Goal: Task Accomplishment & Management: Manage account settings

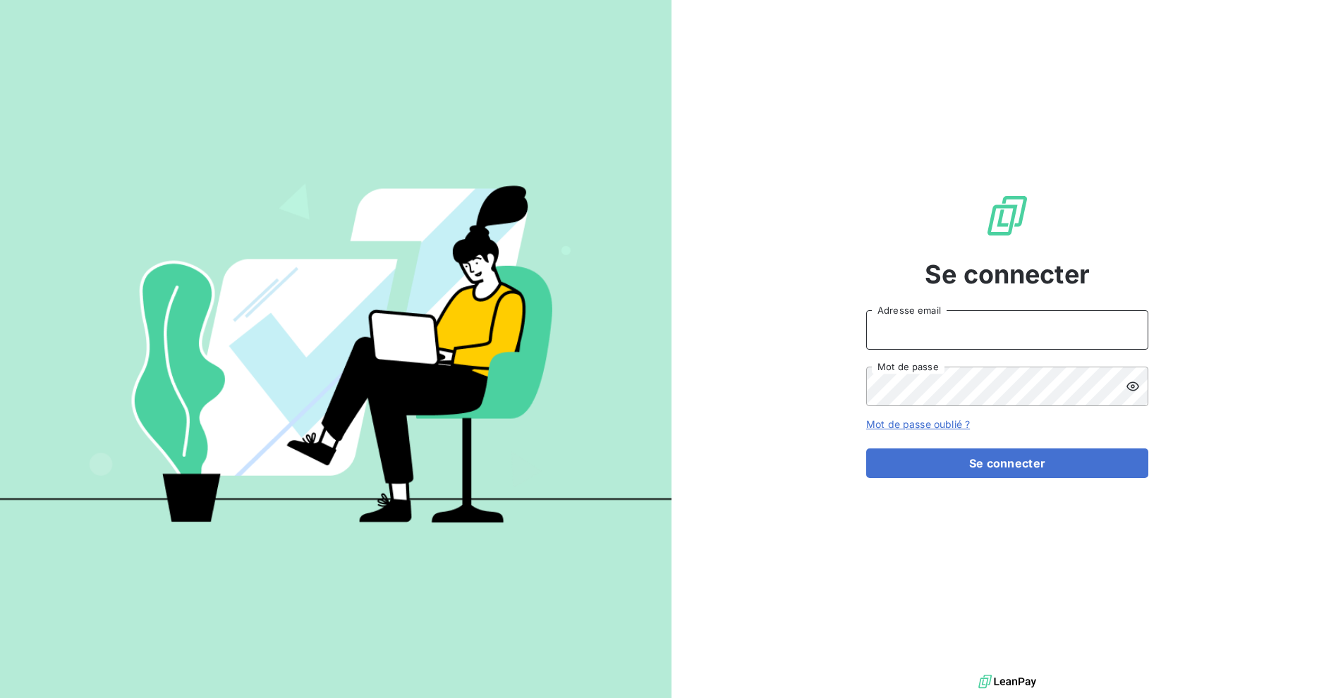
click at [939, 324] on input "Adresse email" at bounding box center [1007, 329] width 282 height 39
click at [0, 697] on com-1password-button at bounding box center [0, 698] width 0 height 0
type input "[EMAIL_ADDRESS][DOMAIN_NAME]"
click at [975, 446] on form "[EMAIL_ADDRESS][DOMAIN_NAME] Adresse email Mot de passe Mot de passe oublié ? S…" at bounding box center [1007, 394] width 282 height 168
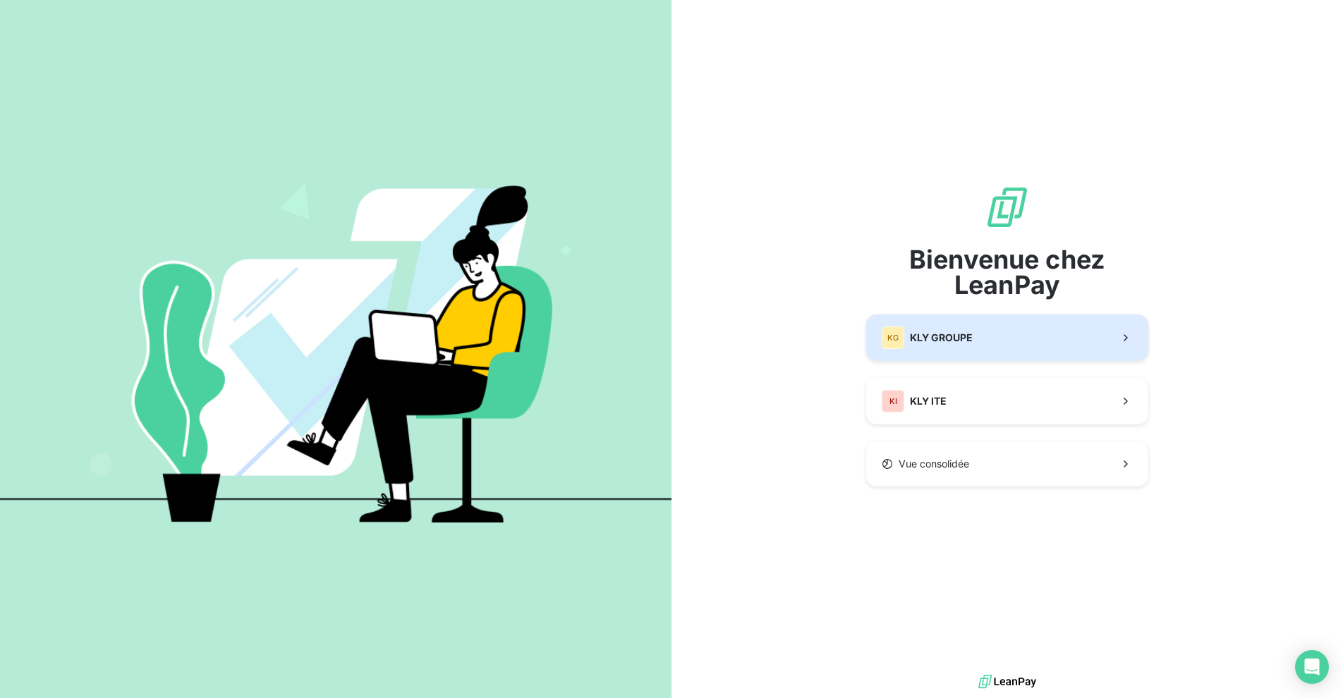
click at [924, 344] on span "KLY GROUPE" at bounding box center [941, 338] width 63 height 14
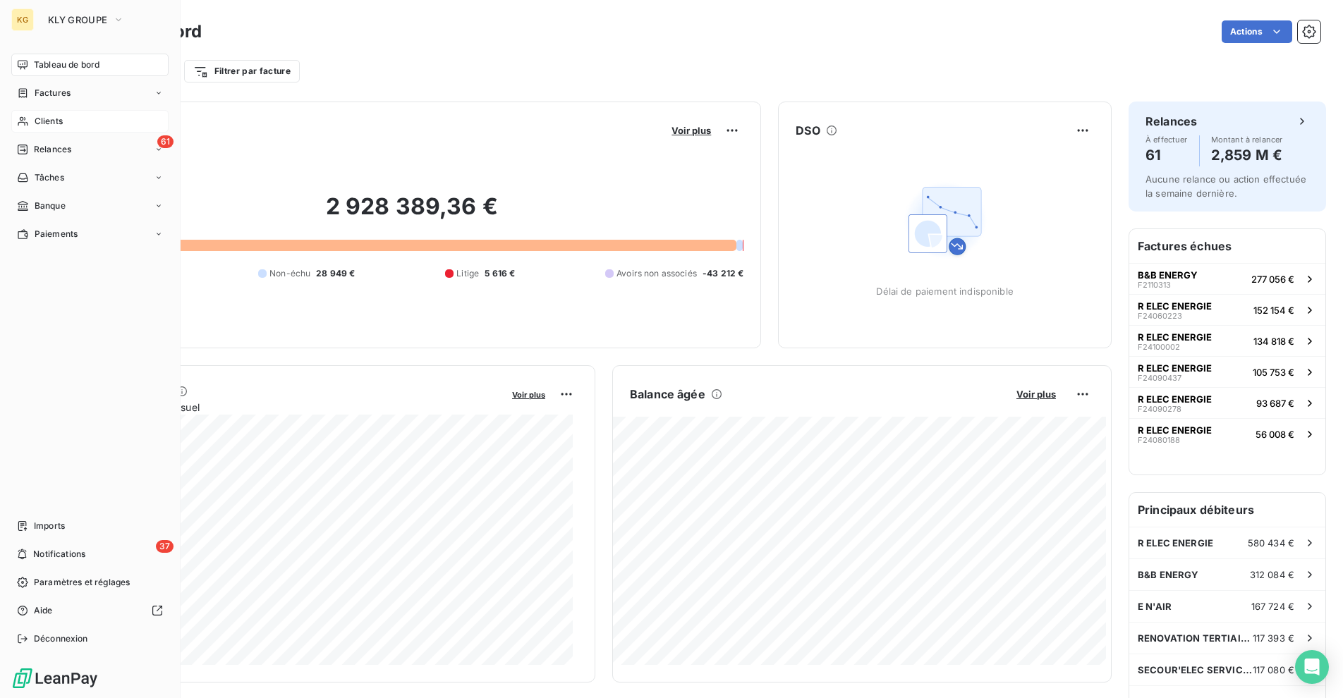
click at [50, 119] on span "Clients" at bounding box center [49, 121] width 28 height 13
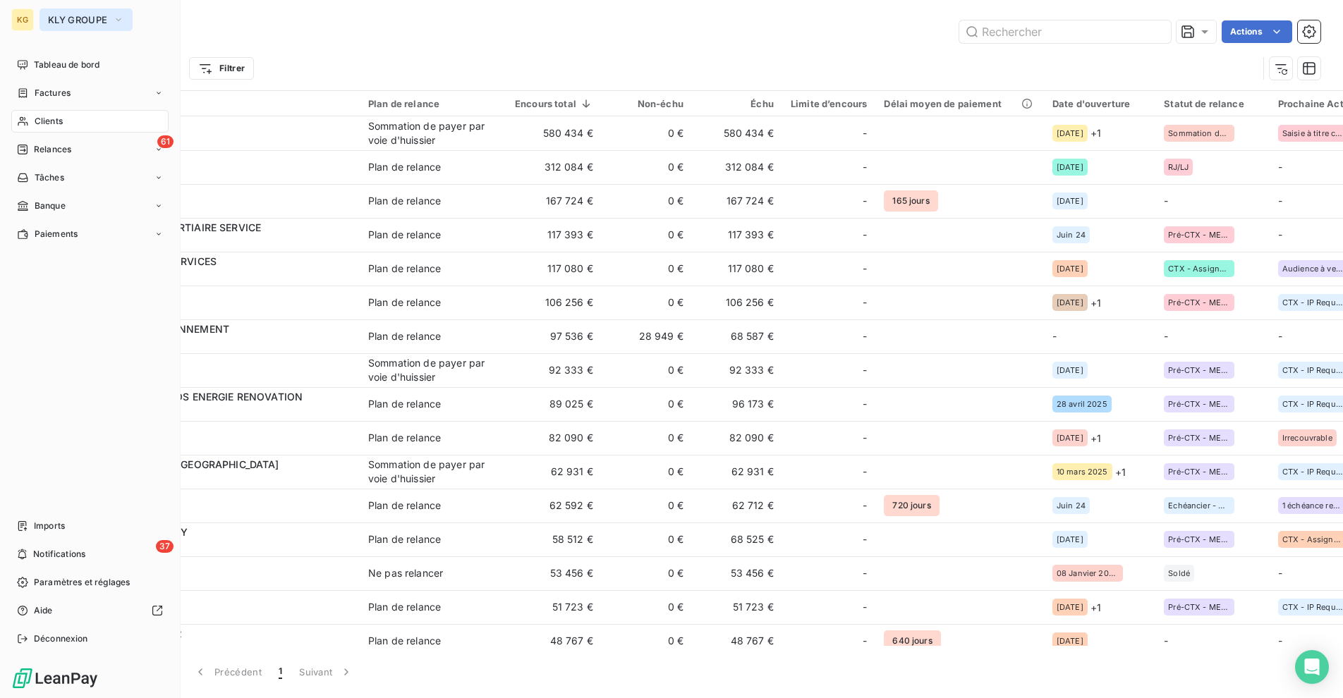
click at [67, 17] on span "KLY GROUPE" at bounding box center [77, 19] width 59 height 11
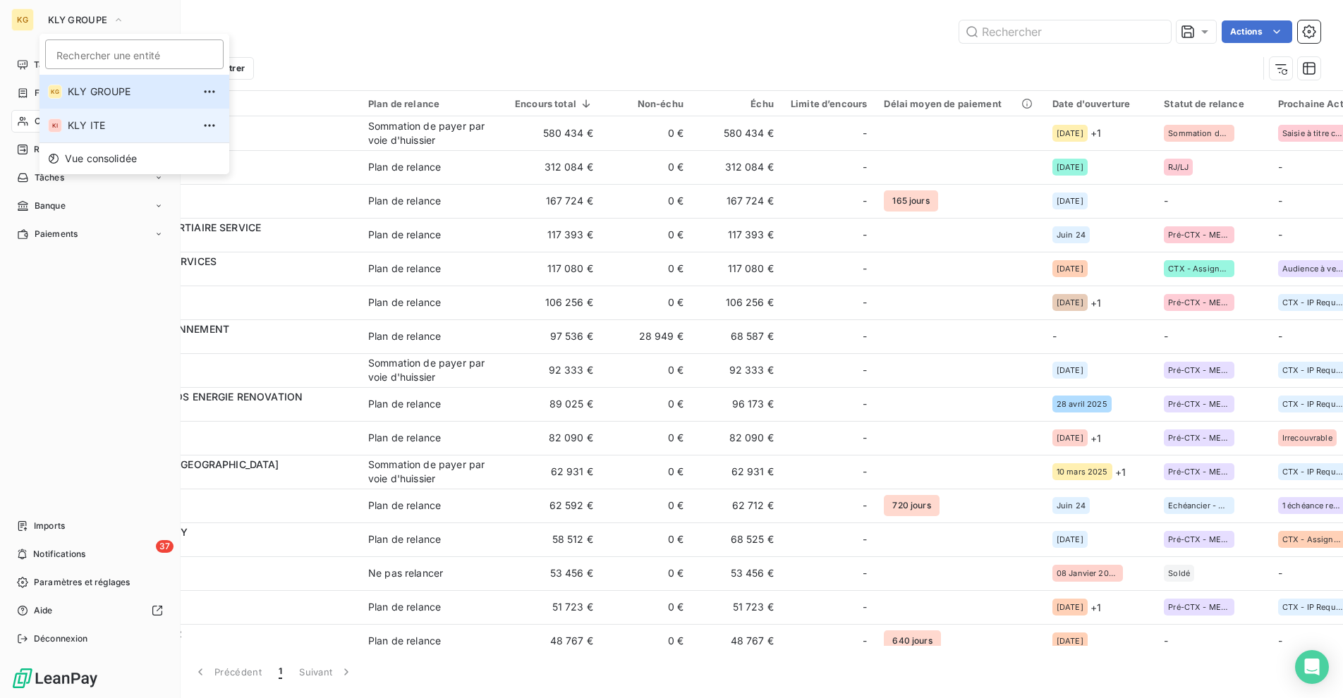
click at [88, 131] on span "KLY ITE" at bounding box center [130, 125] width 125 height 14
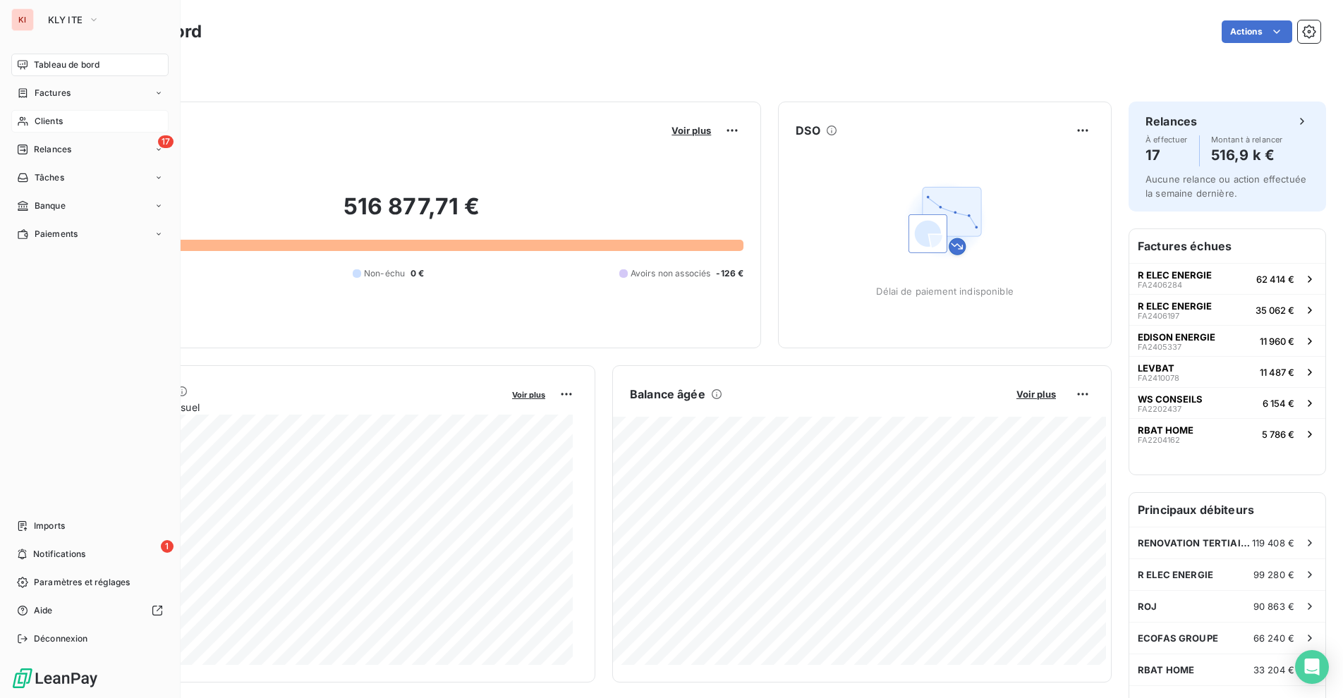
click at [33, 119] on div "Clients" at bounding box center [89, 121] width 157 height 23
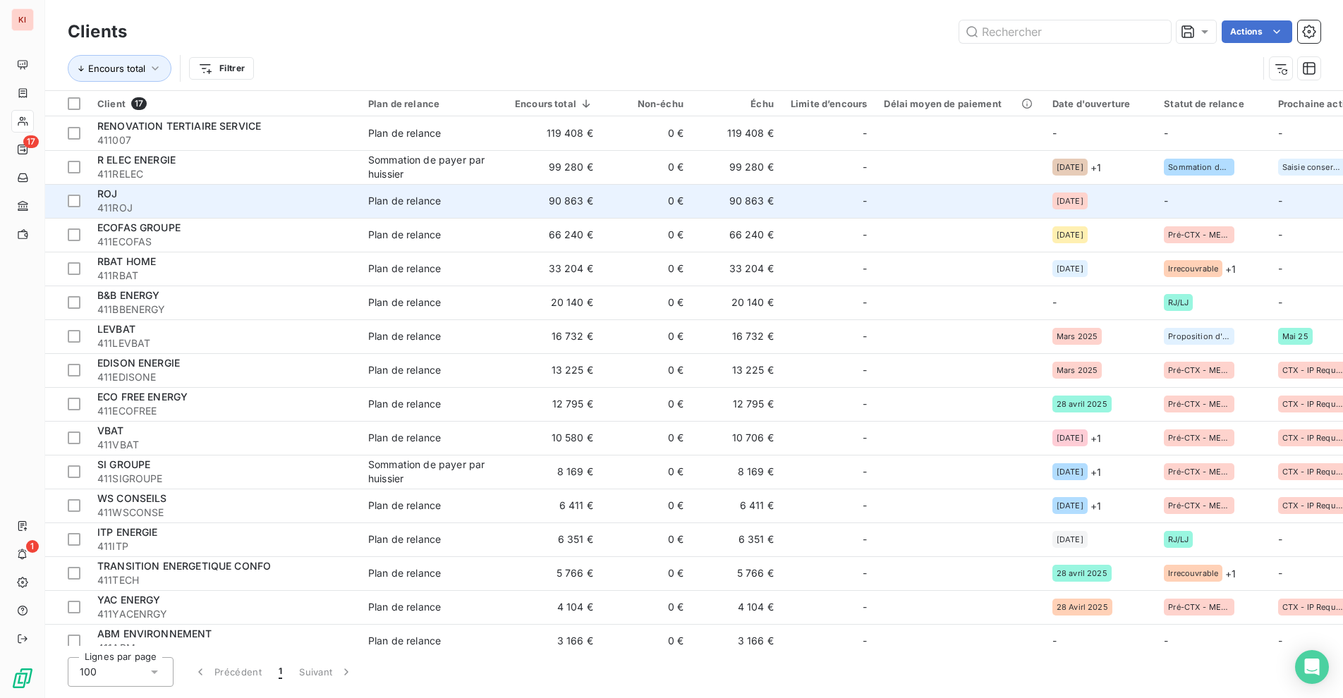
click at [241, 193] on div "ROJ" at bounding box center [224, 194] width 254 height 14
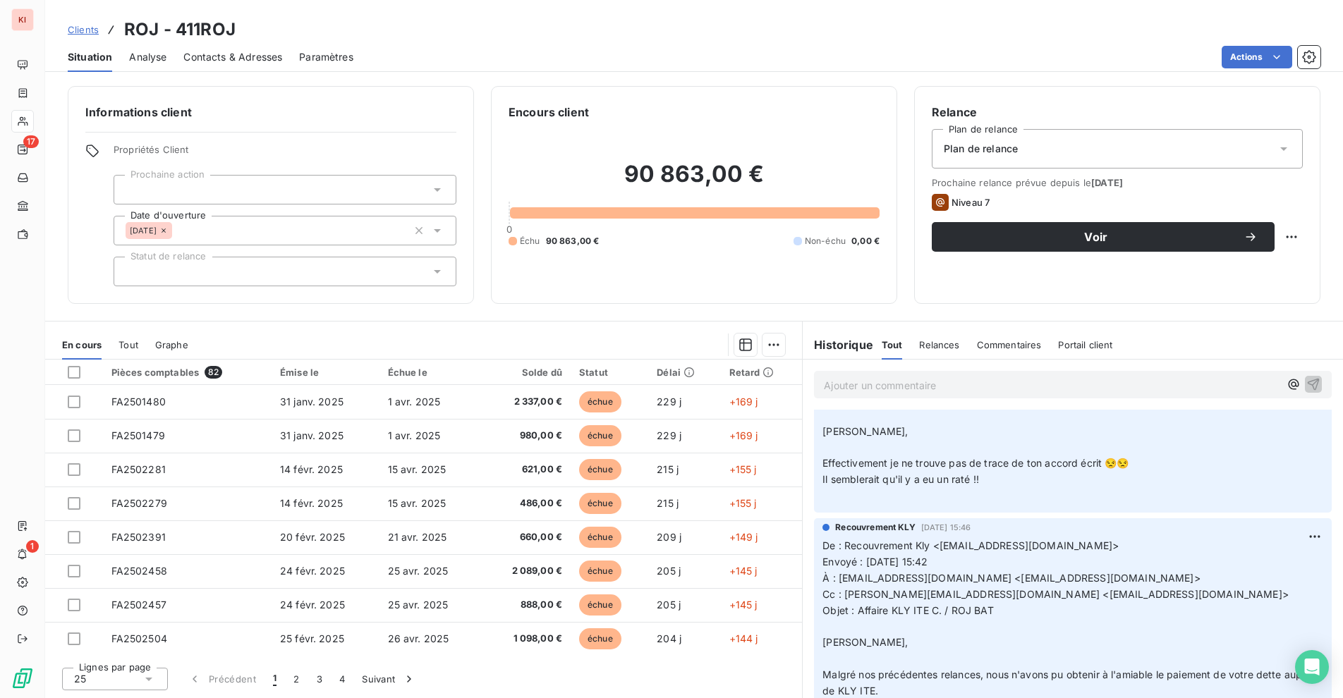
scroll to position [495, 0]
click at [838, 580] on span "À : [EMAIL_ADDRESS][DOMAIN_NAME] <[EMAIL_ADDRESS][DOMAIN_NAME]>" at bounding box center [1010, 579] width 377 height 12
click at [935, 580] on span "À : [EMAIL_ADDRESS][DOMAIN_NAME] <[EMAIL_ADDRESS][DOMAIN_NAME]>" at bounding box center [1010, 579] width 377 height 12
copy span "[EMAIL_ADDRESS][DOMAIN_NAME]"
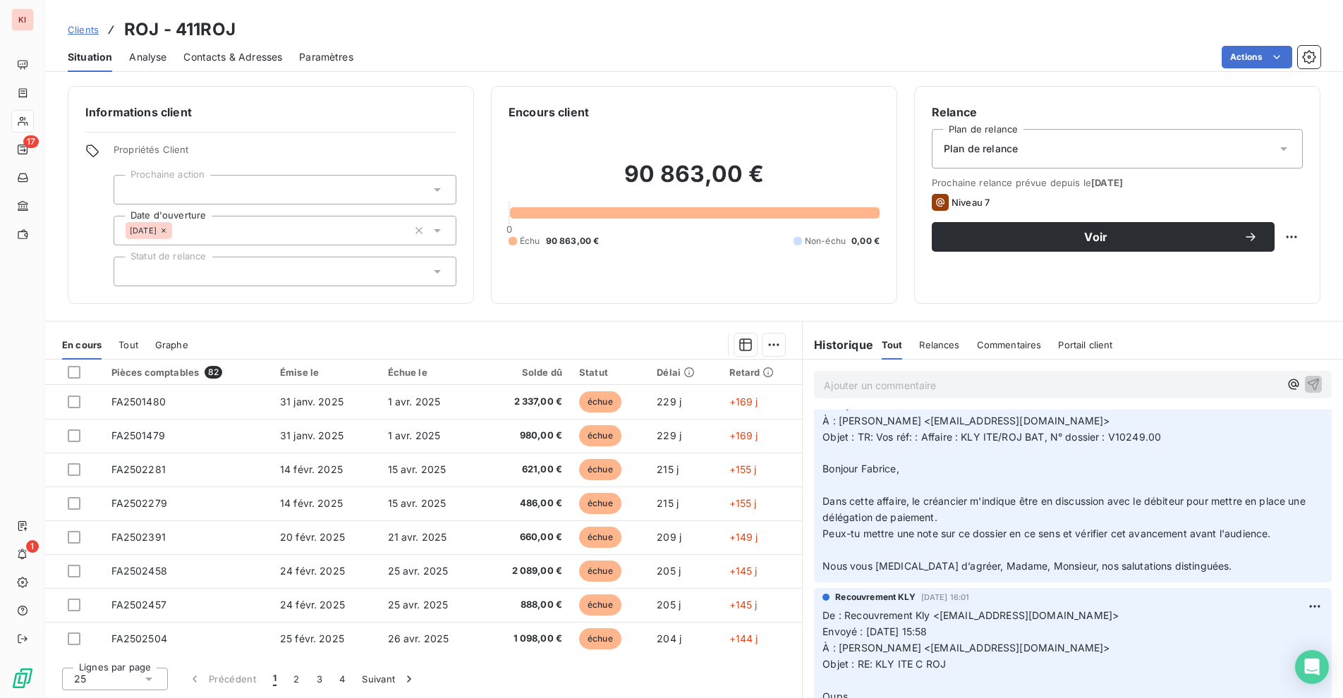
scroll to position [0, 0]
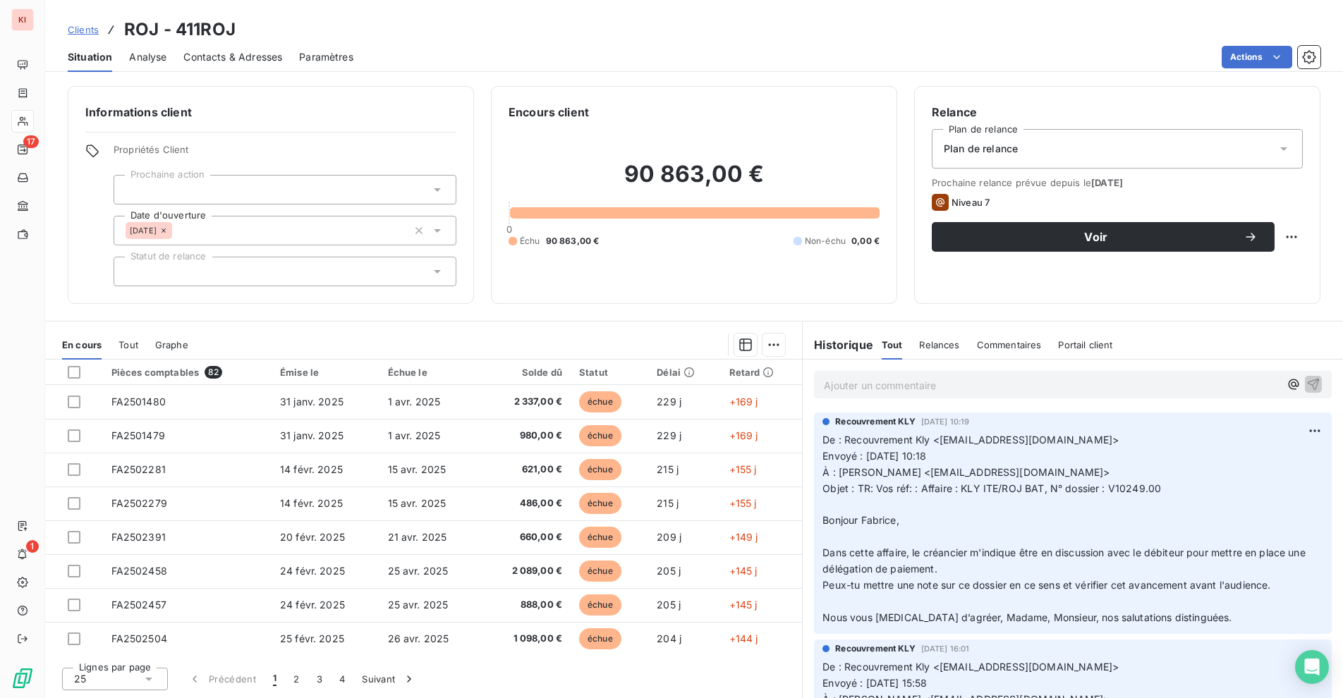
click at [875, 389] on p "Ajouter un commentaire ﻿" at bounding box center [1052, 386] width 456 height 18
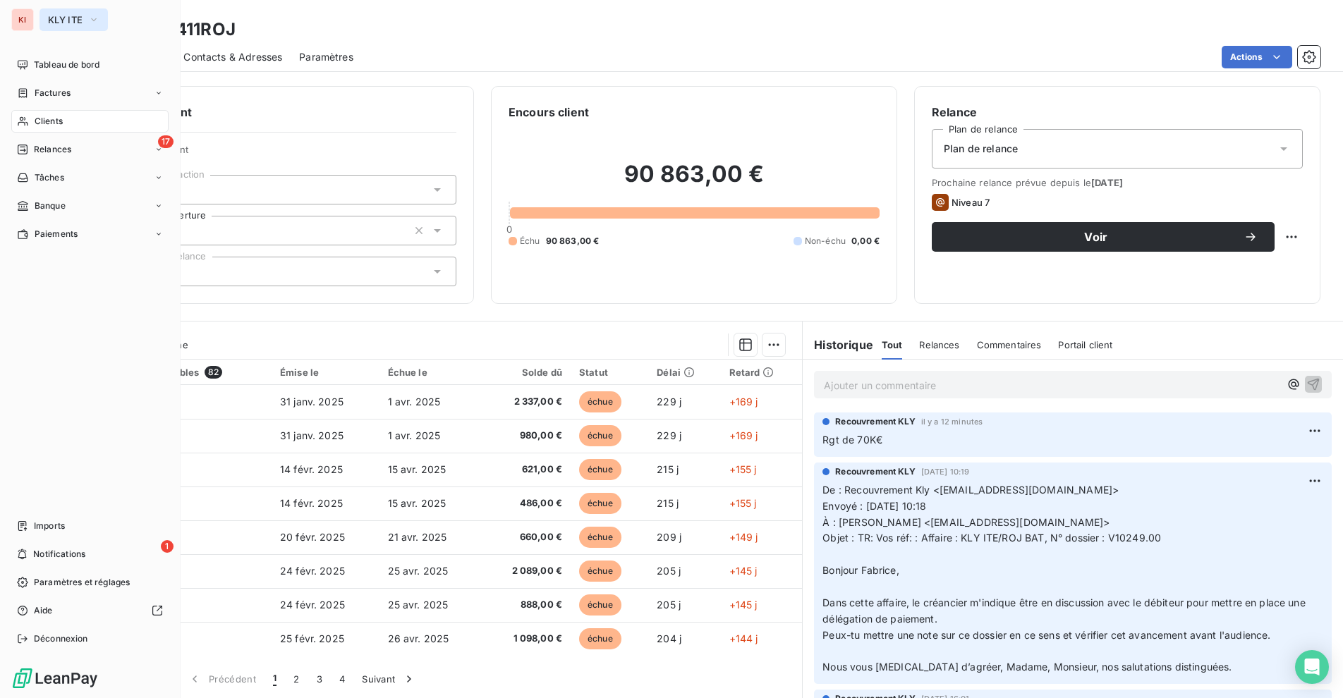
click at [73, 18] on span "KLY ITE" at bounding box center [65, 19] width 35 height 11
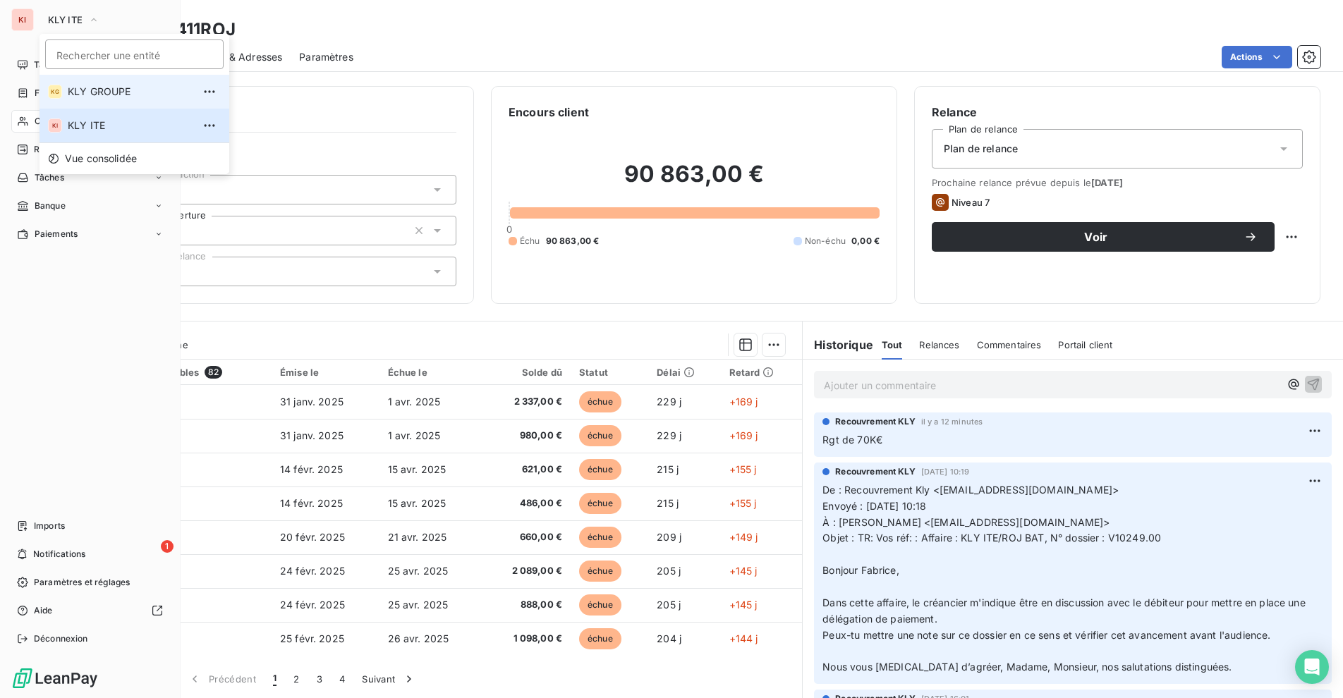
click at [83, 93] on span "KLY GROUPE" at bounding box center [130, 92] width 125 height 14
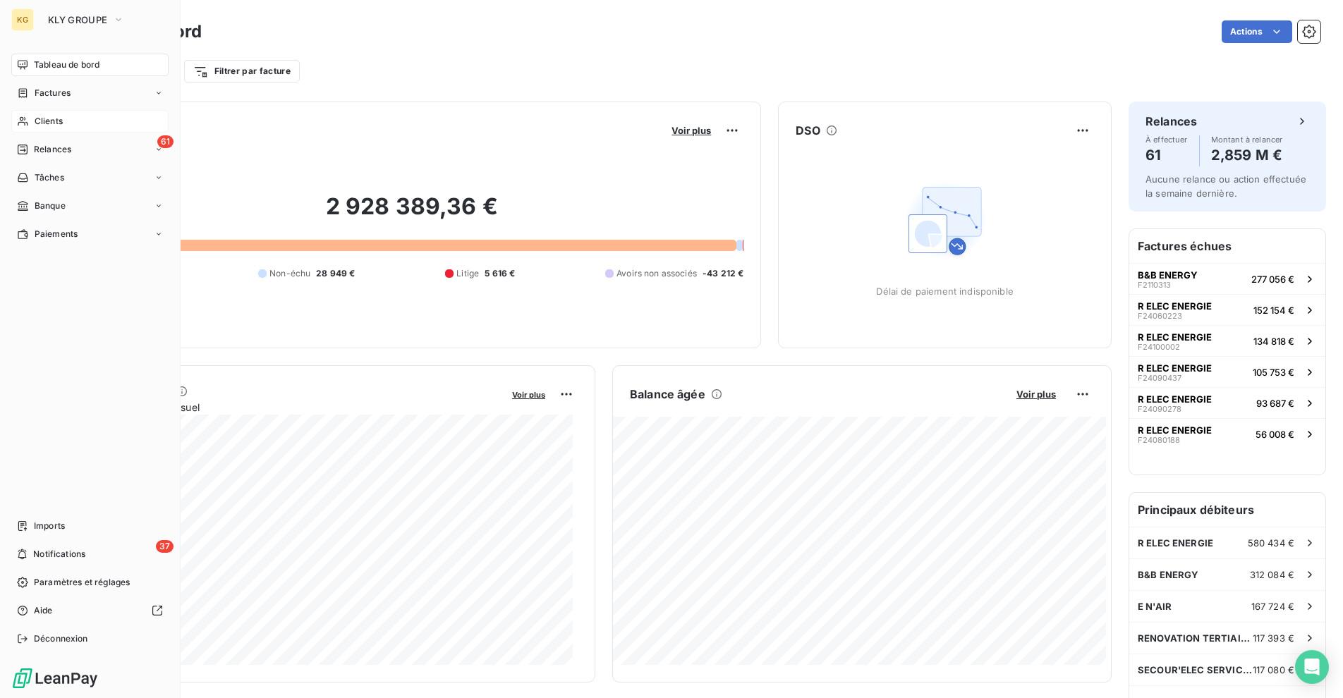
click at [47, 121] on span "Clients" at bounding box center [49, 121] width 28 height 13
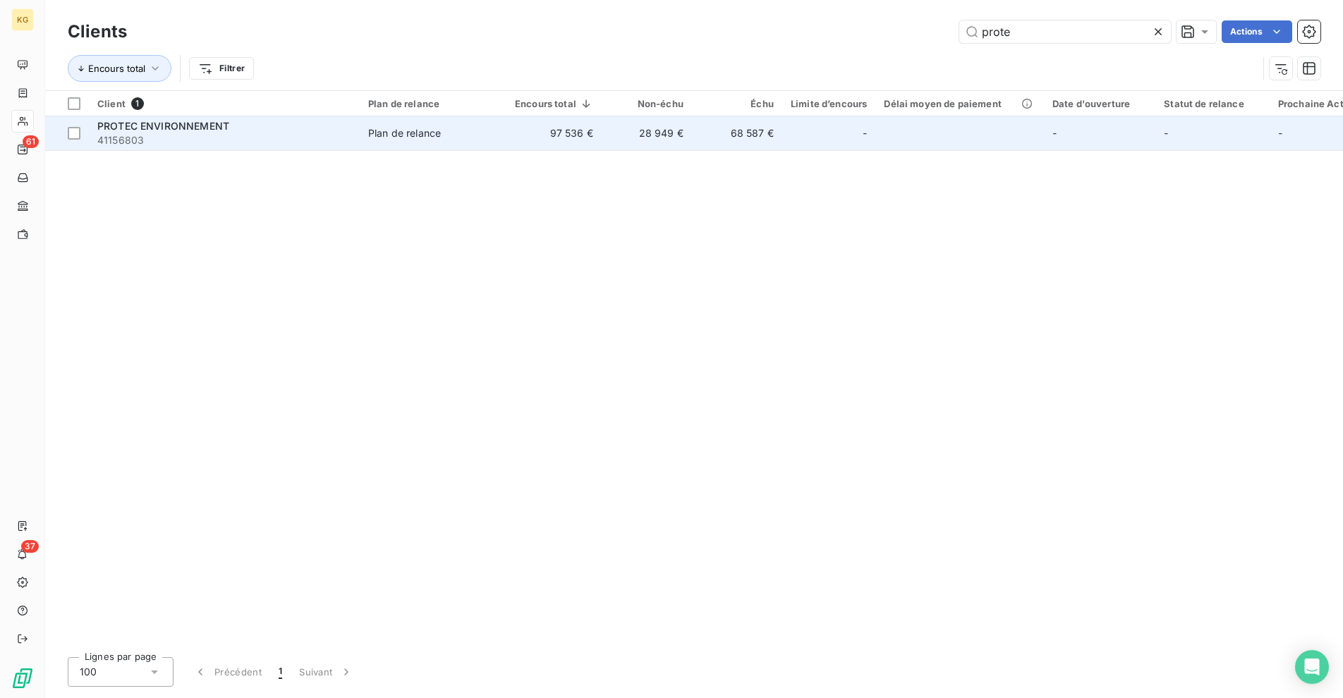
type input "prote"
click at [678, 142] on td "28 949 €" at bounding box center [646, 133] width 90 height 34
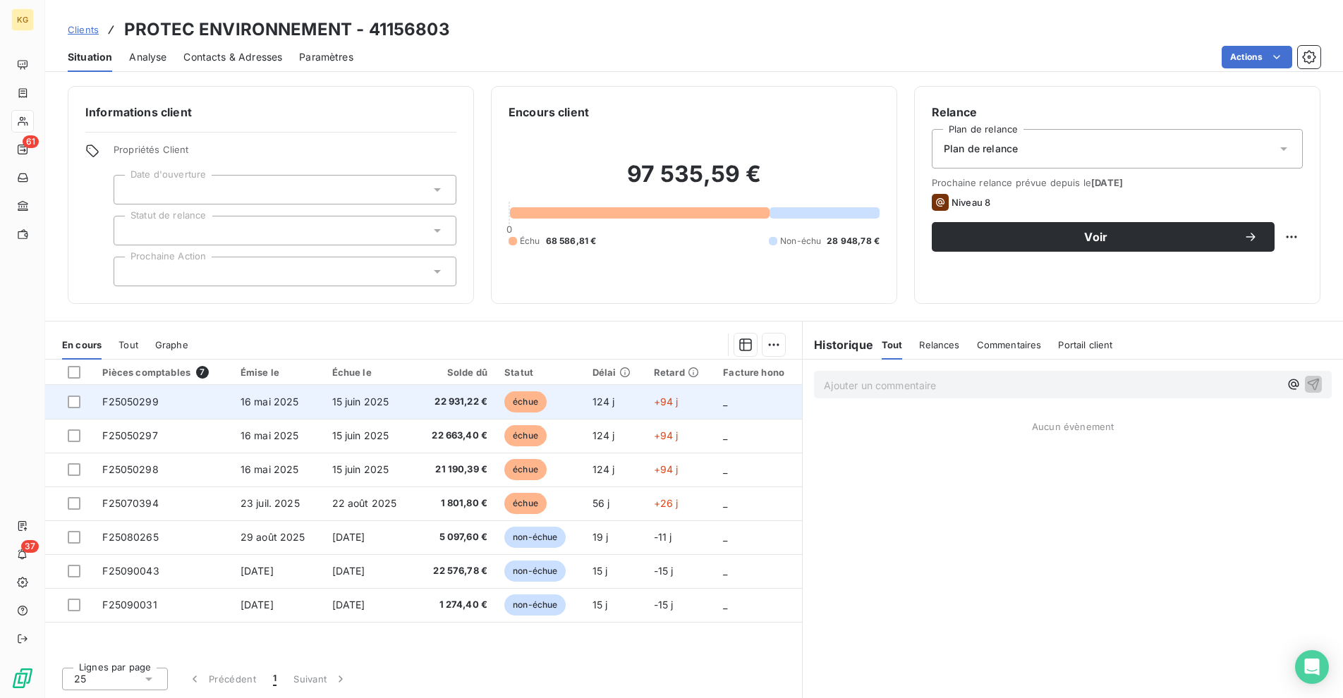
click at [475, 401] on span "22 931,22 €" at bounding box center [455, 402] width 64 height 14
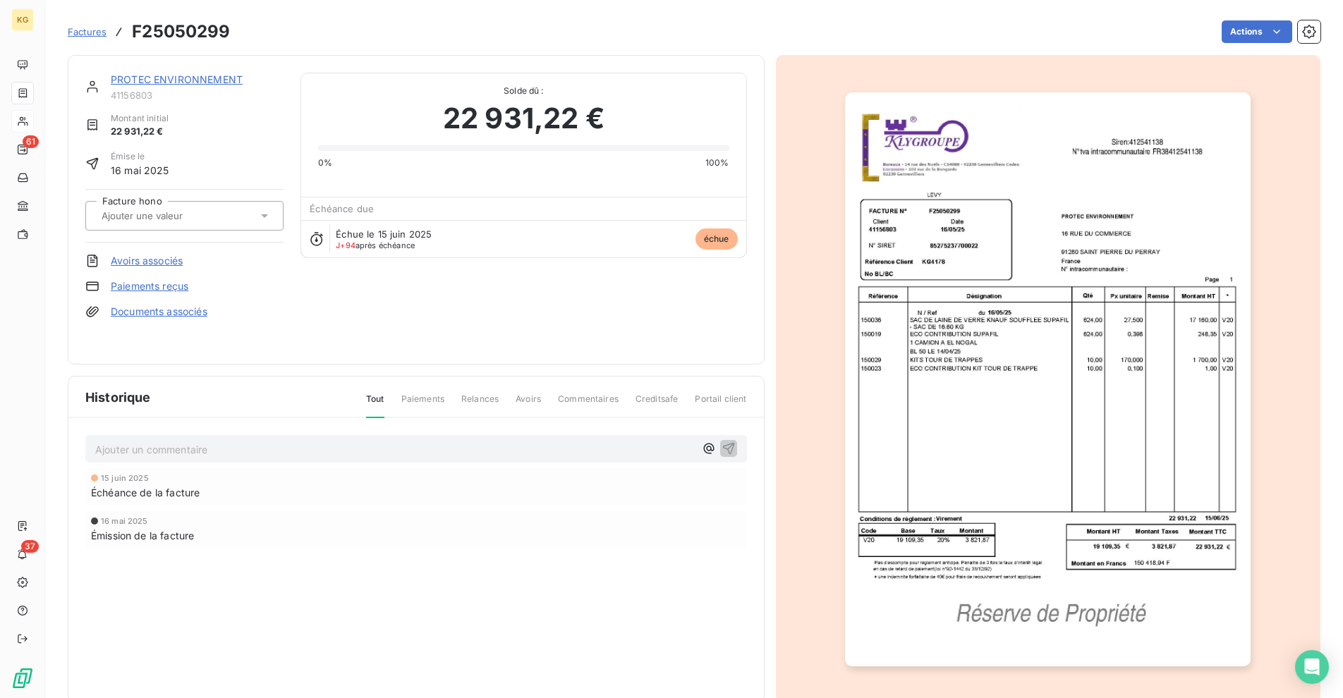
click at [173, 286] on link "Paiements reçus" at bounding box center [150, 286] width 78 height 14
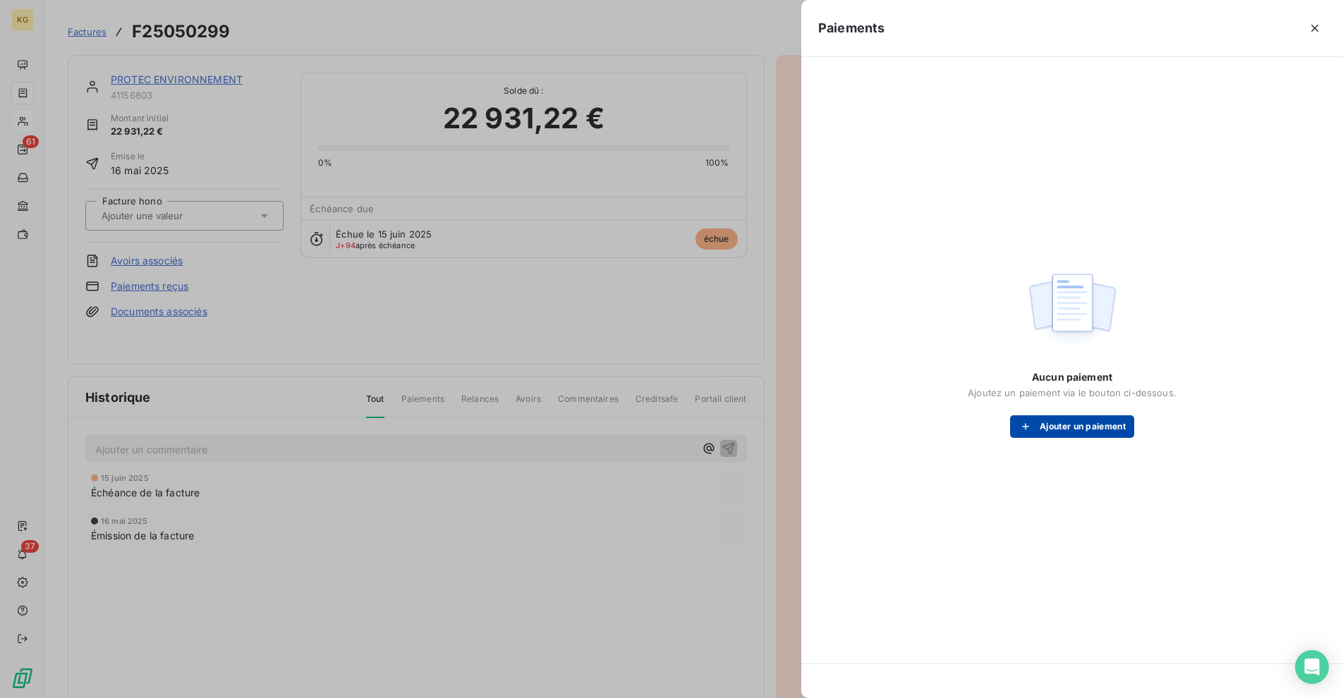
click at [1080, 425] on button "Ajouter un paiement" at bounding box center [1072, 426] width 124 height 23
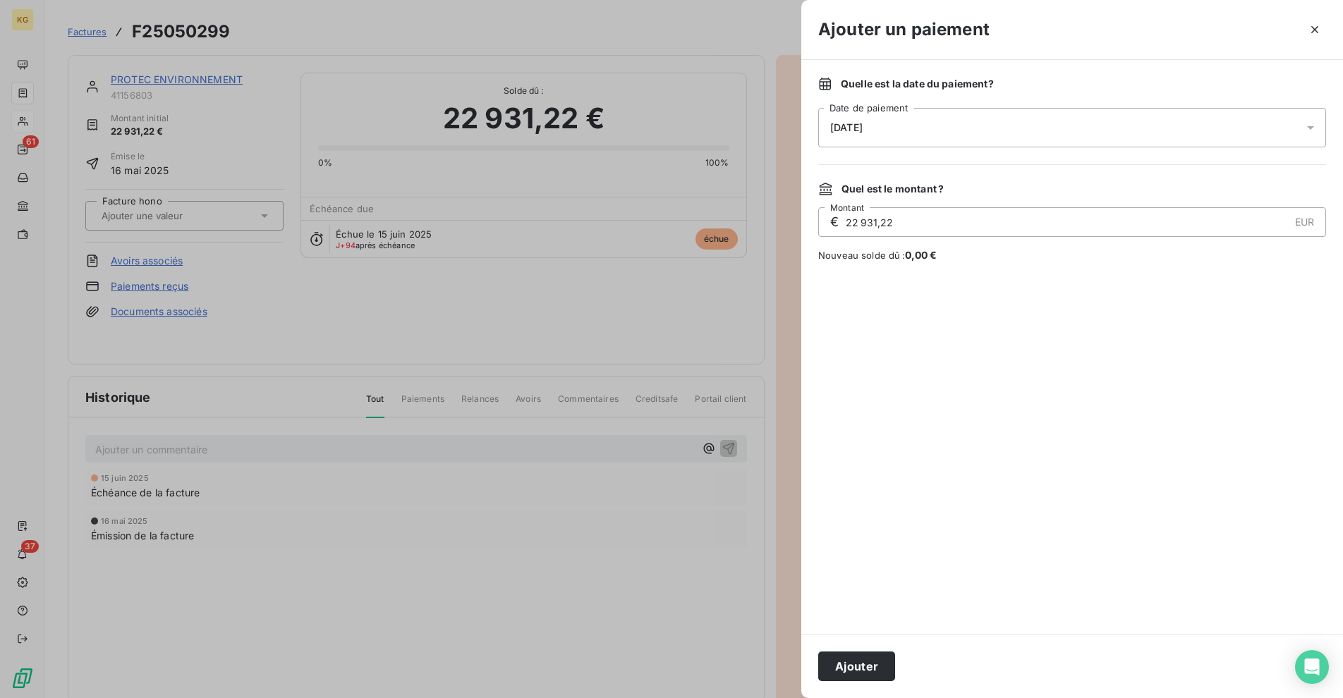
click at [936, 225] on input "22 931,22" at bounding box center [1066, 222] width 444 height 28
type input "10 000,00"
click at [991, 130] on div "[DATE]" at bounding box center [1072, 127] width 508 height 39
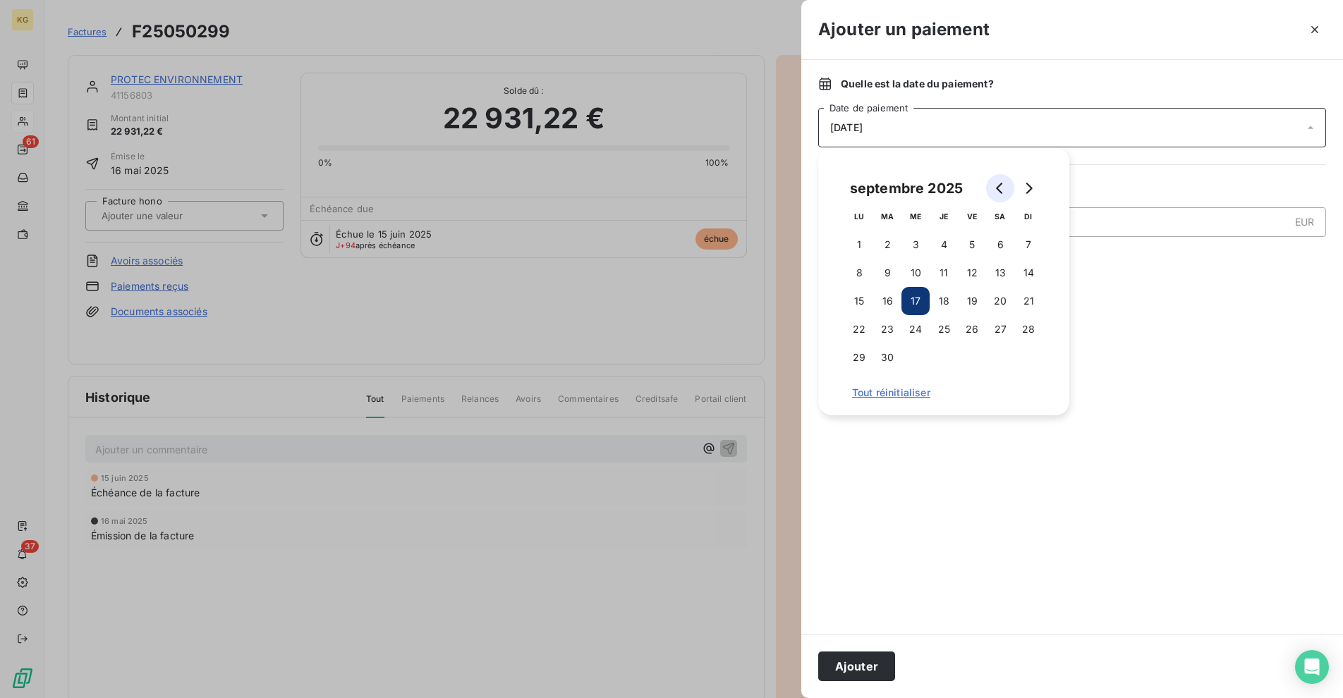
click at [1000, 190] on icon "Go to previous month" at bounding box center [999, 188] width 11 height 11
click at [855, 334] on button "21" at bounding box center [859, 329] width 28 height 28
click at [850, 662] on button "Ajouter" at bounding box center [856, 667] width 77 height 30
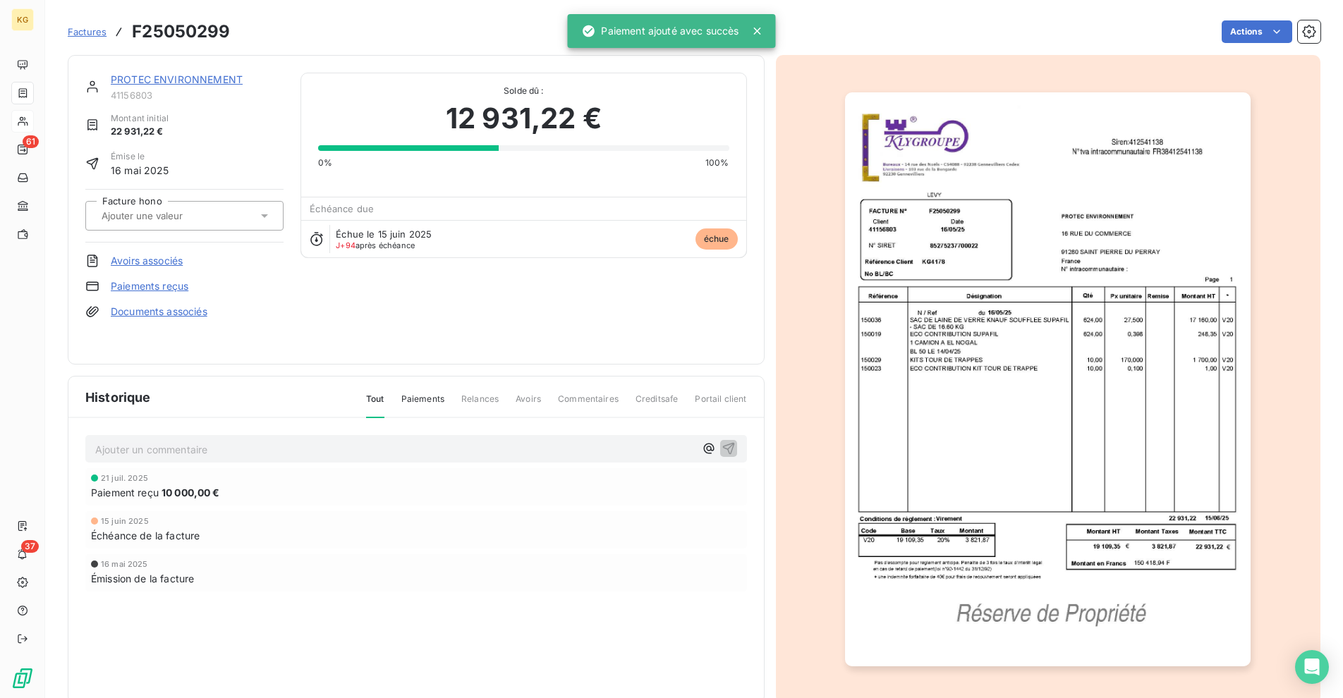
click at [160, 78] on link "PROTEC ENVIRONNEMENT" at bounding box center [177, 79] width 132 height 12
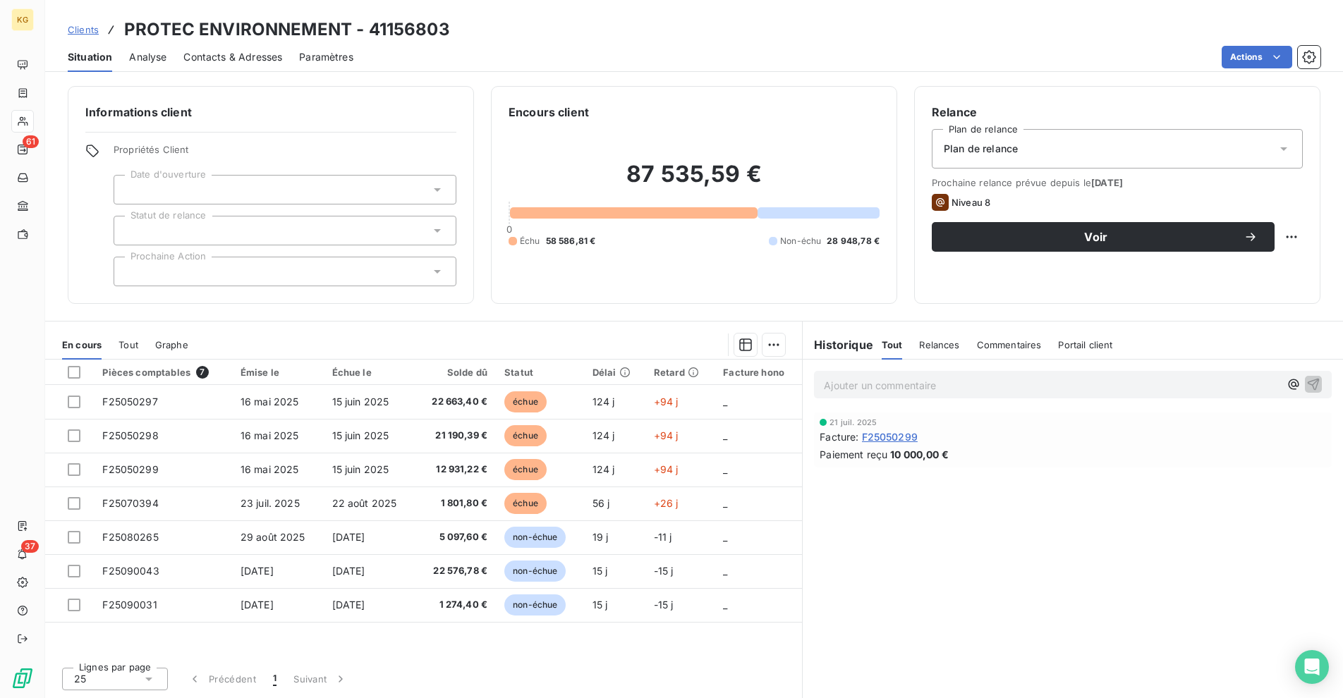
click at [226, 275] on div at bounding box center [285, 272] width 343 height 30
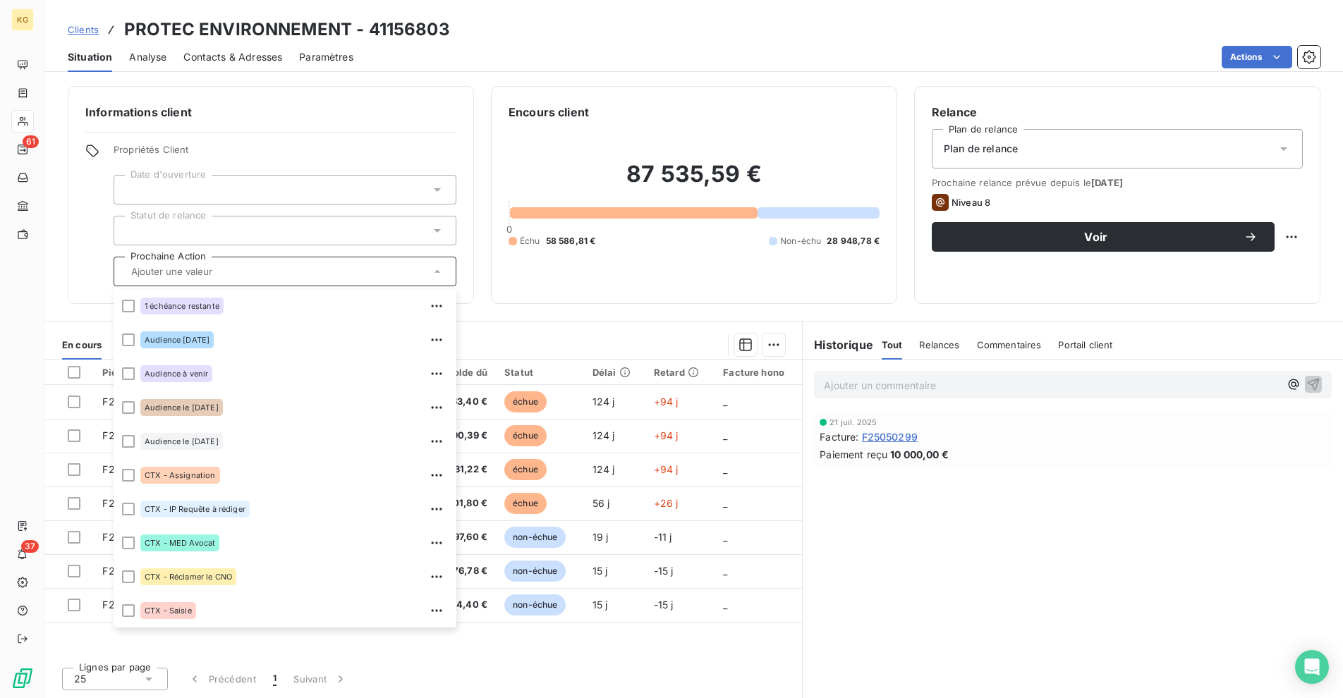
click at [243, 191] on div at bounding box center [285, 190] width 343 height 30
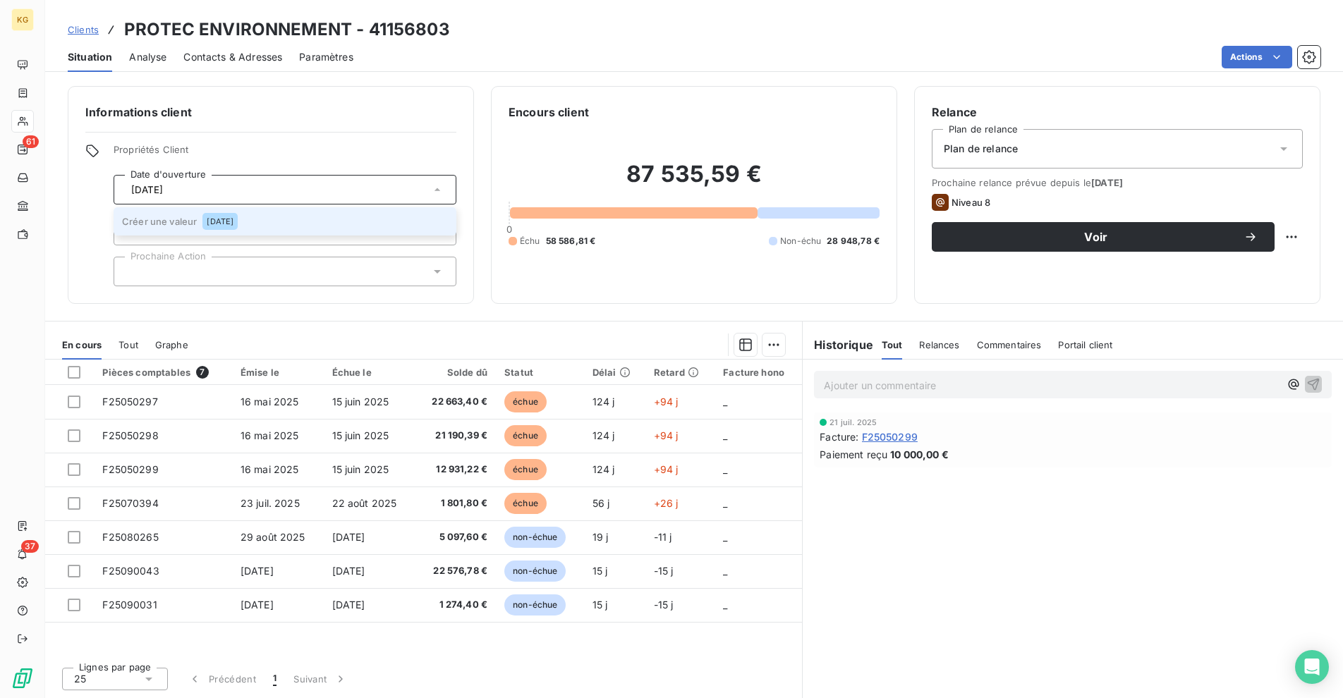
click at [233, 219] on span "[DATE]" at bounding box center [220, 221] width 27 height 8
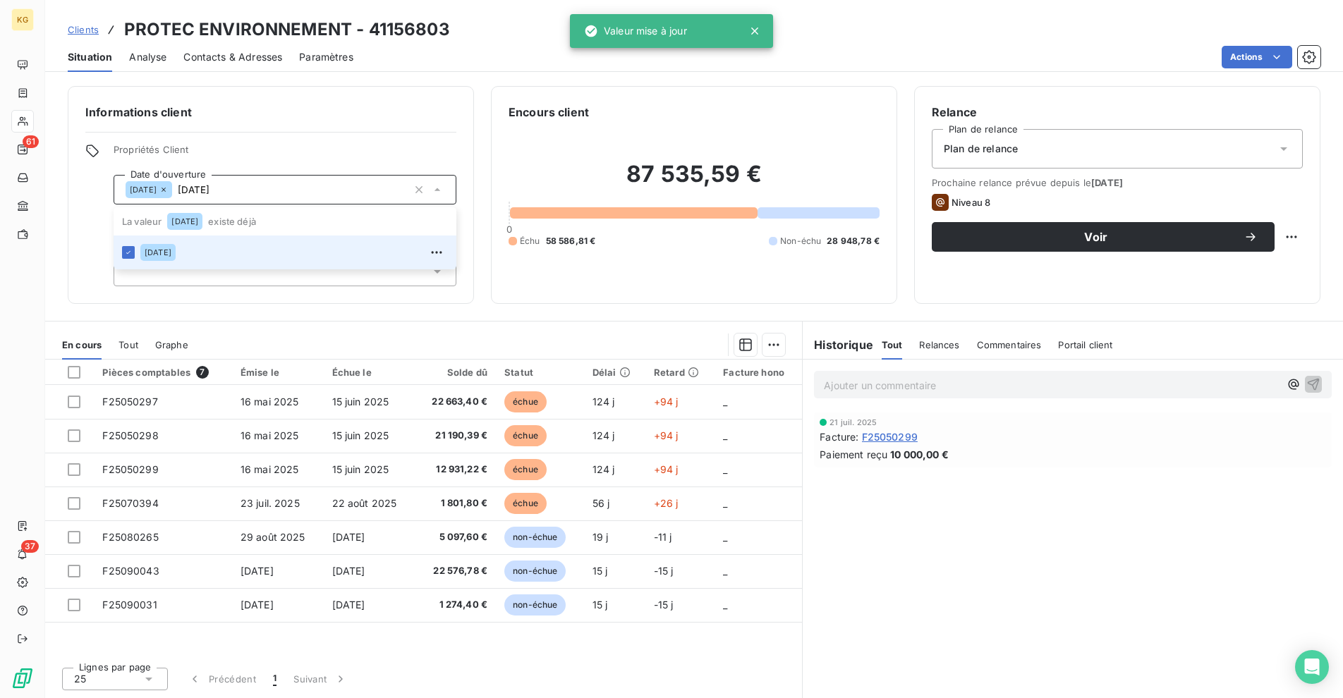
click at [251, 306] on div "Informations client Propriétés Client Date d'ouverture [DATE] [DATE] La valeur …" at bounding box center [693, 388] width 1297 height 621
type input "[DATE]"
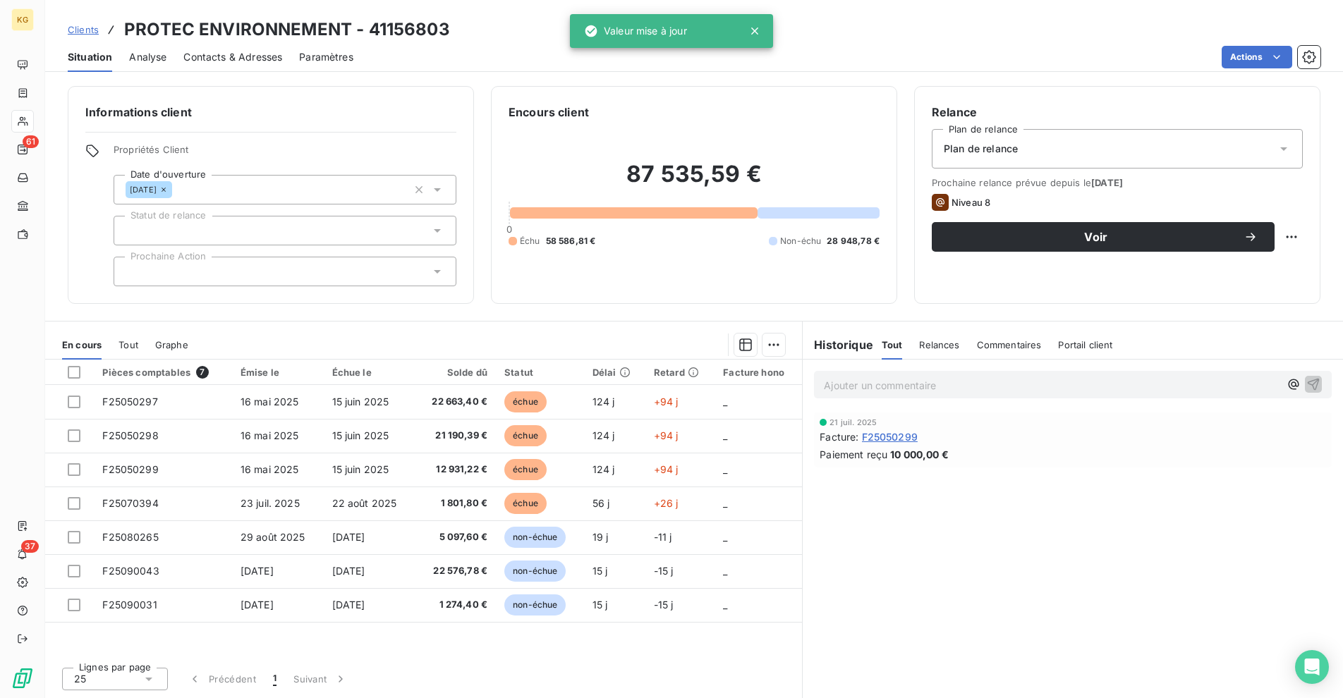
click at [234, 237] on div at bounding box center [285, 231] width 343 height 30
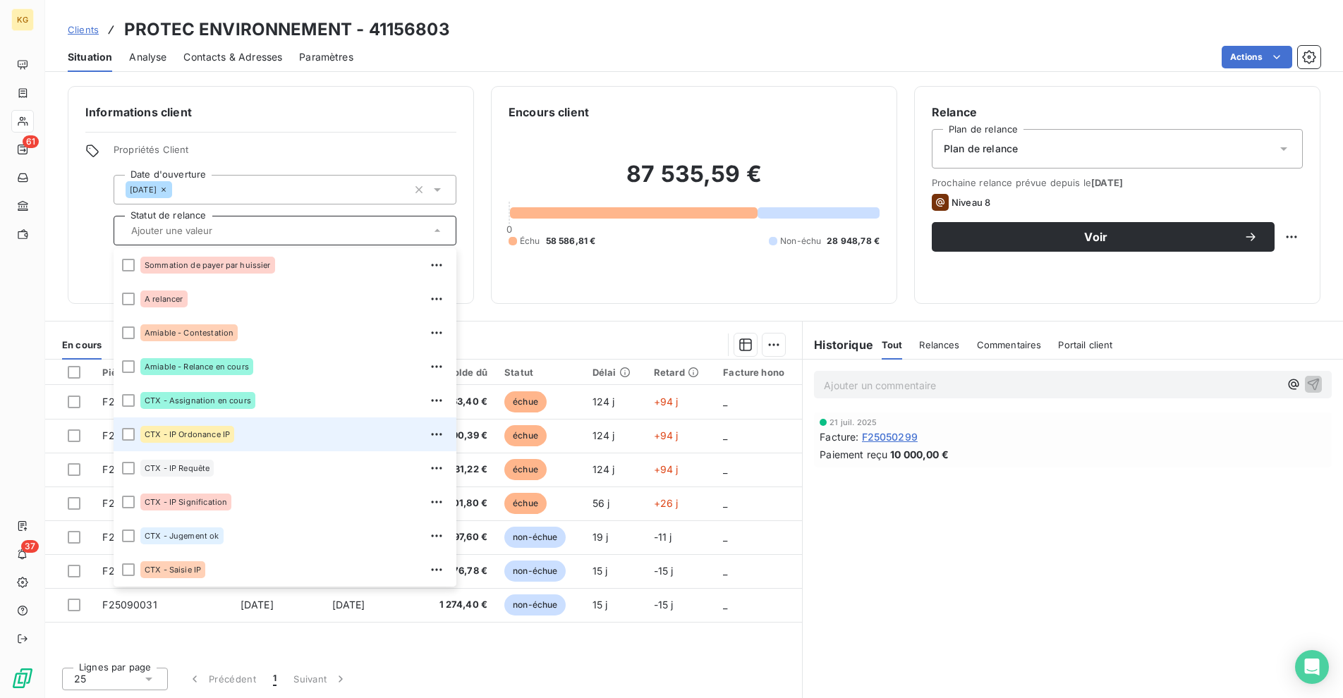
click at [212, 432] on span "CTX - IP Ordonance IP" at bounding box center [187, 434] width 85 height 8
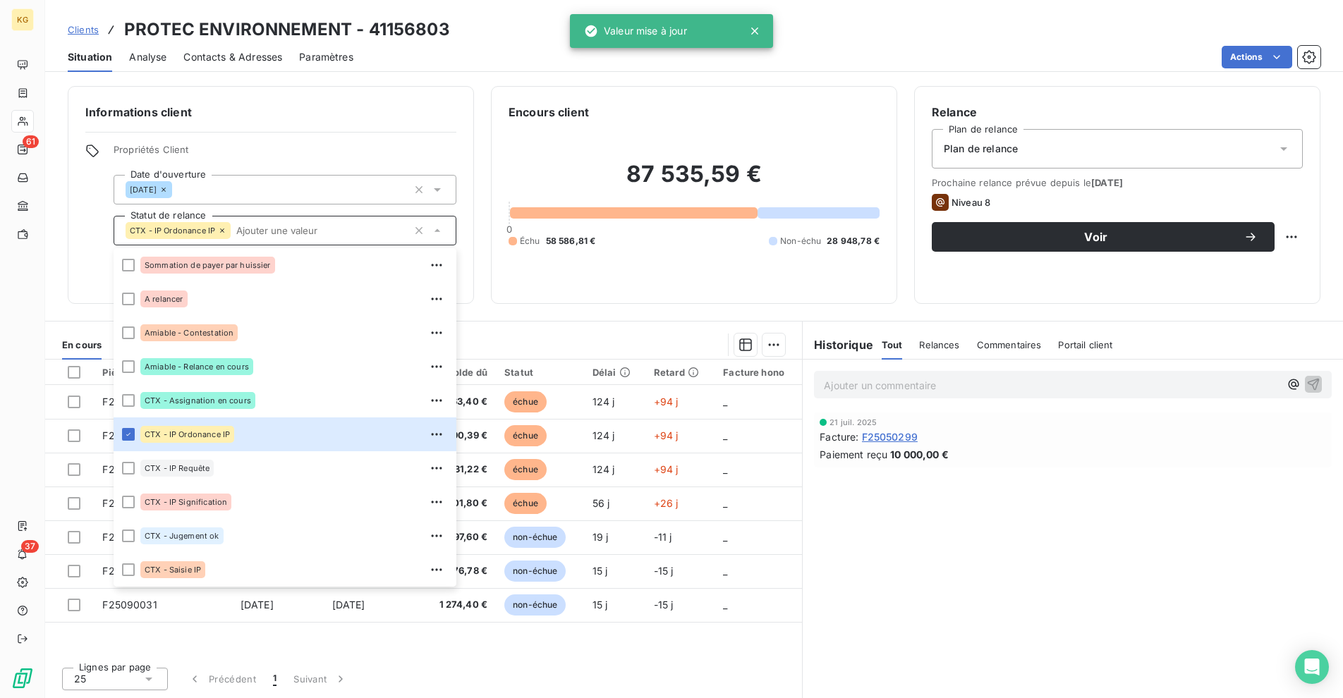
click at [325, 142] on div "Informations client Propriétés Client Date d'ouverture [DATE] [DATE] Statut de …" at bounding box center [271, 195] width 406 height 218
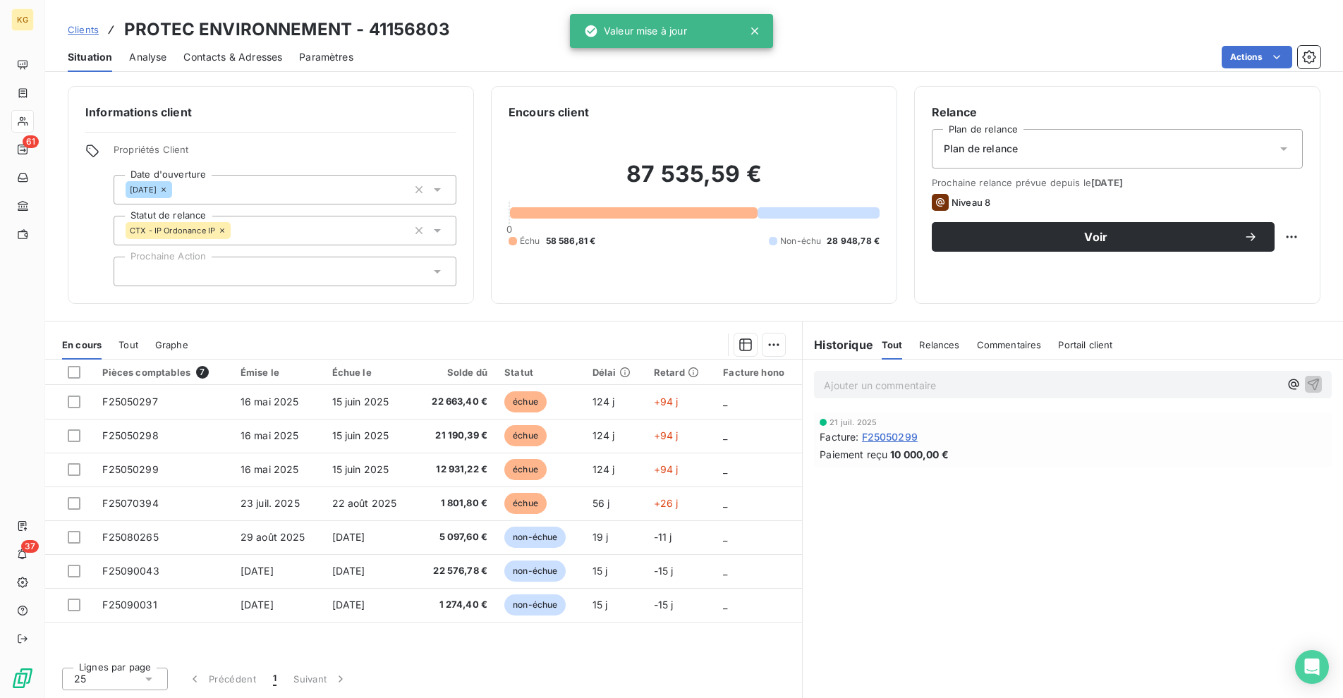
click at [243, 264] on div at bounding box center [285, 272] width 343 height 30
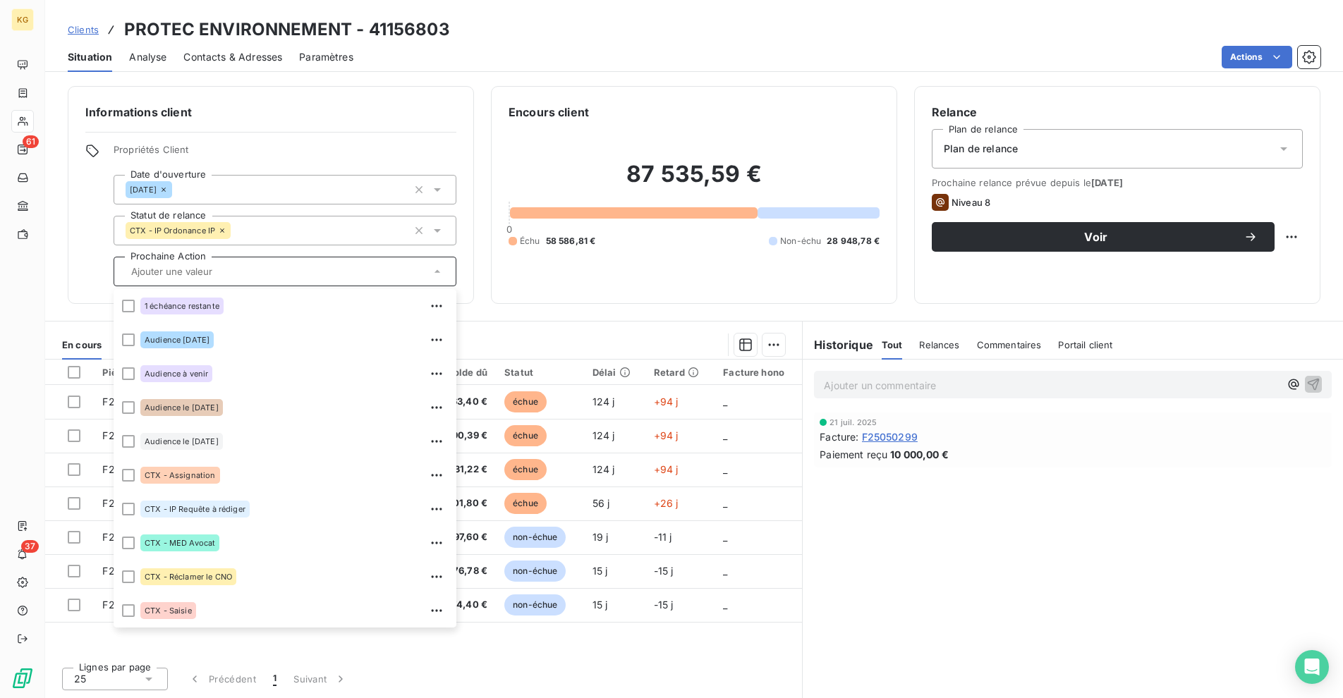
click at [347, 149] on span "Propriétés Client" at bounding box center [285, 154] width 343 height 20
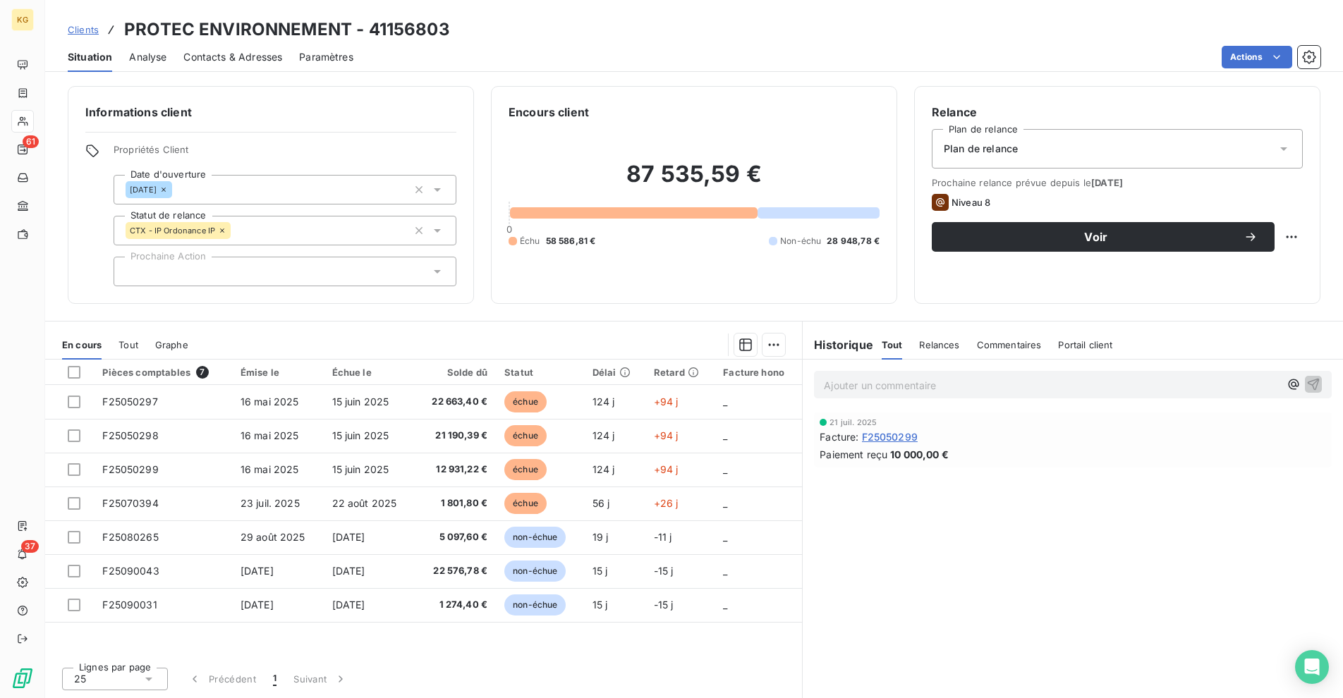
click at [849, 385] on p "Ajouter un commentaire ﻿" at bounding box center [1052, 386] width 456 height 18
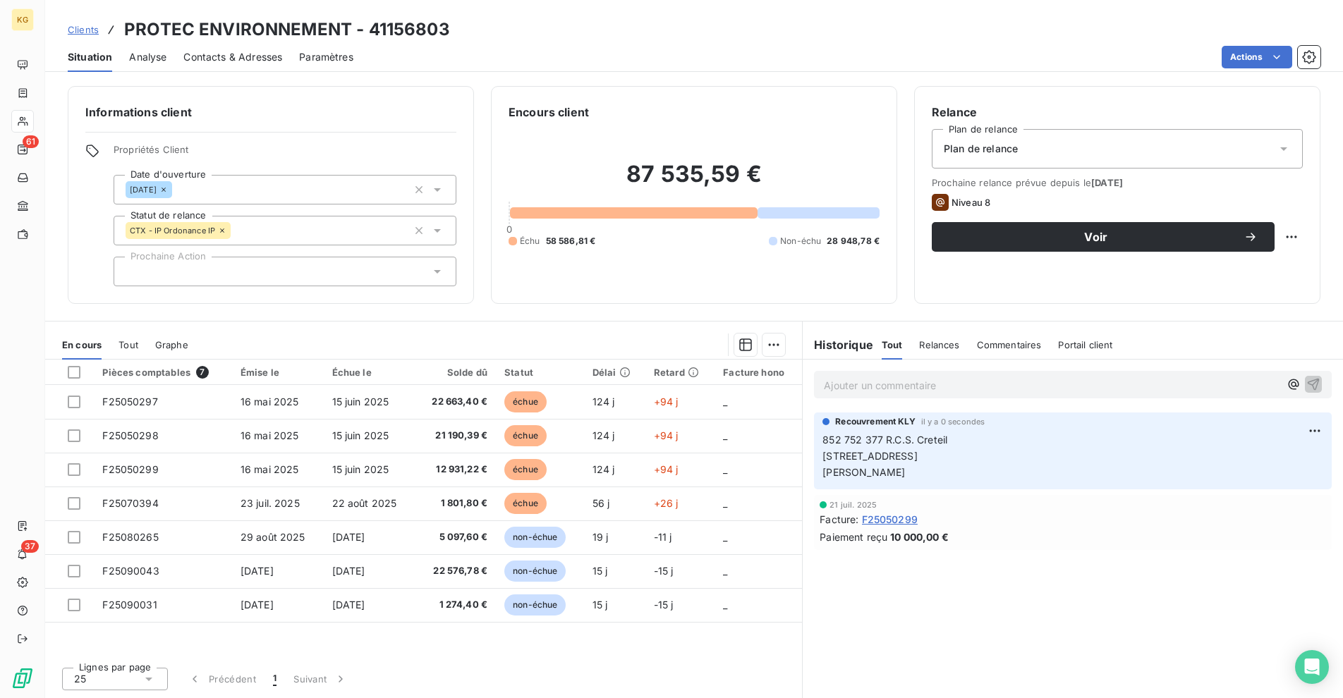
click at [197, 68] on div "Contacts & Adresses" at bounding box center [232, 57] width 99 height 30
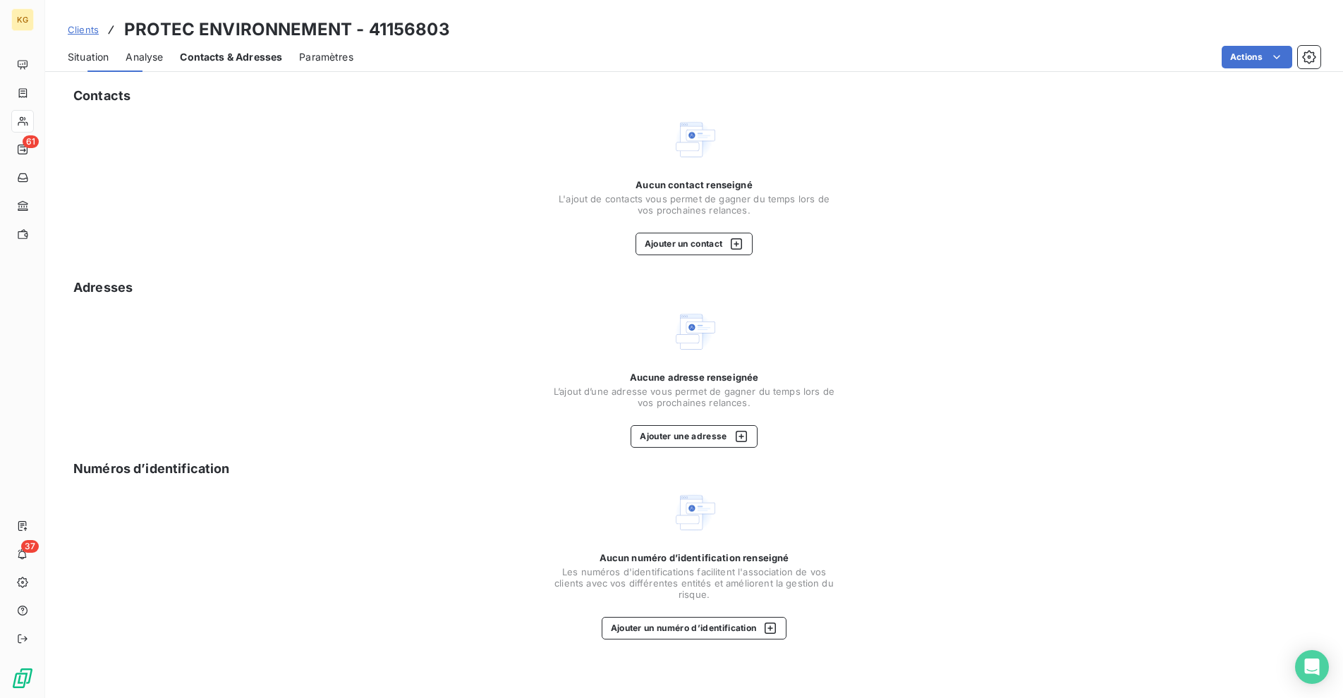
click at [200, 67] on div "Contacts & Adresses" at bounding box center [231, 57] width 102 height 30
click at [718, 436] on button "Ajouter une adresse" at bounding box center [693, 436] width 126 height 23
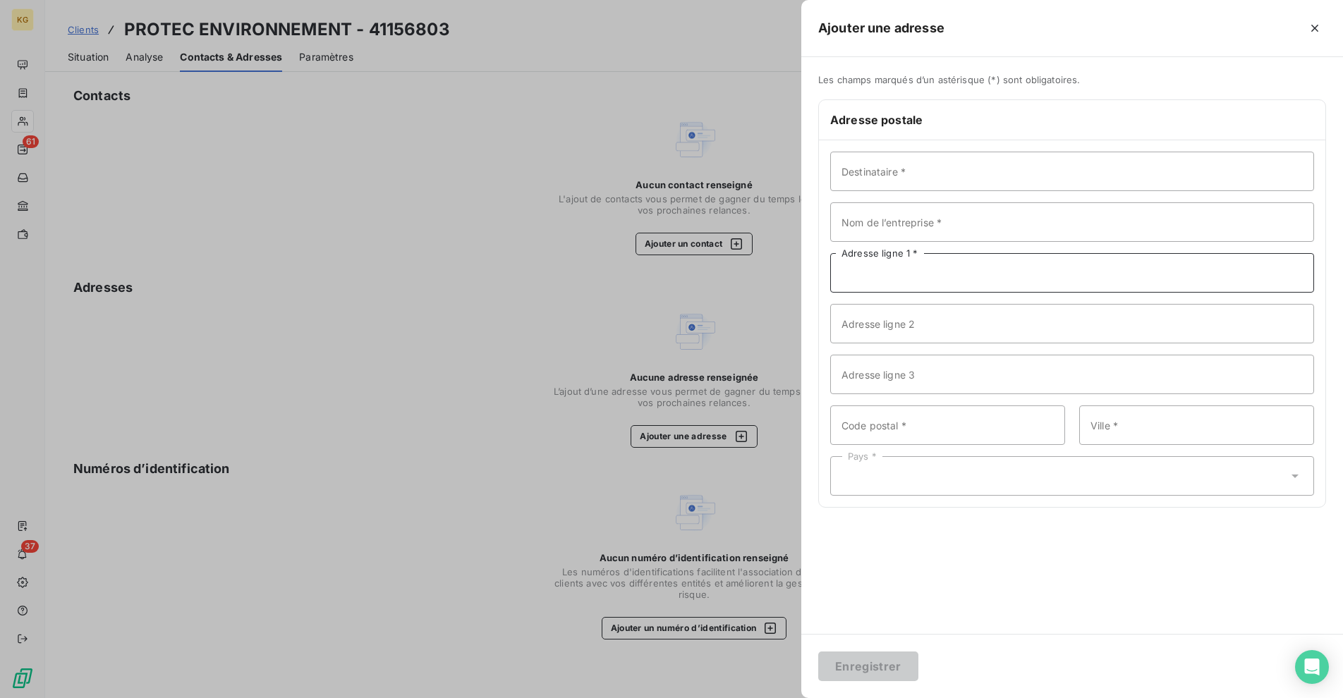
click at [917, 269] on input "Adresse ligne 1 *" at bounding box center [1072, 272] width 484 height 39
paste input "[STREET_ADDRESS]"
click at [958, 272] on input "[STREET_ADDRESS]" at bounding box center [1072, 272] width 484 height 39
type input "[STREET_ADDRESS]"
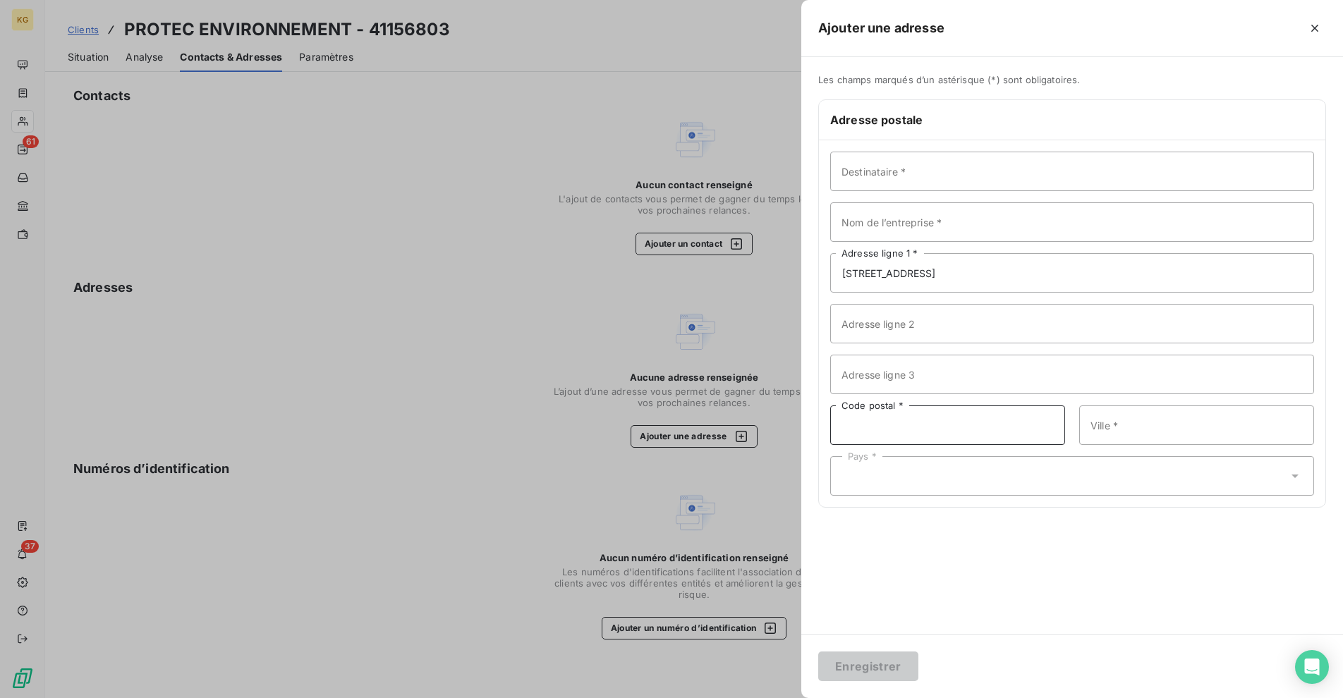
click at [905, 435] on input "Code postal *" at bounding box center [947, 424] width 235 height 39
paste input "91280 [GEOGRAPHIC_DATA]"
click at [874, 427] on input "91280 [GEOGRAPHIC_DATA]" at bounding box center [947, 424] width 235 height 39
type input "91280"
click at [1171, 434] on input "Ville *" at bounding box center [1196, 424] width 235 height 39
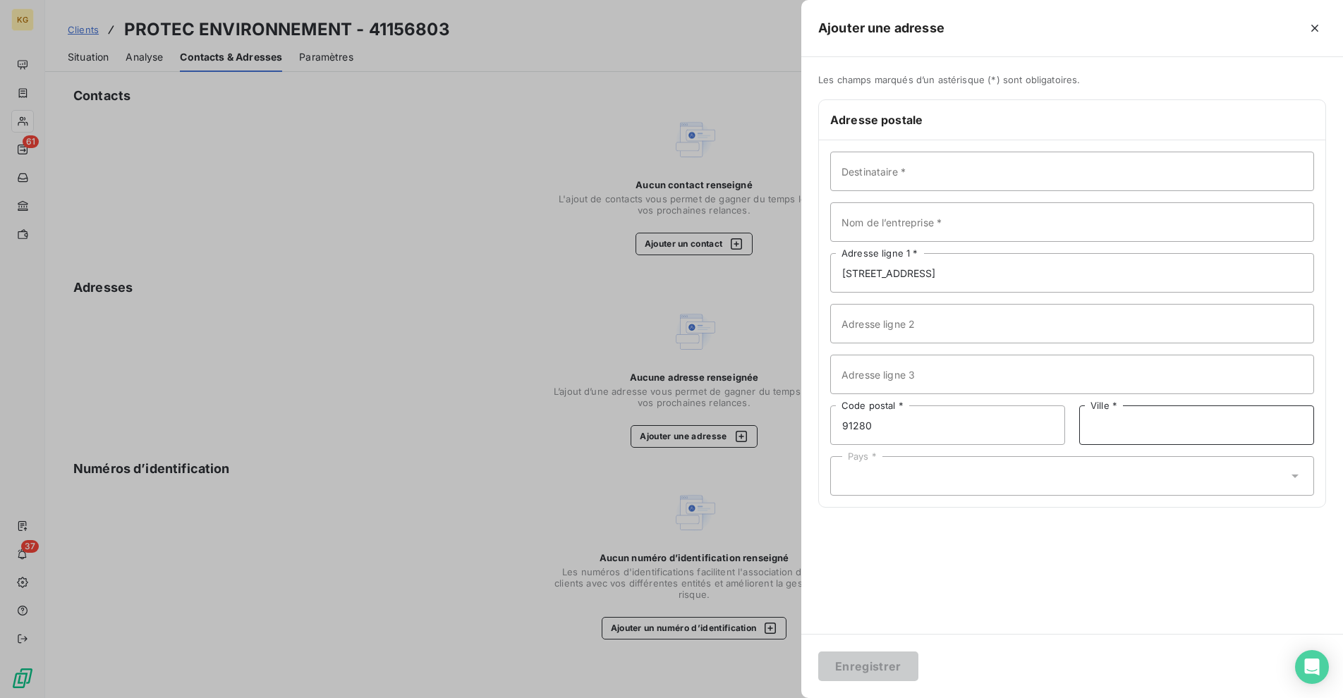
paste input "[GEOGRAPHIC_DATA]"
type input "[GEOGRAPHIC_DATA]"
click at [983, 482] on div "Pays *" at bounding box center [1072, 475] width 484 height 39
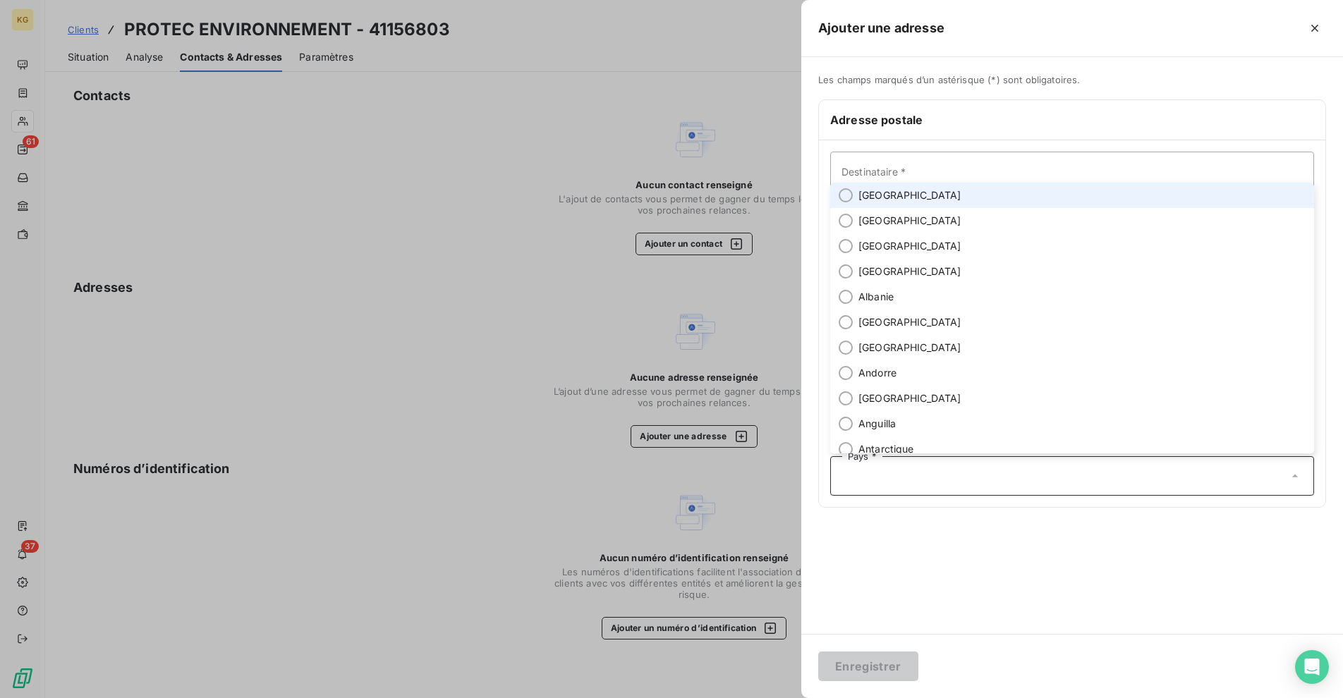
click at [879, 195] on span "[GEOGRAPHIC_DATA]" at bounding box center [909, 195] width 103 height 14
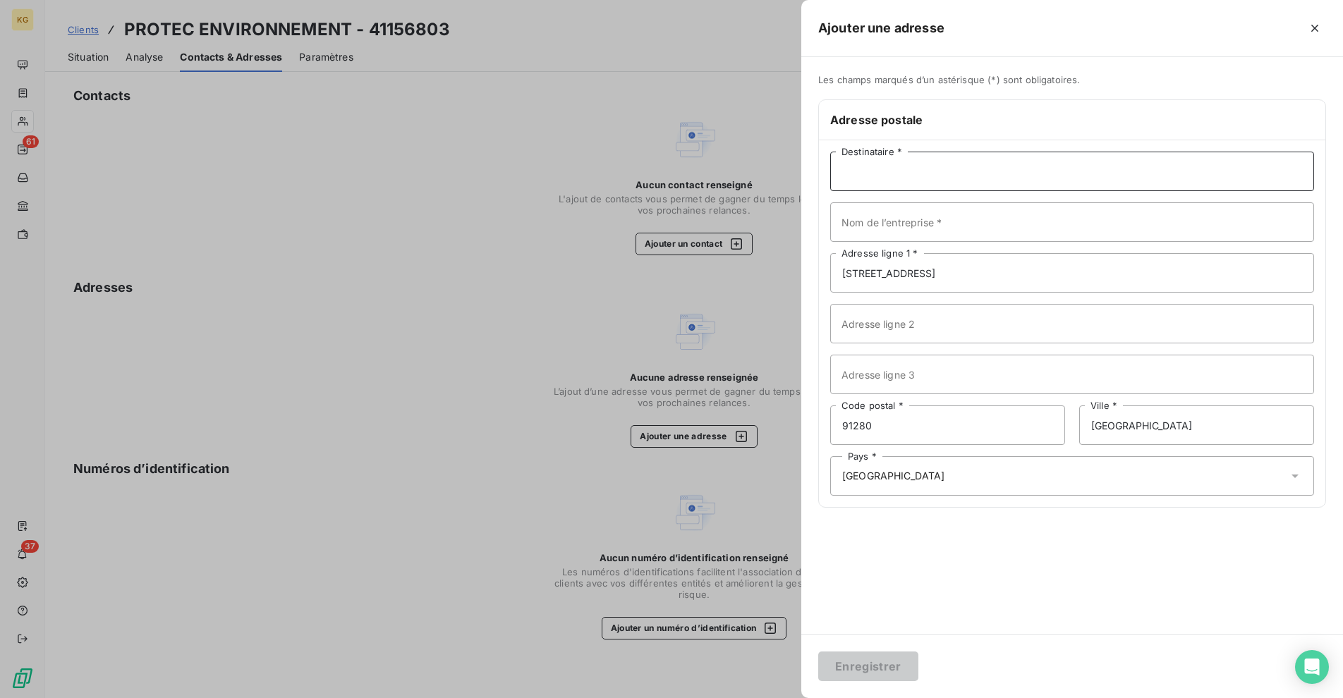
click at [886, 181] on input "Destinataire *" at bounding box center [1072, 171] width 484 height 39
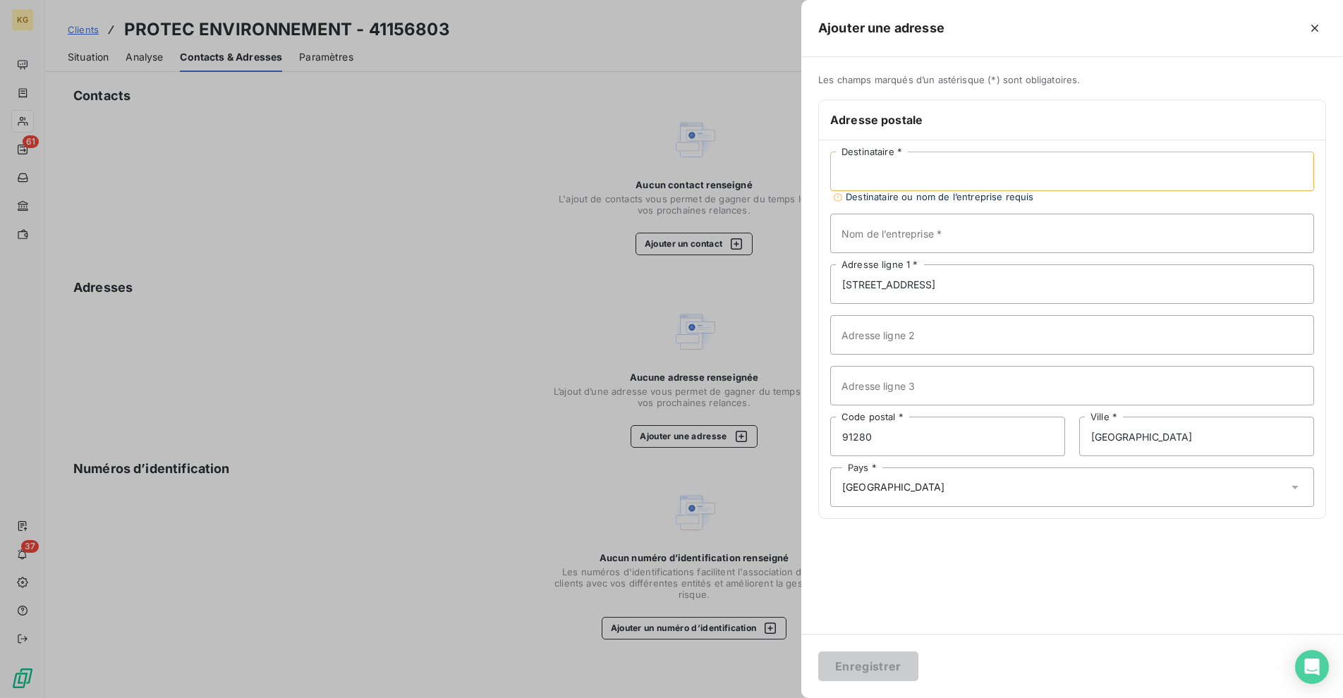
paste input "[PERSON_NAME]"
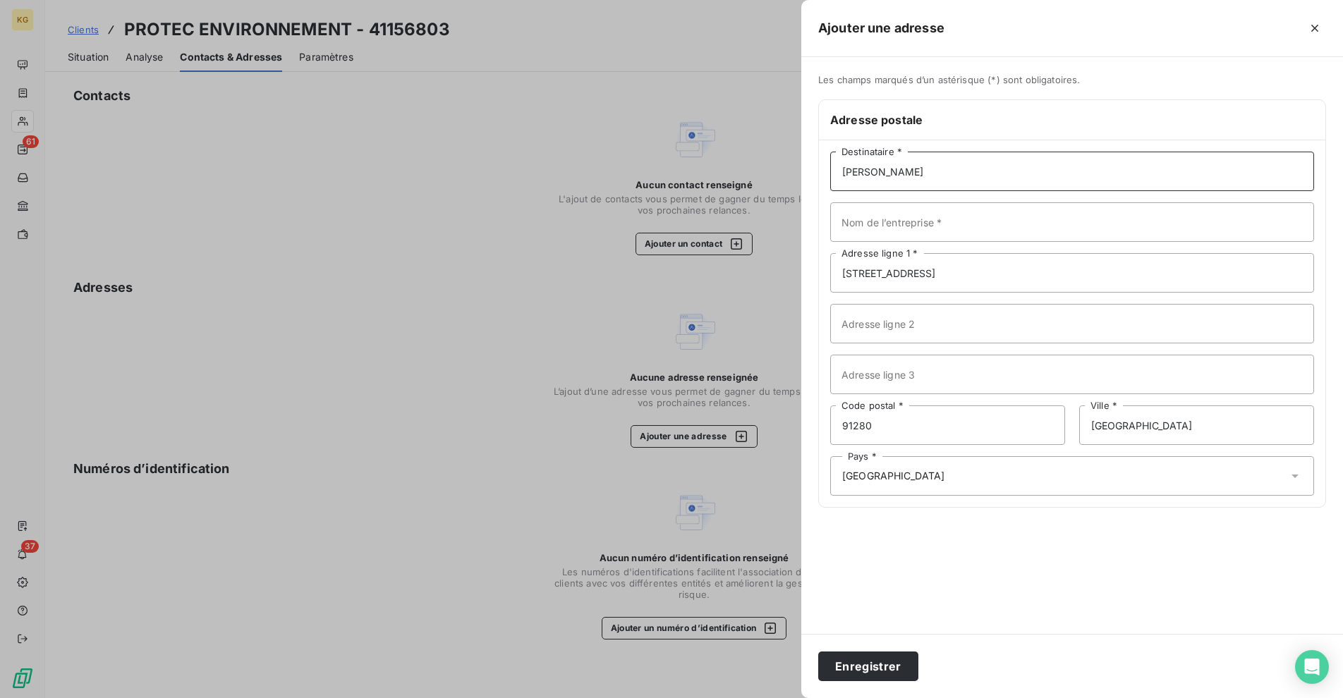
type input "[PERSON_NAME]"
click at [1103, 230] on input "Nom de l’entreprise *" at bounding box center [1072, 221] width 484 height 39
paste input "PROTEC ENVIRONNEMENT (PROTEC HABITAT)"
type input "PROTEC ENVIRONNEMENT (PROTEC HABITAT)"
click at [891, 679] on button "Enregistrer" at bounding box center [868, 667] width 100 height 30
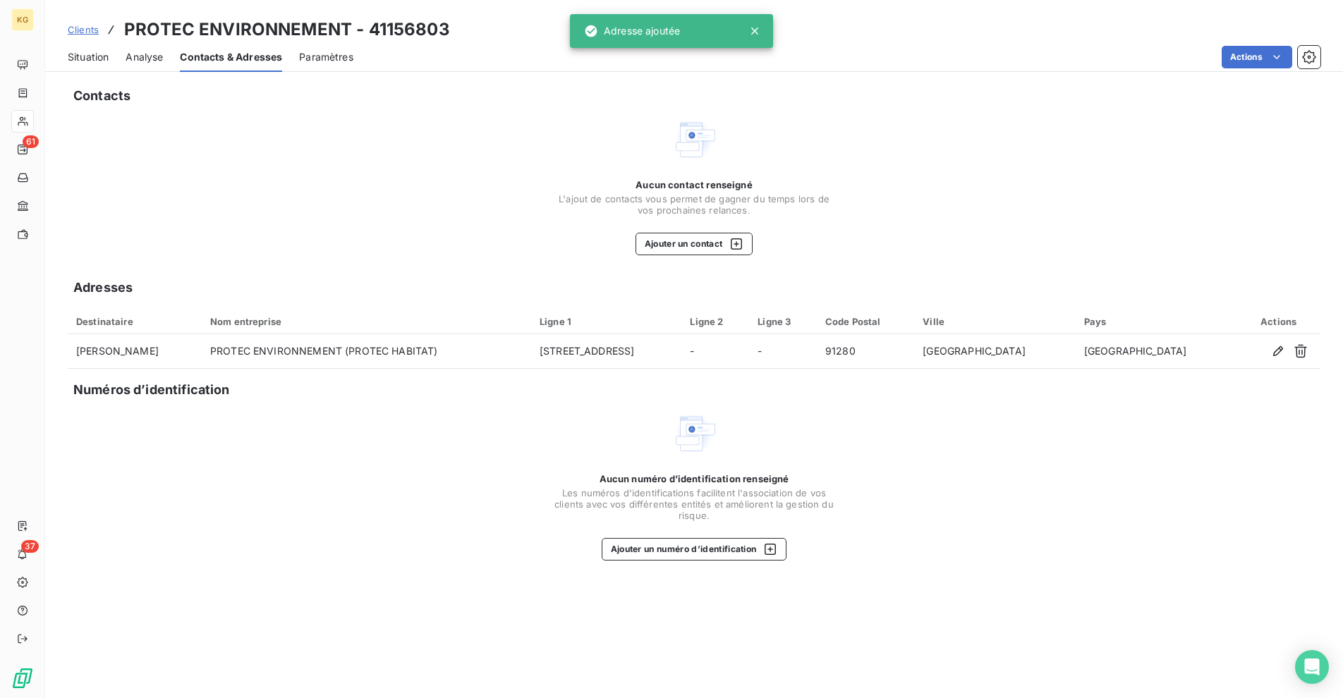
click at [935, 265] on div "Contacts Aucun contact renseigné L'ajout de contacts vous permet de gagner du t…" at bounding box center [693, 388] width 1297 height 621
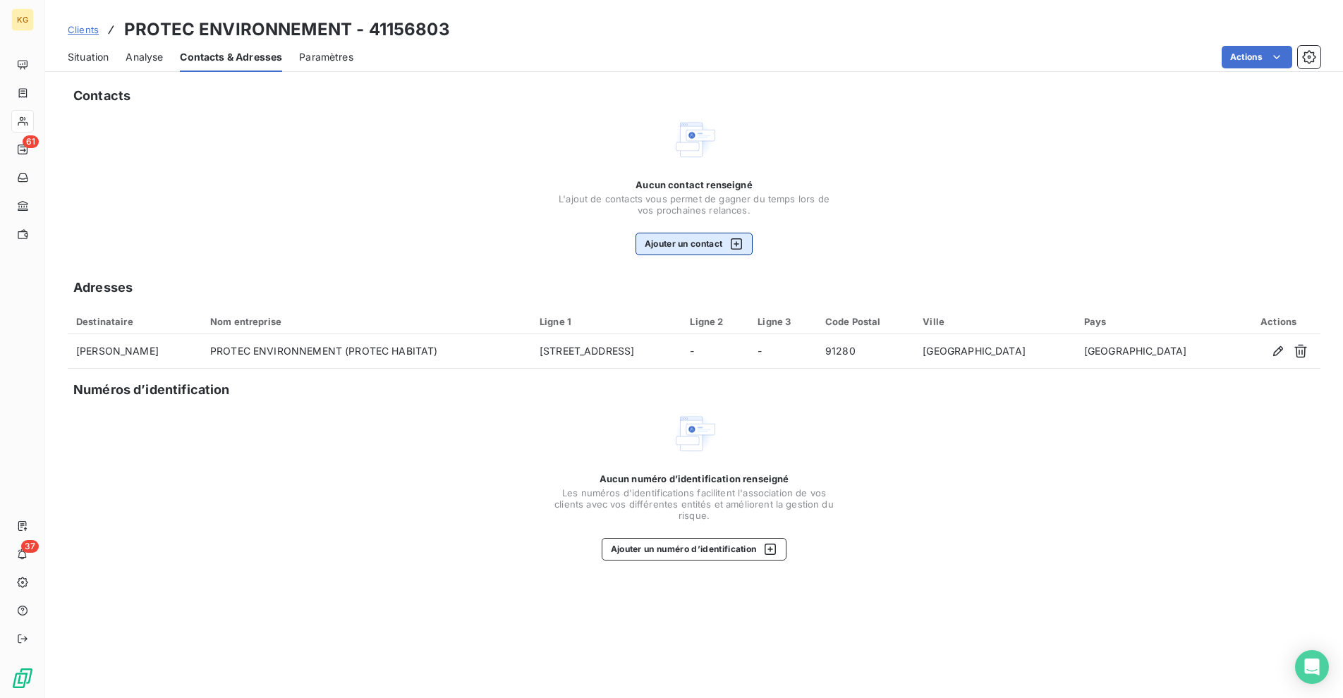
click at [728, 240] on div "button" at bounding box center [732, 244] width 21 height 14
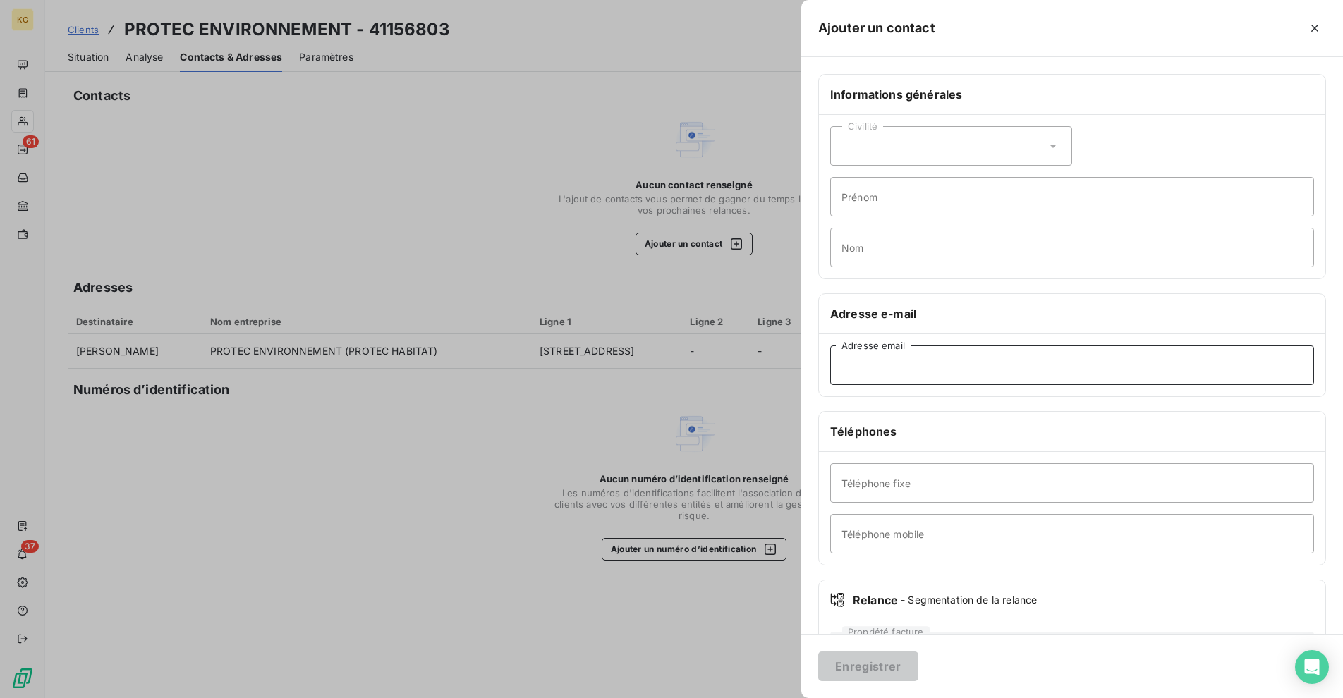
click at [924, 366] on input "Adresse email" at bounding box center [1072, 365] width 484 height 39
type input "T"
type input "[EMAIL_ADDRESS][DOMAIN_NAME]"
click at [877, 366] on input "[EMAIL_ADDRESS][DOMAIN_NAME]" at bounding box center [1072, 365] width 484 height 39
click at [867, 666] on button "Enregistrer" at bounding box center [868, 667] width 100 height 30
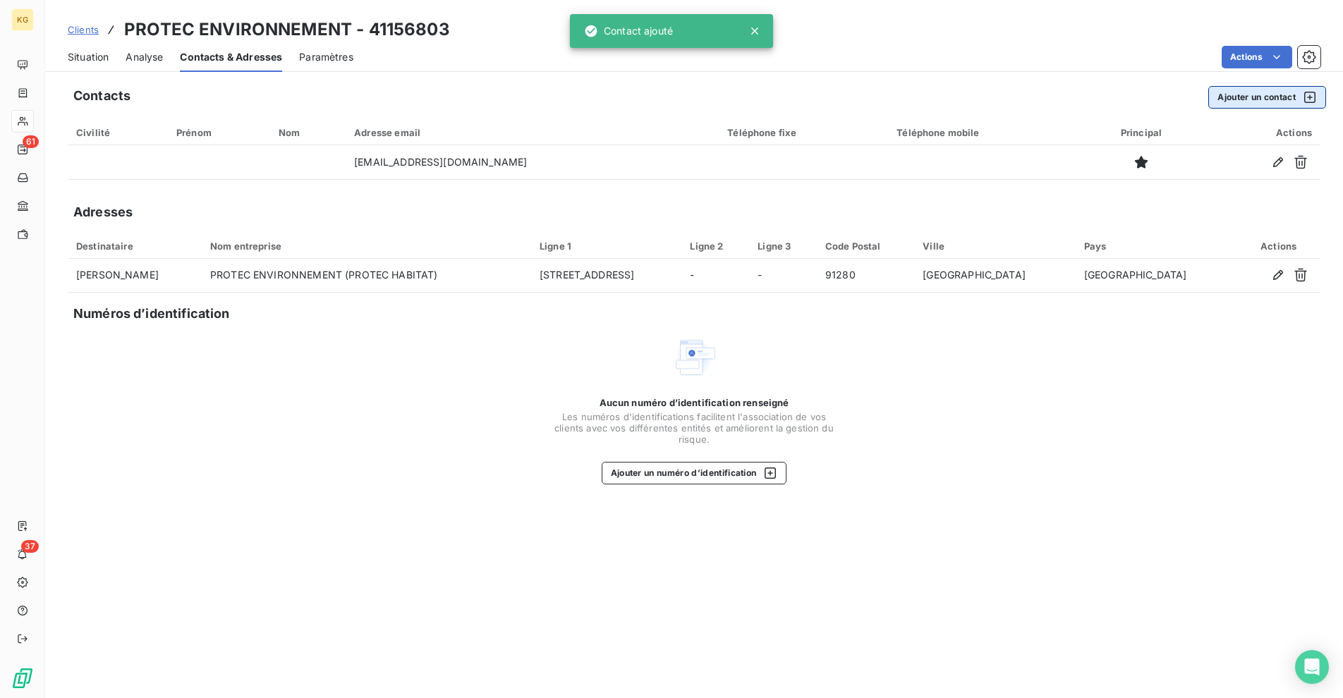
click at [1257, 92] on button "Ajouter un contact" at bounding box center [1267, 97] width 118 height 23
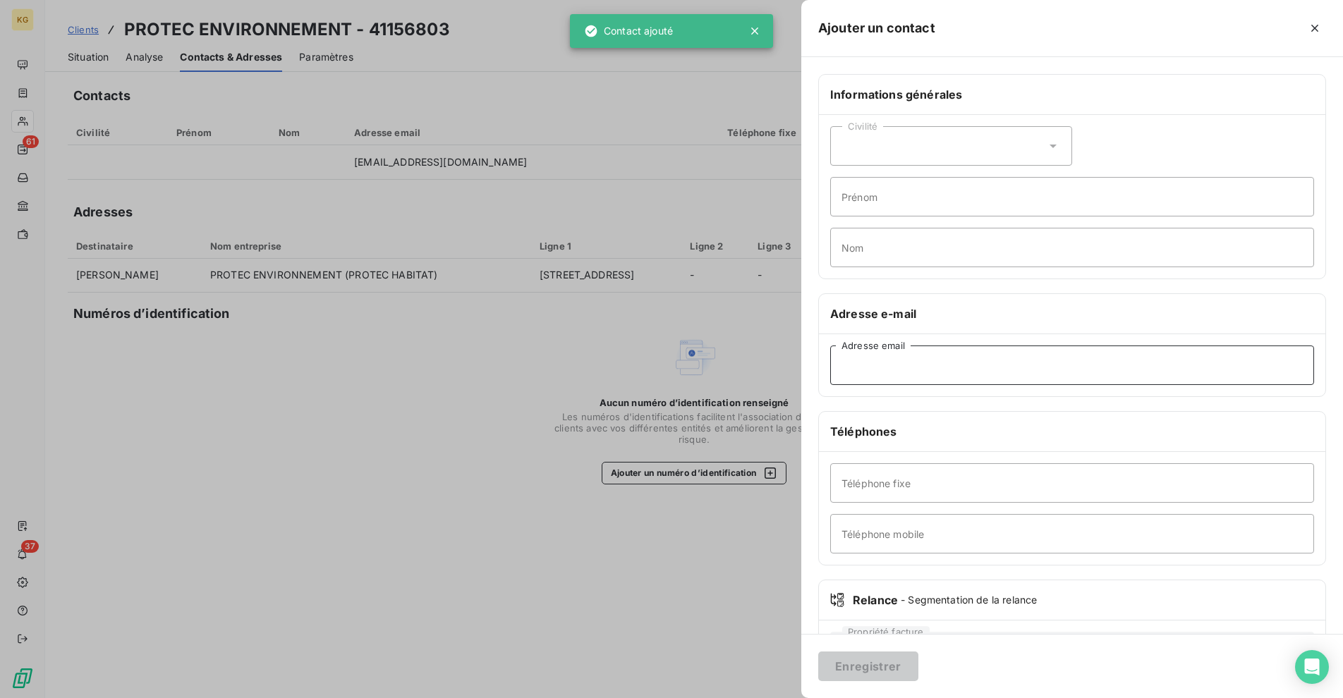
click at [914, 372] on input "Adresse email" at bounding box center [1072, 365] width 484 height 39
paste input "@[DOMAIN_NAME]"
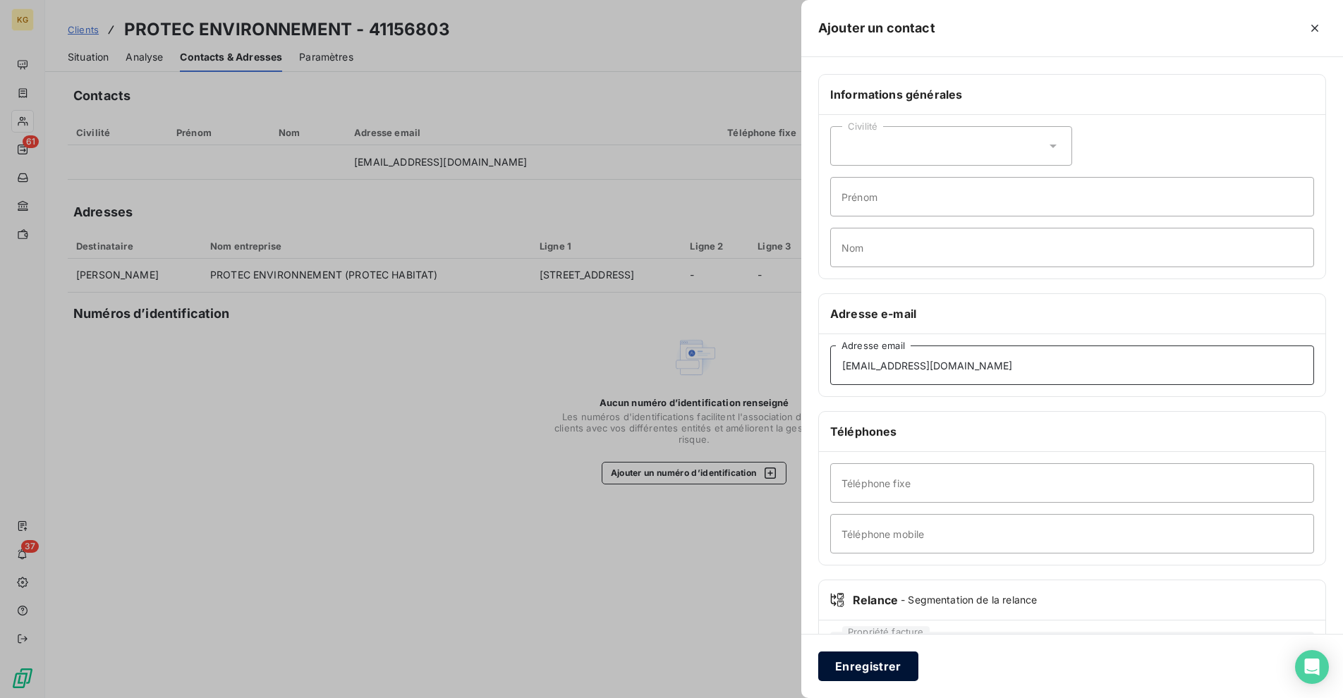
type input "[EMAIL_ADDRESS][DOMAIN_NAME]"
click at [878, 671] on button "Enregistrer" at bounding box center [868, 667] width 100 height 30
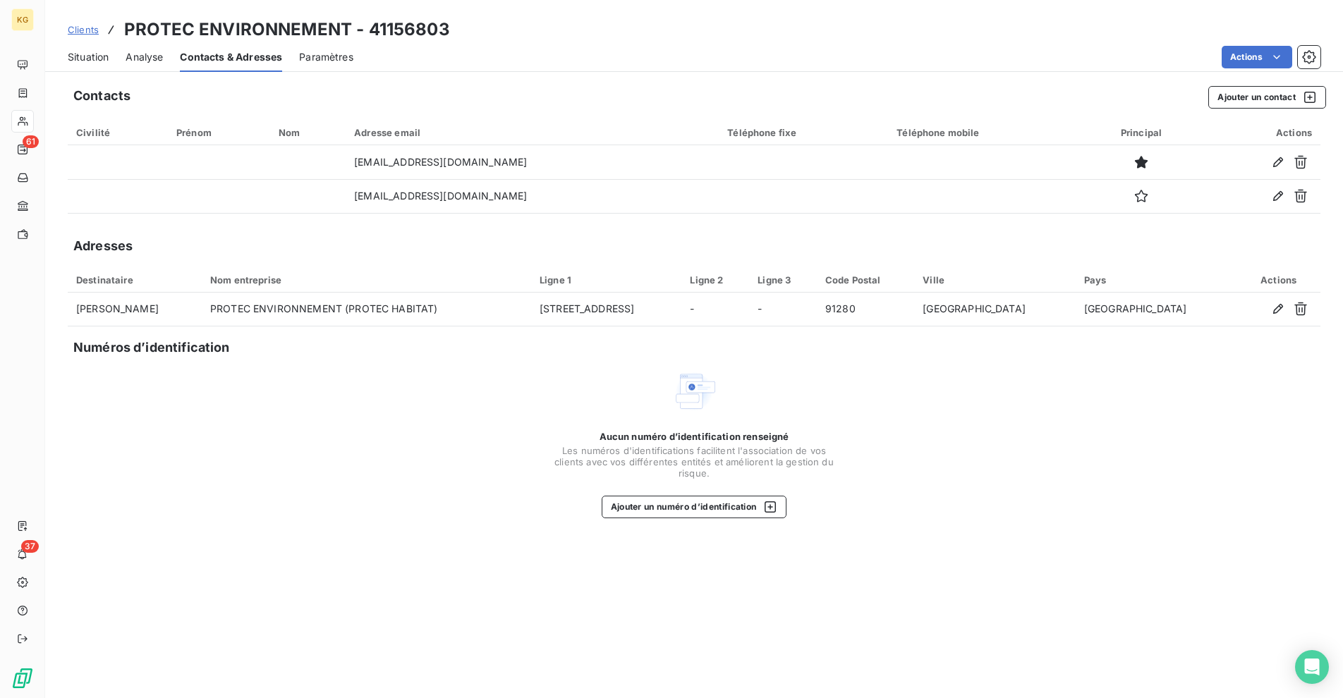
drag, startPoint x: 92, startPoint y: 59, endPoint x: 96, endPoint y: 69, distance: 11.4
click at [92, 58] on span "Situation" at bounding box center [88, 57] width 41 height 14
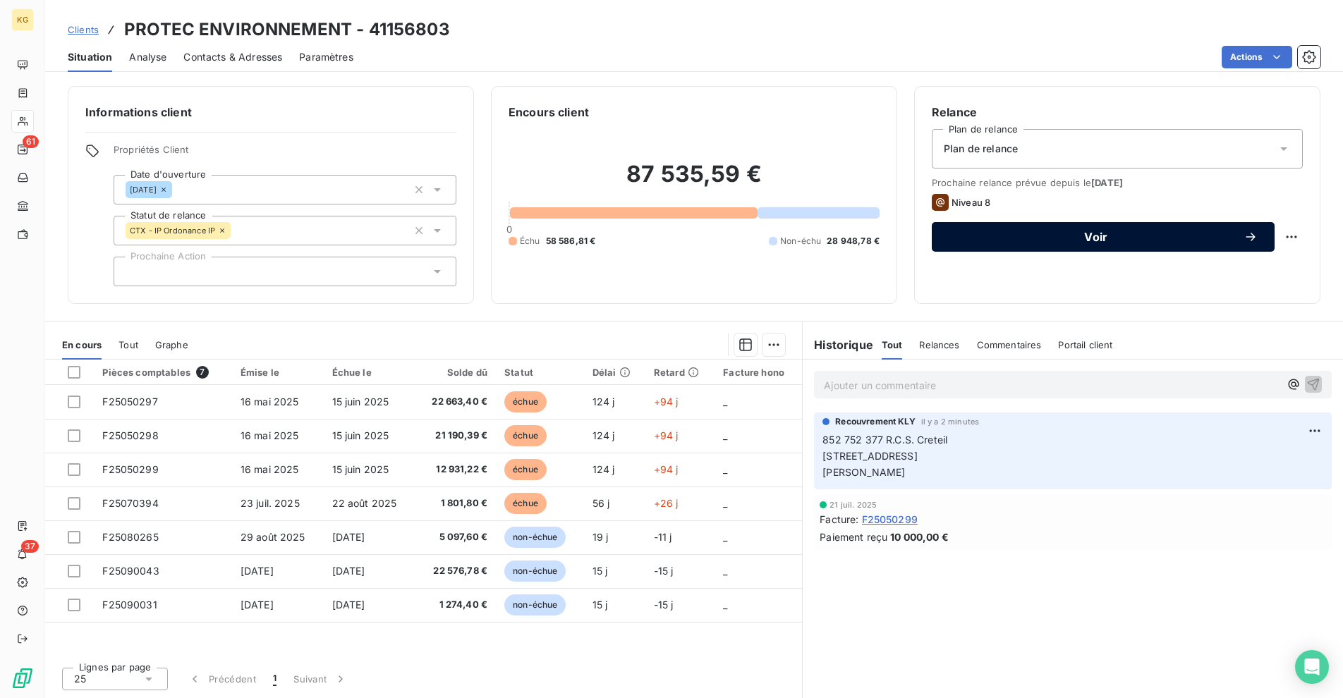
click at [1200, 233] on span "Voir" at bounding box center [1095, 236] width 295 height 11
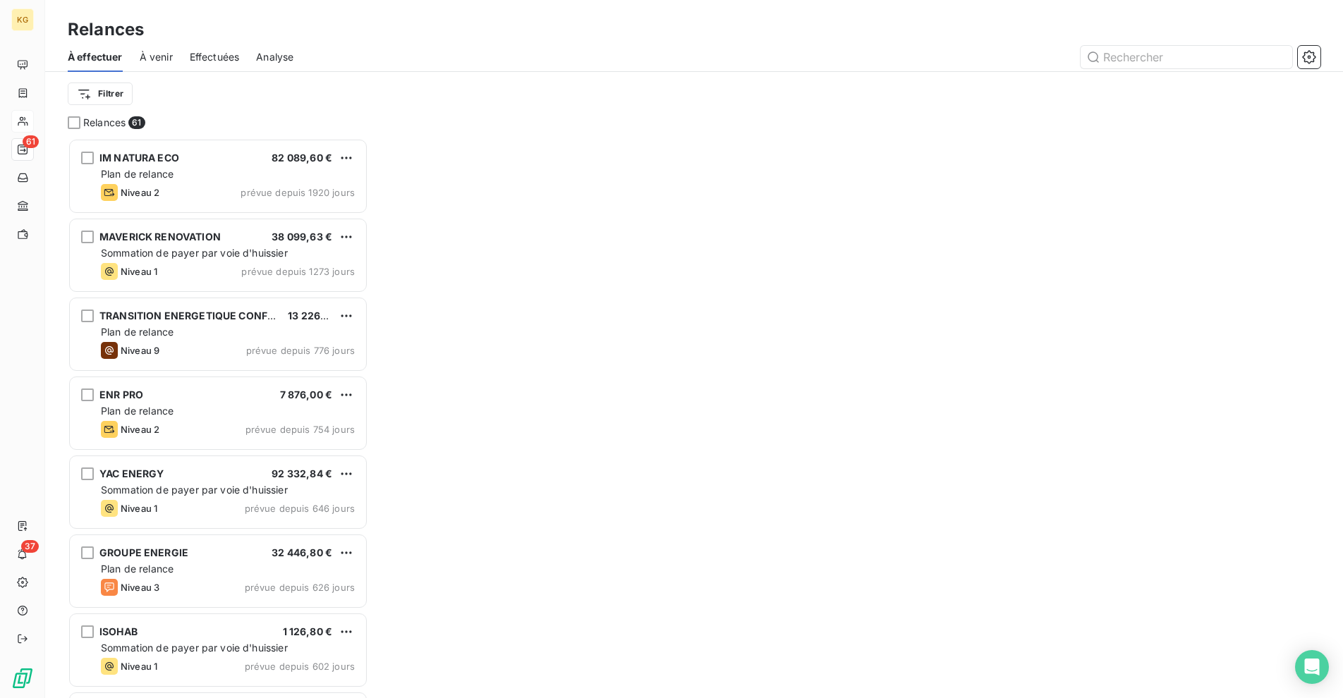
scroll to position [11, 11]
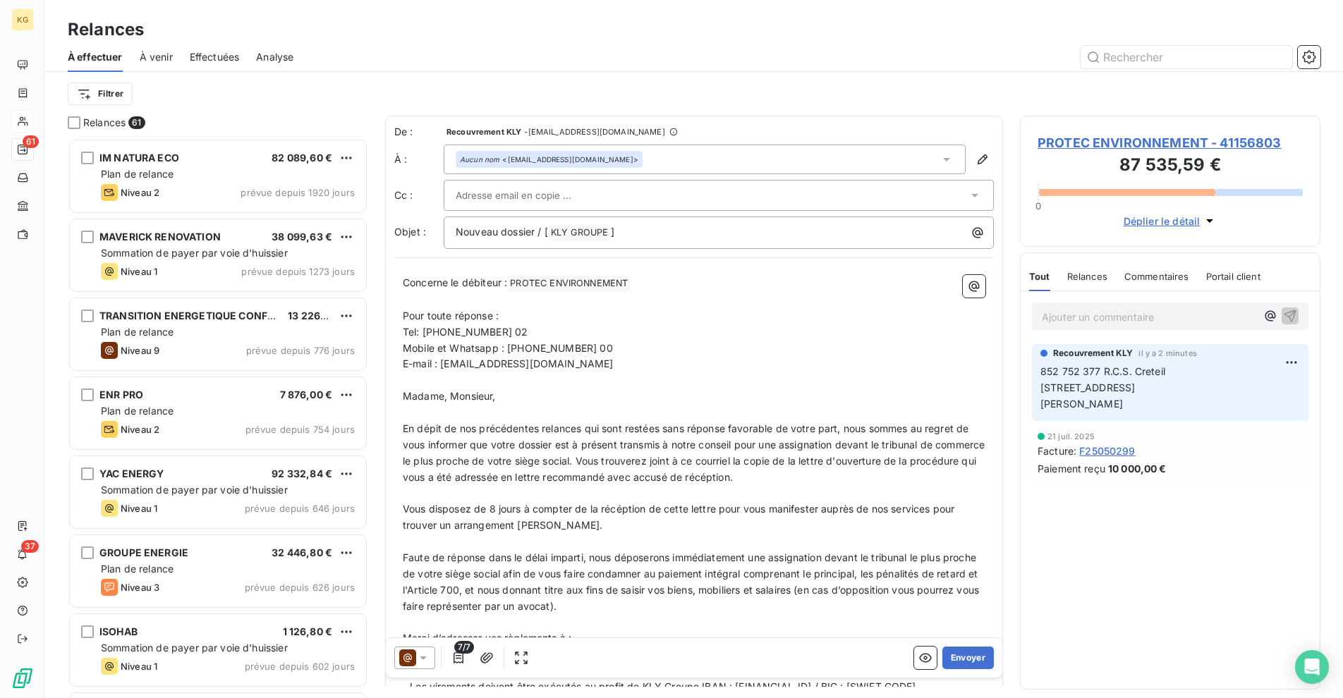
click at [415, 661] on icon at bounding box center [407, 657] width 17 height 17
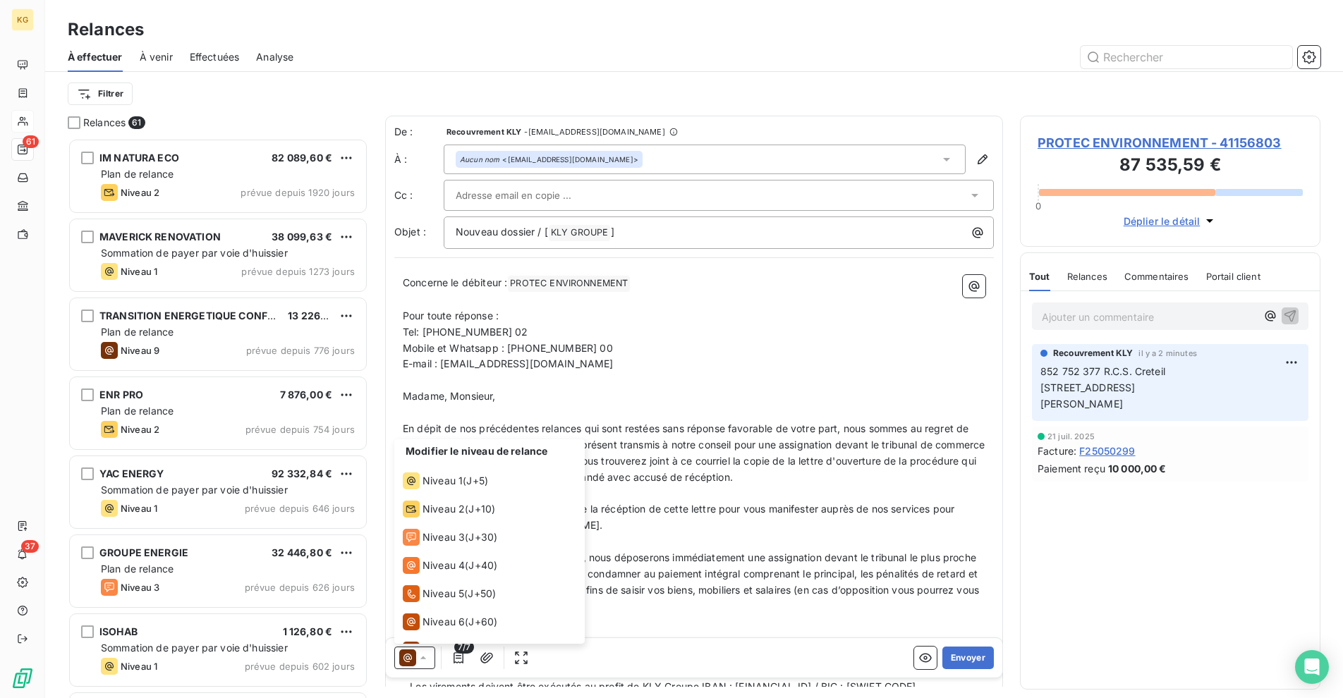
scroll to position [0, 0]
click at [485, 482] on span "J+5 )" at bounding box center [477, 482] width 22 height 14
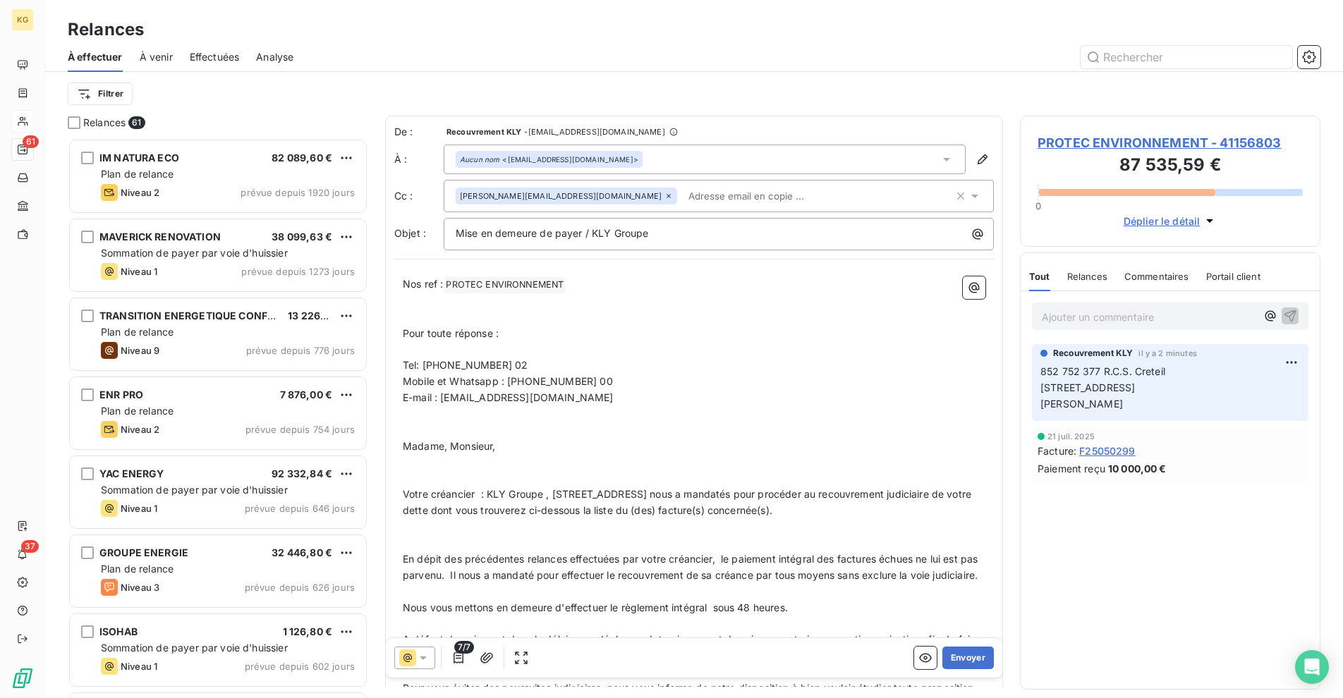
click at [664, 198] on icon at bounding box center [668, 196] width 8 height 8
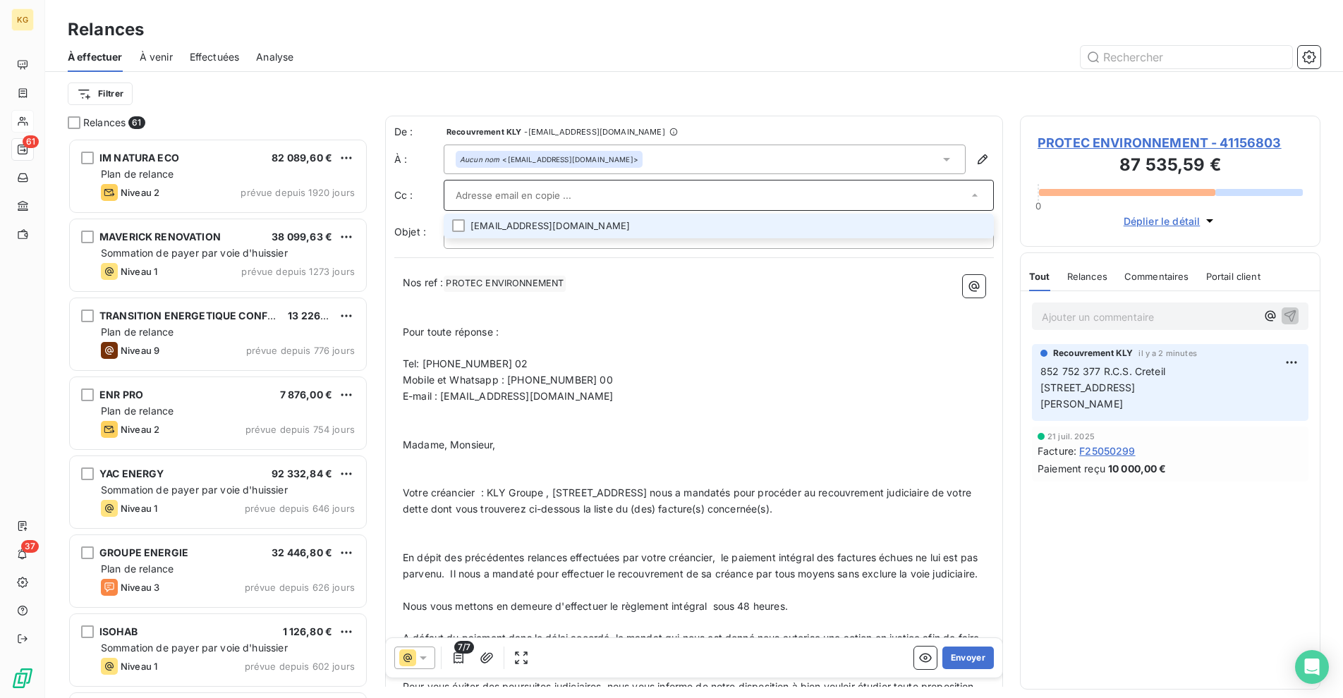
click at [616, 190] on input "text" at bounding box center [712, 195] width 512 height 21
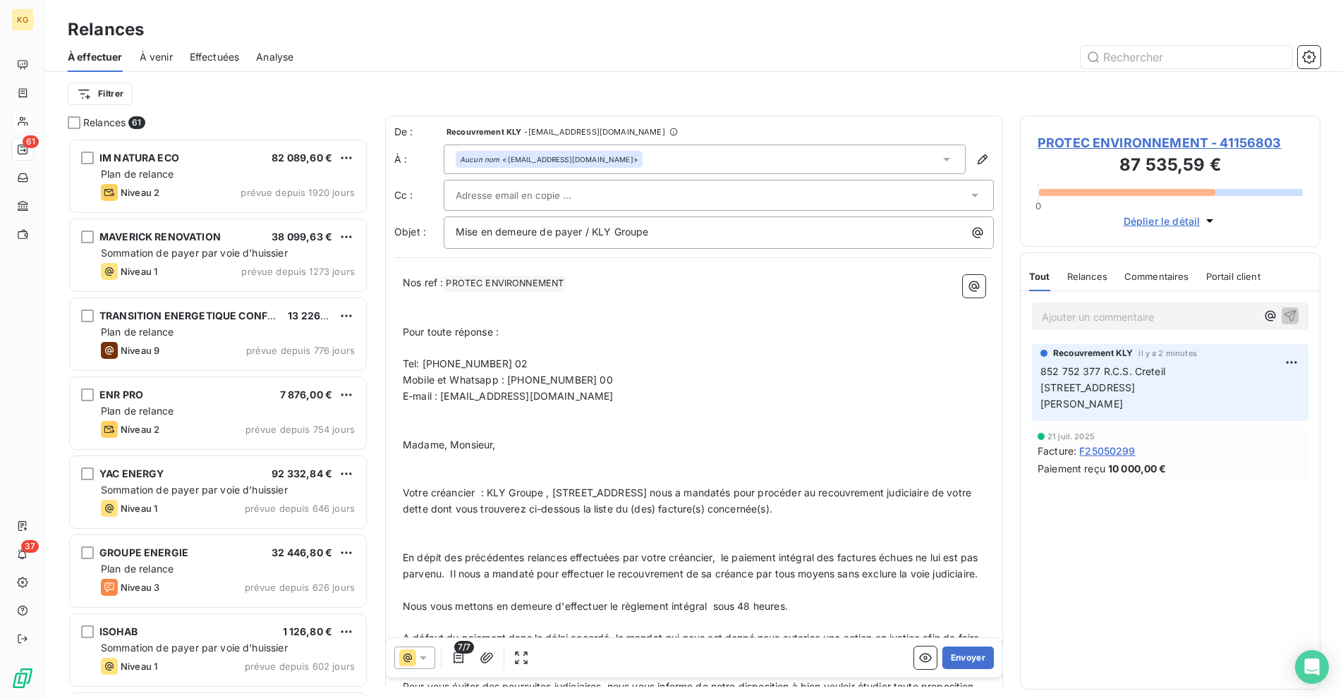
click at [615, 193] on div at bounding box center [712, 195] width 512 height 21
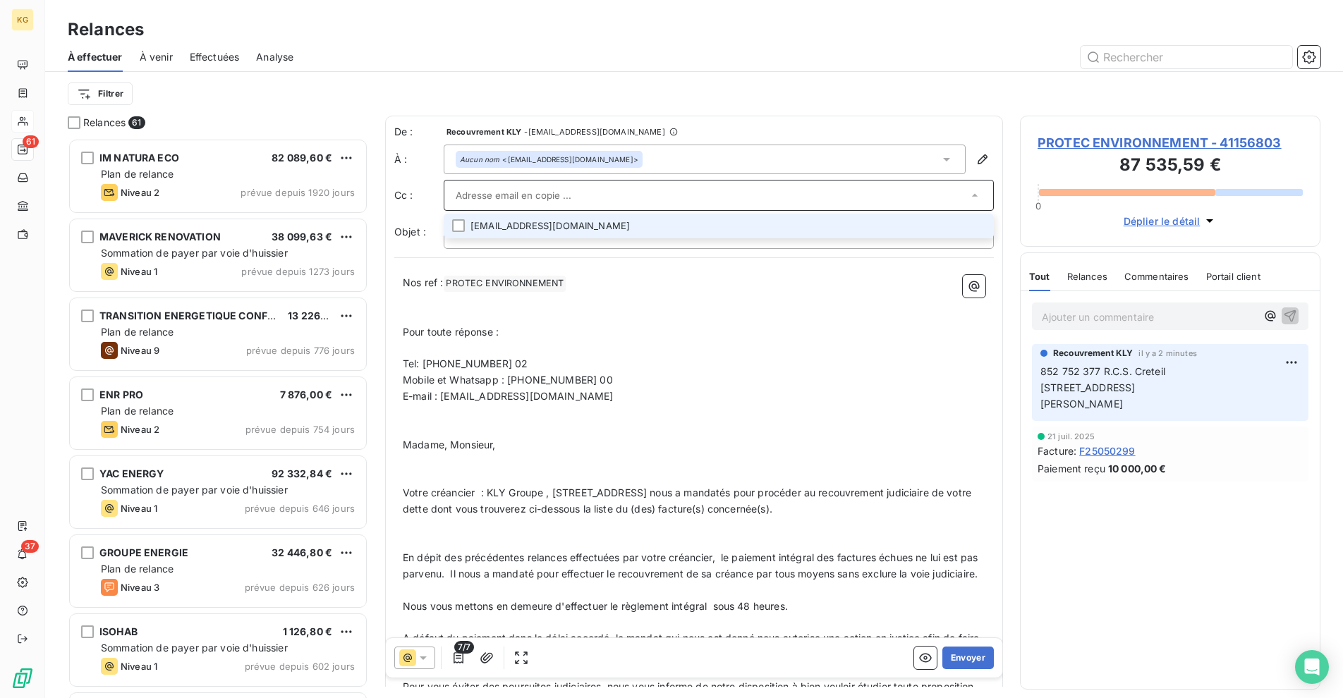
click at [547, 230] on li "[EMAIL_ADDRESS][DOMAIN_NAME]" at bounding box center [719, 226] width 550 height 25
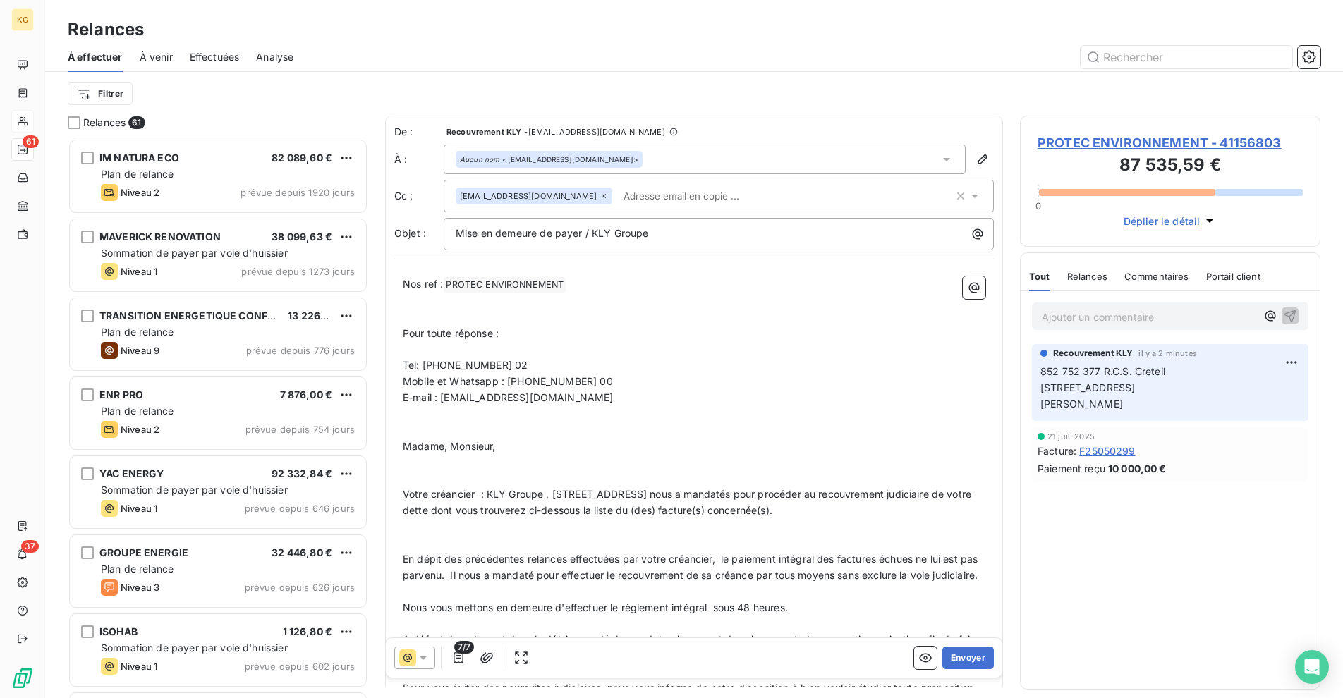
click at [706, 350] on p "﻿" at bounding box center [694, 350] width 582 height 16
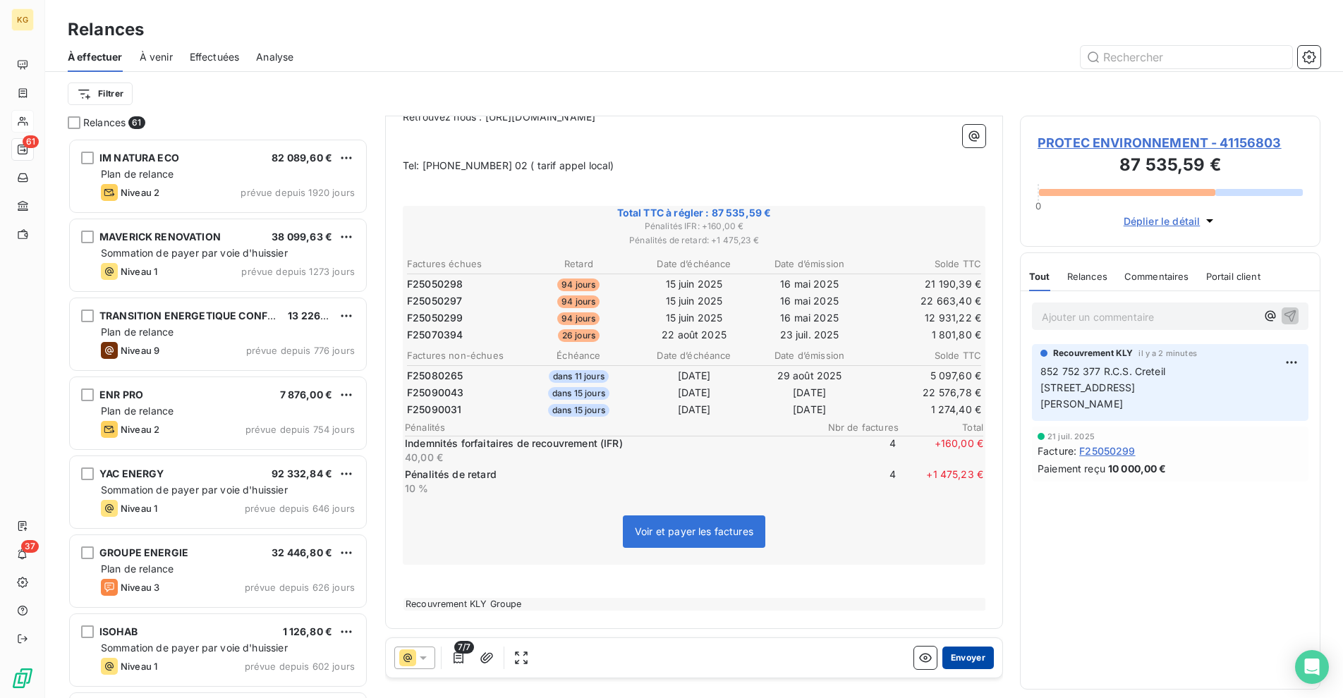
scroll to position [829, 0]
click at [964, 656] on button "Envoyer" at bounding box center [967, 658] width 51 height 23
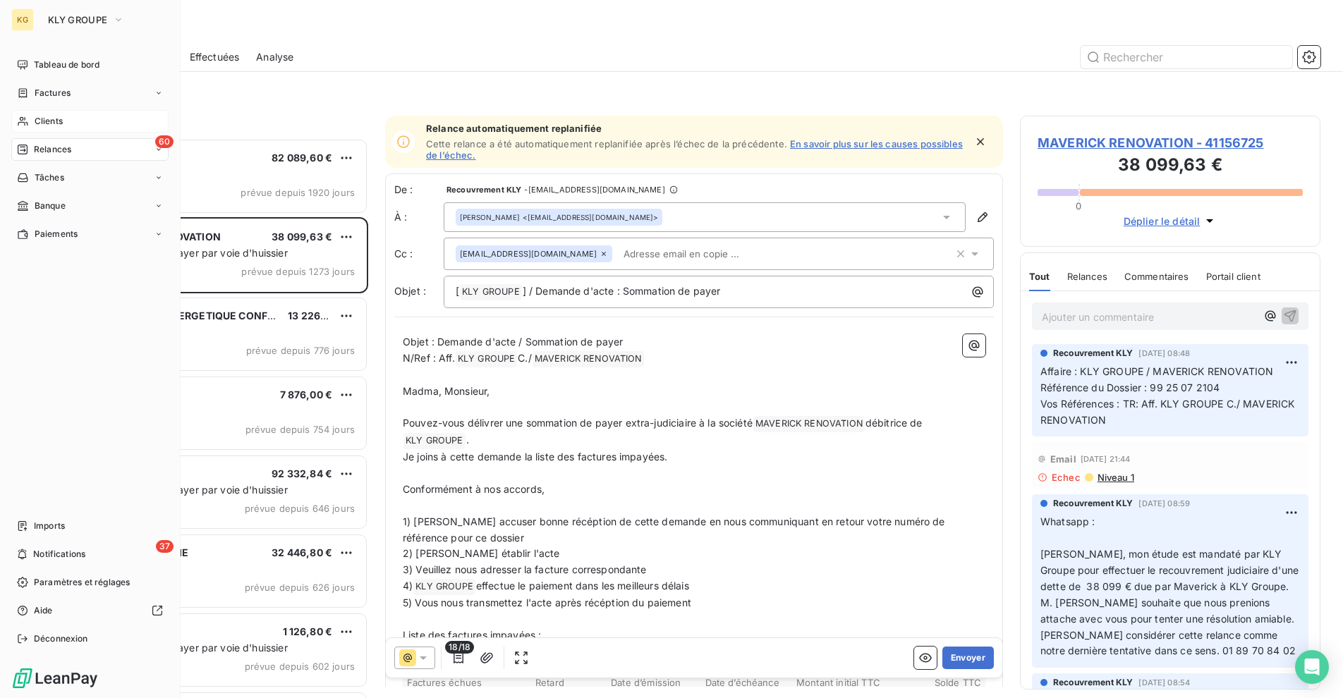
click at [44, 123] on span "Clients" at bounding box center [49, 121] width 28 height 13
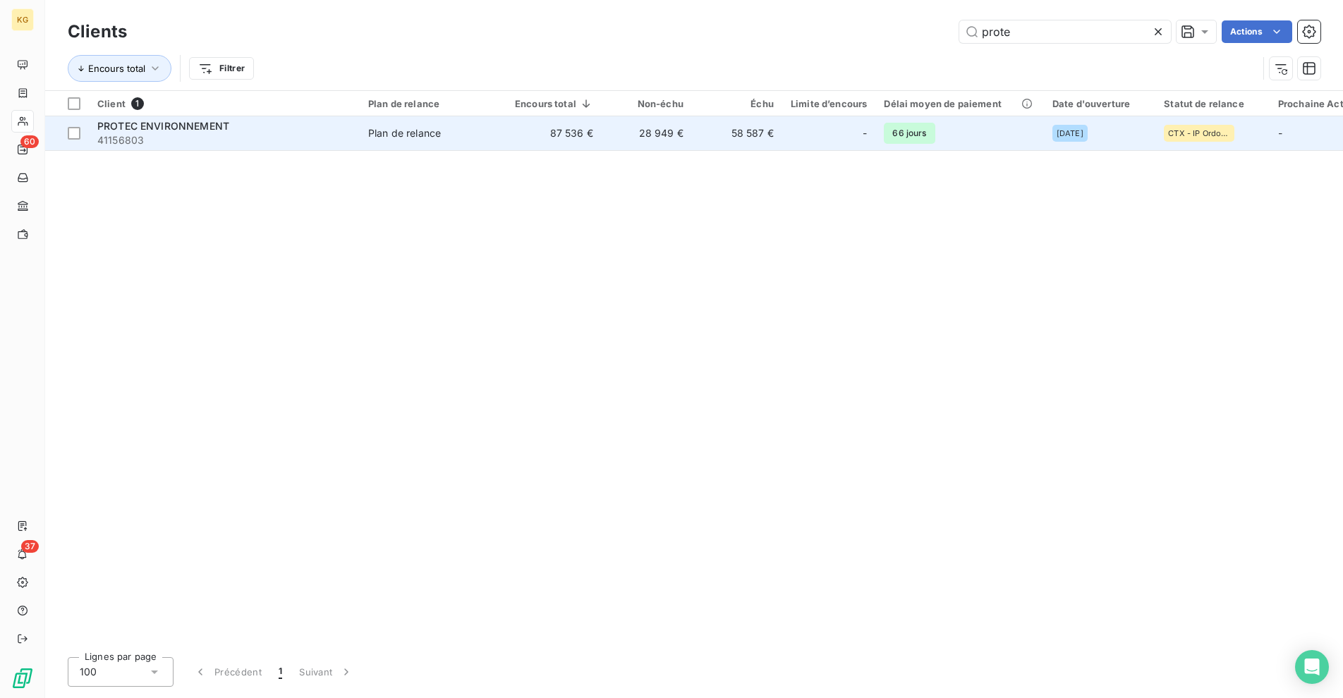
click at [720, 143] on td "58 587 €" at bounding box center [737, 133] width 90 height 34
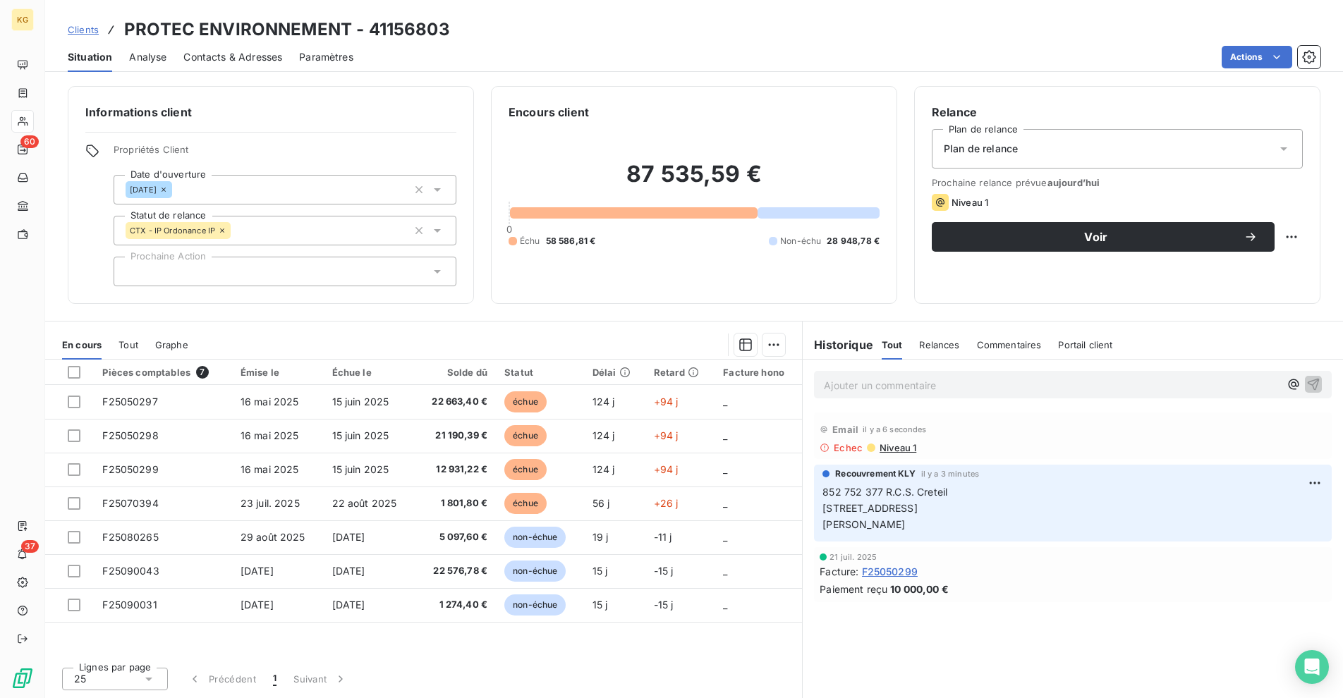
click at [898, 449] on span "Niveau 1" at bounding box center [897, 447] width 38 height 11
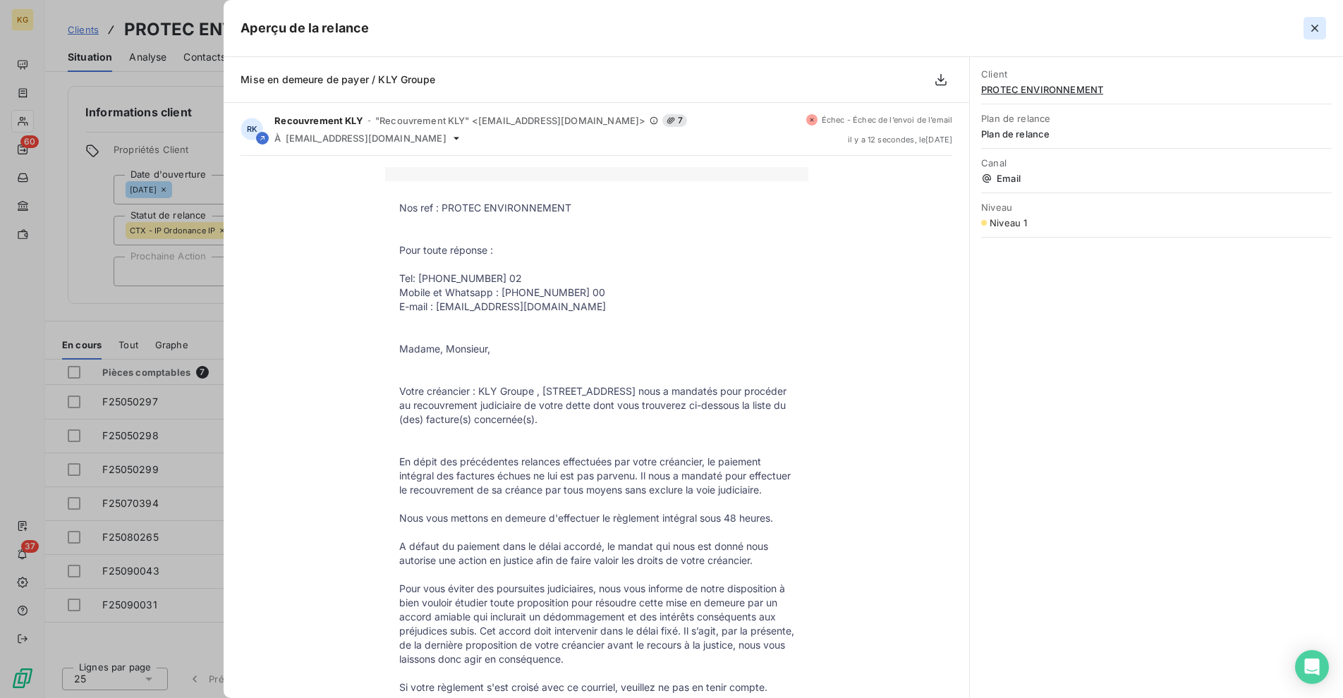
click at [1315, 30] on icon "button" at bounding box center [1314, 28] width 7 height 7
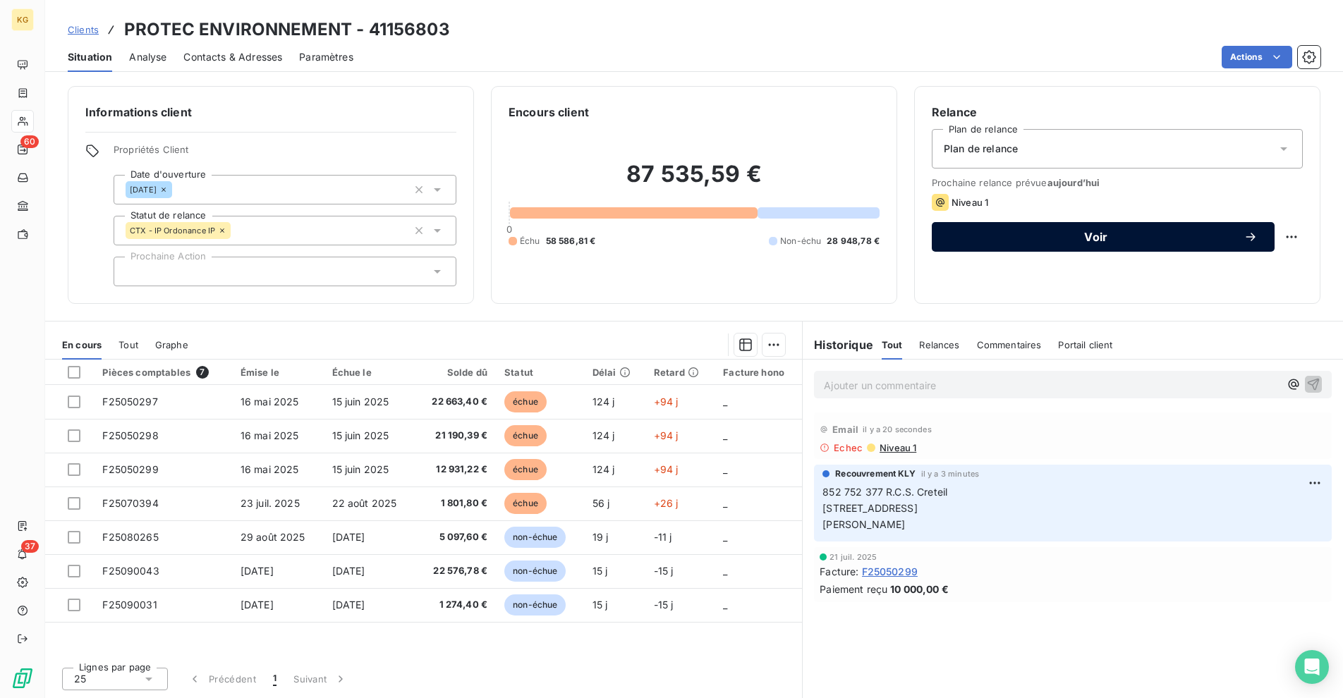
click at [1123, 230] on button "Voir" at bounding box center [1103, 237] width 343 height 30
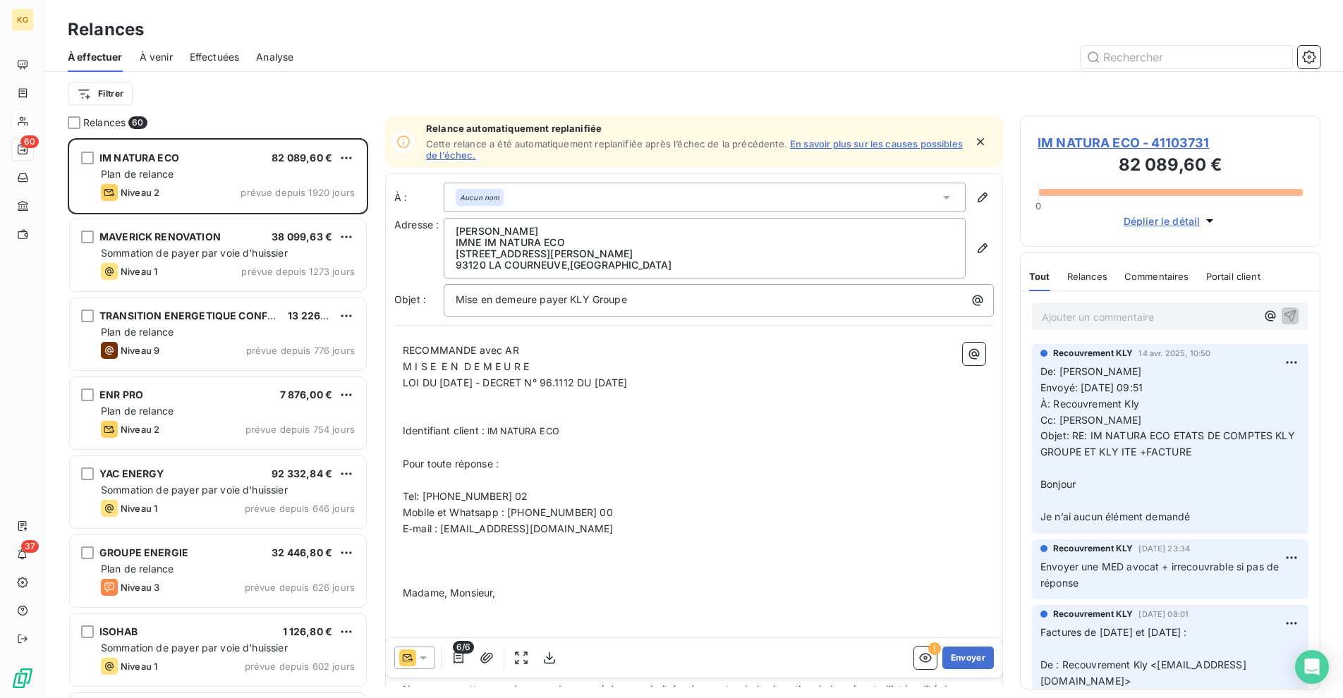
scroll to position [549, 290]
drag, startPoint x: 413, startPoint y: 662, endPoint x: 420, endPoint y: 645, distance: 18.7
click at [414, 662] on icon at bounding box center [407, 657] width 17 height 17
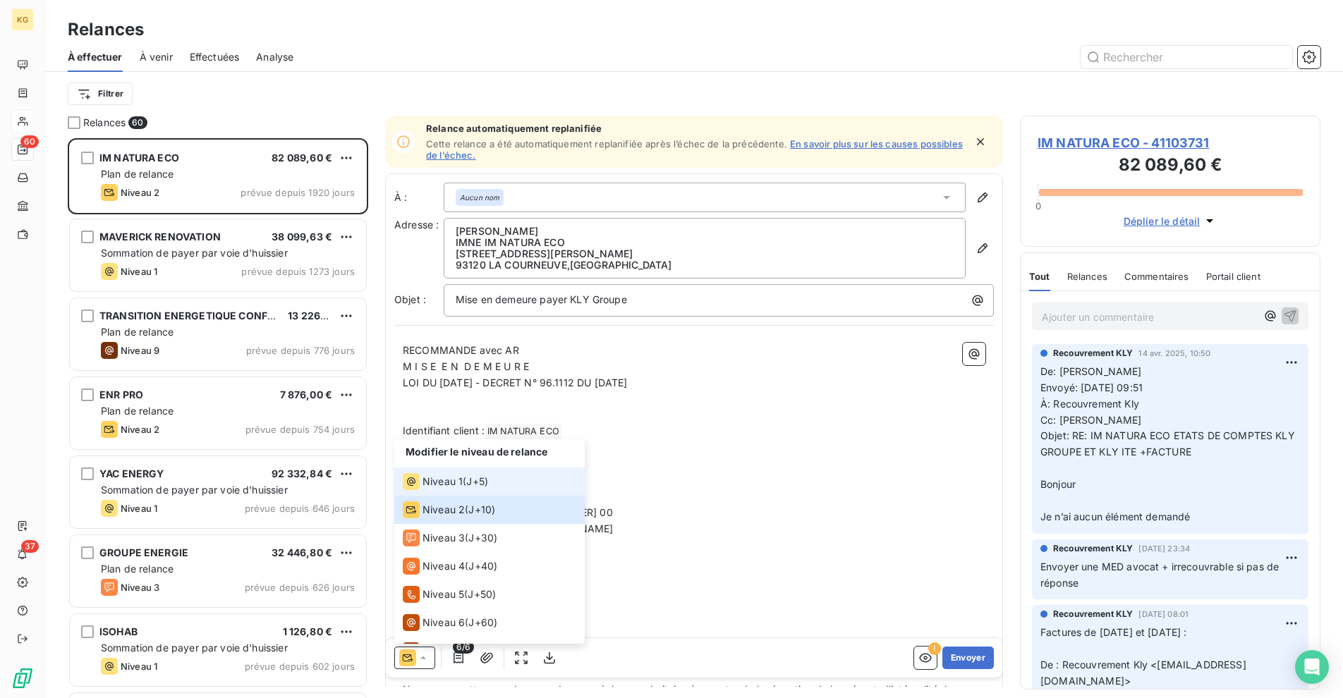
click at [473, 477] on span "J+5 )" at bounding box center [477, 482] width 22 height 14
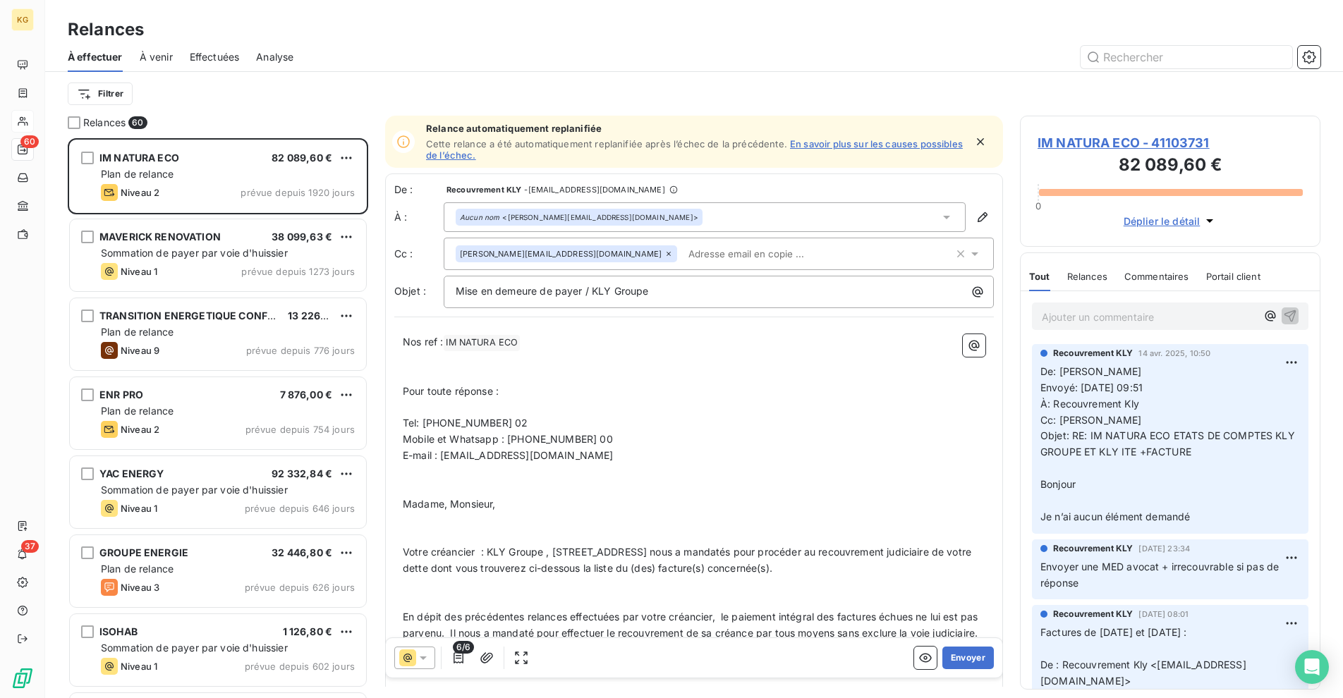
click at [670, 219] on div "Aucun nom <[PERSON_NAME][EMAIL_ADDRESS][DOMAIN_NAME]>" at bounding box center [705, 217] width 522 height 30
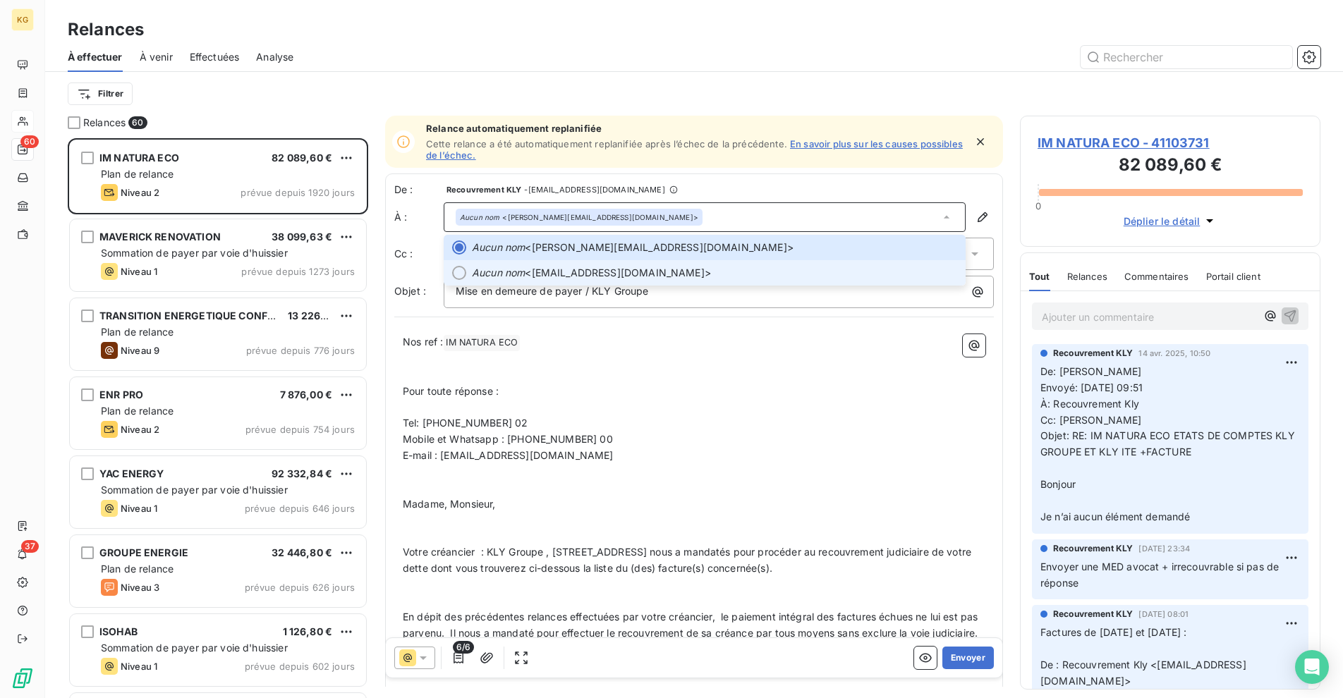
click at [622, 271] on span "Aucun nom <[EMAIL_ADDRESS][DOMAIN_NAME]>" at bounding box center [714, 273] width 485 height 14
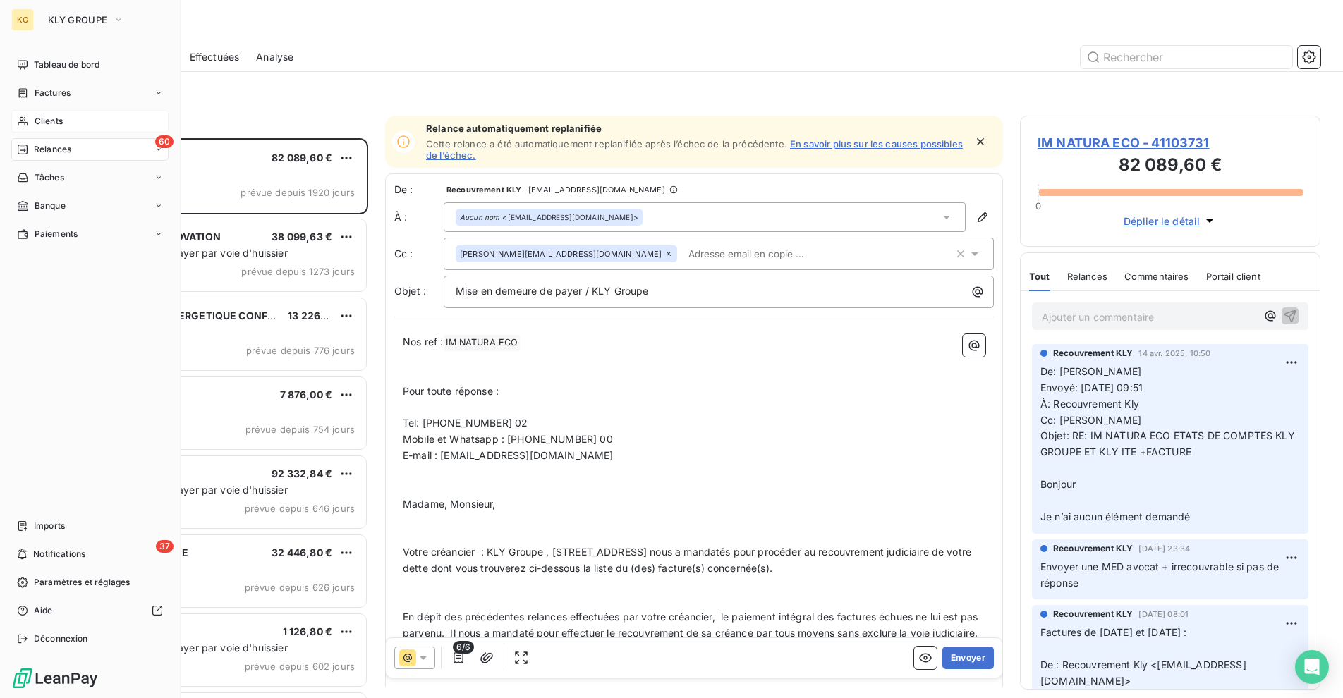
click at [39, 126] on span "Clients" at bounding box center [49, 121] width 28 height 13
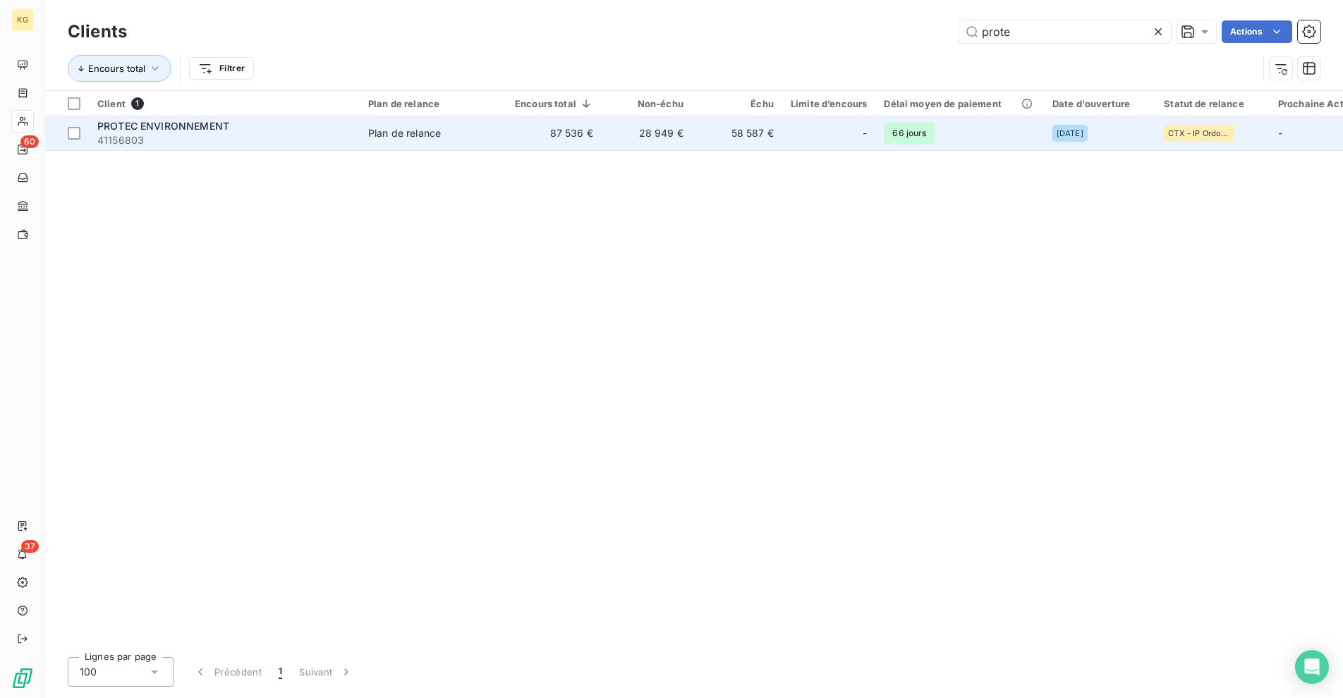
click at [764, 140] on td "58 587 €" at bounding box center [737, 133] width 90 height 34
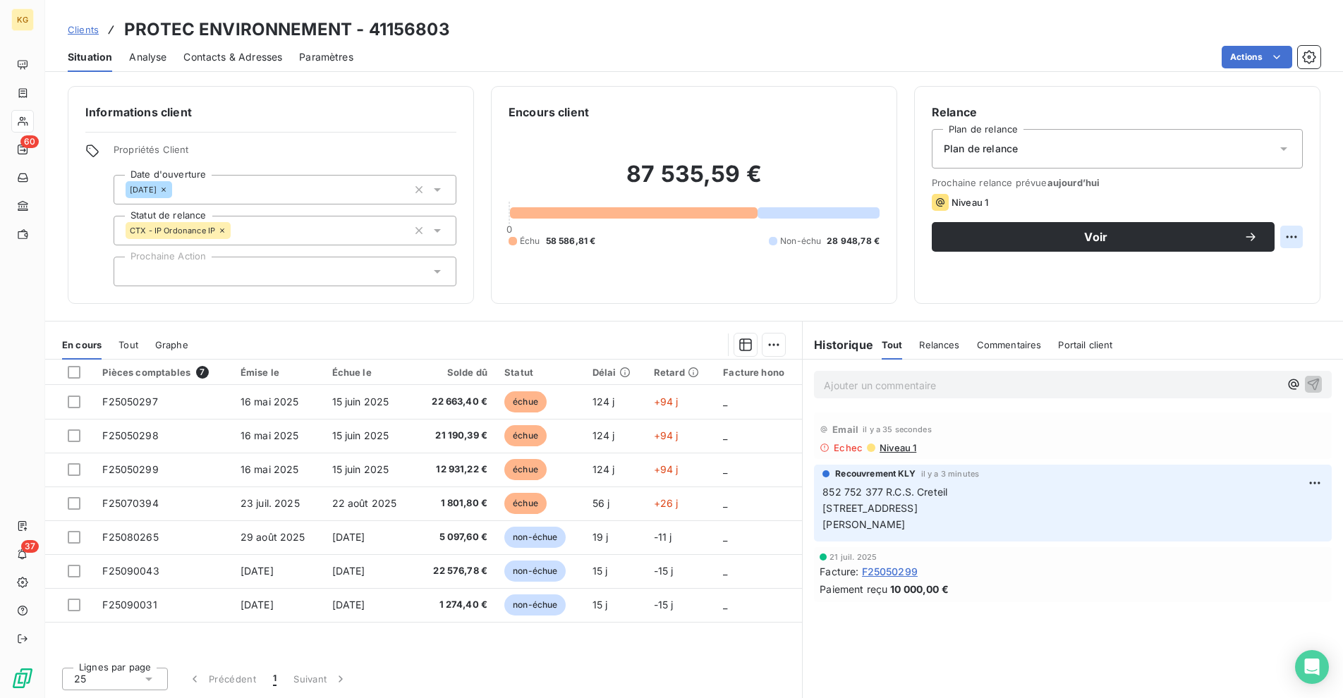
click at [1285, 240] on html "KG 60 37 Clients PROTEC ENVIRONNEMENT - 41156803 Situation Analyse Contacts & A…" at bounding box center [671, 349] width 1343 height 698
click at [1251, 270] on div "Replanifier cette action" at bounding box center [1233, 268] width 126 height 23
select select "8"
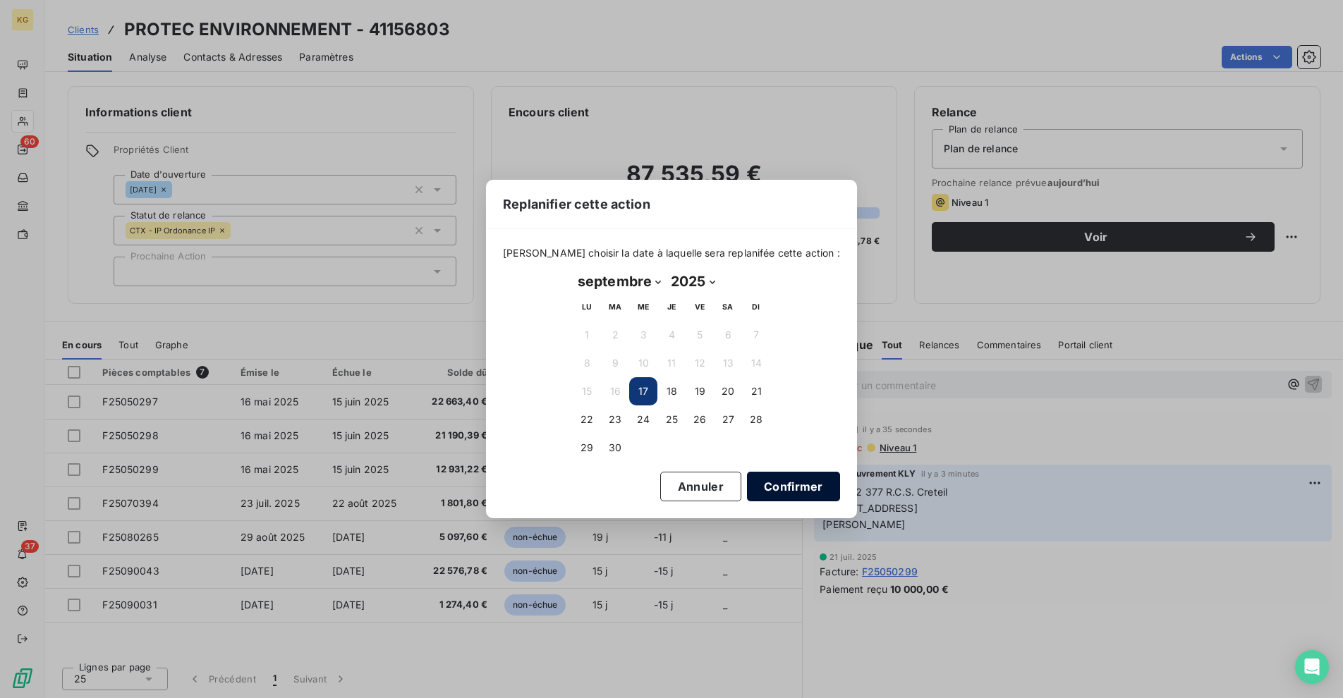
click at [779, 485] on button "Confirmer" at bounding box center [793, 487] width 93 height 30
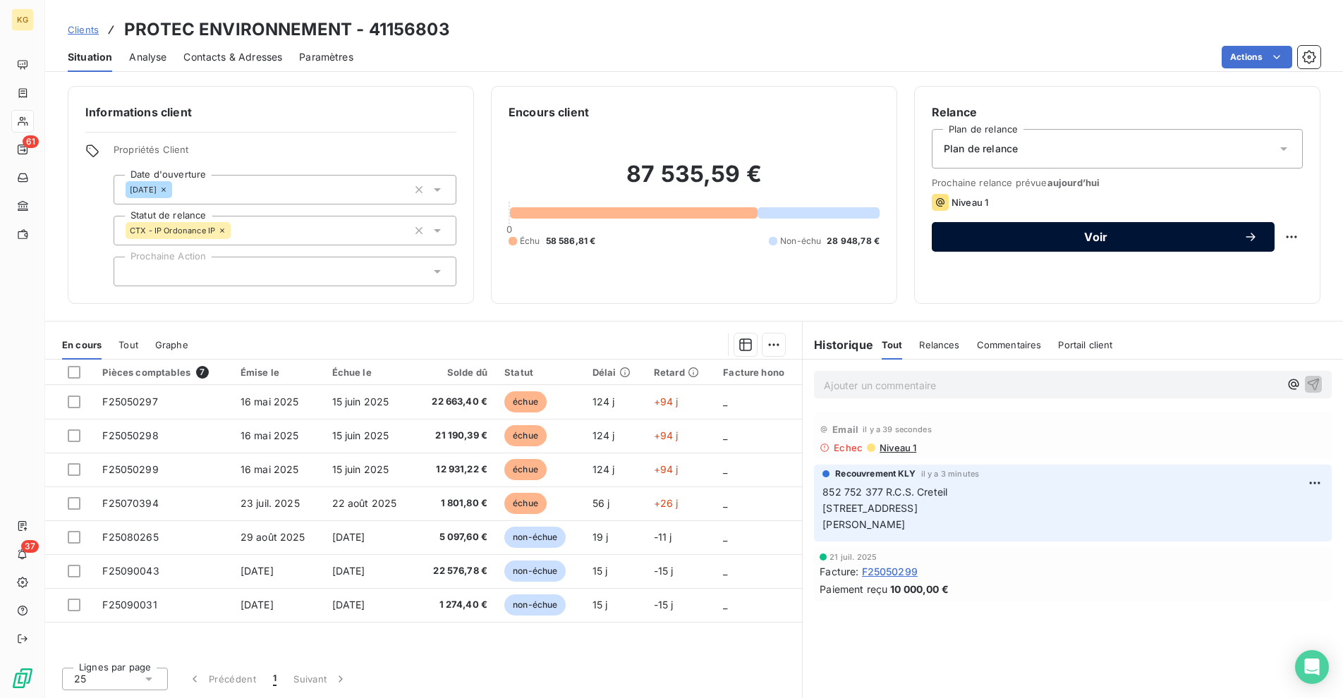
click at [1022, 240] on span "Voir" at bounding box center [1095, 236] width 295 height 11
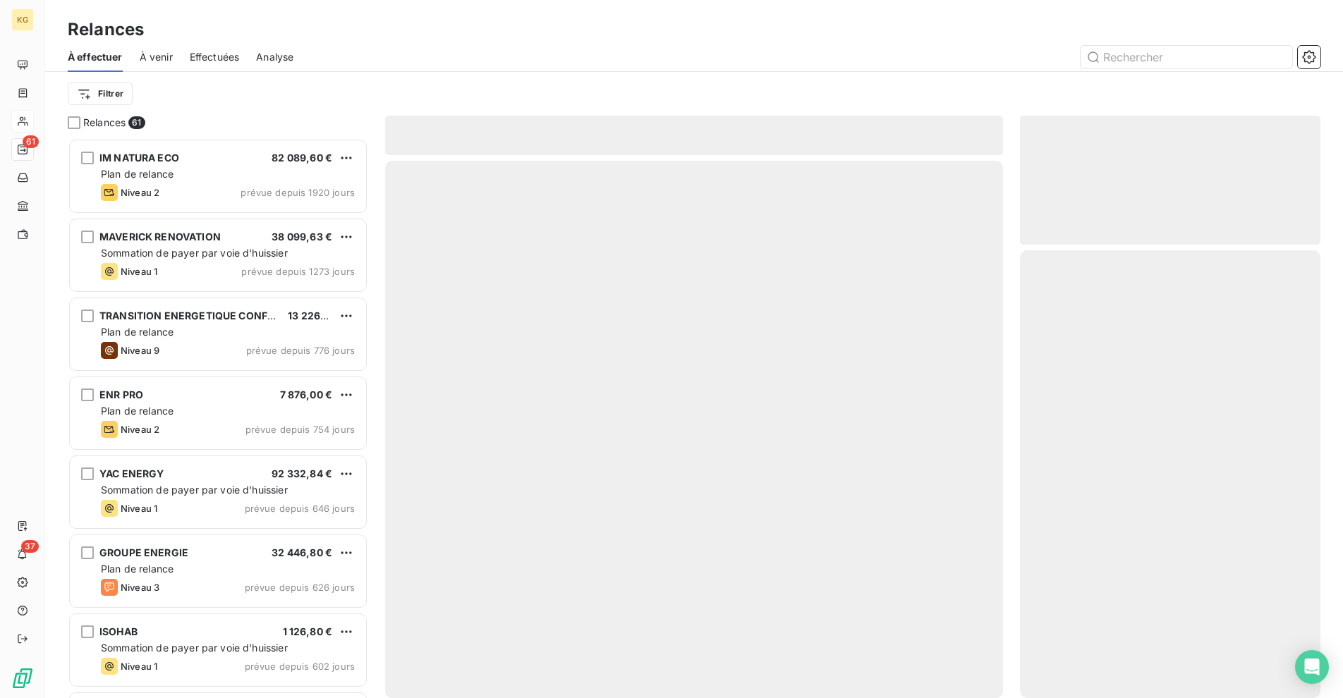
scroll to position [549, 290]
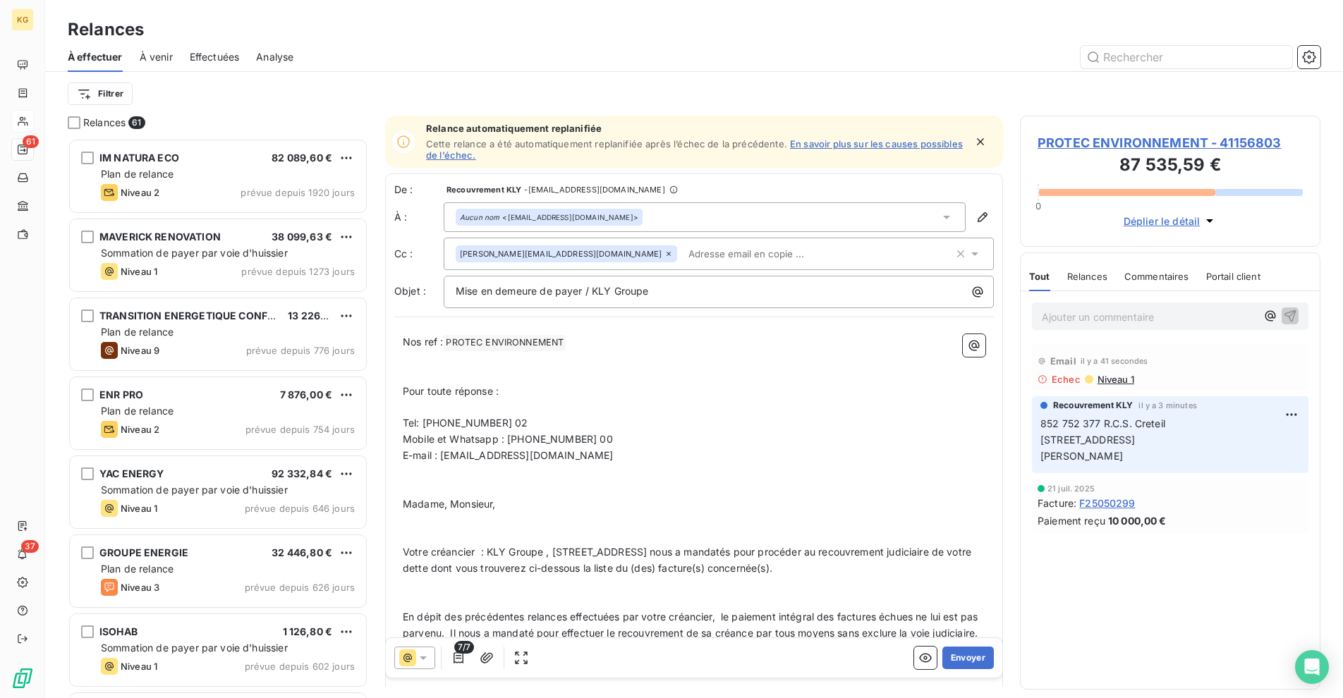
click at [664, 255] on icon at bounding box center [668, 254] width 8 height 8
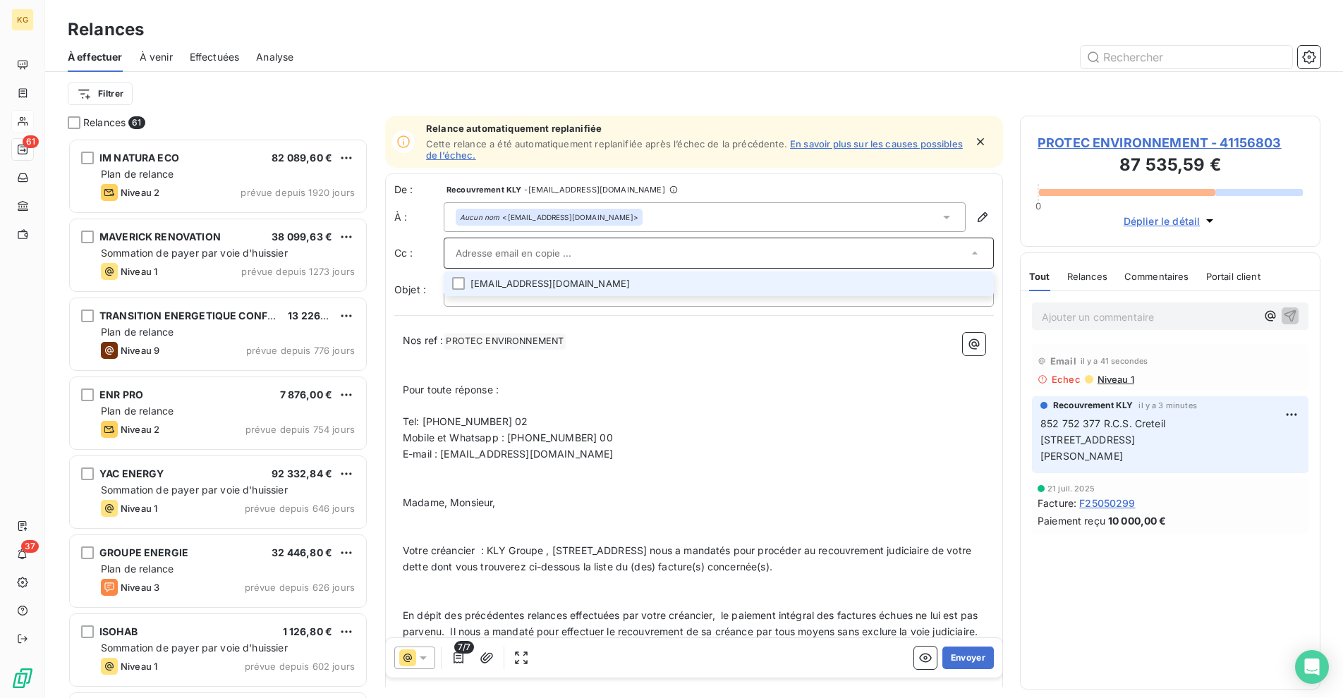
click at [697, 224] on div "Aucun nom <[EMAIL_ADDRESS][DOMAIN_NAME]>" at bounding box center [705, 217] width 522 height 30
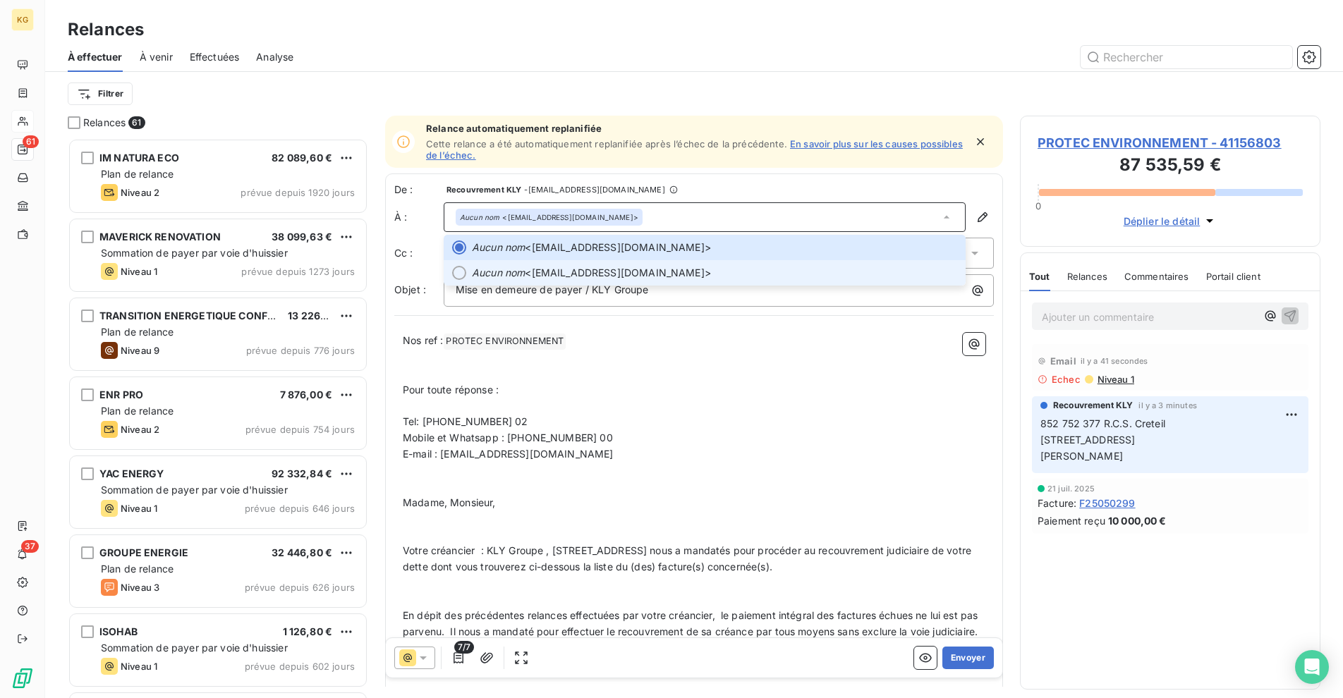
click at [613, 272] on span "Aucun nom <[EMAIL_ADDRESS][DOMAIN_NAME]>" at bounding box center [714, 273] width 485 height 14
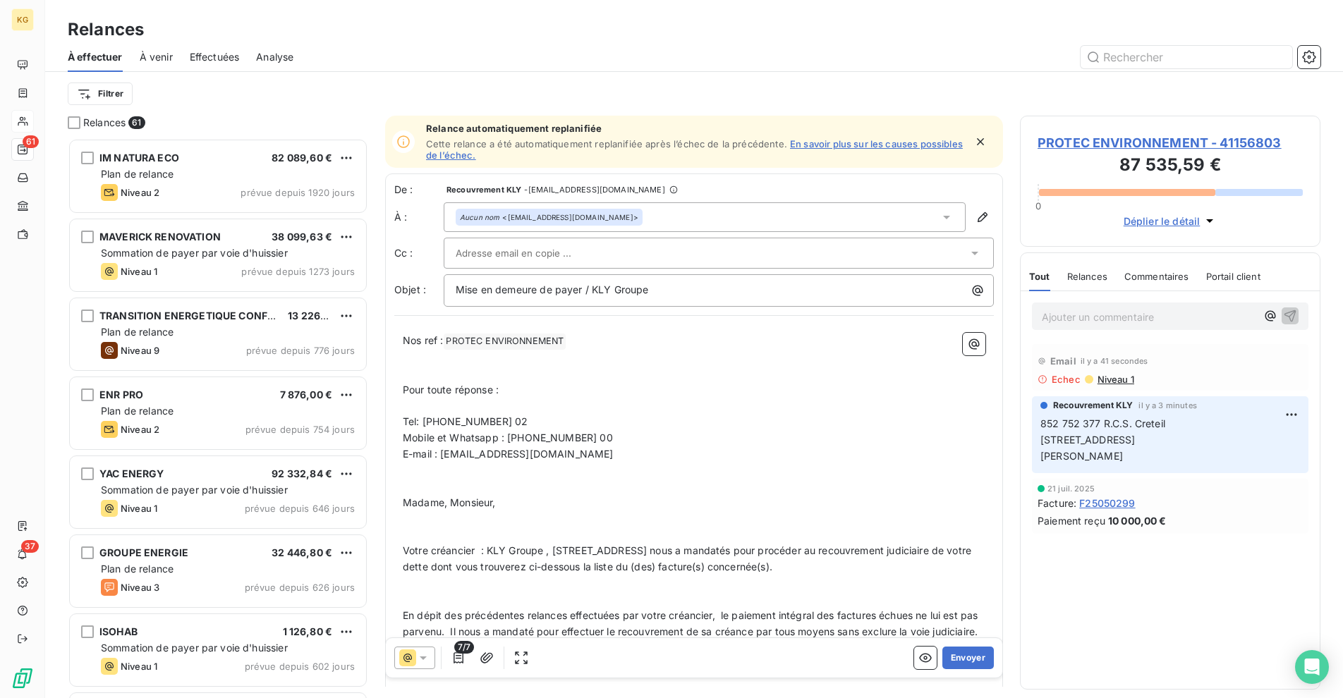
click at [613, 255] on div at bounding box center [712, 253] width 512 height 21
click at [955, 652] on button "Envoyer" at bounding box center [967, 658] width 51 height 23
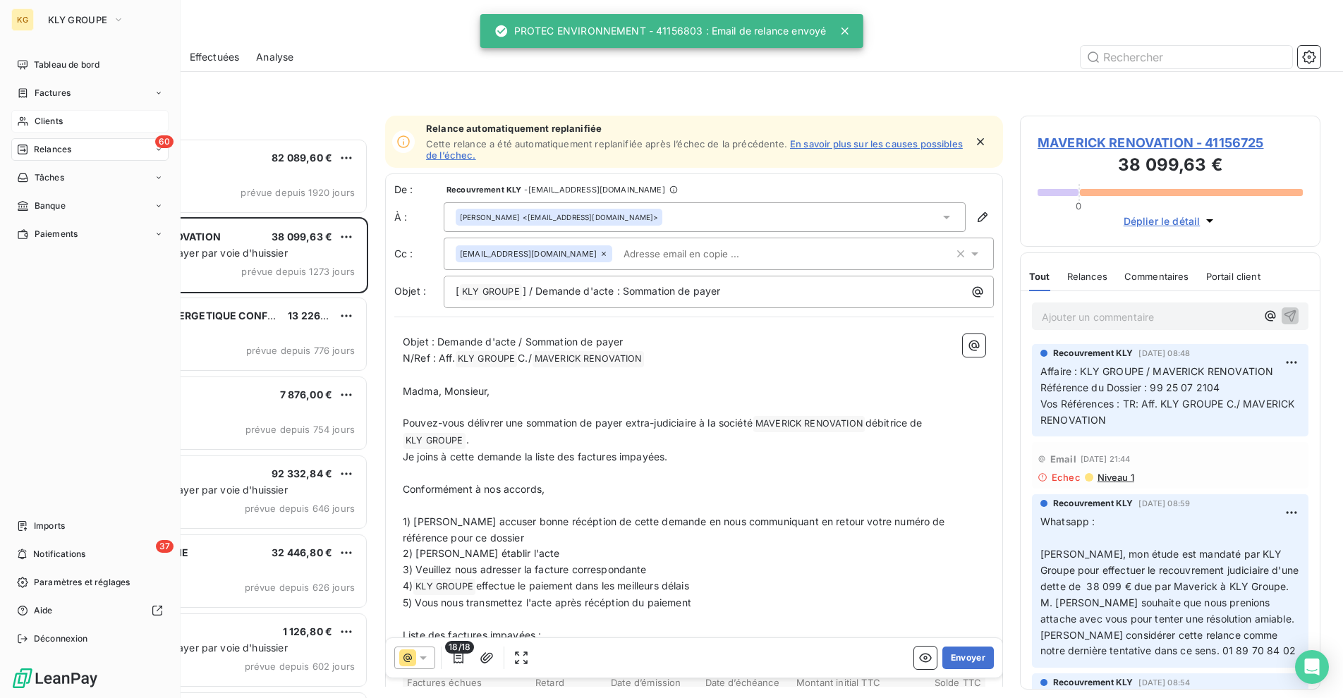
click at [39, 120] on span "Clients" at bounding box center [49, 121] width 28 height 13
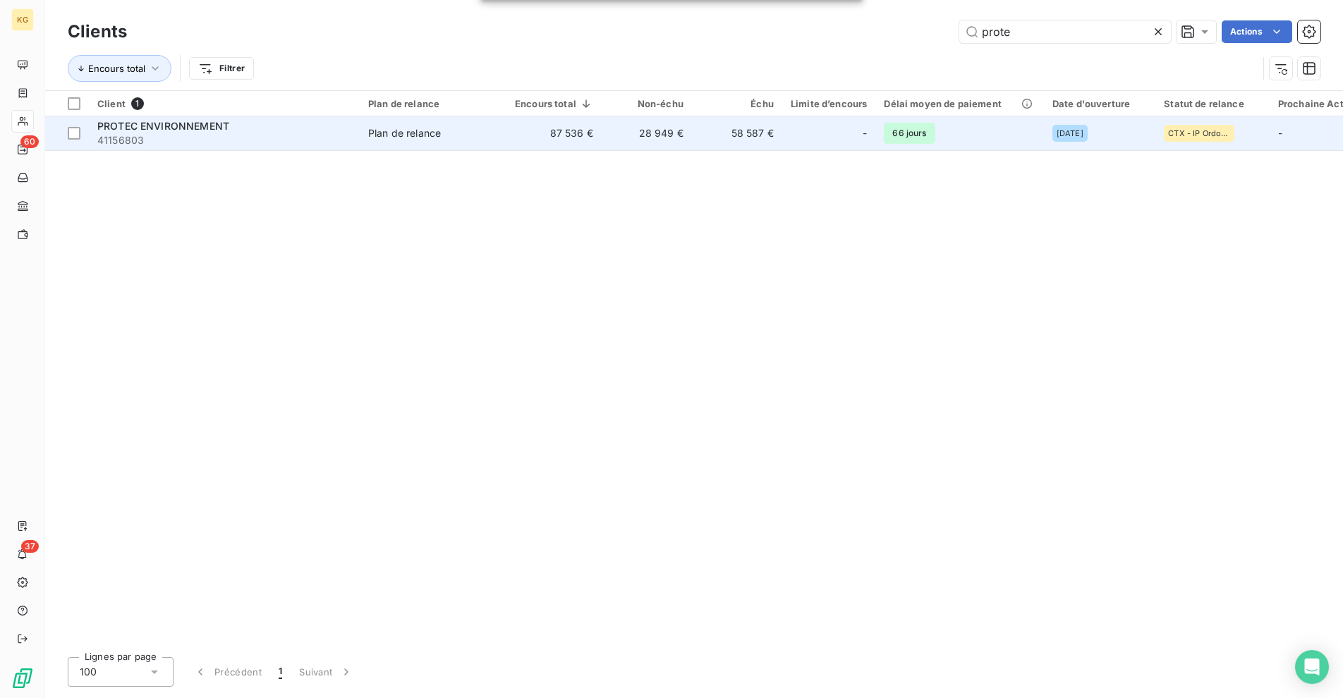
click at [520, 133] on td "87 536 €" at bounding box center [553, 133] width 95 height 34
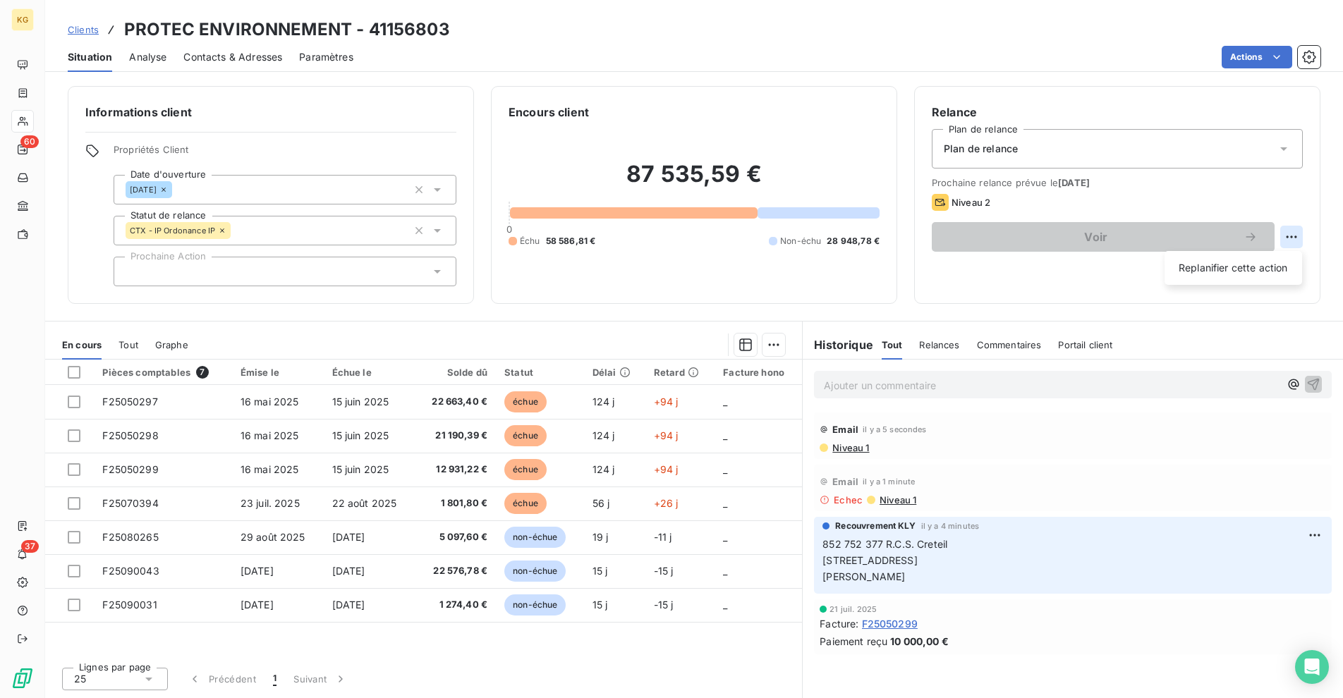
click at [1288, 236] on html "KG 60 37 Clients PROTEC ENVIRONNEMENT - 41156803 Situation Analyse Contacts & A…" at bounding box center [671, 349] width 1343 height 698
click at [1216, 274] on div "Replanifier cette action" at bounding box center [1233, 268] width 126 height 23
select select "8"
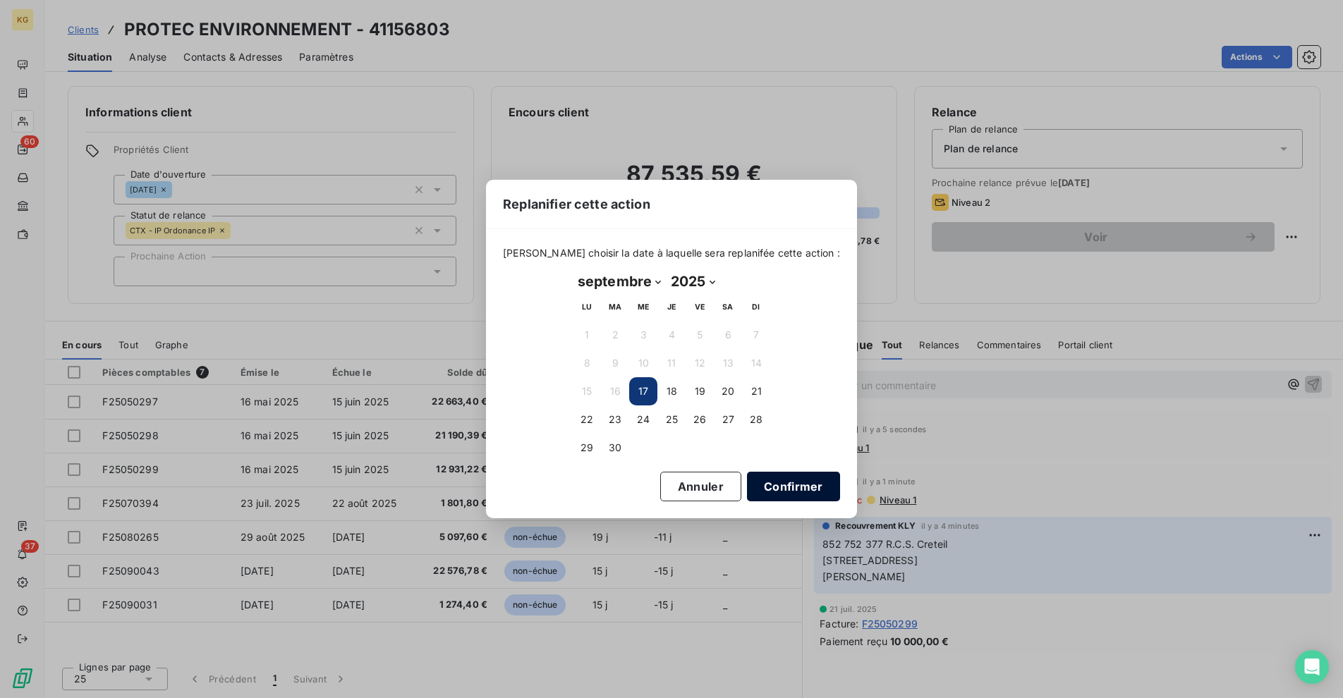
click at [774, 482] on button "Confirmer" at bounding box center [793, 487] width 93 height 30
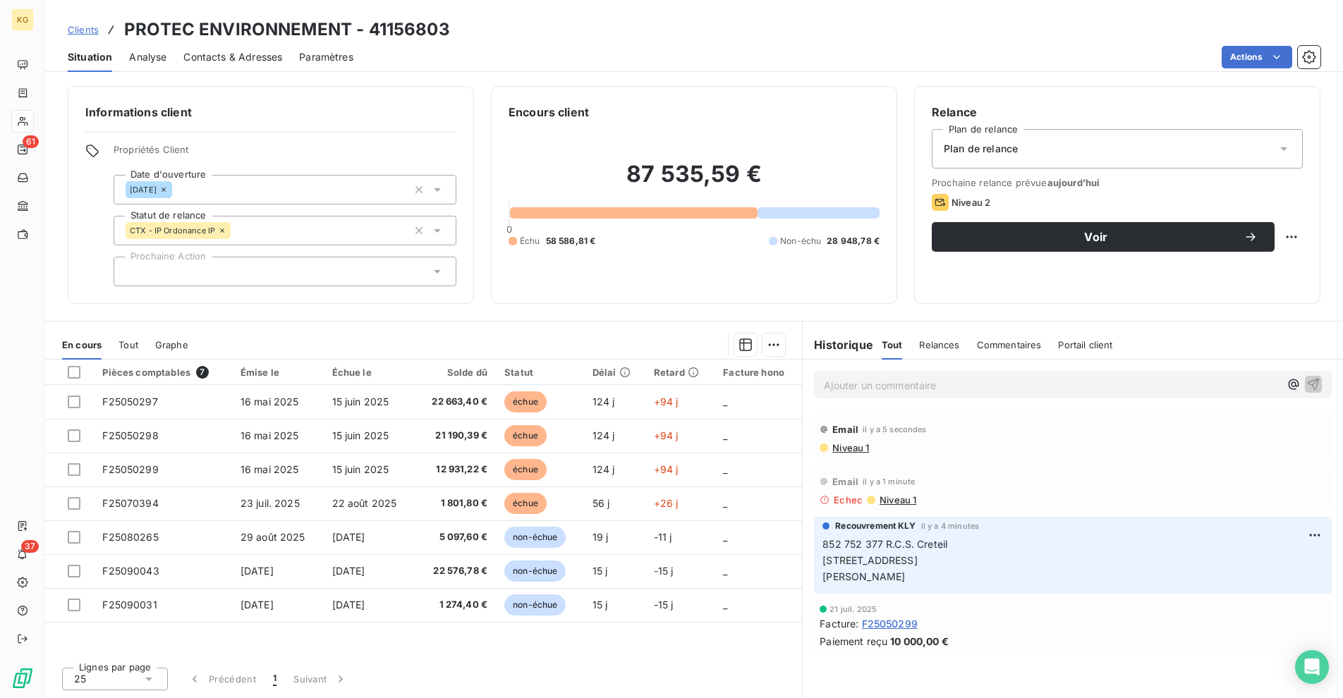
click at [891, 503] on span "Niveau 1" at bounding box center [897, 499] width 38 height 11
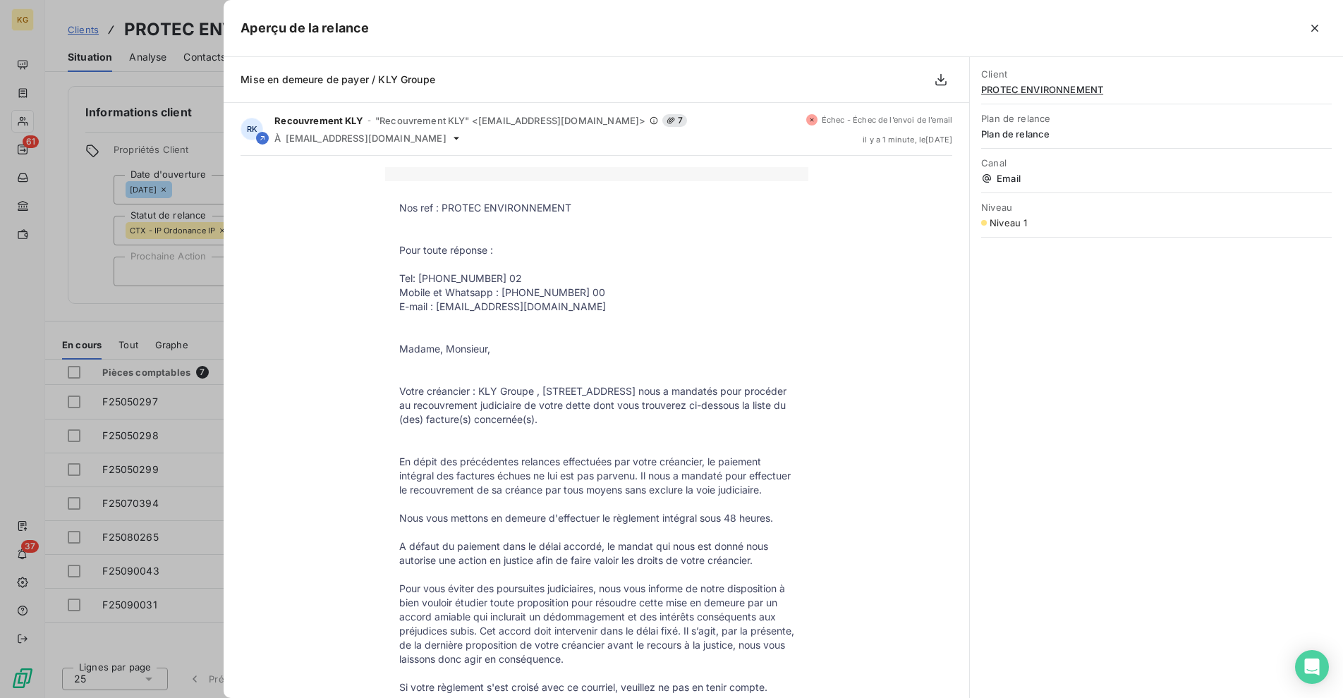
click at [1172, 446] on div "Client PROTEC ENVIRONNEMENT Plan de relance Plan de relance Canal Email Niveau …" at bounding box center [1156, 377] width 373 height 641
click at [178, 297] on div at bounding box center [671, 349] width 1343 height 698
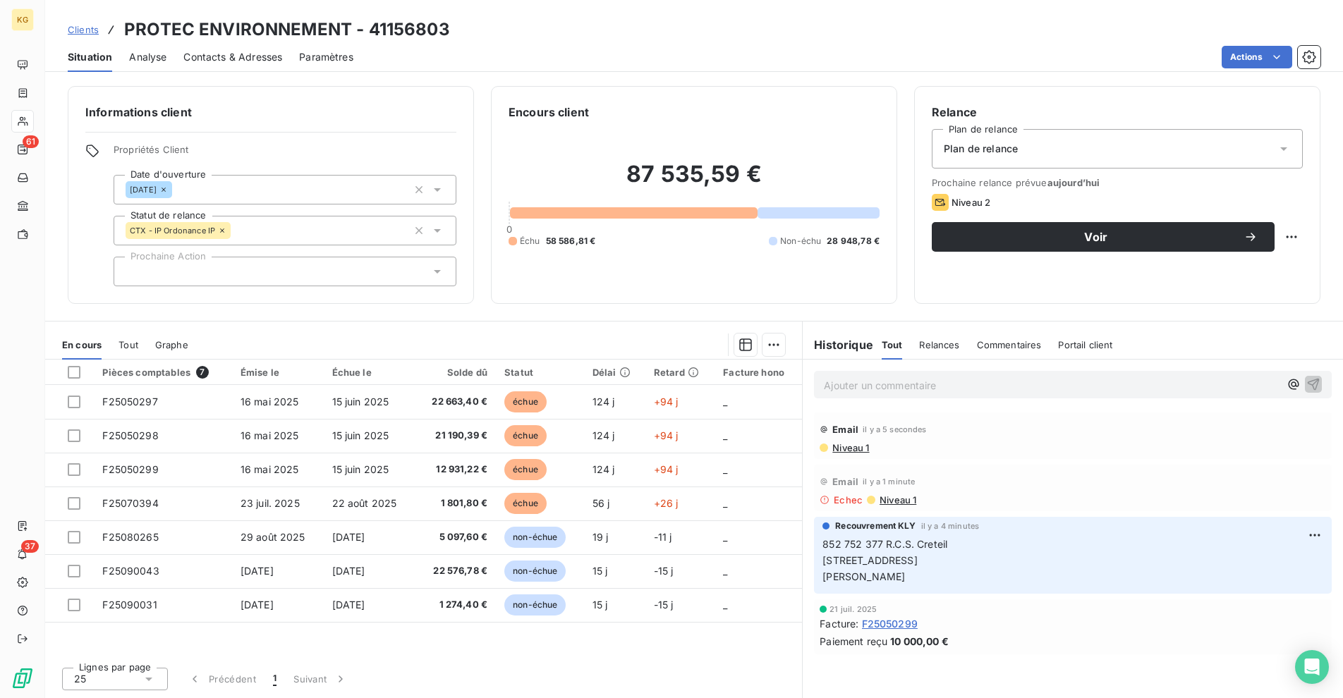
click at [228, 62] on span "Contacts & Adresses" at bounding box center [232, 57] width 99 height 14
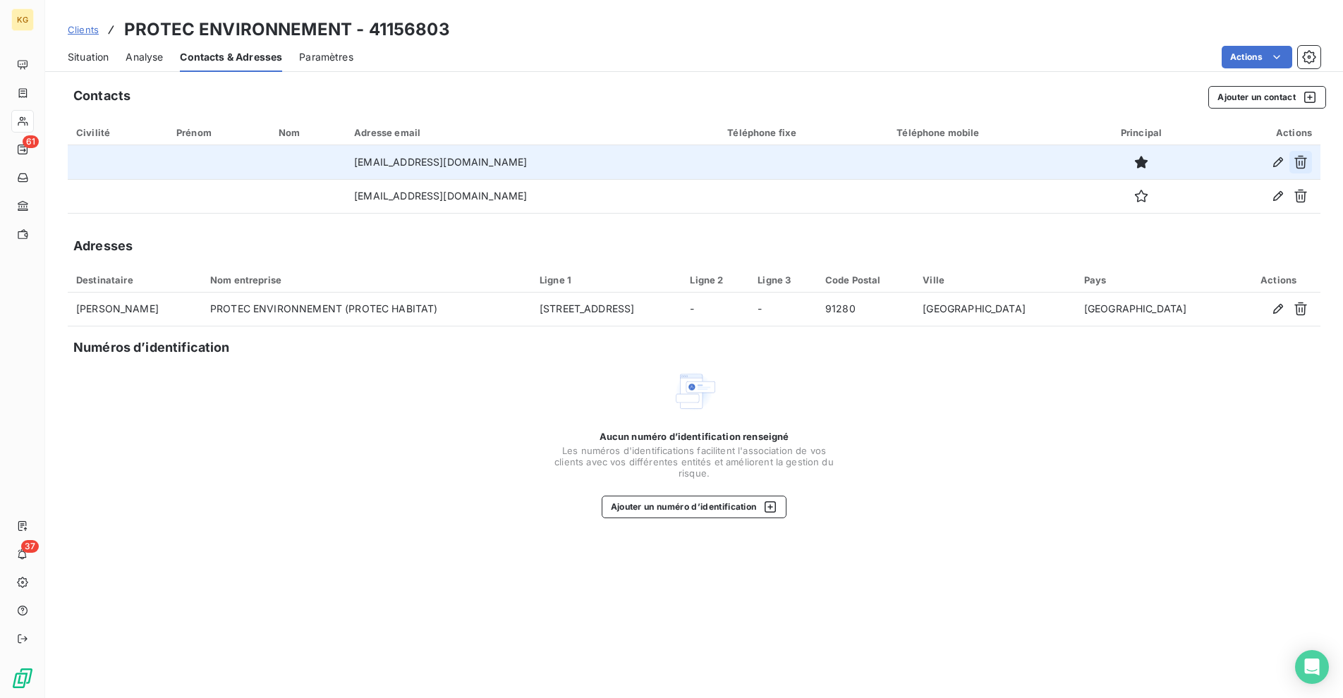
click at [1297, 170] on button "button" at bounding box center [1300, 162] width 23 height 23
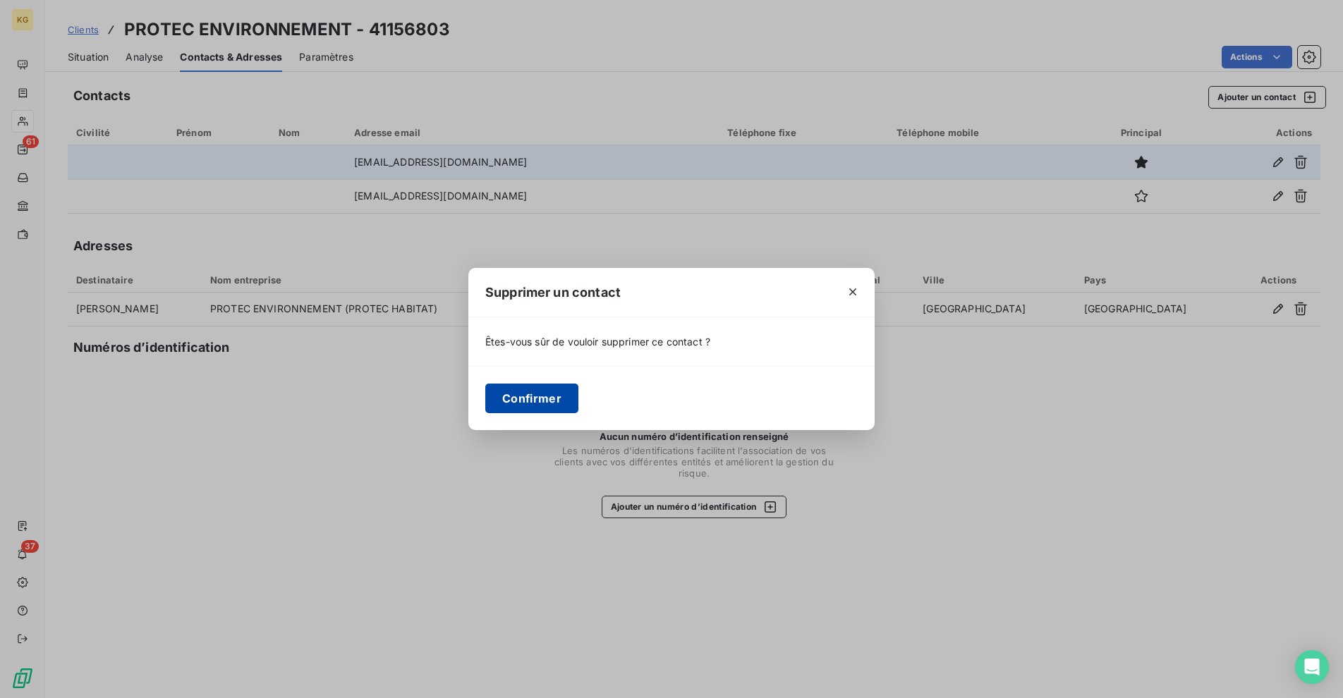
click at [517, 407] on button "Confirmer" at bounding box center [531, 399] width 93 height 30
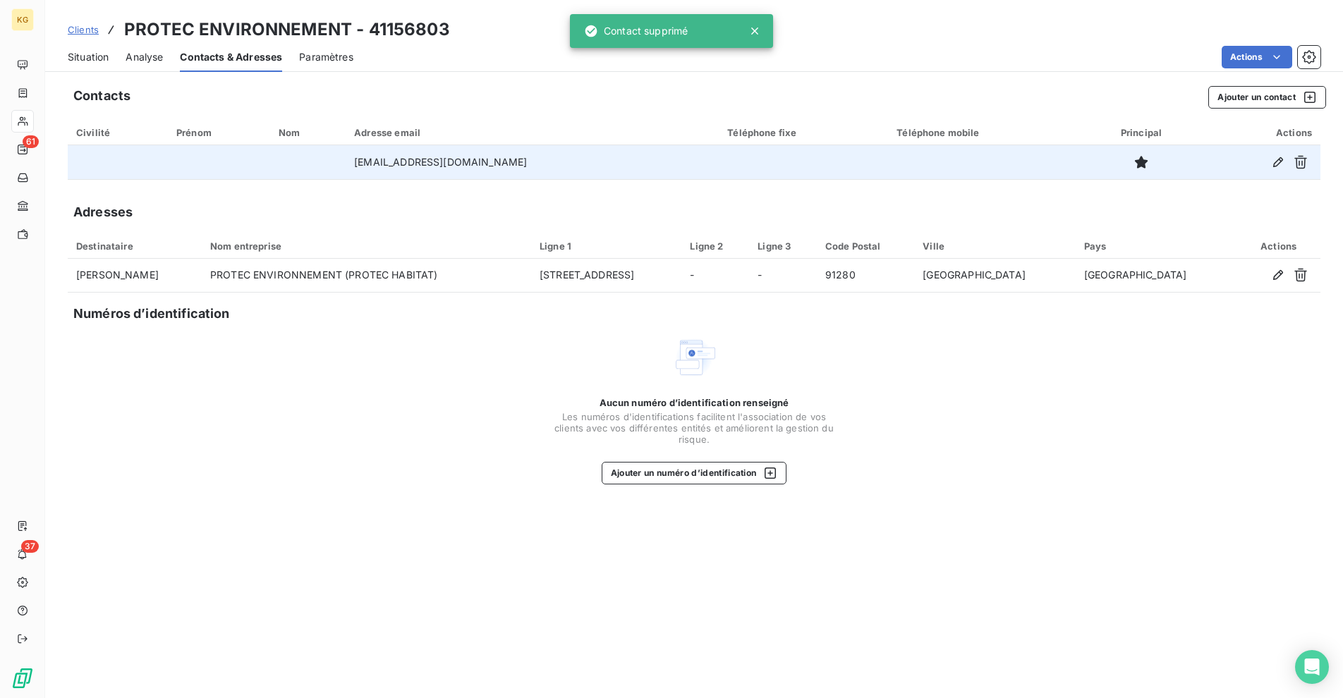
click at [77, 61] on span "Situation" at bounding box center [88, 57] width 41 height 14
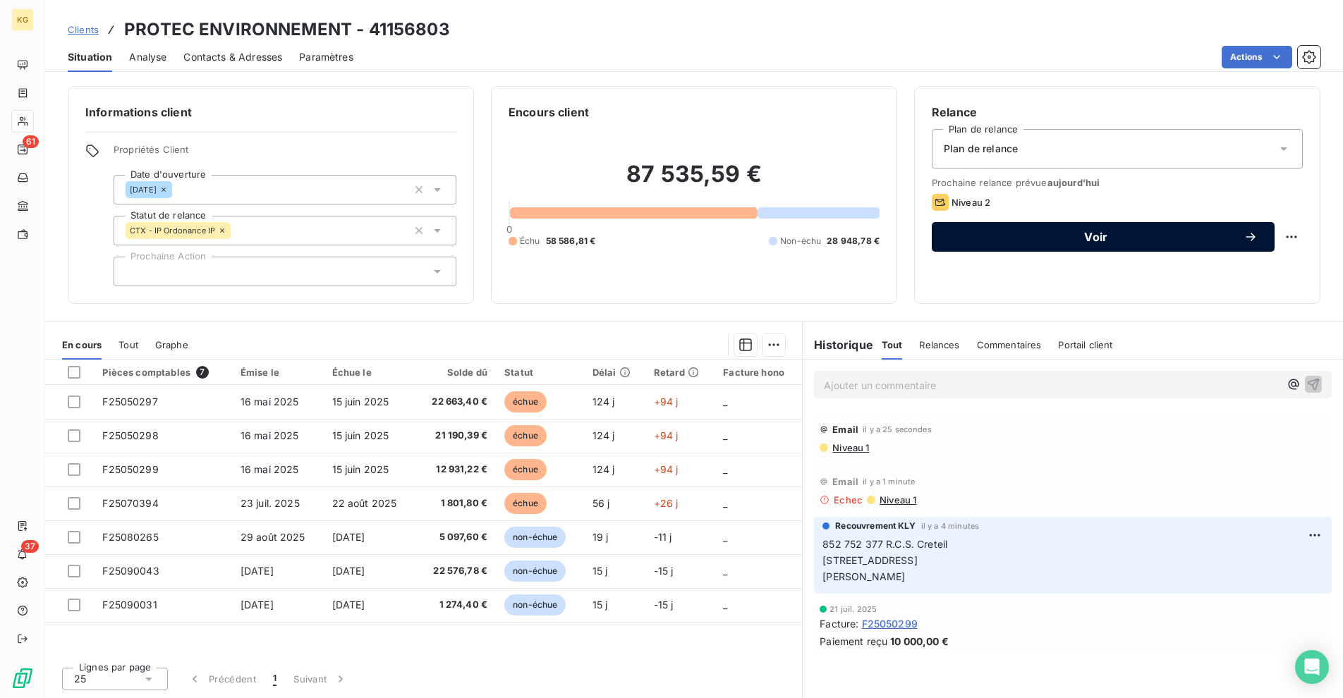
click at [1054, 230] on div "Voir" at bounding box center [1102, 237] width 309 height 14
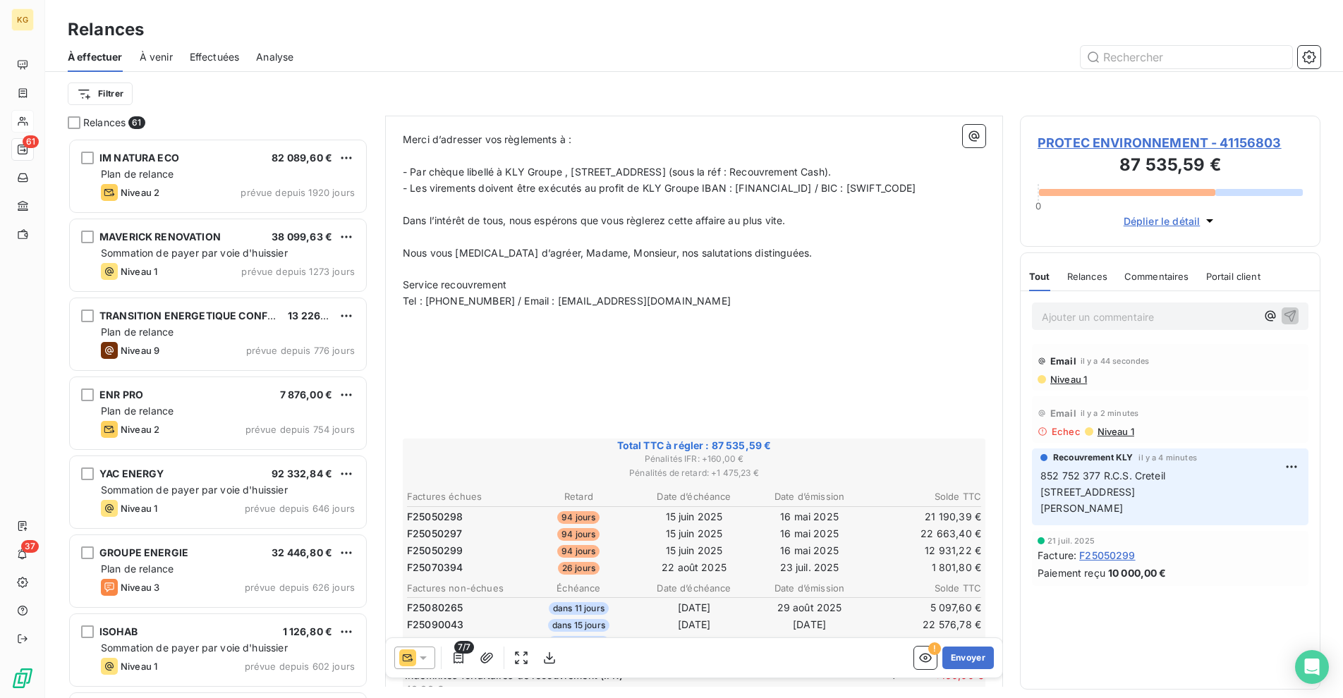
scroll to position [784, 0]
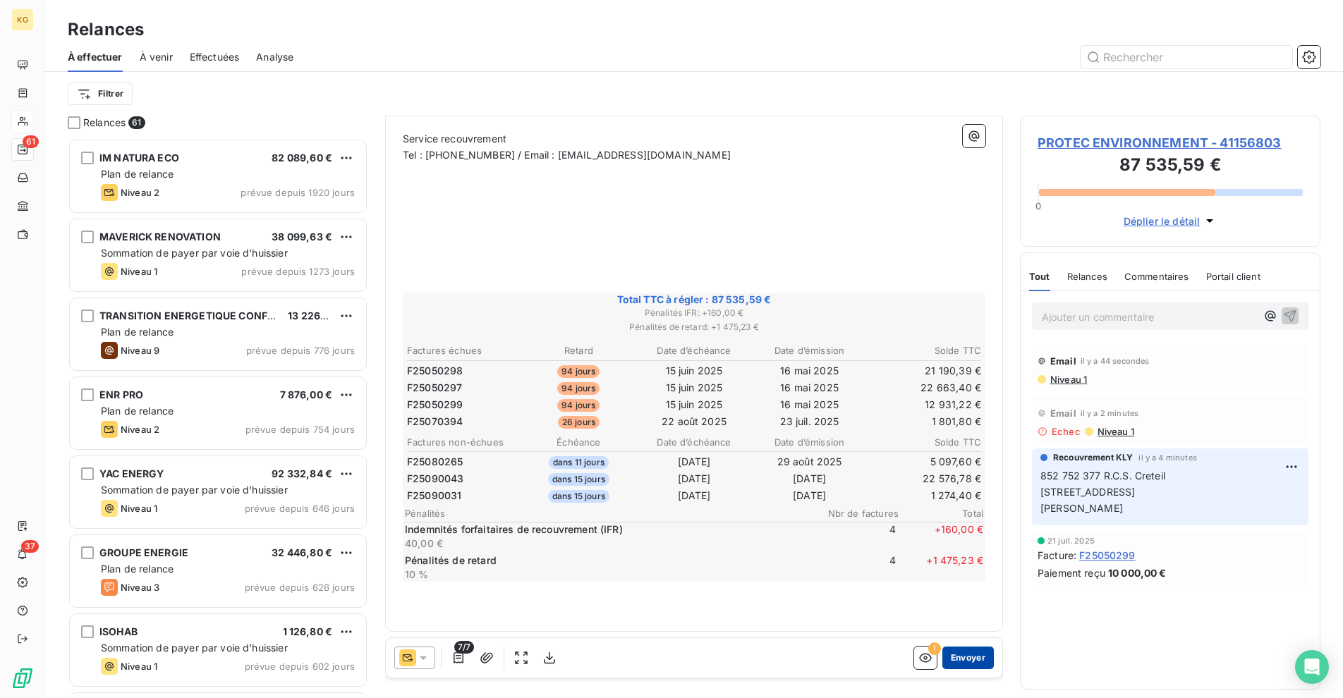
click at [958, 655] on button "Envoyer" at bounding box center [967, 658] width 51 height 23
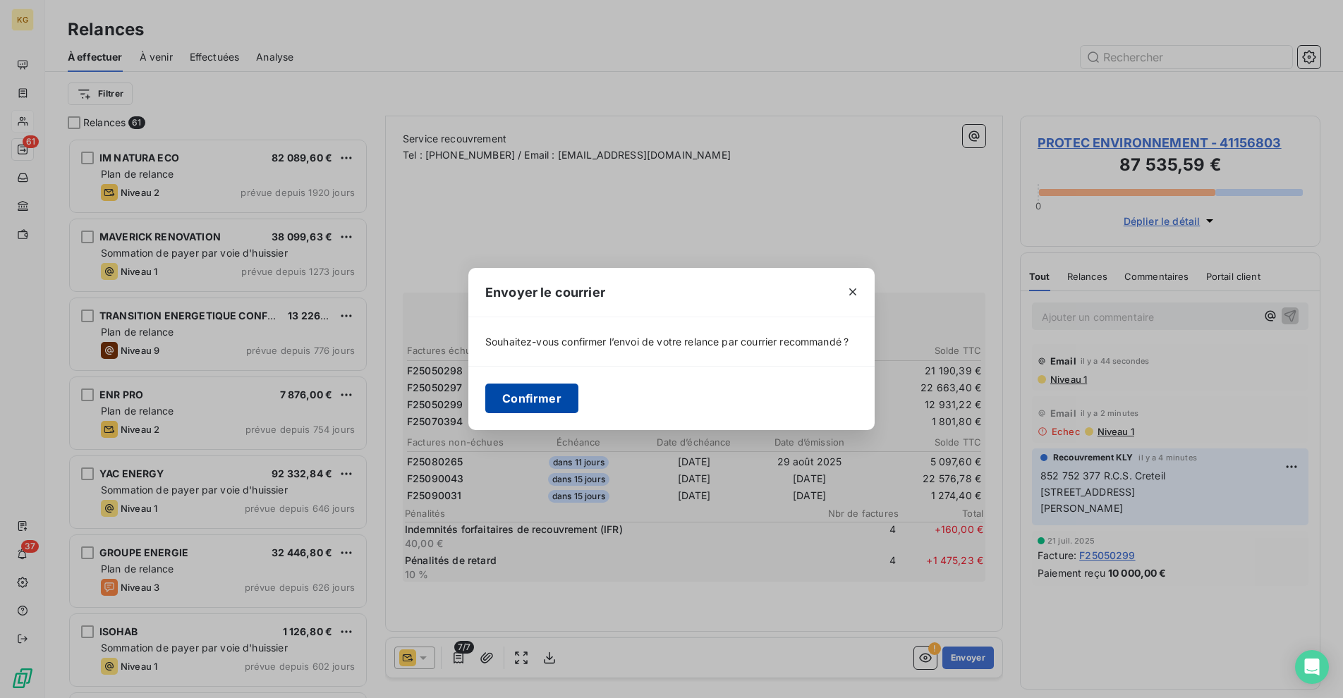
click at [553, 395] on button "Confirmer" at bounding box center [531, 399] width 93 height 30
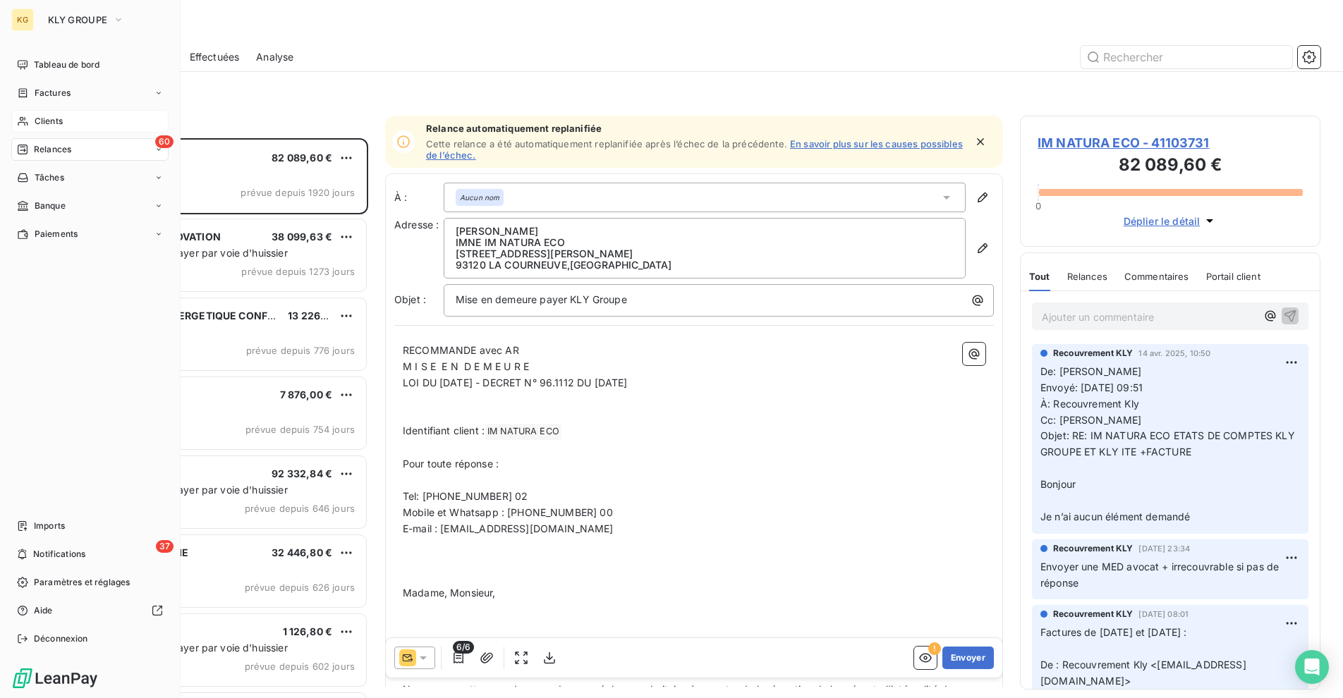
click at [57, 127] on span "Clients" at bounding box center [49, 121] width 28 height 13
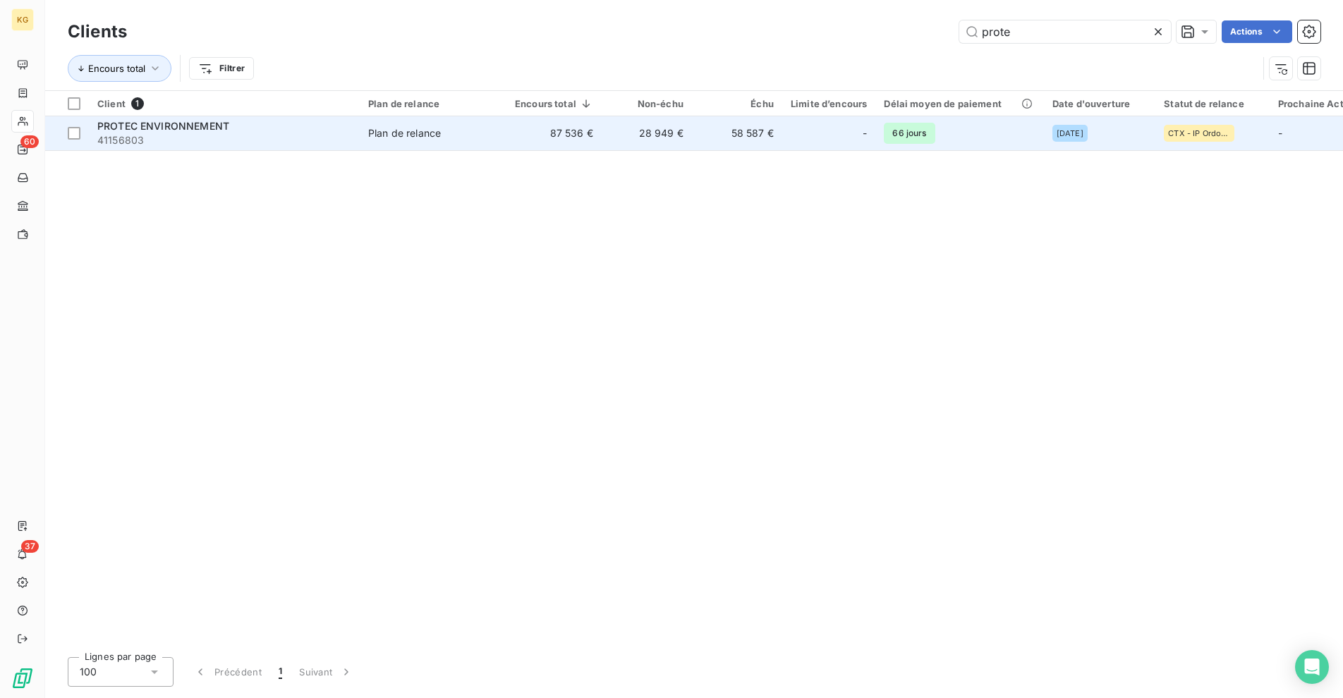
click at [217, 127] on span "PROTEC ENVIRONNEMENT" at bounding box center [163, 126] width 132 height 12
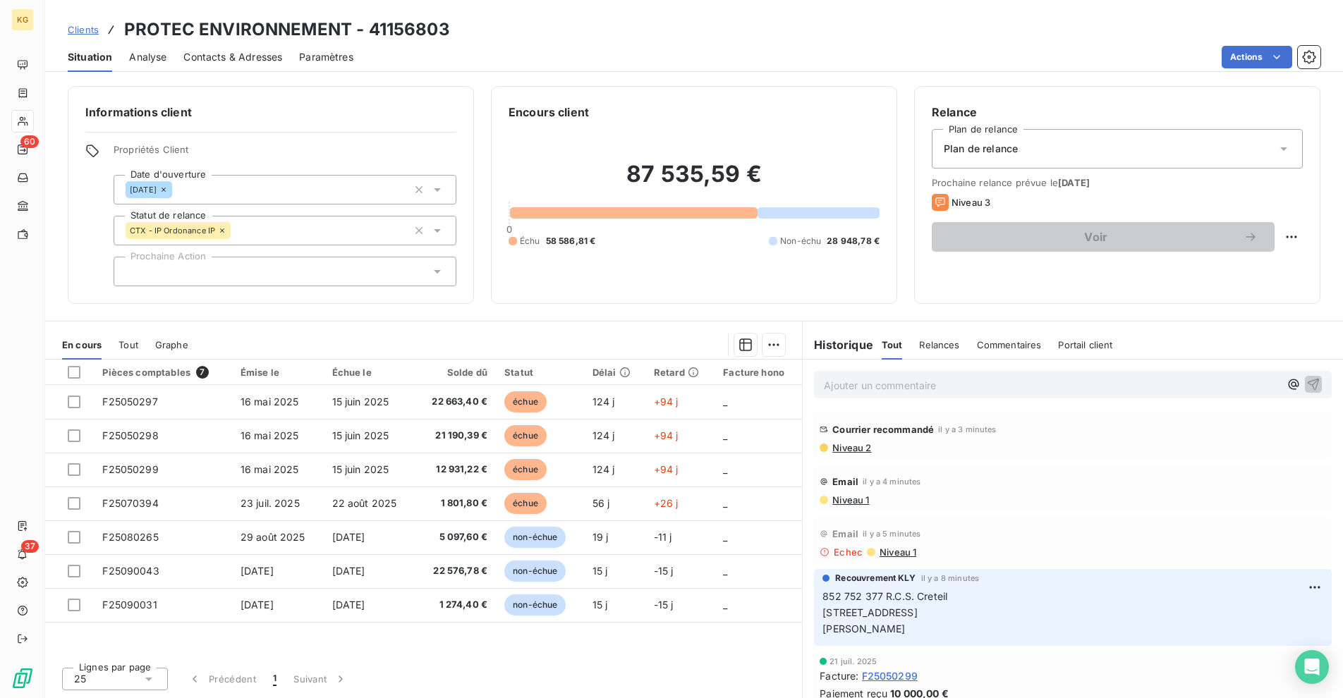
click at [318, 16] on div "Clients PROTEC ENVIRONNEMENT - 41156803 Situation Analyse Contacts & Adresses P…" at bounding box center [693, 36] width 1297 height 72
click at [316, 17] on div "Clients PROTEC ENVIRONNEMENT - 41156803 Situation Analyse Contacts & Adresses P…" at bounding box center [693, 36] width 1297 height 72
click at [312, 23] on h3 "PROTEC ENVIRONNEMENT - 41156803" at bounding box center [287, 29] width 326 height 25
click at [225, 31] on h3 "PROTEC ENVIRONNEMENT - 41156803" at bounding box center [287, 29] width 326 height 25
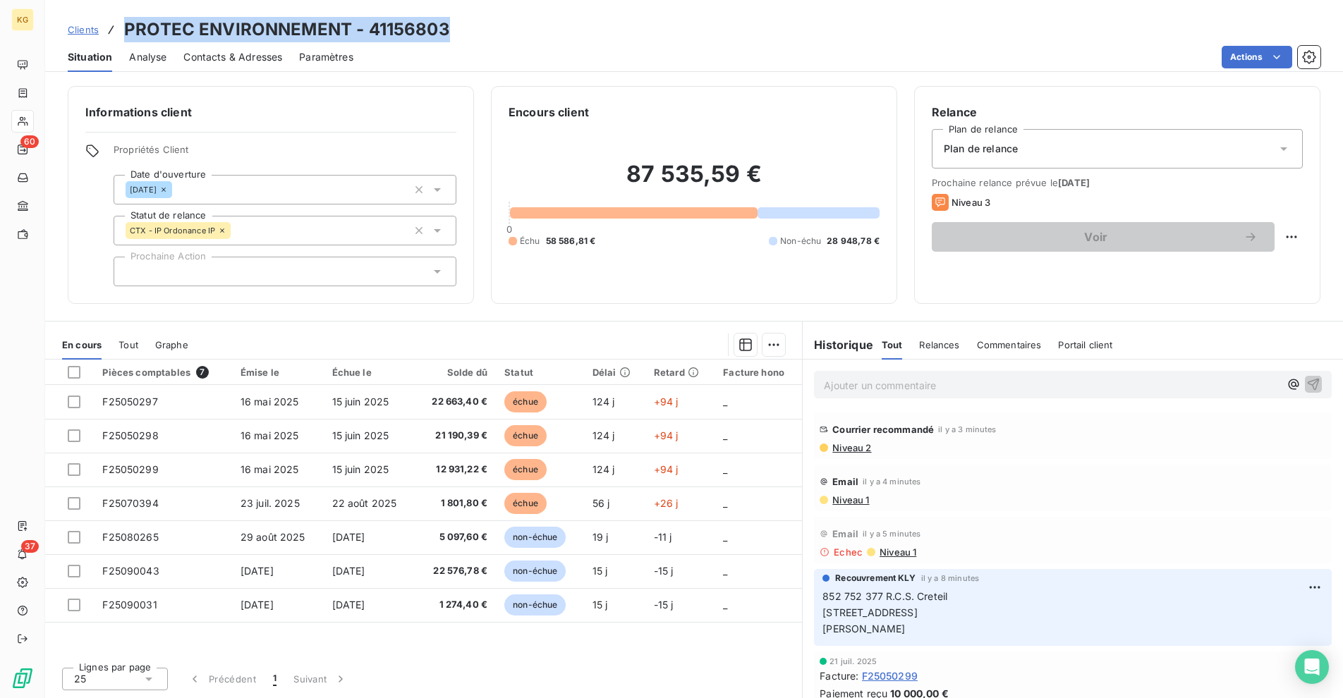
click at [225, 32] on h3 "PROTEC ENVIRONNEMENT - 41156803" at bounding box center [287, 29] width 326 height 25
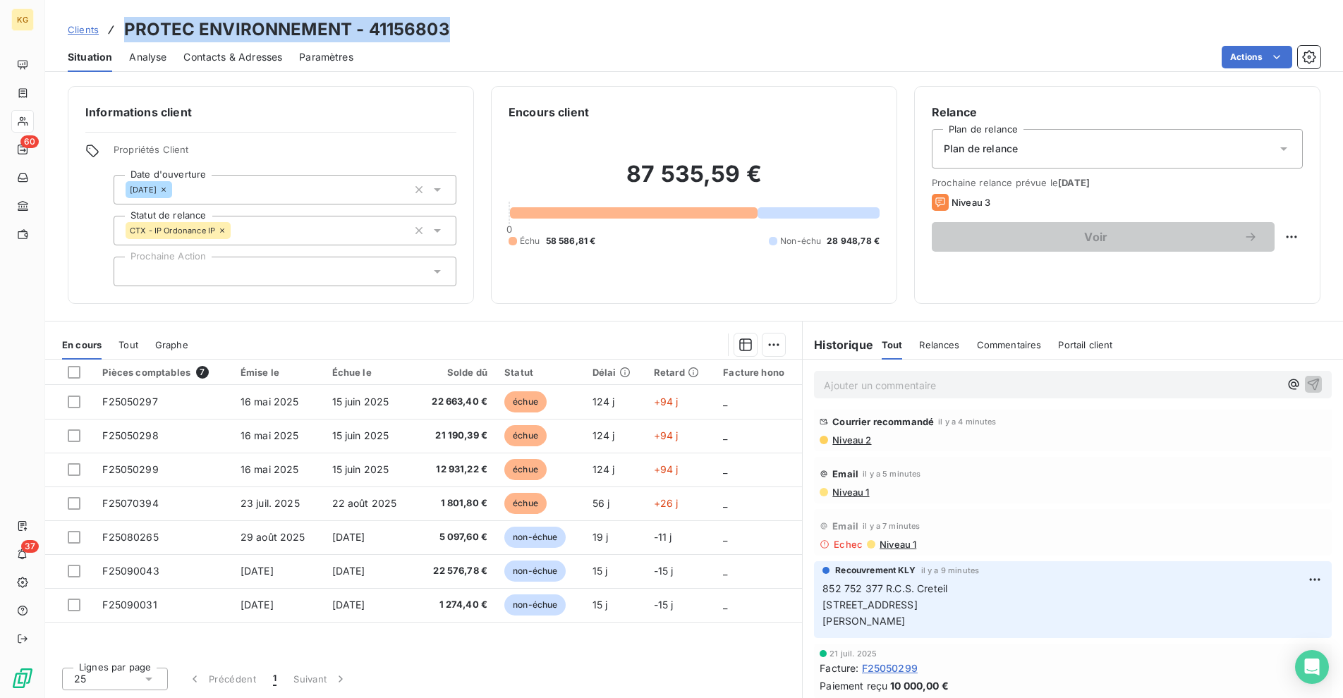
scroll to position [11, 0]
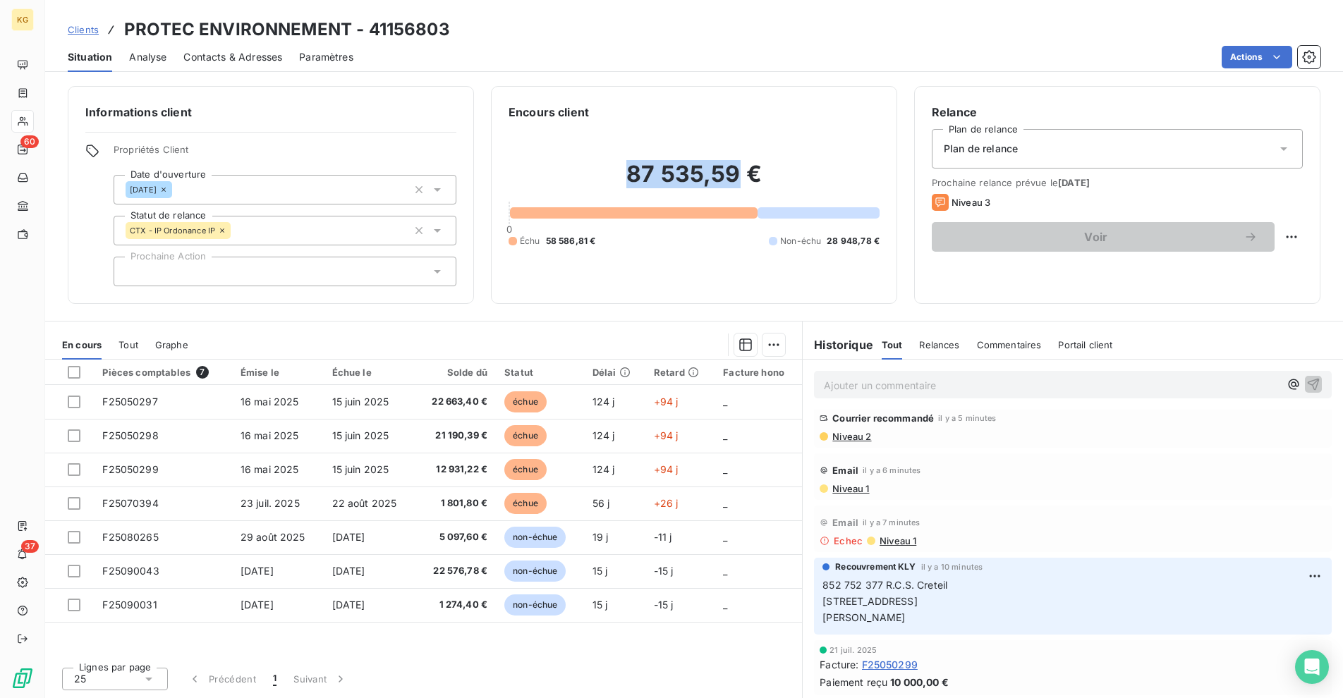
drag, startPoint x: 625, startPoint y: 167, endPoint x: 739, endPoint y: 169, distance: 114.3
click at [739, 169] on h2 "87 535,59 €" at bounding box center [693, 181] width 371 height 42
copy h2 "87 535,59"
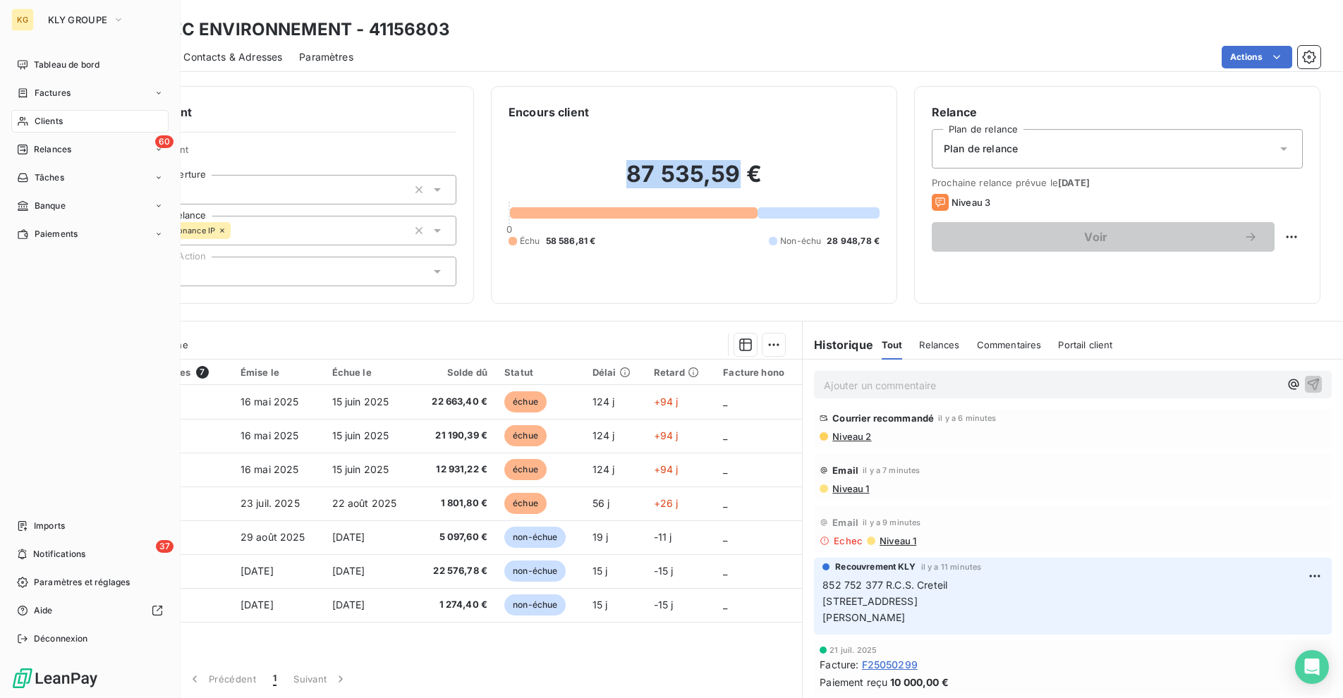
click at [37, 118] on span "Clients" at bounding box center [49, 121] width 28 height 13
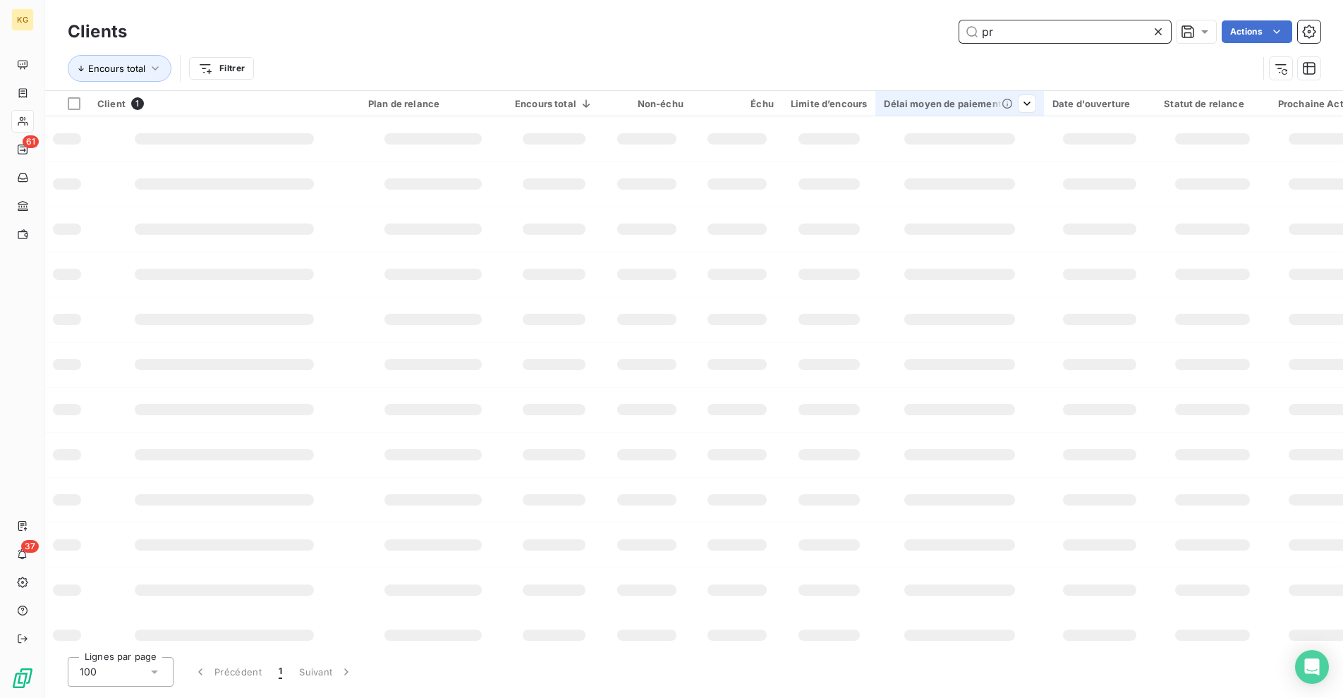
type input "p"
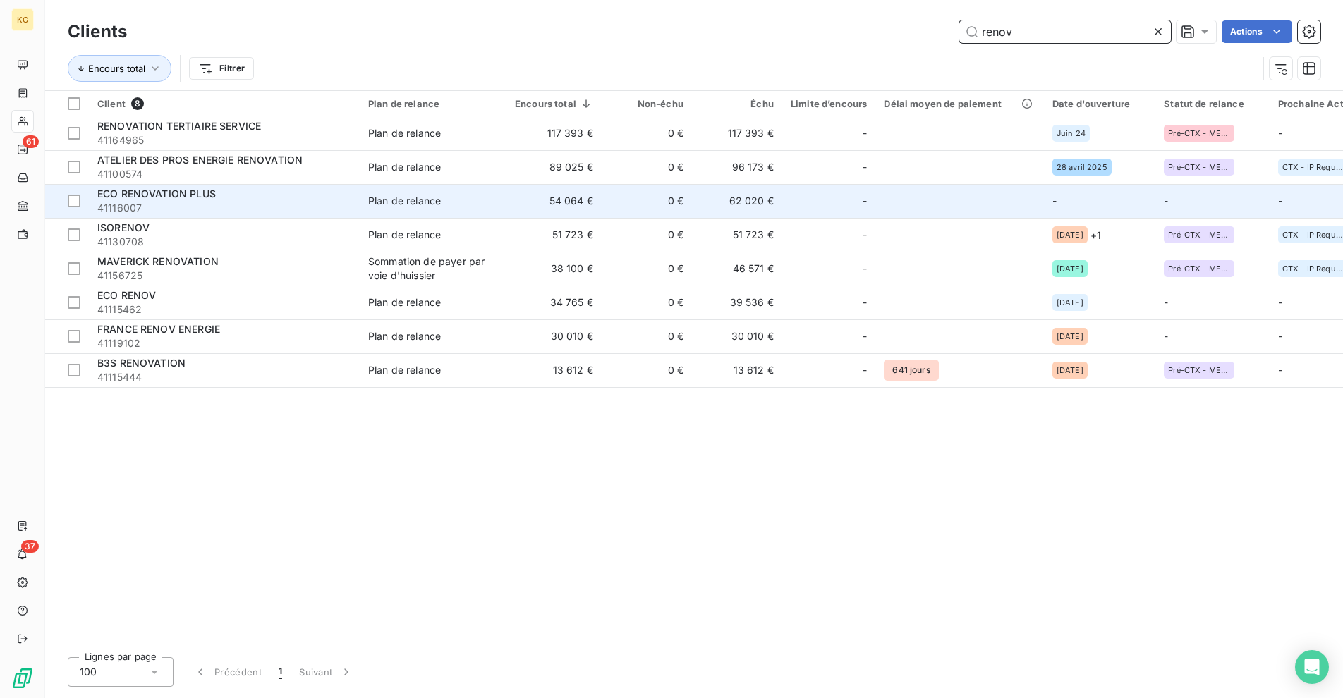
type input "renov"
click at [347, 207] on span "41116007" at bounding box center [224, 208] width 254 height 14
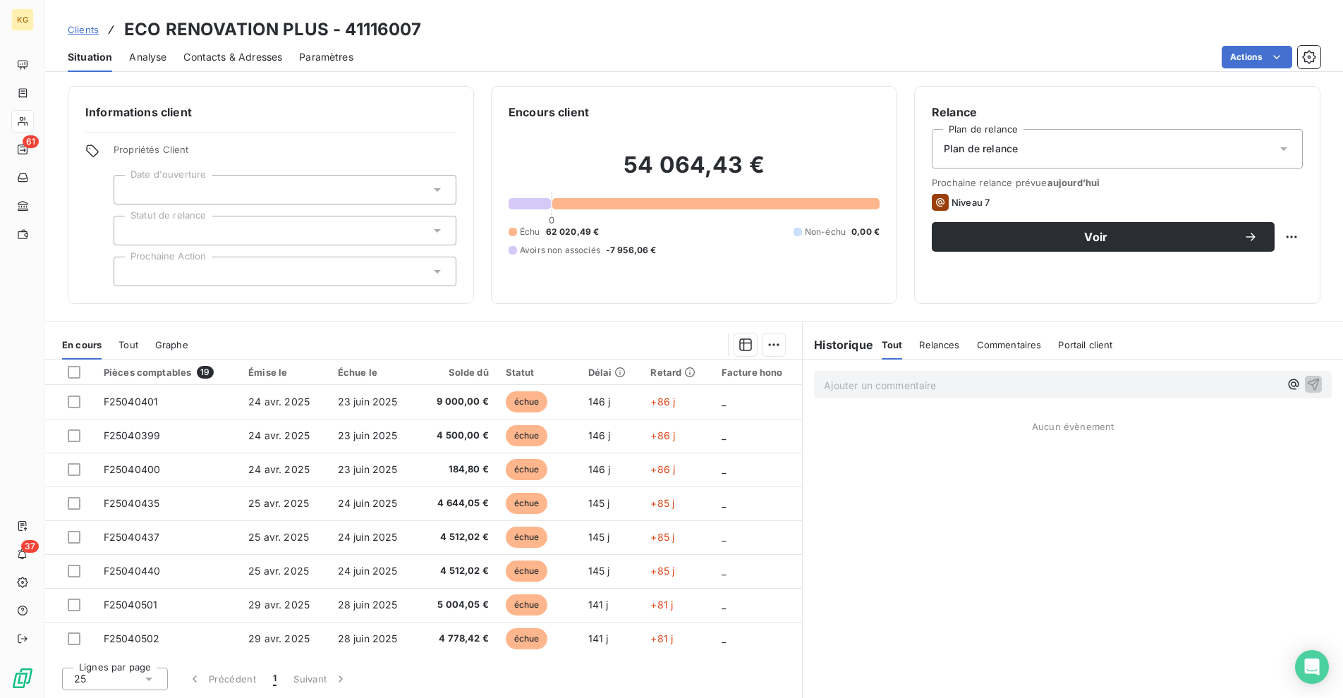
click at [279, 193] on div at bounding box center [285, 190] width 343 height 30
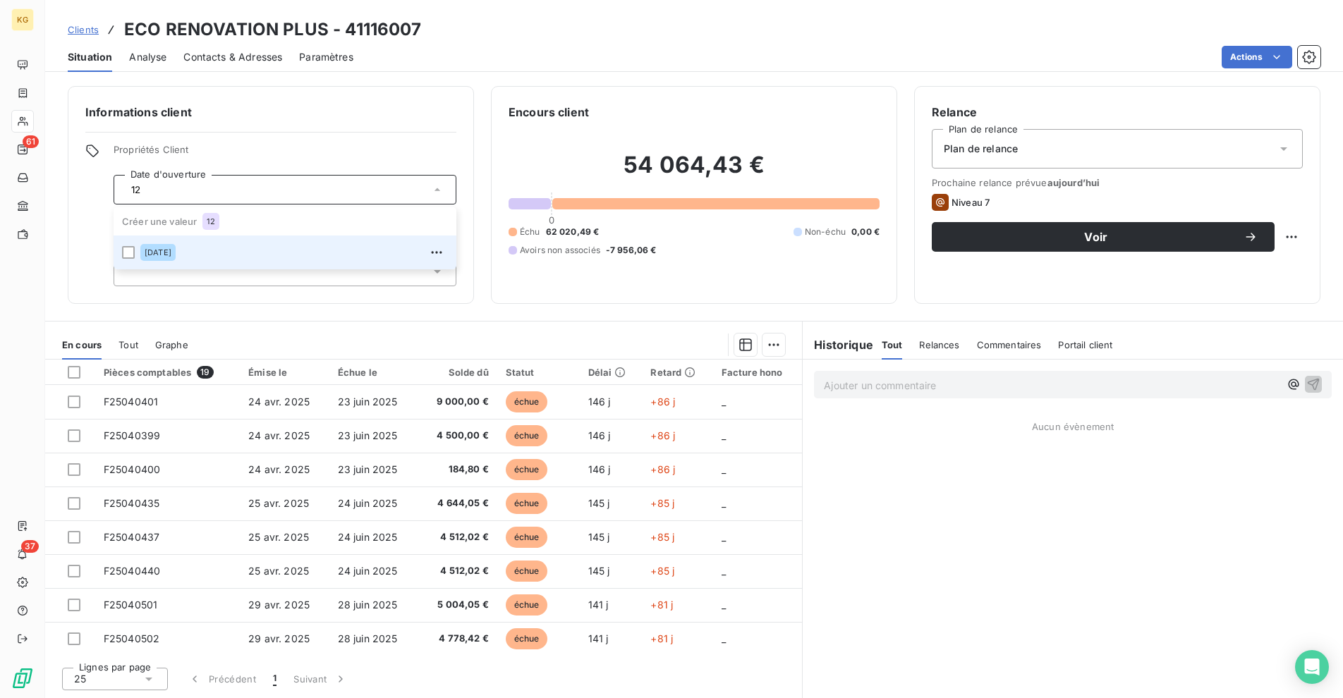
click at [171, 255] on span "[DATE]" at bounding box center [158, 252] width 27 height 8
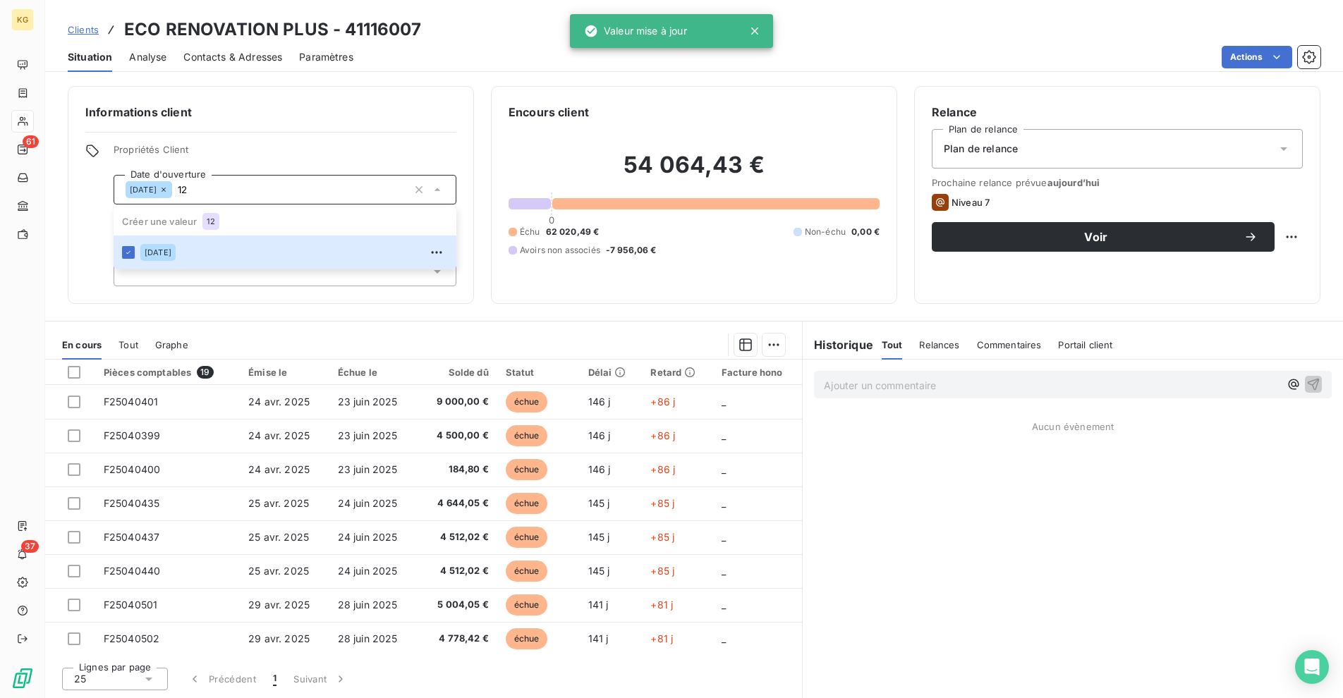
type input "12"
click at [582, 315] on div "Informations client Propriétés Client Date d'ouverture [DATE] 12 Créer une vale…" at bounding box center [693, 388] width 1297 height 621
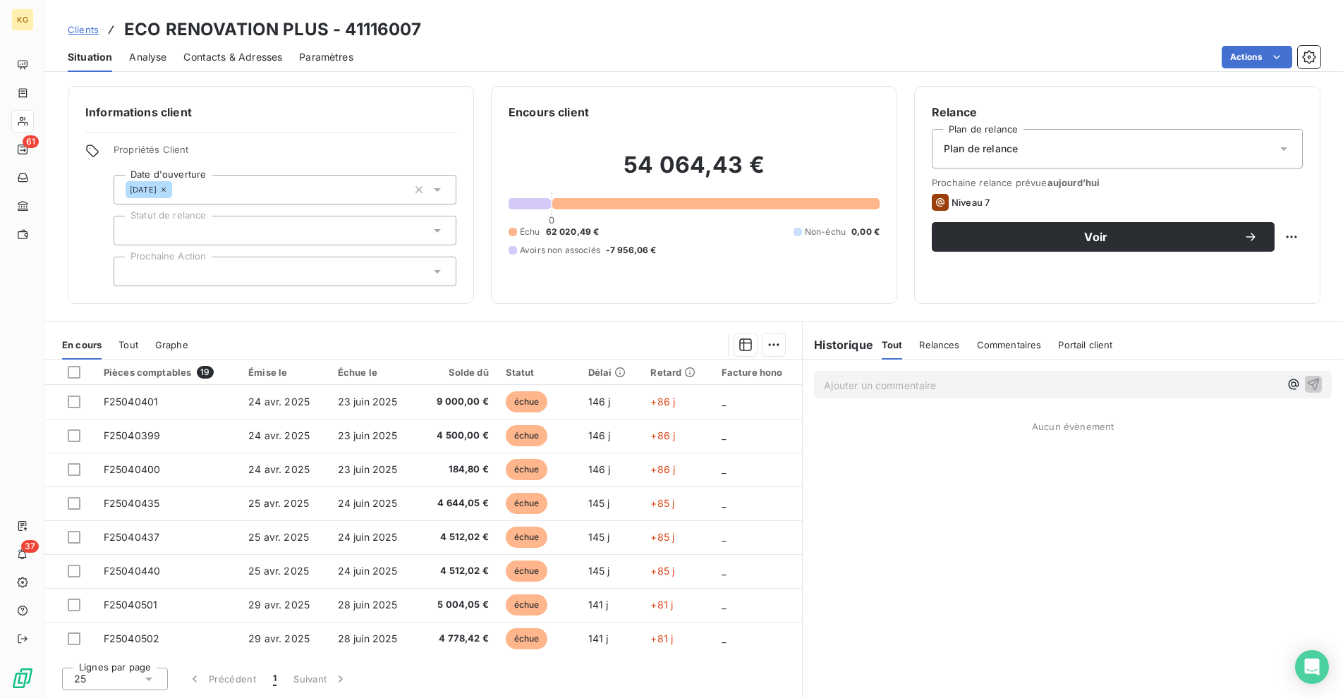
click at [896, 393] on p "Ajouter un commentaire ﻿" at bounding box center [1052, 386] width 456 height 18
click at [248, 55] on span "Contacts & Adresses" at bounding box center [232, 57] width 99 height 14
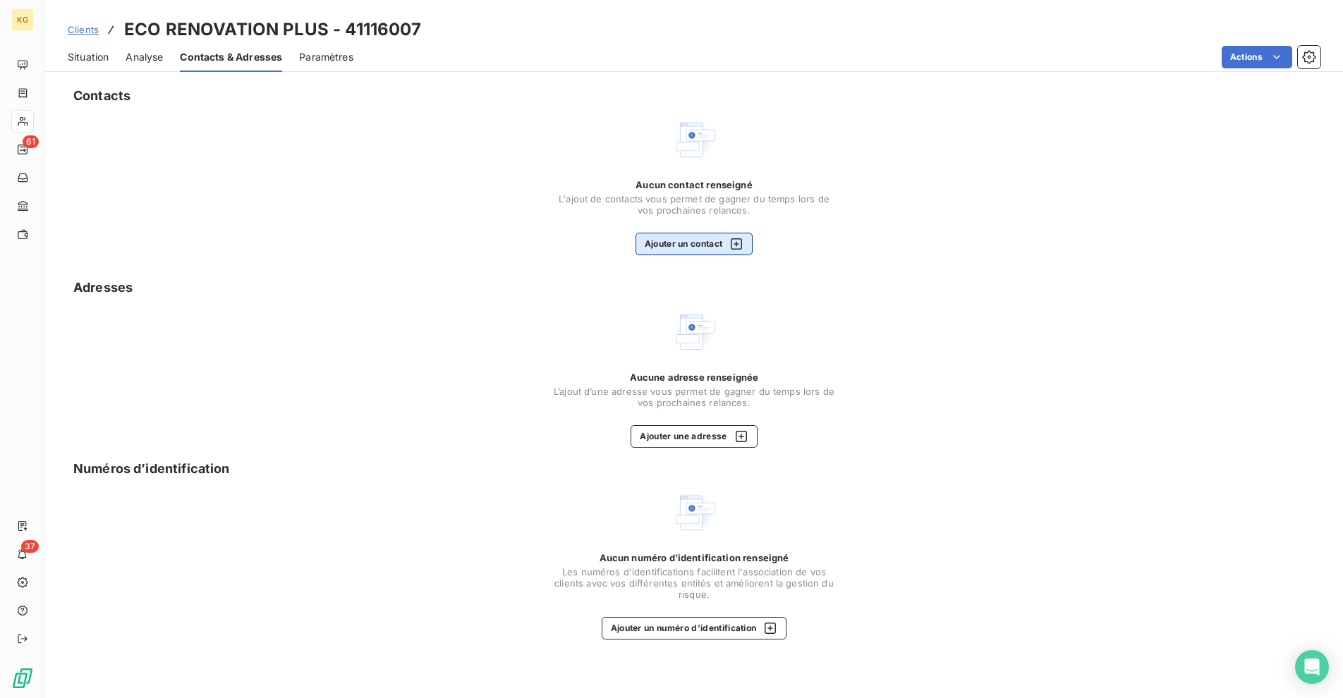
click at [715, 243] on button "Ajouter un contact" at bounding box center [694, 244] width 118 height 23
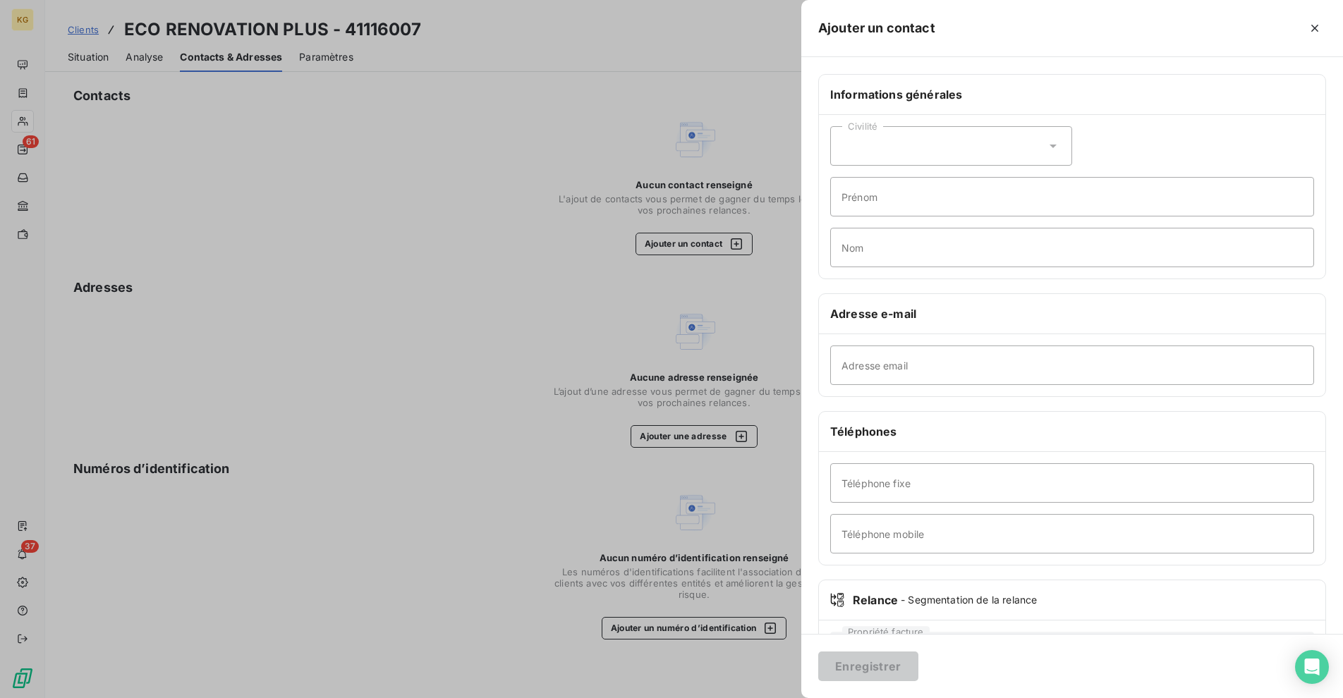
click at [684, 287] on div at bounding box center [671, 349] width 1343 height 698
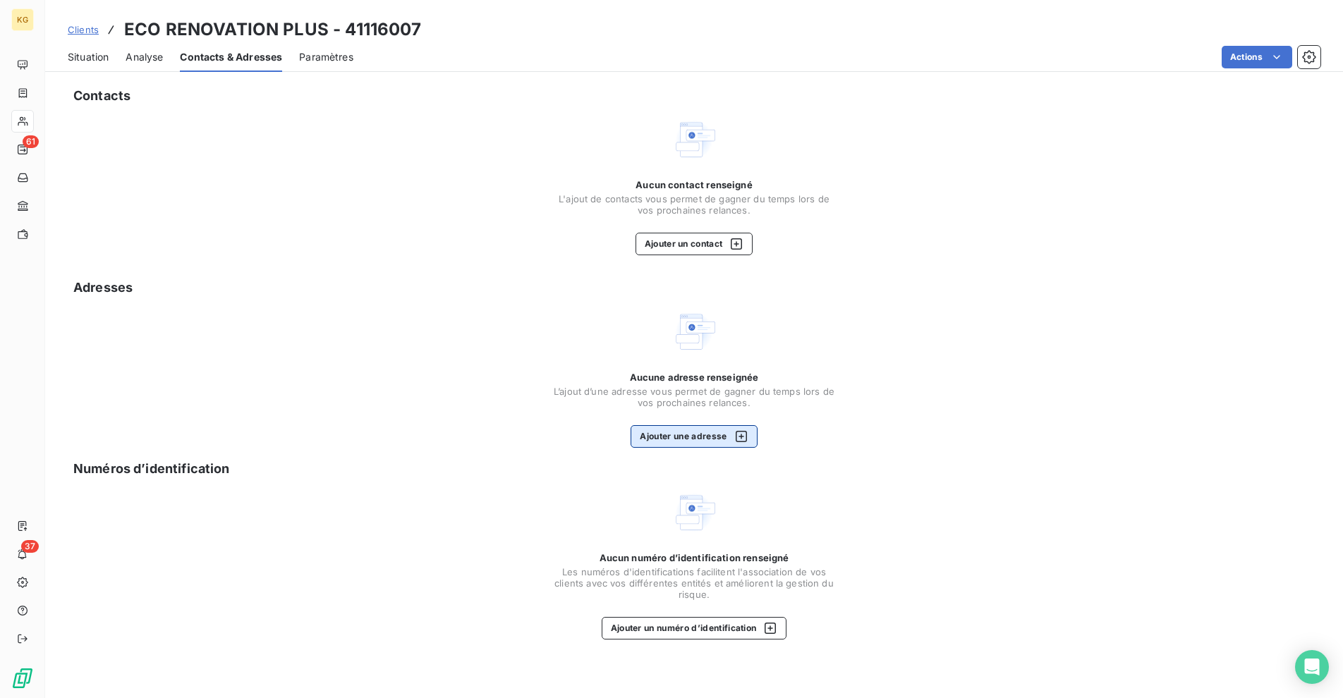
click at [683, 439] on button "Ajouter une adresse" at bounding box center [693, 436] width 126 height 23
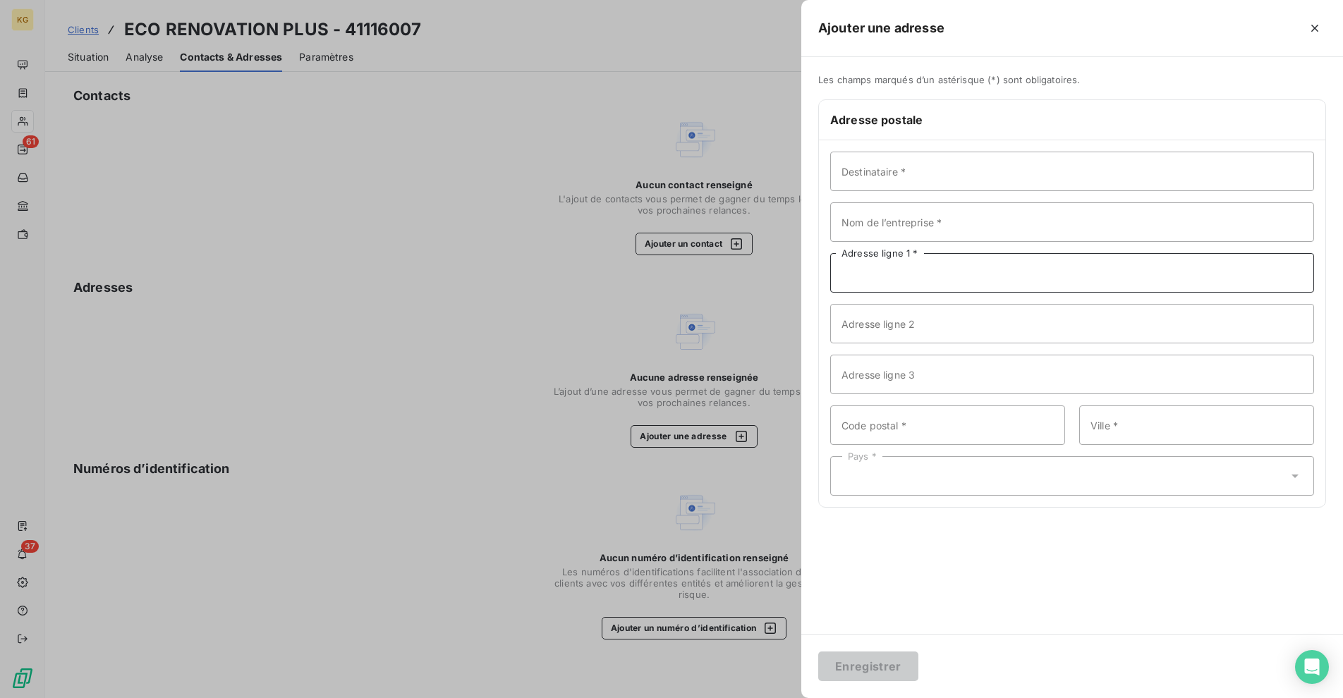
click at [863, 274] on input "Adresse ligne 1 *" at bounding box center [1072, 272] width 484 height 39
paste input "2 AV PDT [PERSON_NAME], 93100 MONTREUIL"
click at [996, 271] on input "2 AV PDT [PERSON_NAME], 93100 MONTREUIL" at bounding box center [1072, 272] width 484 height 39
type input "2 AV PDT [PERSON_NAME]"
click at [886, 417] on input "Code postal *" at bounding box center [947, 424] width 235 height 39
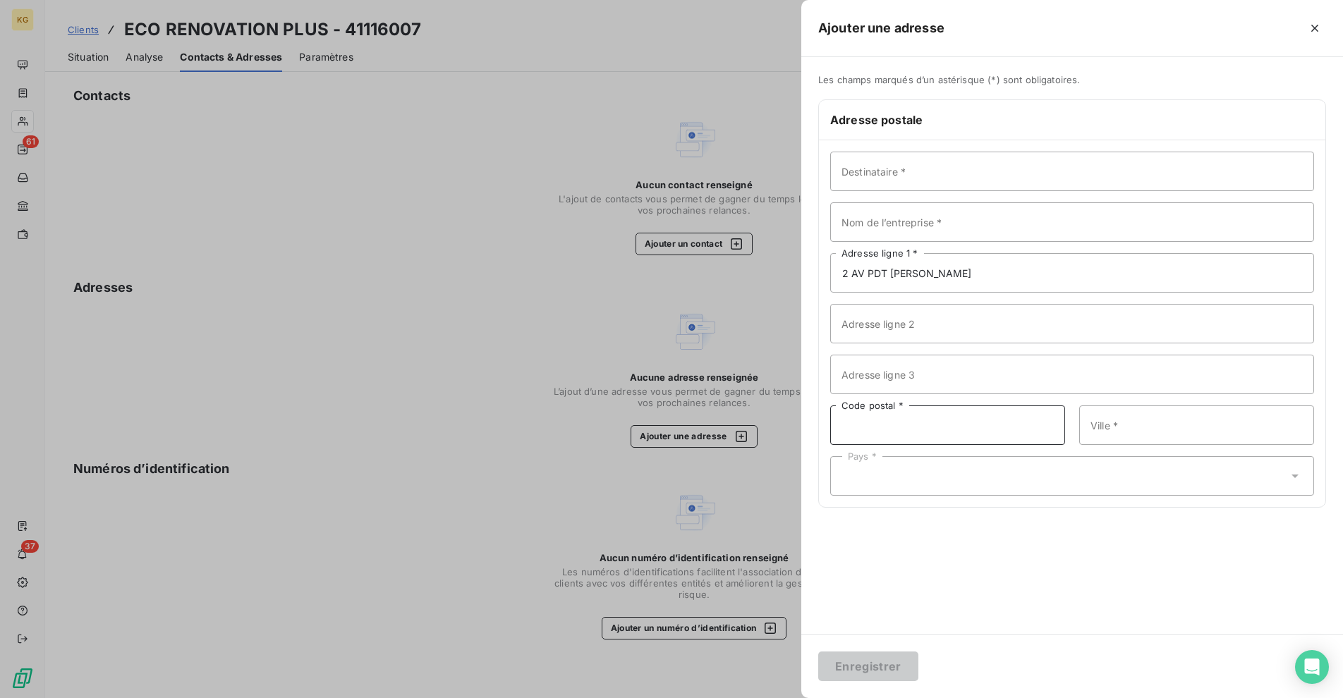
paste input "93100 MONTREUIL"
click at [879, 429] on input "93100 MONTREUIL" at bounding box center [947, 424] width 235 height 39
type input "93100"
click at [1183, 436] on input "Ville *" at bounding box center [1196, 424] width 235 height 39
paste input "MONTREUIL"
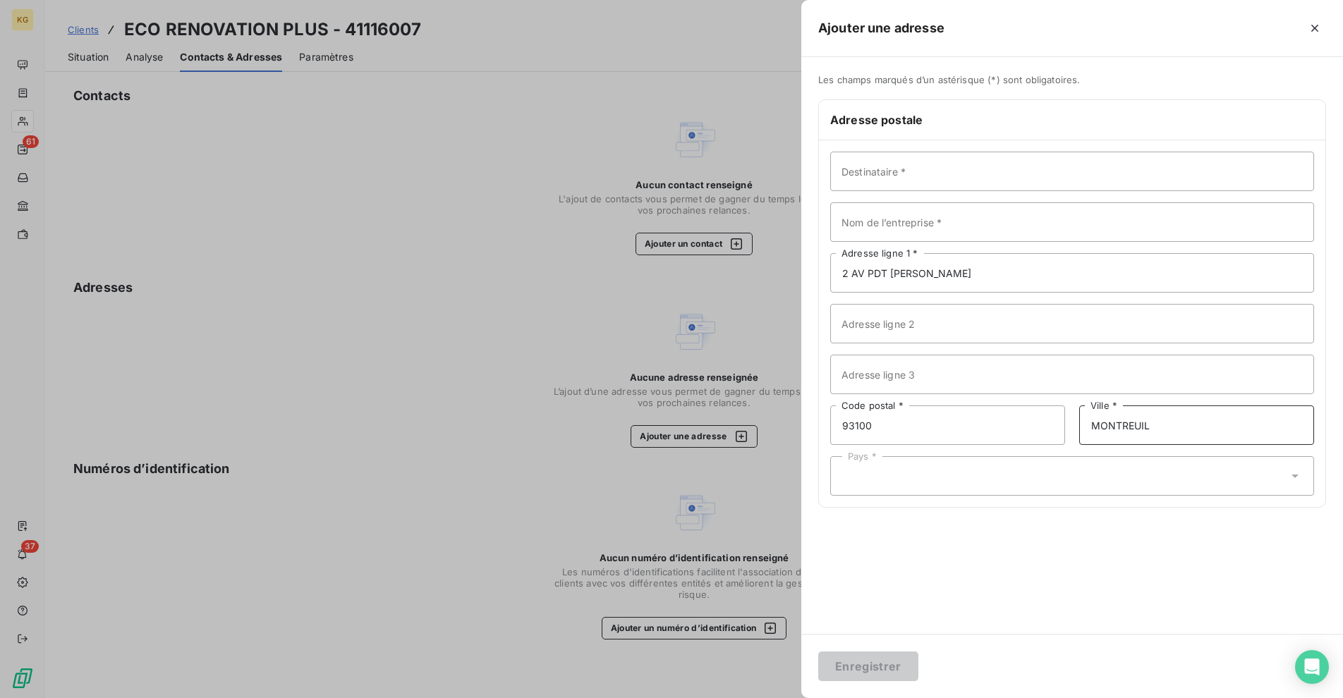
type input "MONTREUIL"
click at [964, 480] on div "Pays *" at bounding box center [1072, 475] width 484 height 39
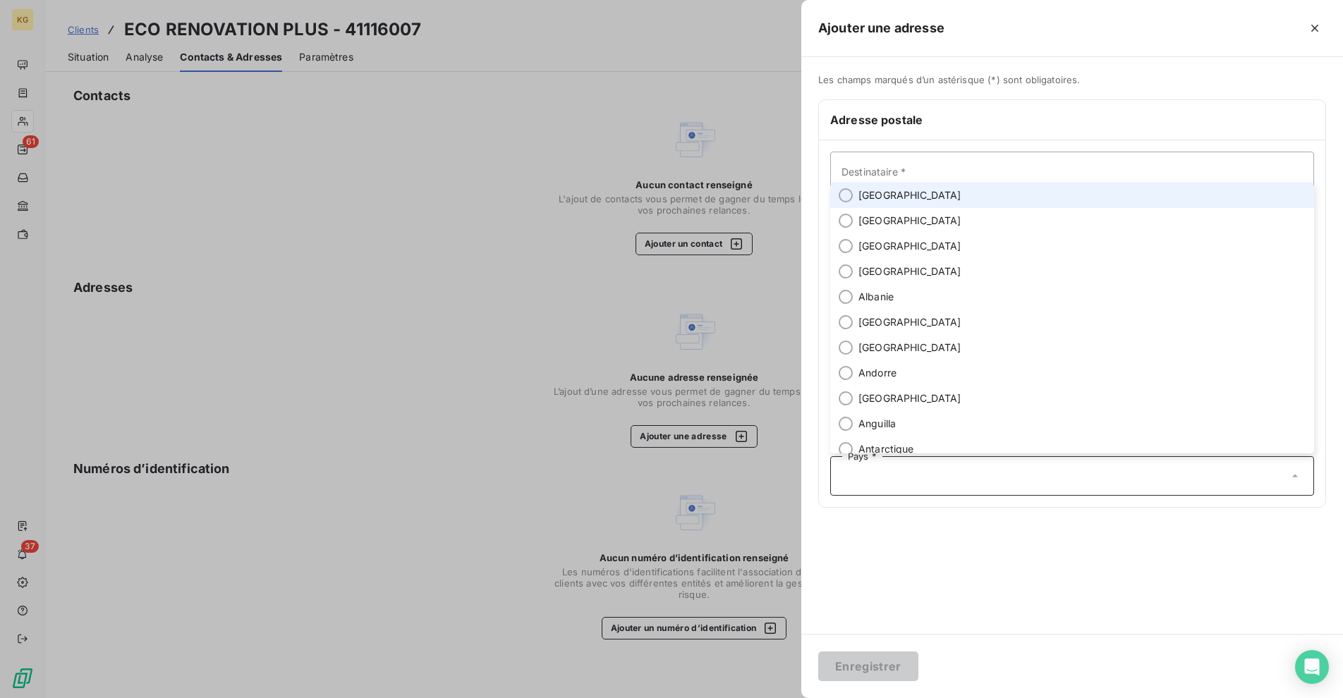
click at [874, 198] on span "[GEOGRAPHIC_DATA]" at bounding box center [909, 195] width 103 height 14
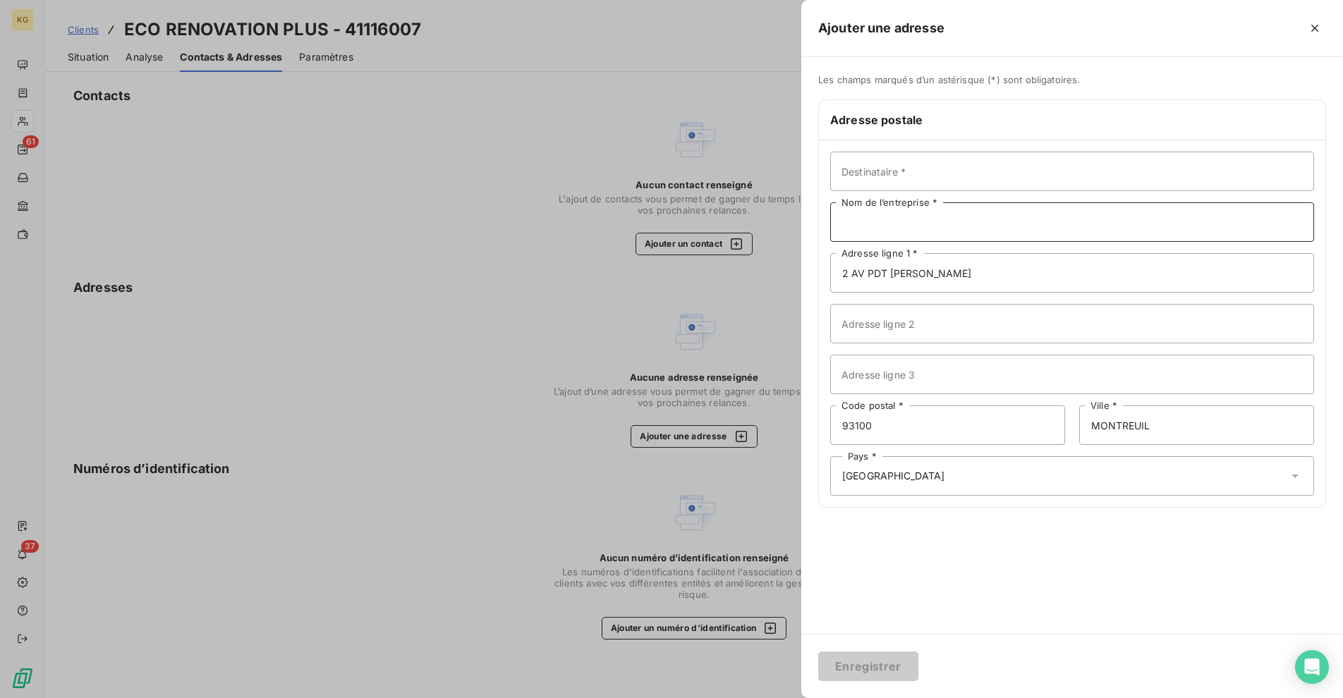
click at [886, 226] on input "Nom de l’entreprise *" at bounding box center [1072, 221] width 484 height 39
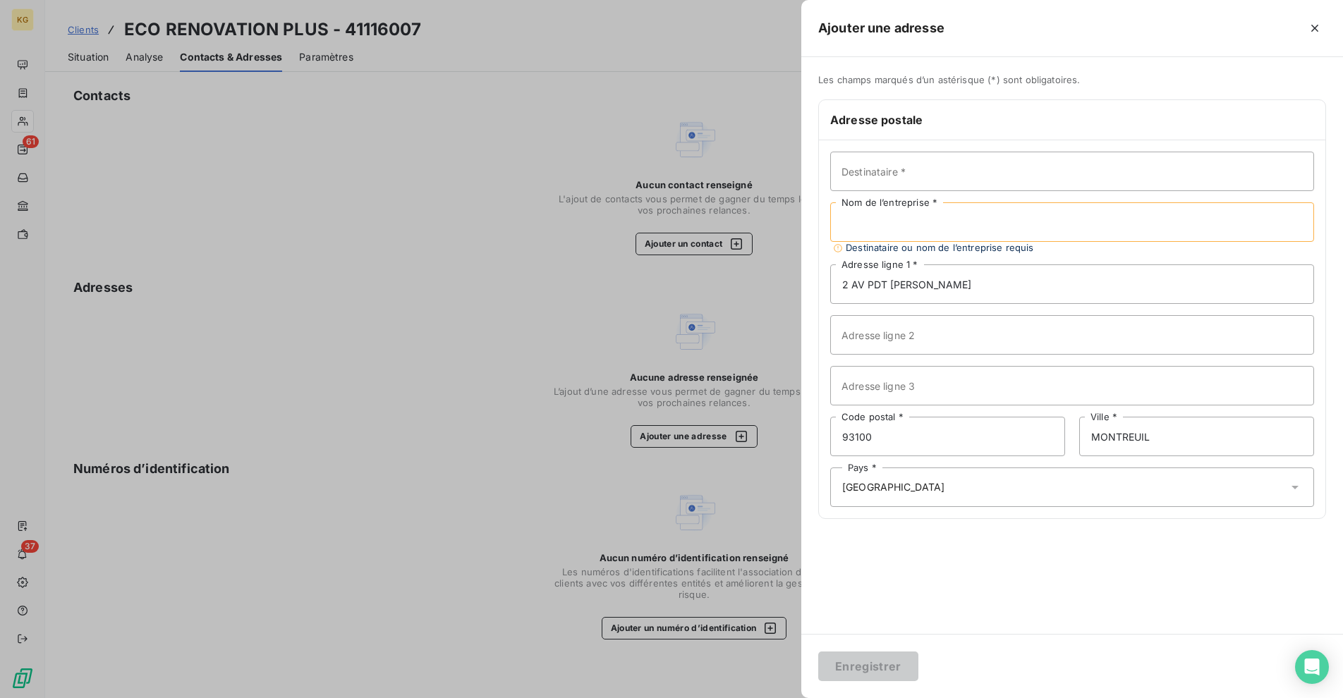
paste input "E.R.P ECO RENOVATION PLUS"
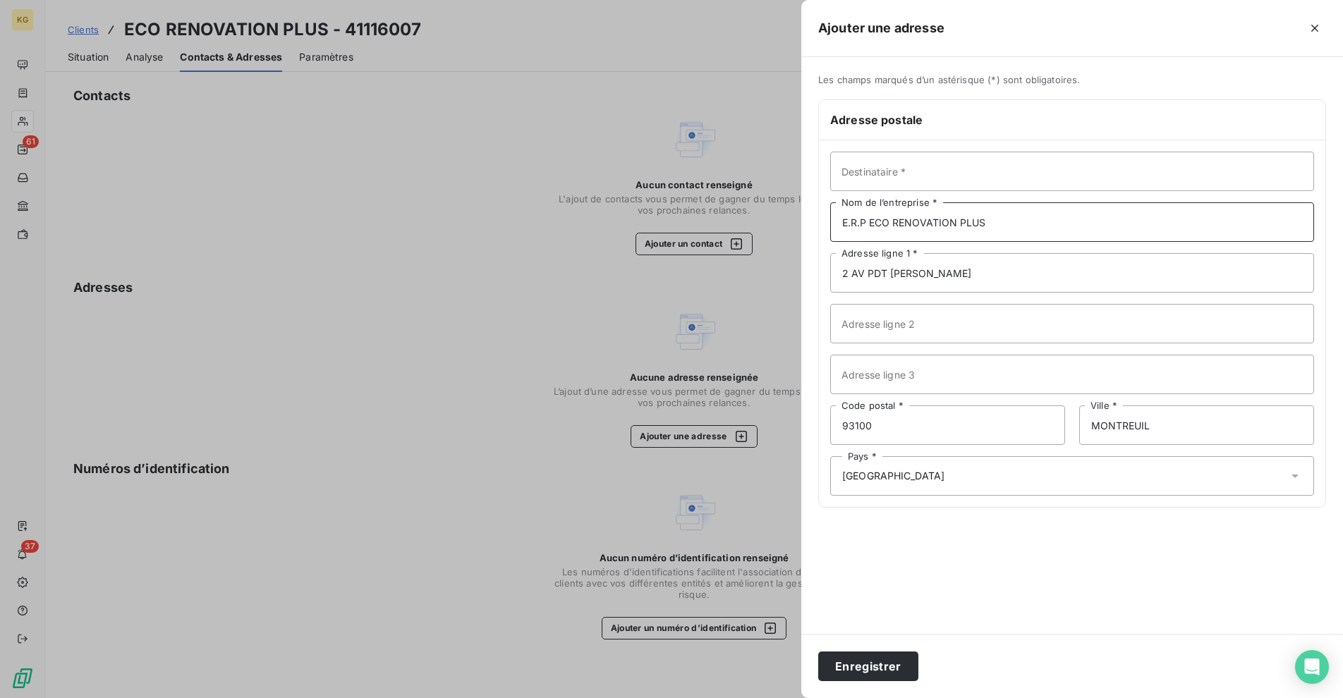
type input "E.R.P ECO RENOVATION PLUS"
click at [910, 174] on input "Destinataire *" at bounding box center [1072, 171] width 484 height 39
paste input "Malih Alone"
click at [865, 174] on input "Malih Alone" at bounding box center [1072, 171] width 484 height 39
type input "Malih Alone"
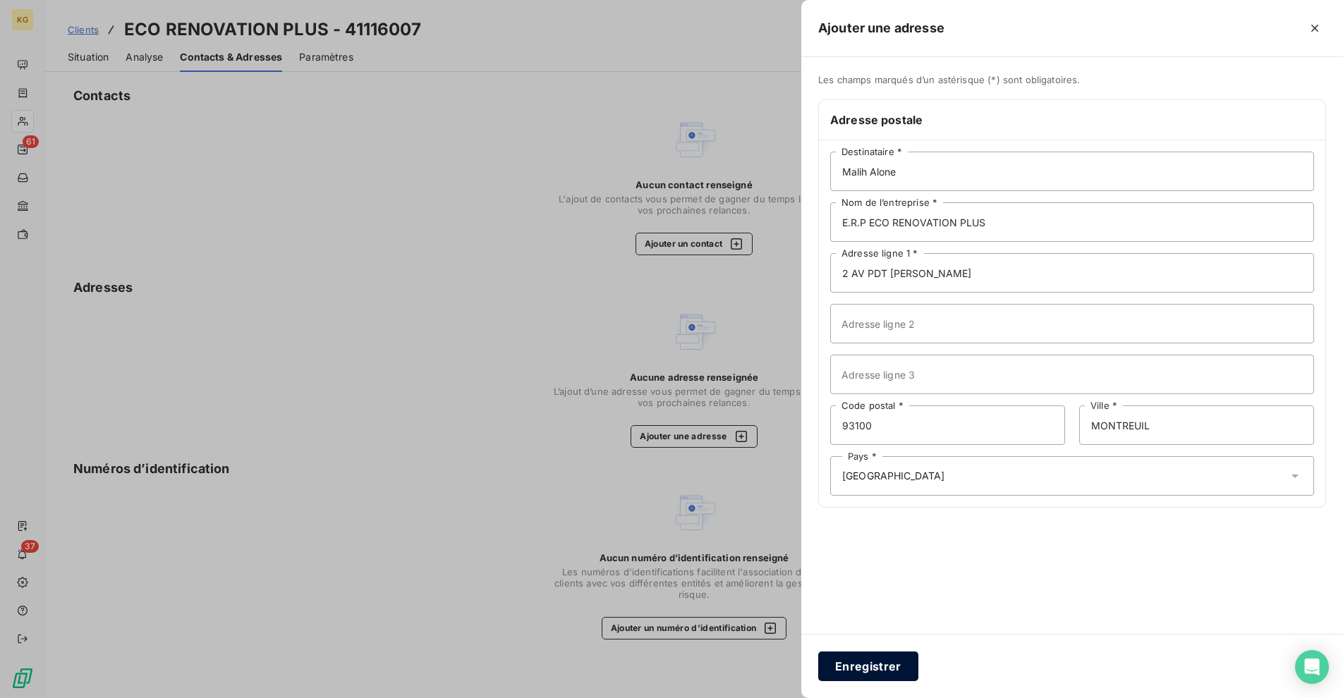
click at [849, 668] on button "Enregistrer" at bounding box center [868, 667] width 100 height 30
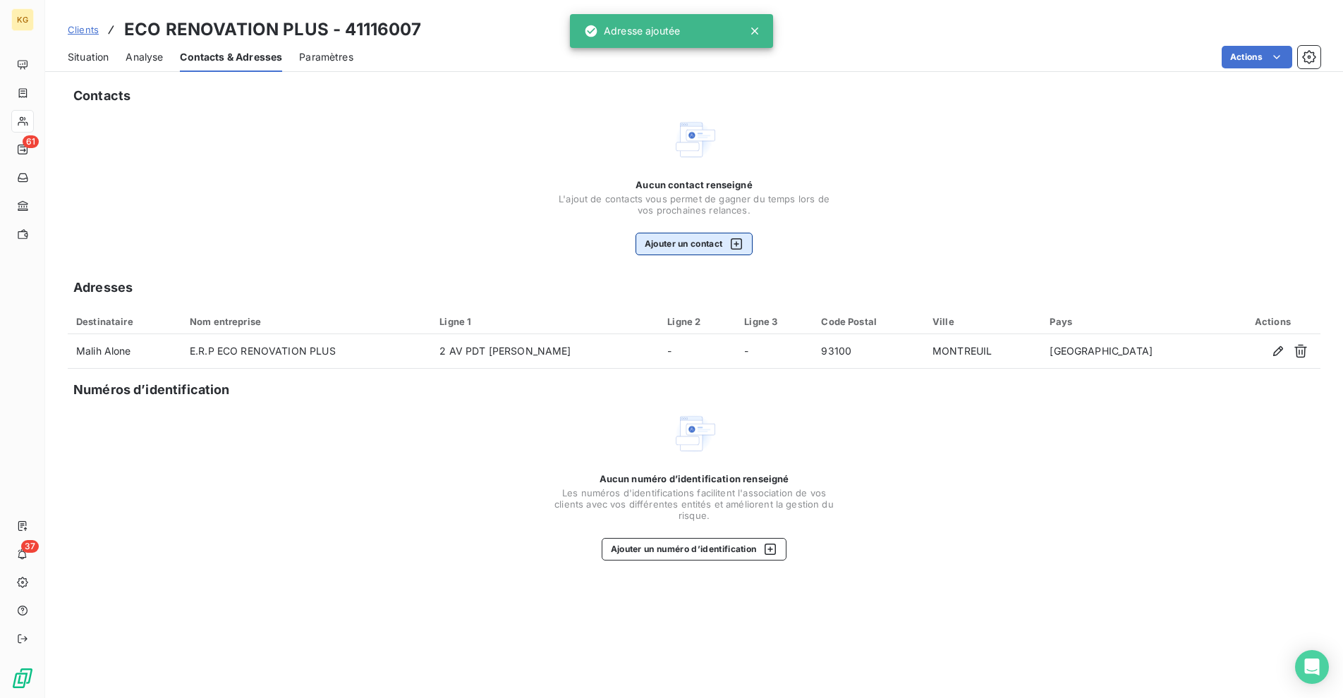
click at [678, 247] on button "Ajouter un contact" at bounding box center [694, 244] width 118 height 23
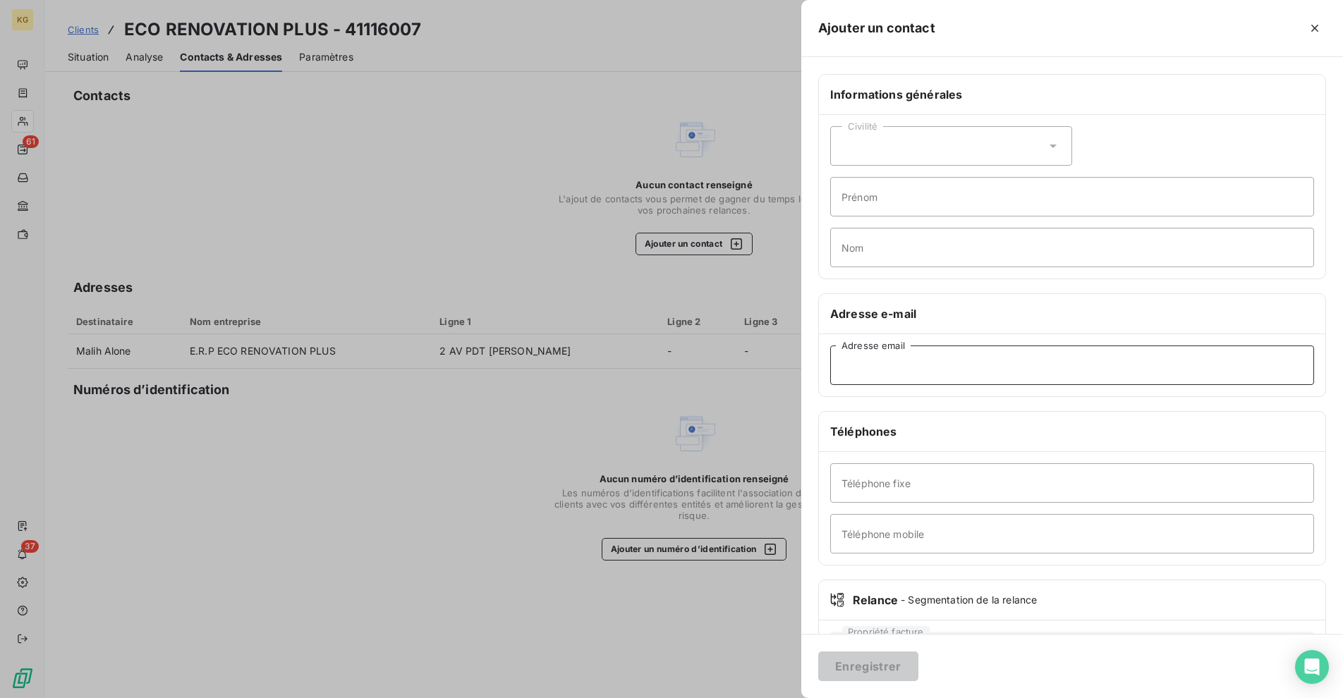
click at [886, 363] on input "Adresse email" at bounding box center [1072, 365] width 484 height 39
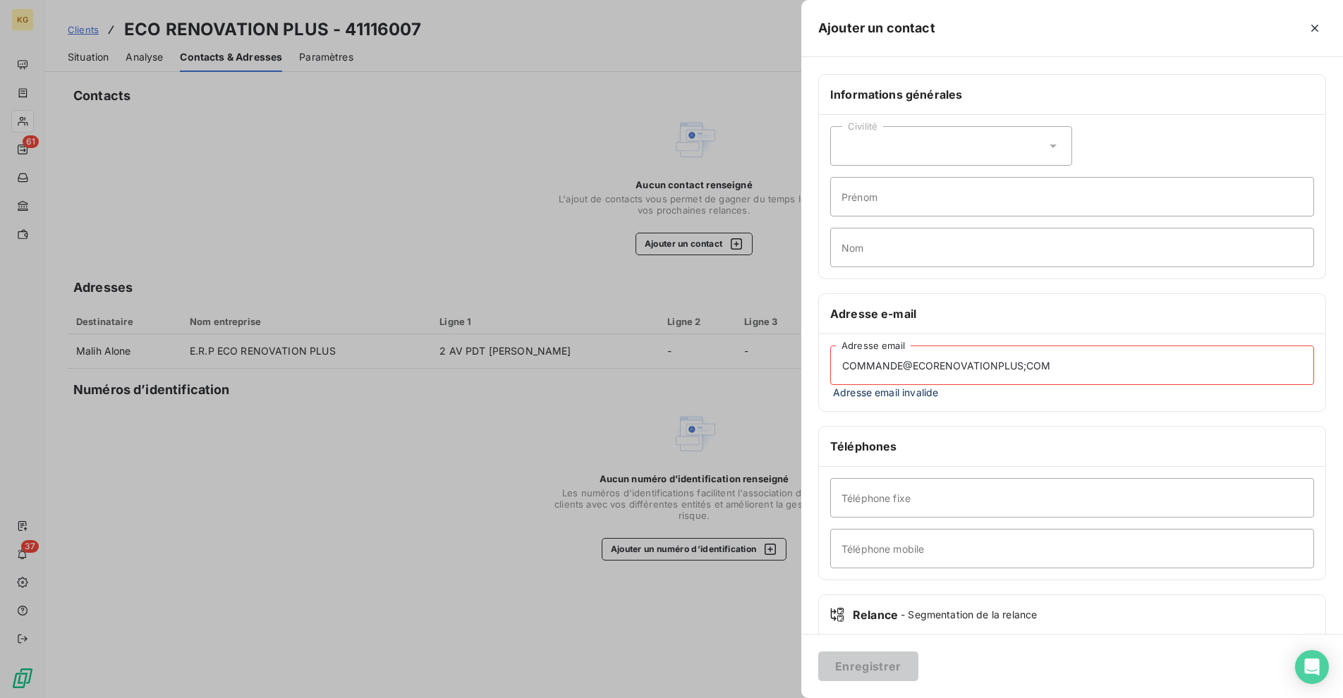
drag, startPoint x: 1073, startPoint y: 367, endPoint x: 1032, endPoint y: 369, distance: 41.0
click at [1073, 366] on input "COMMANDE@ECORENOVATIONPLUS;COM" at bounding box center [1072, 365] width 484 height 39
drag, startPoint x: 1032, startPoint y: 369, endPoint x: 979, endPoint y: 369, distance: 53.6
click at [979, 369] on input "COMMANDE@ECORENOVATIONPLUS;COM" at bounding box center [1072, 365] width 484 height 39
drag, startPoint x: 802, startPoint y: 371, endPoint x: 772, endPoint y: 372, distance: 30.3
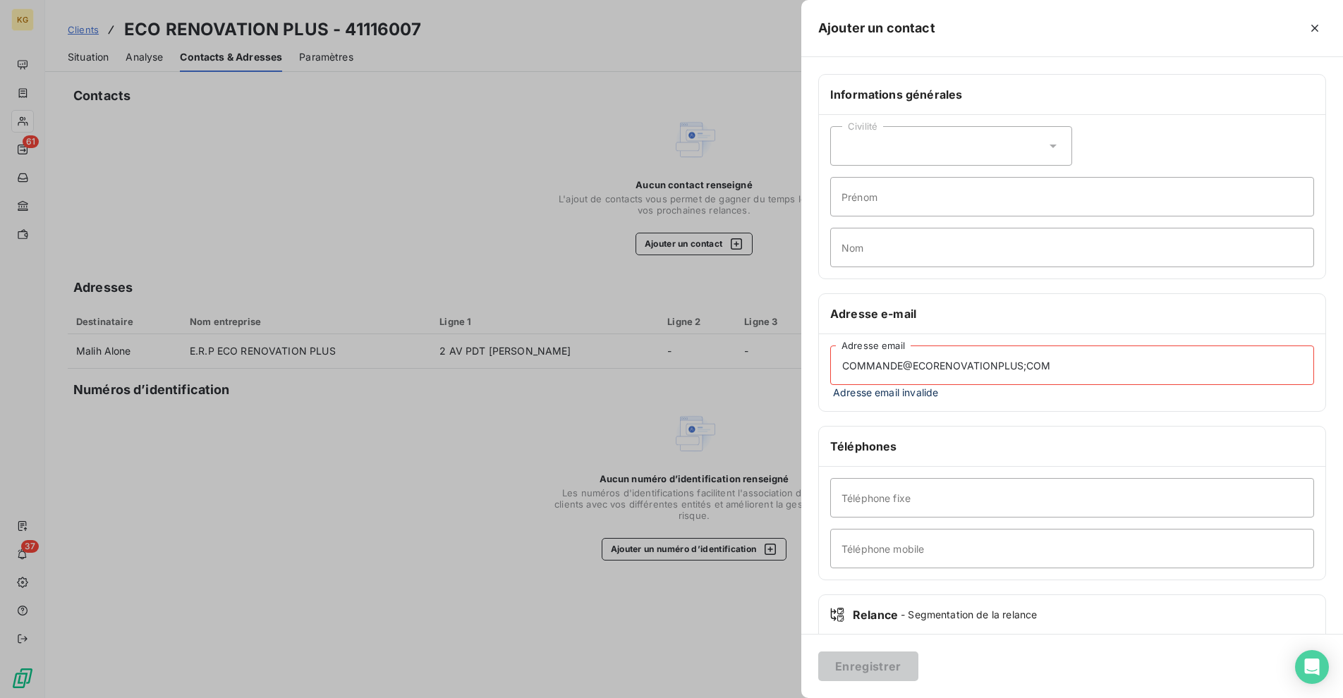
click at [772, 697] on div "Ajouter un contact Informations générales Civilité Prénom Nom Adresse e-mail CO…" at bounding box center [671, 698] width 1343 height 0
click at [942, 362] on input "COMMANDE@ECORENOVATIONPLUS;COM" at bounding box center [1072, 365] width 484 height 39
click at [1020, 366] on input "COMMANDE@ECORENOVATIONPLUS;COM" at bounding box center [1072, 365] width 484 height 39
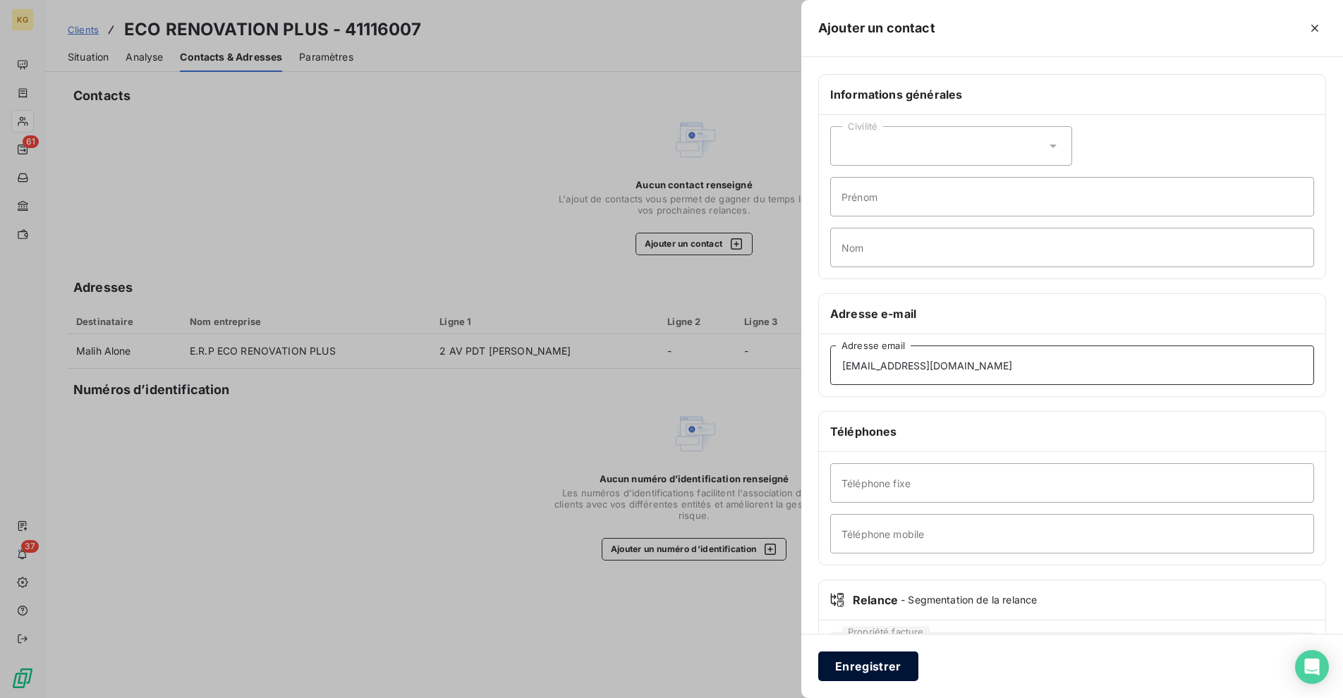
type input "[EMAIL_ADDRESS][DOMAIN_NAME]"
click at [883, 680] on button "Enregistrer" at bounding box center [868, 667] width 100 height 30
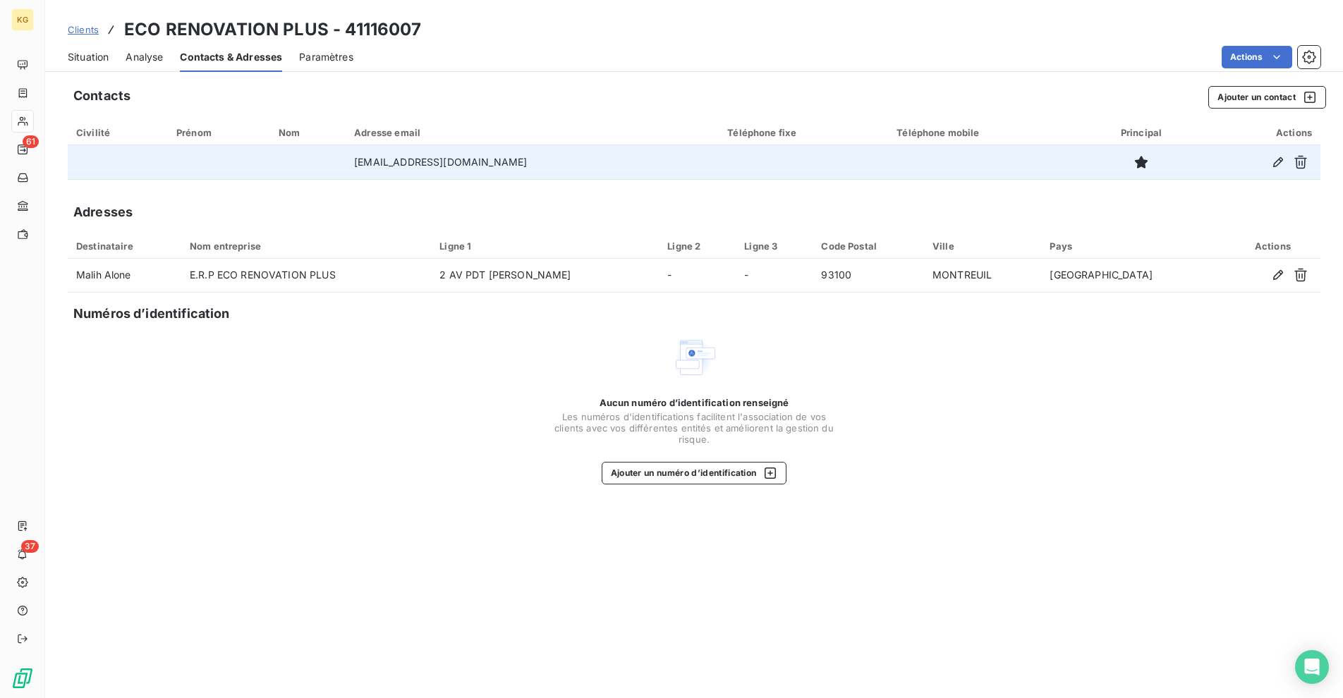
drag, startPoint x: 546, startPoint y: 166, endPoint x: 348, endPoint y: 166, distance: 198.1
click at [348, 166] on td "[EMAIL_ADDRESS][DOMAIN_NAME]" at bounding box center [532, 162] width 373 height 34
copy td "[EMAIL_ADDRESS][DOMAIN_NAME]"
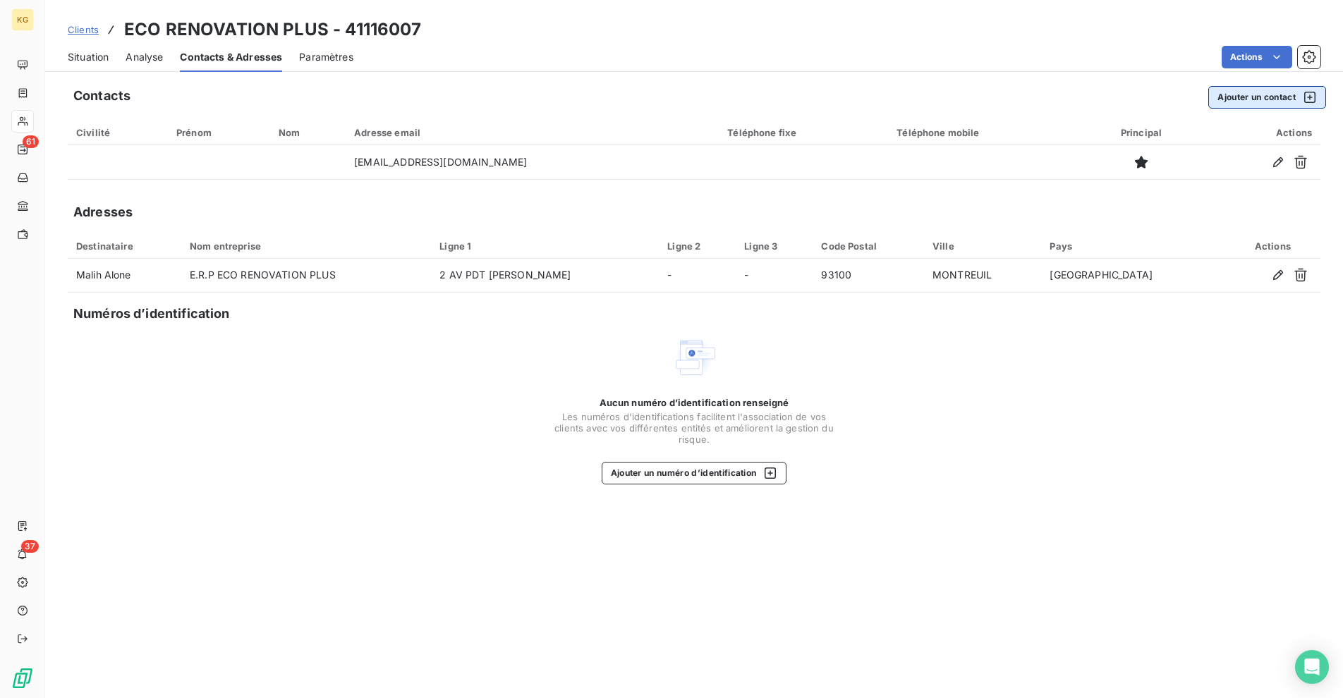
click at [1235, 100] on button "Ajouter un contact" at bounding box center [1267, 97] width 118 height 23
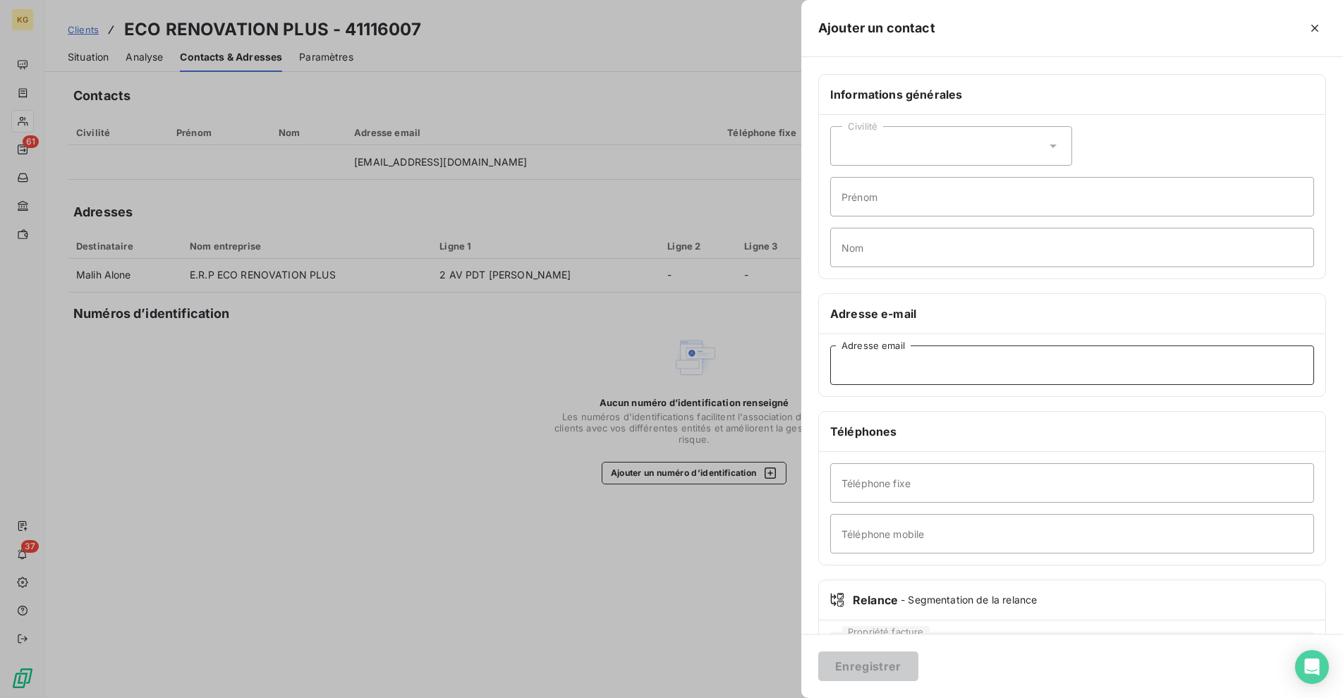
click at [920, 369] on input "Adresse email" at bounding box center [1072, 365] width 484 height 39
paste input "[EMAIL_ADDRESS][DOMAIN_NAME]"
click at [966, 367] on input "[EMAIL_ADDRESS][DOMAIN_NAME]" at bounding box center [1072, 365] width 484 height 39
type input "[EMAIL_ADDRESS][DOMAIN_NAME]"
click at [865, 666] on button "Enregistrer" at bounding box center [868, 667] width 100 height 30
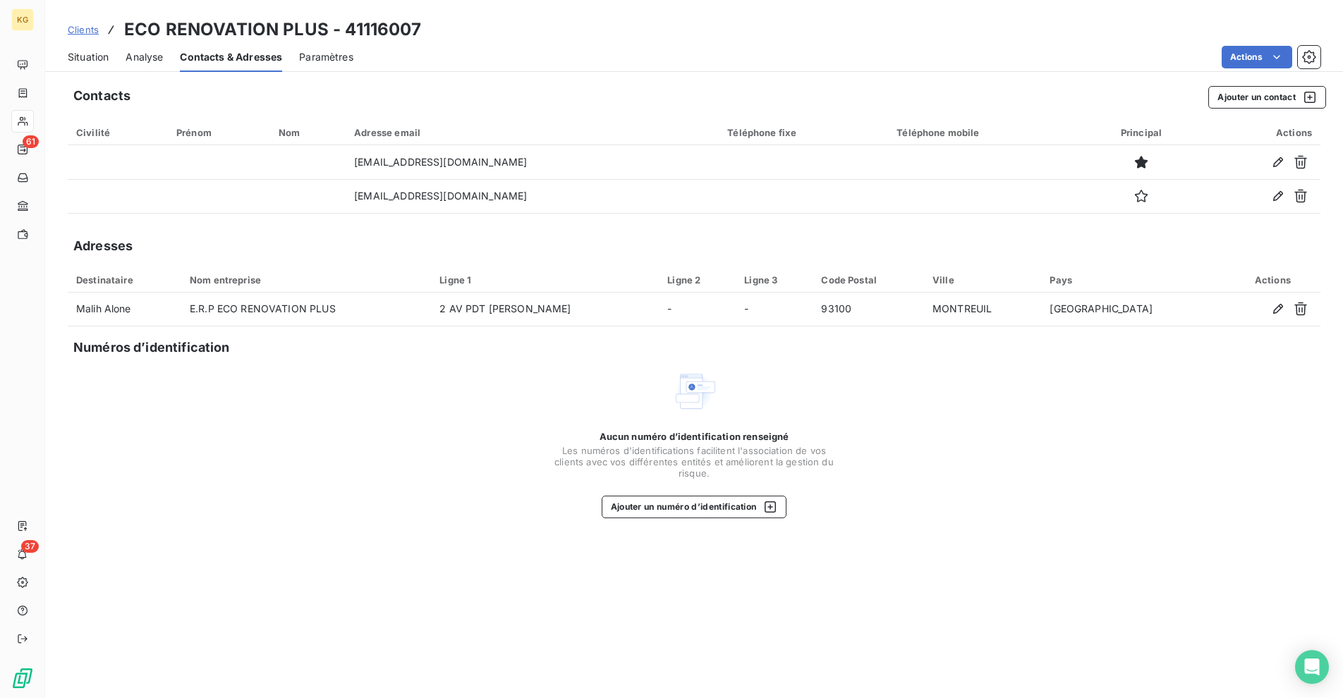
click at [89, 55] on span "Situation" at bounding box center [88, 57] width 41 height 14
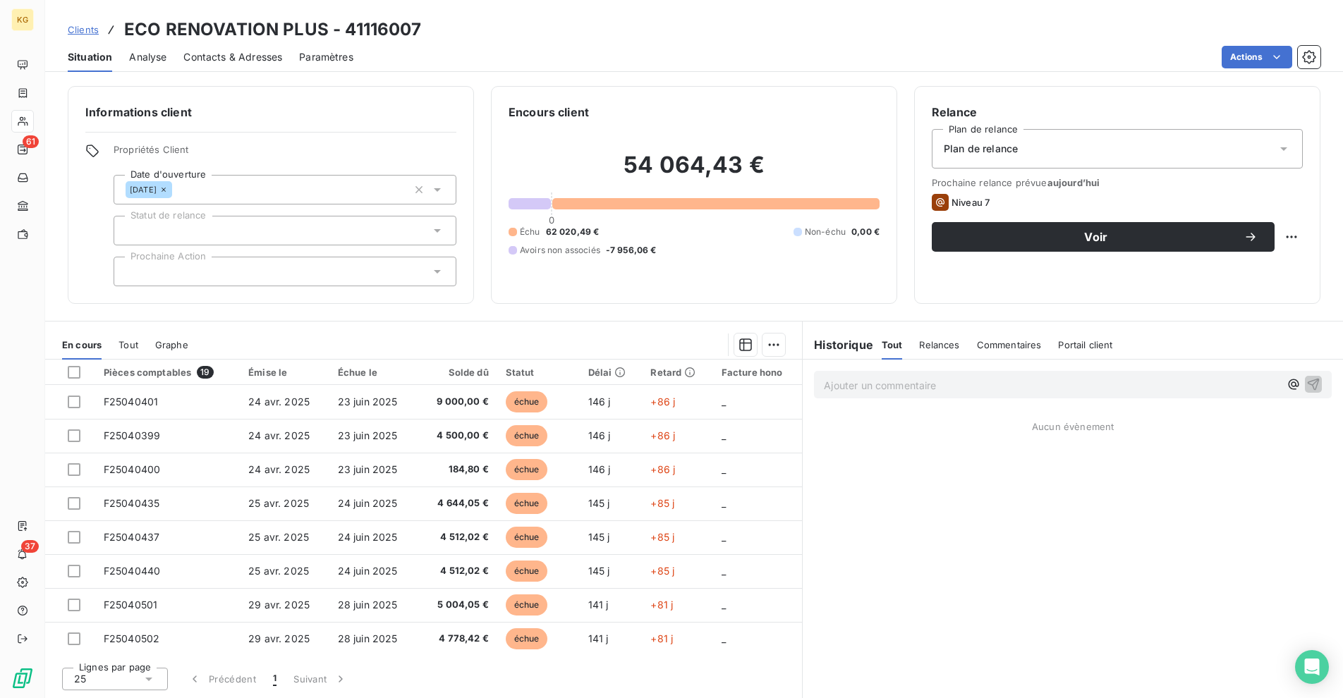
click at [893, 385] on p "Ajouter un commentaire ﻿" at bounding box center [1052, 386] width 456 height 18
click at [243, 59] on span "Contacts & Adresses" at bounding box center [232, 57] width 99 height 14
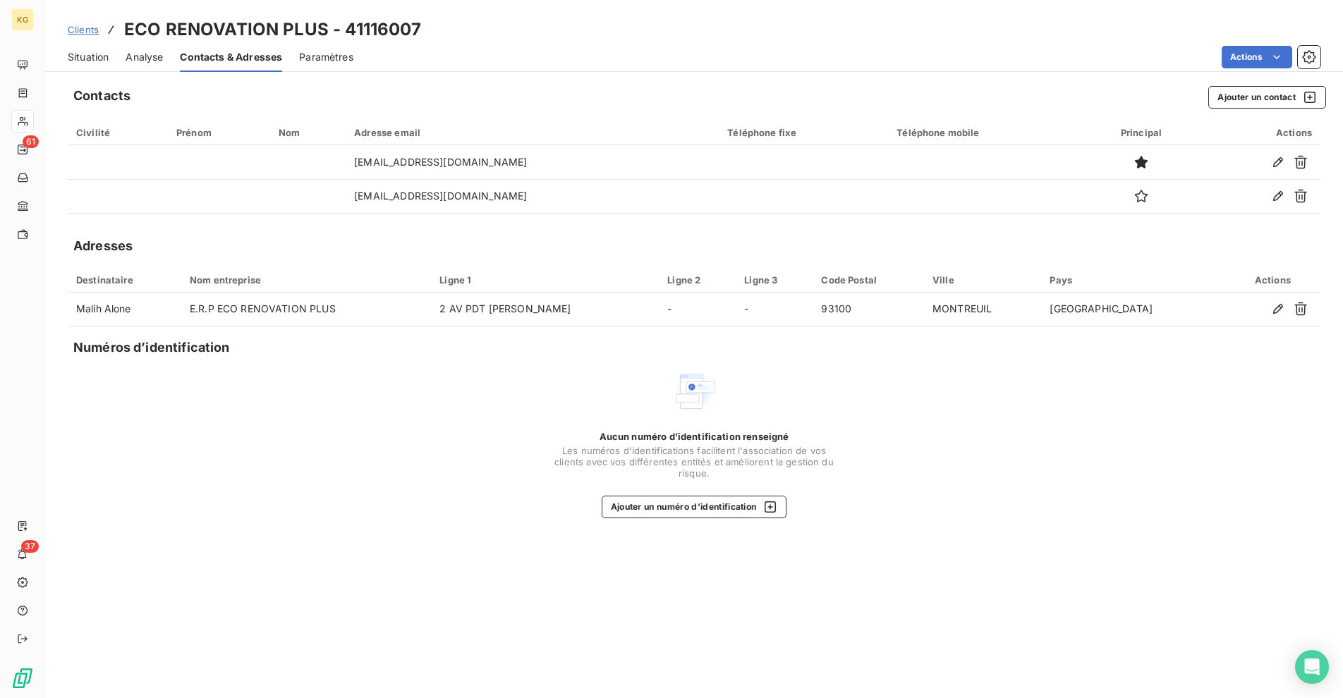
click at [92, 61] on span "Situation" at bounding box center [88, 57] width 41 height 14
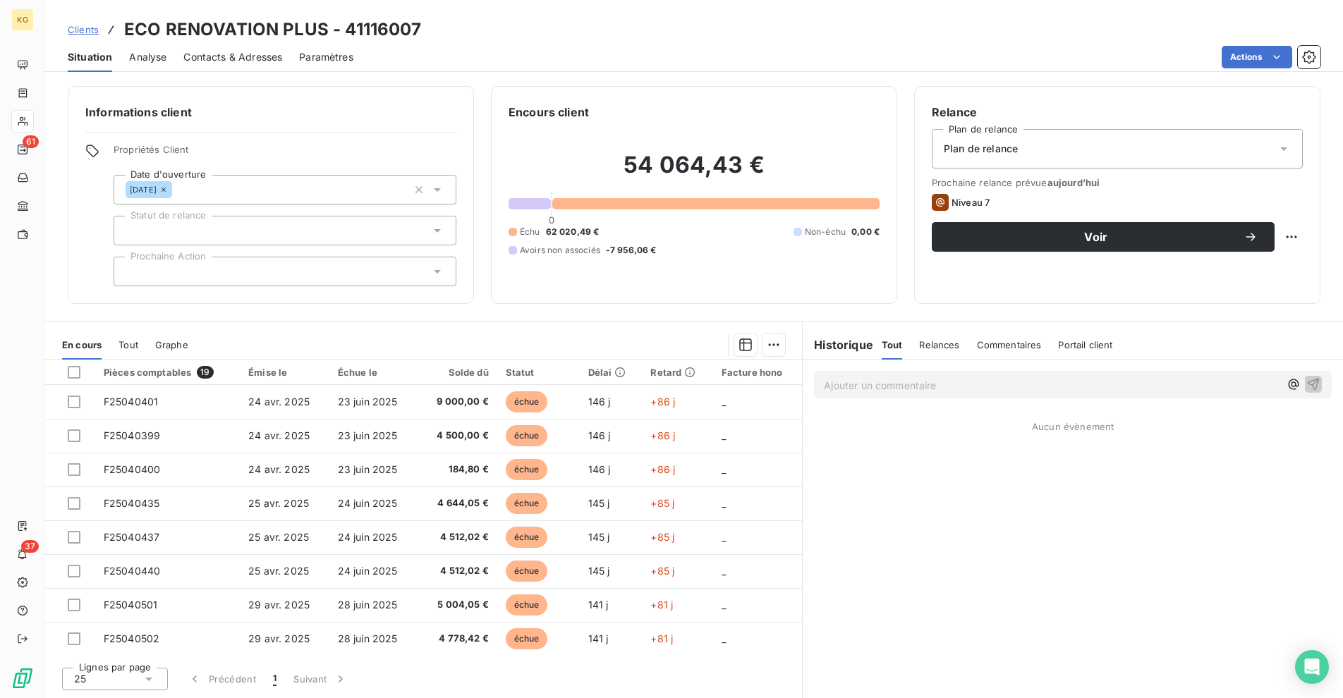
click at [873, 391] on p "Ajouter un commentaire ﻿" at bounding box center [1052, 386] width 456 height 18
click at [1319, 385] on icon "button" at bounding box center [1313, 384] width 14 height 14
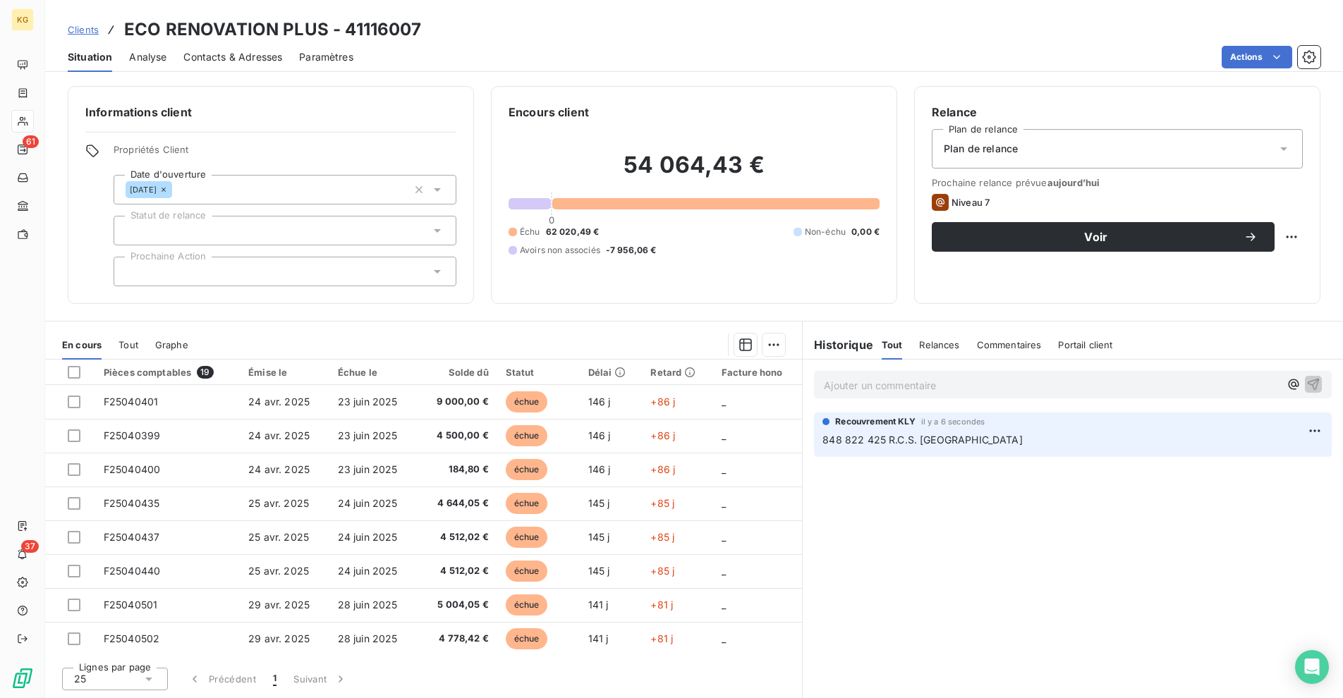
click at [264, 56] on span "Contacts & Adresses" at bounding box center [232, 57] width 99 height 14
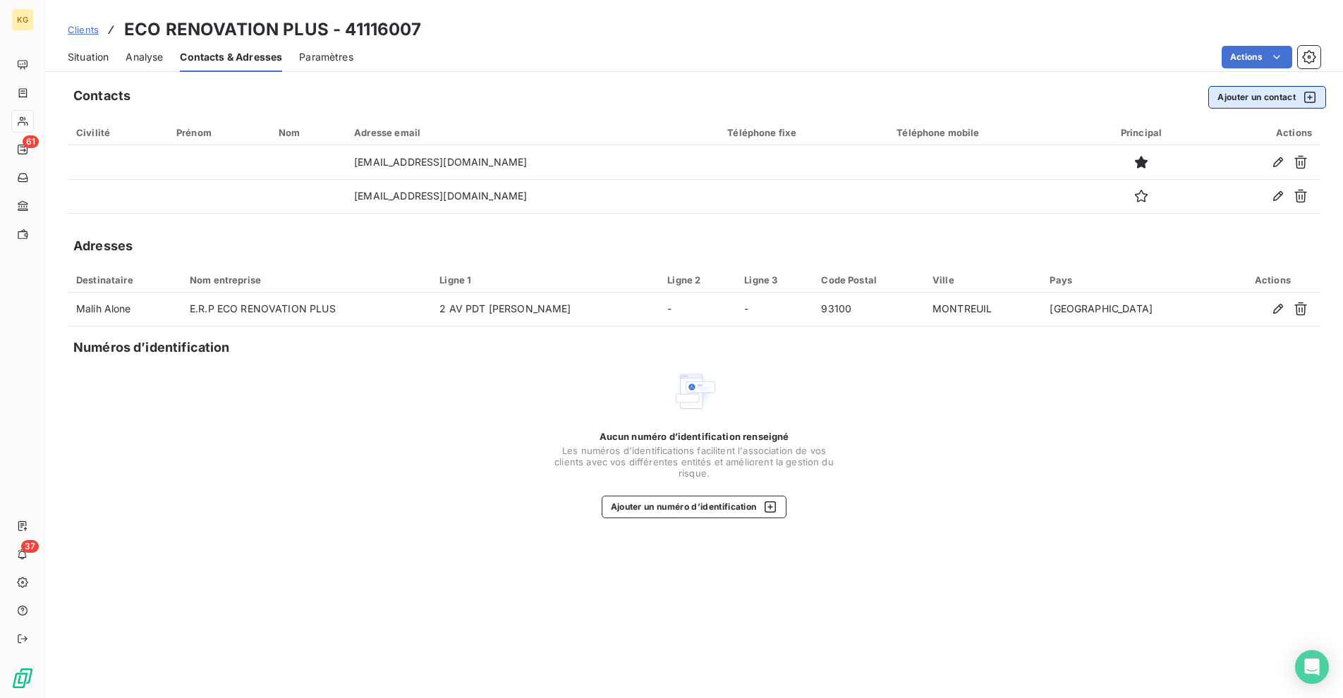
click at [1256, 102] on button "Ajouter un contact" at bounding box center [1267, 97] width 118 height 23
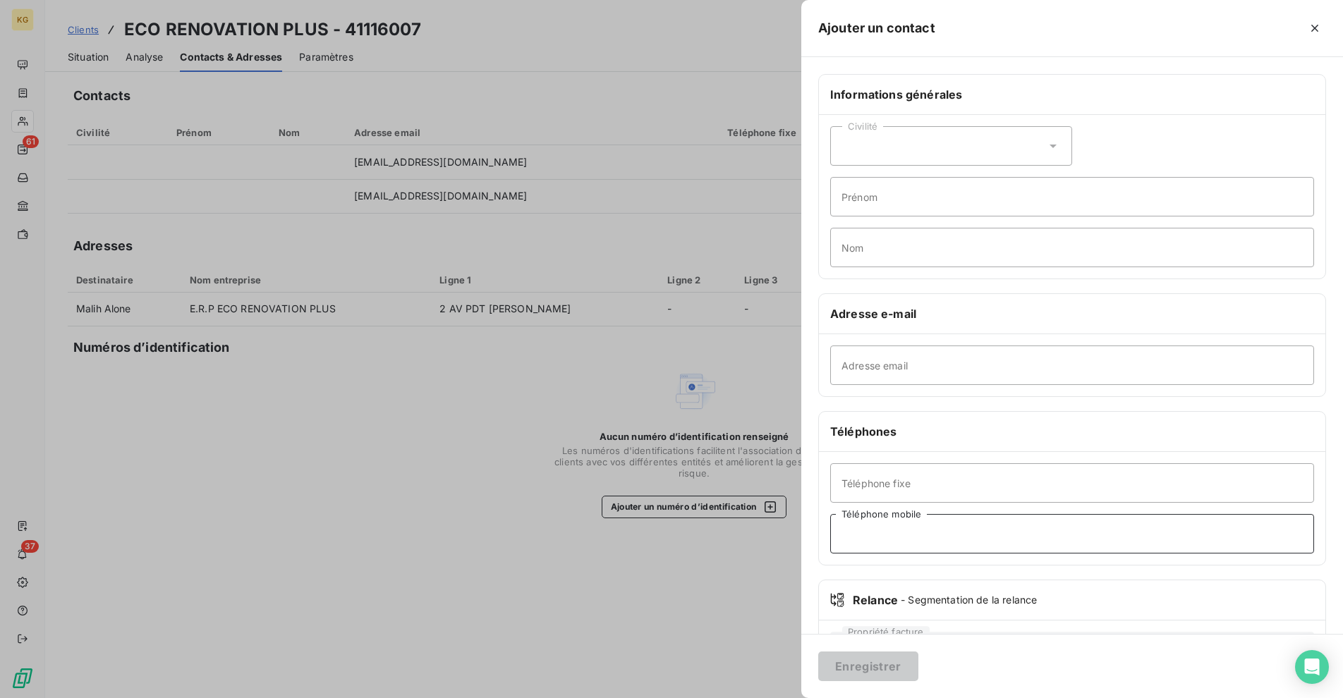
click at [894, 530] on input "Téléphone mobile" at bounding box center [1072, 533] width 484 height 39
type input "0629515890"
click at [890, 482] on input "Téléphone fixe" at bounding box center [1072, 482] width 484 height 39
type input "0970519240"
click at [903, 197] on input "Prénom" at bounding box center [1072, 196] width 484 height 39
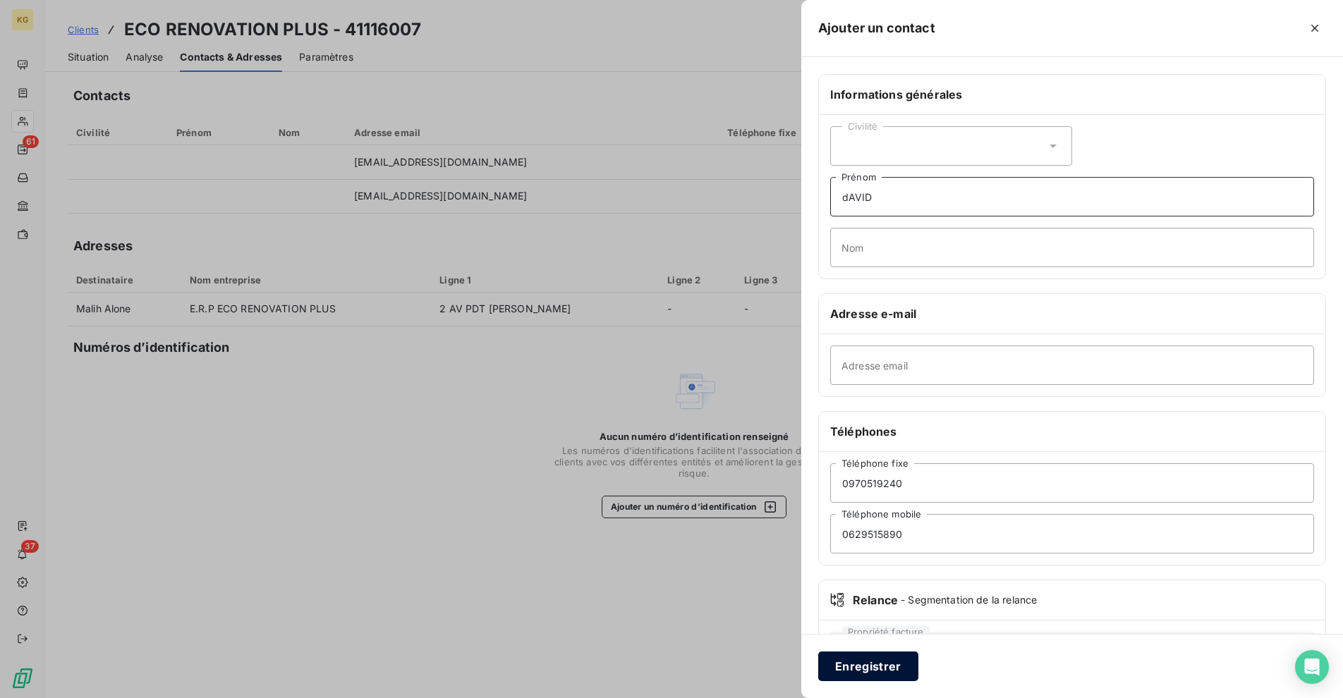
type input "dAVID"
click at [886, 663] on button "Enregistrer" at bounding box center [868, 667] width 100 height 30
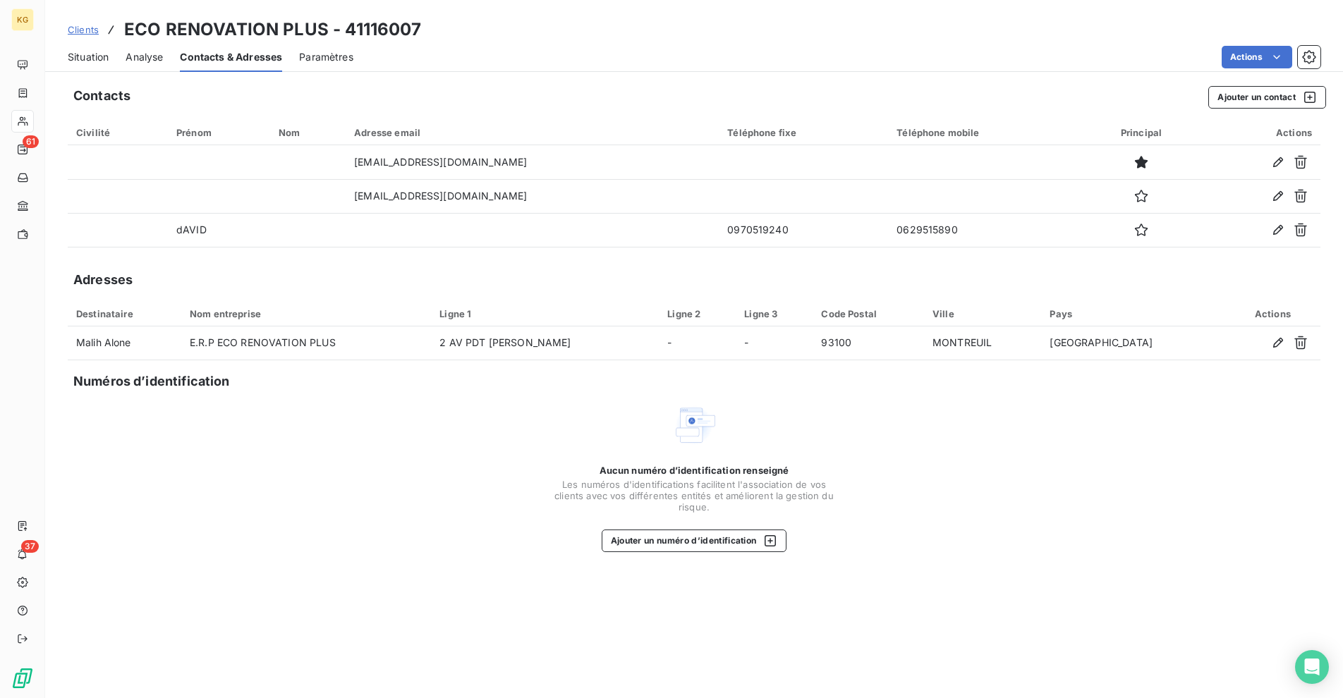
click at [94, 58] on span "Situation" at bounding box center [88, 57] width 41 height 14
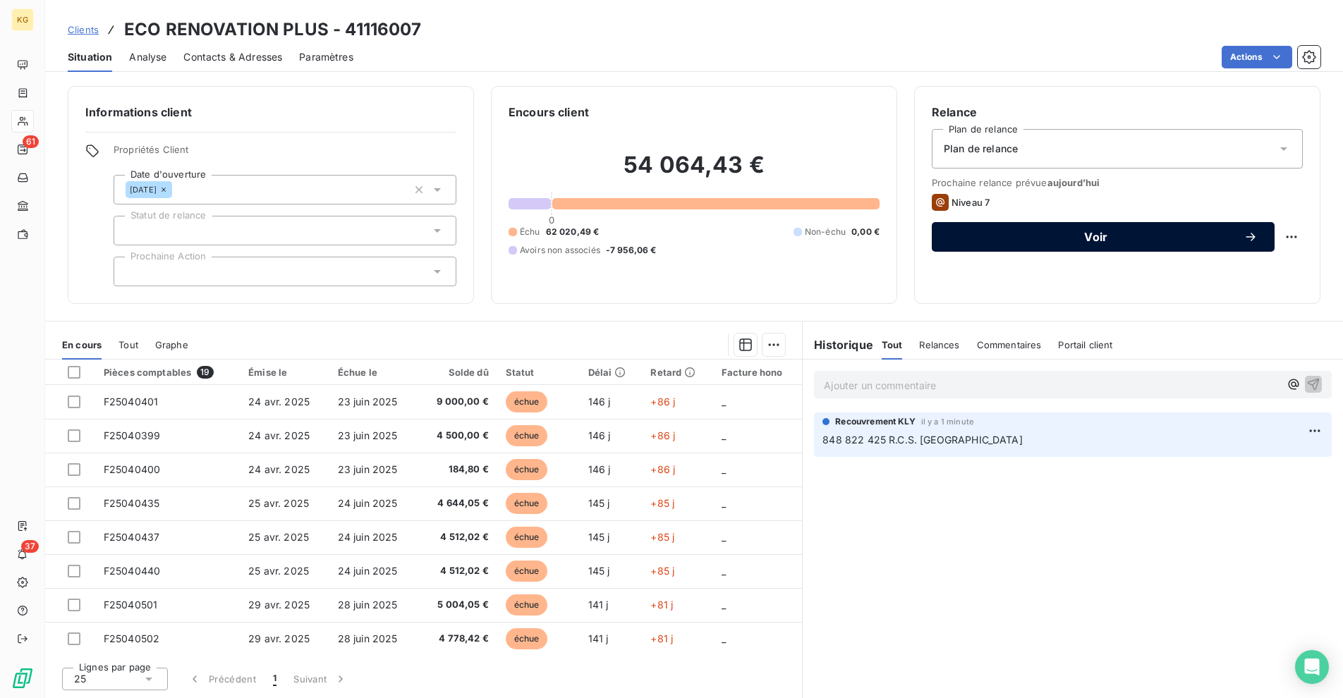
click at [1024, 242] on span "Voir" at bounding box center [1095, 236] width 295 height 11
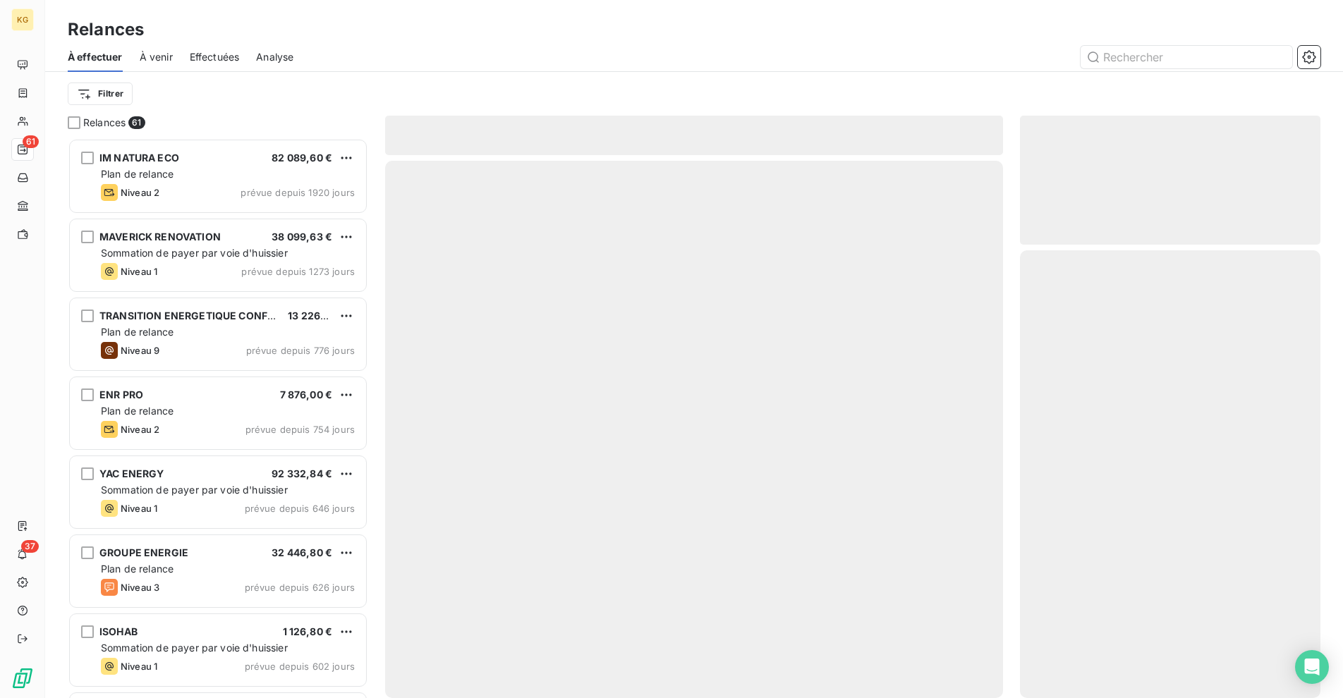
scroll to position [549, 290]
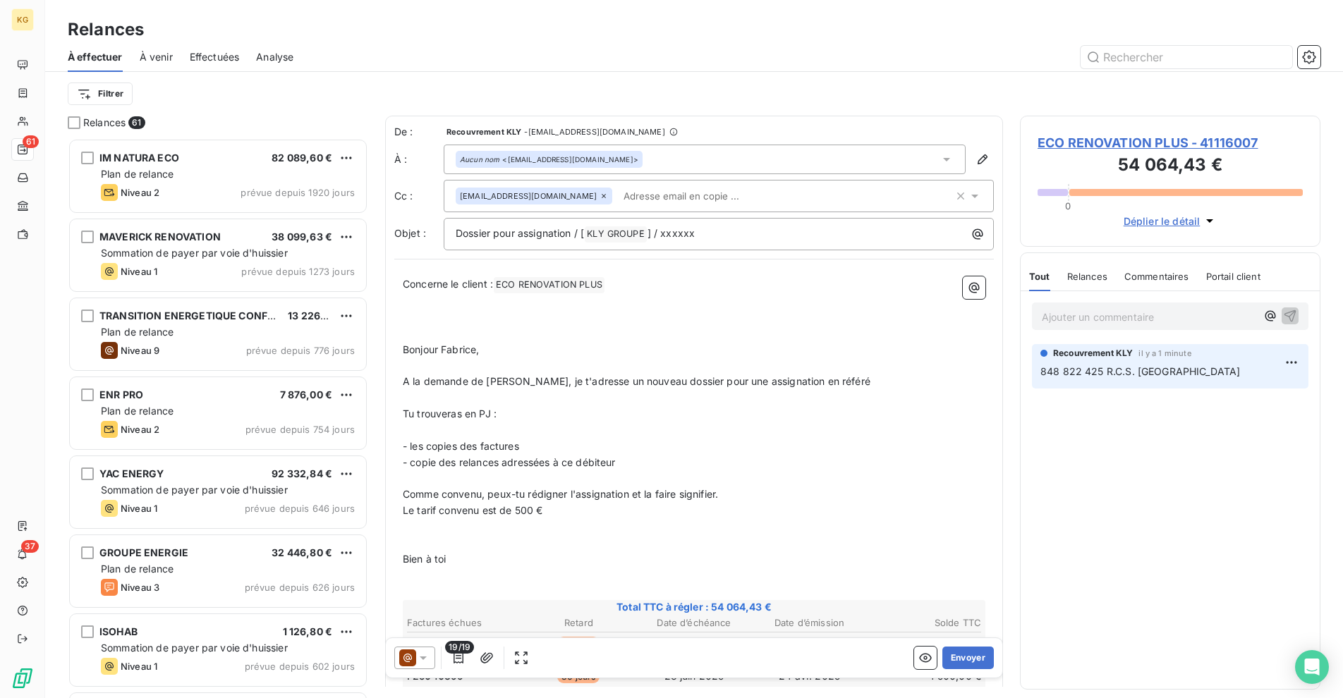
click at [638, 196] on input "text" at bounding box center [699, 195] width 163 height 21
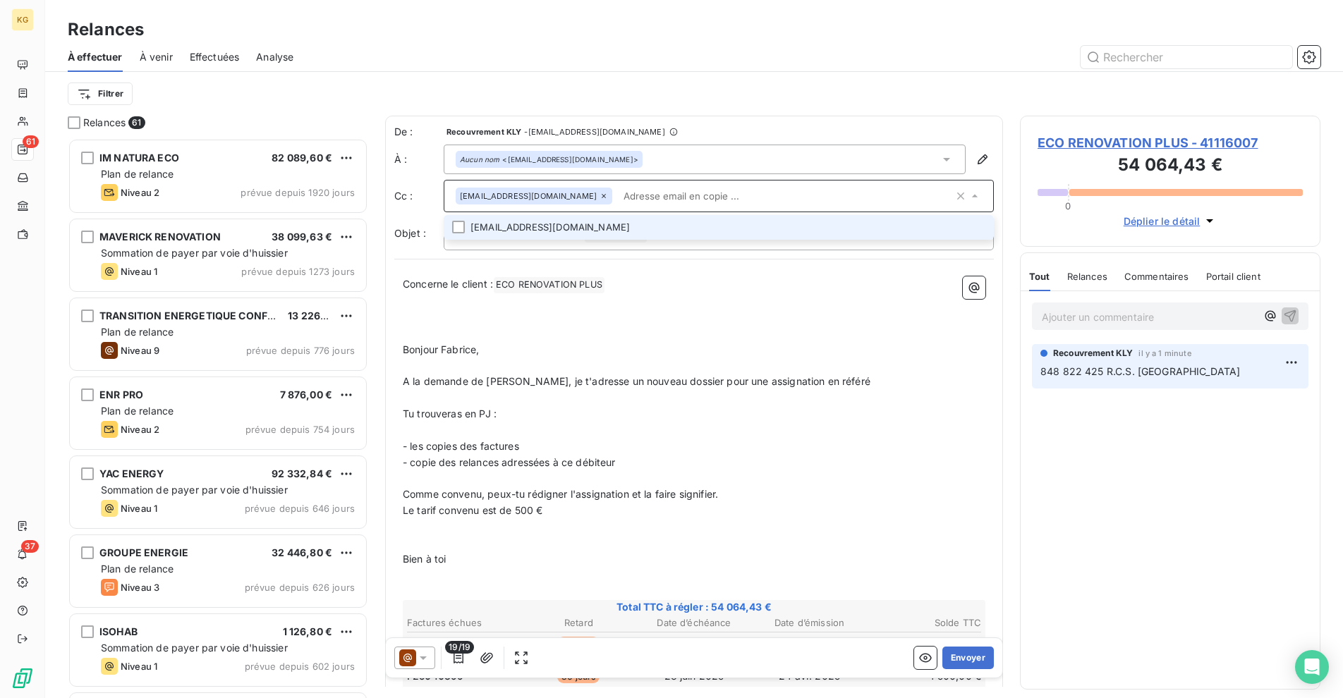
click at [616, 226] on li "[EMAIL_ADDRESS][DOMAIN_NAME]" at bounding box center [719, 227] width 550 height 25
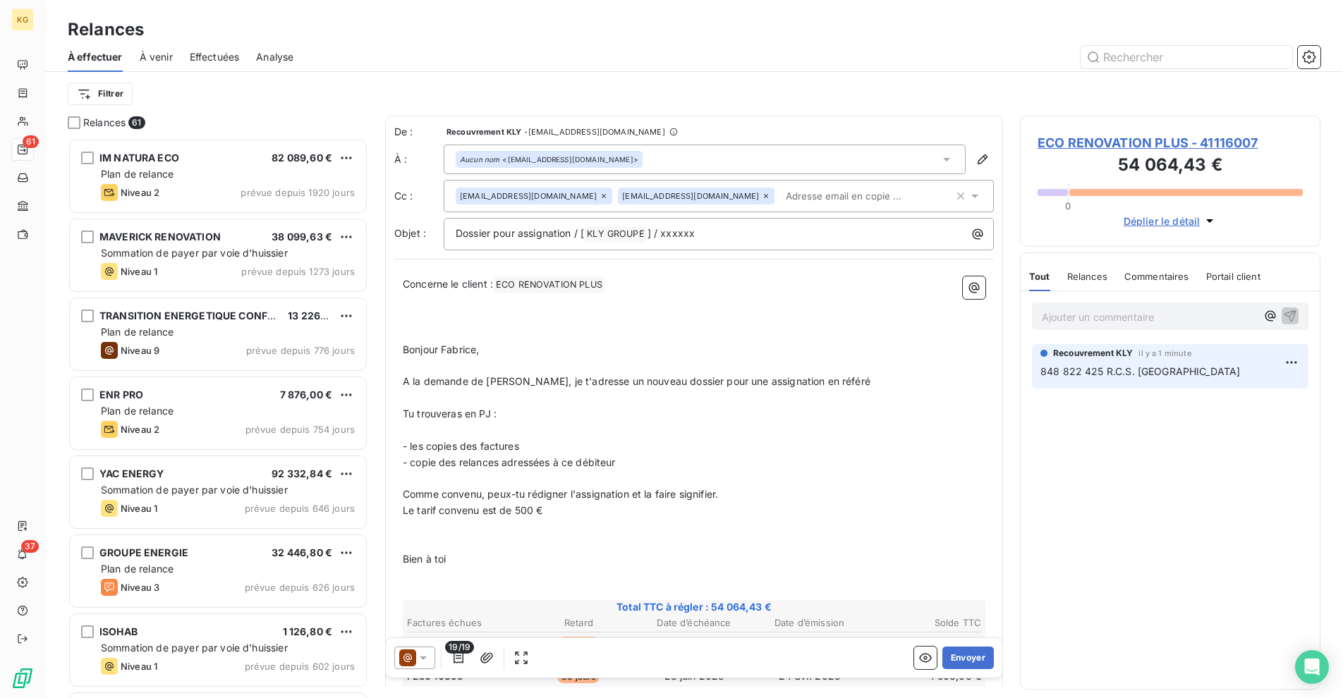
click at [654, 292] on p "Concerne le client : ECO RENOVATION PLUS ﻿ ﻿" at bounding box center [694, 284] width 582 height 17
click at [921, 233] on p "Dossier pour assignation / [ KLY GROUPE ﻿ ] / xxxxxx" at bounding box center [722, 234] width 533 height 17
click at [920, 233] on p "Dossier pour assignation / [ KLY GROUPE ﻿ ] / xxxxxx" at bounding box center [722, 234] width 533 height 17
drag, startPoint x: 664, startPoint y: 236, endPoint x: 740, endPoint y: 234, distance: 76.2
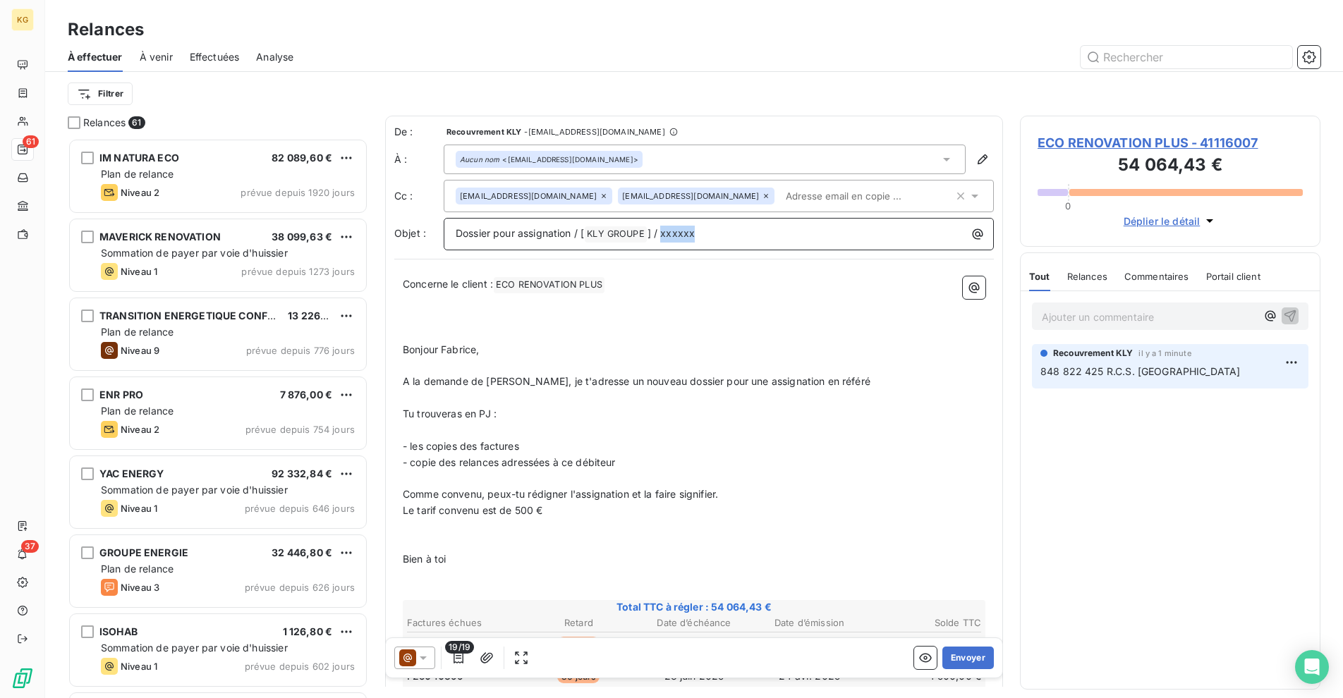
click at [740, 234] on p "Dossier pour assignation / [ KLY GROUPE ﻿ ] / xxxxxx" at bounding box center [722, 234] width 533 height 17
click at [415, 664] on icon at bounding box center [407, 657] width 17 height 17
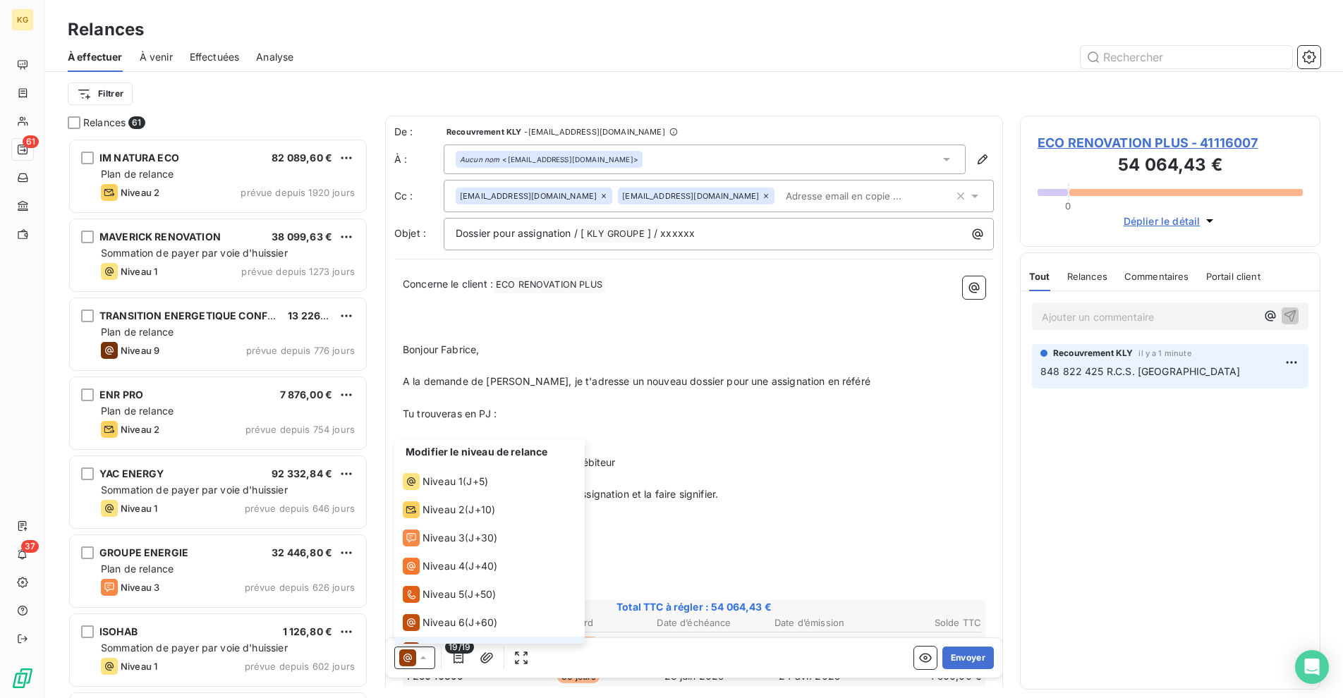
scroll to position [21, 0]
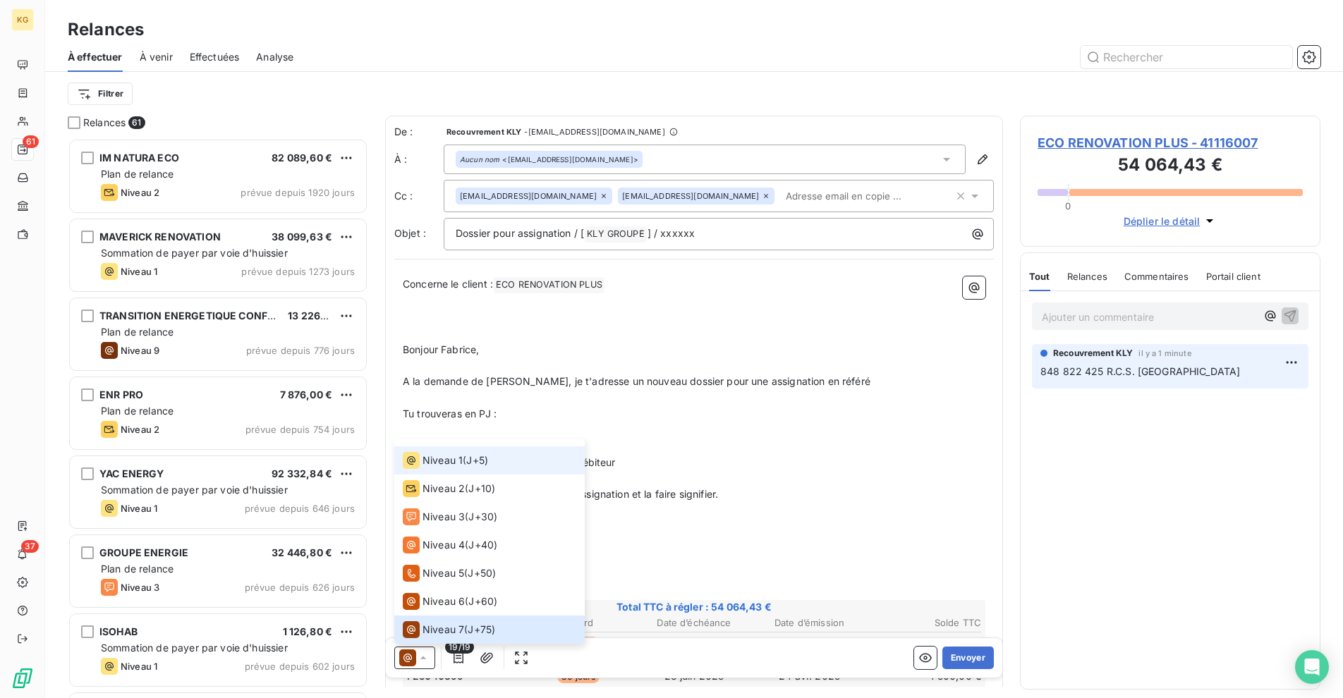
click at [465, 468] on div "Niveau 1 ( J+5 )" at bounding box center [445, 460] width 85 height 17
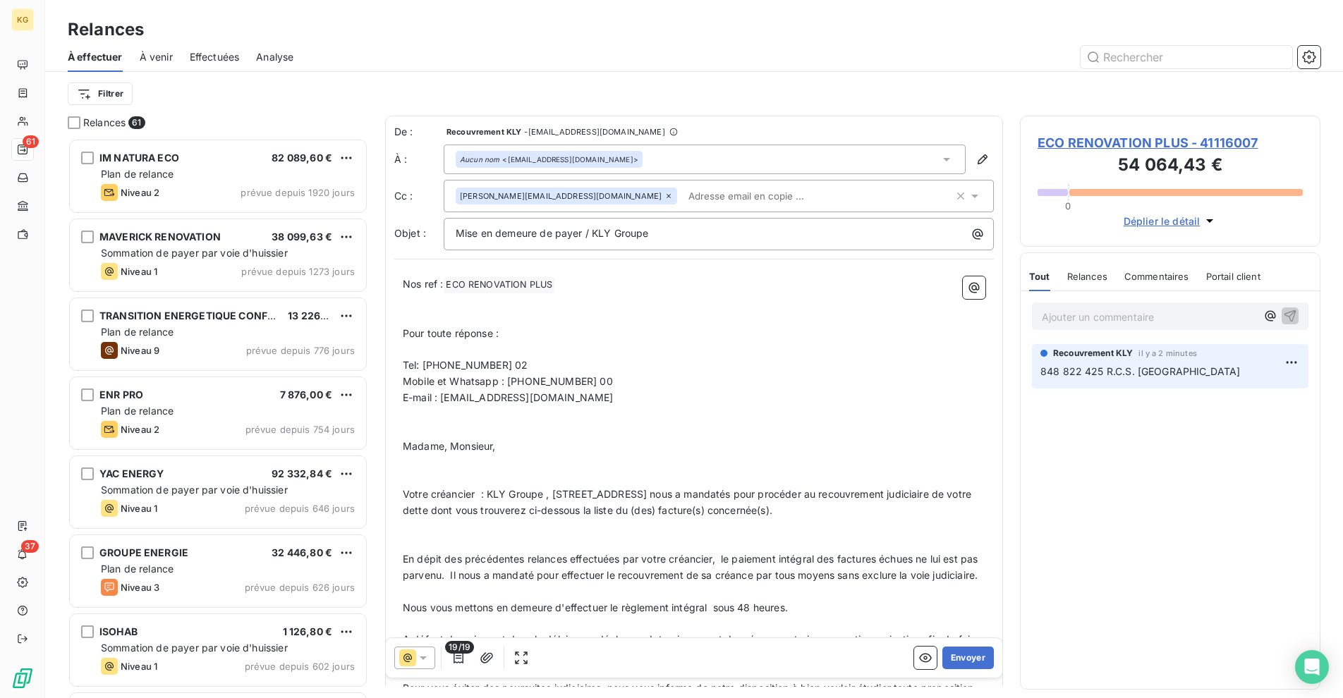
click at [683, 195] on input "text" at bounding box center [764, 195] width 163 height 21
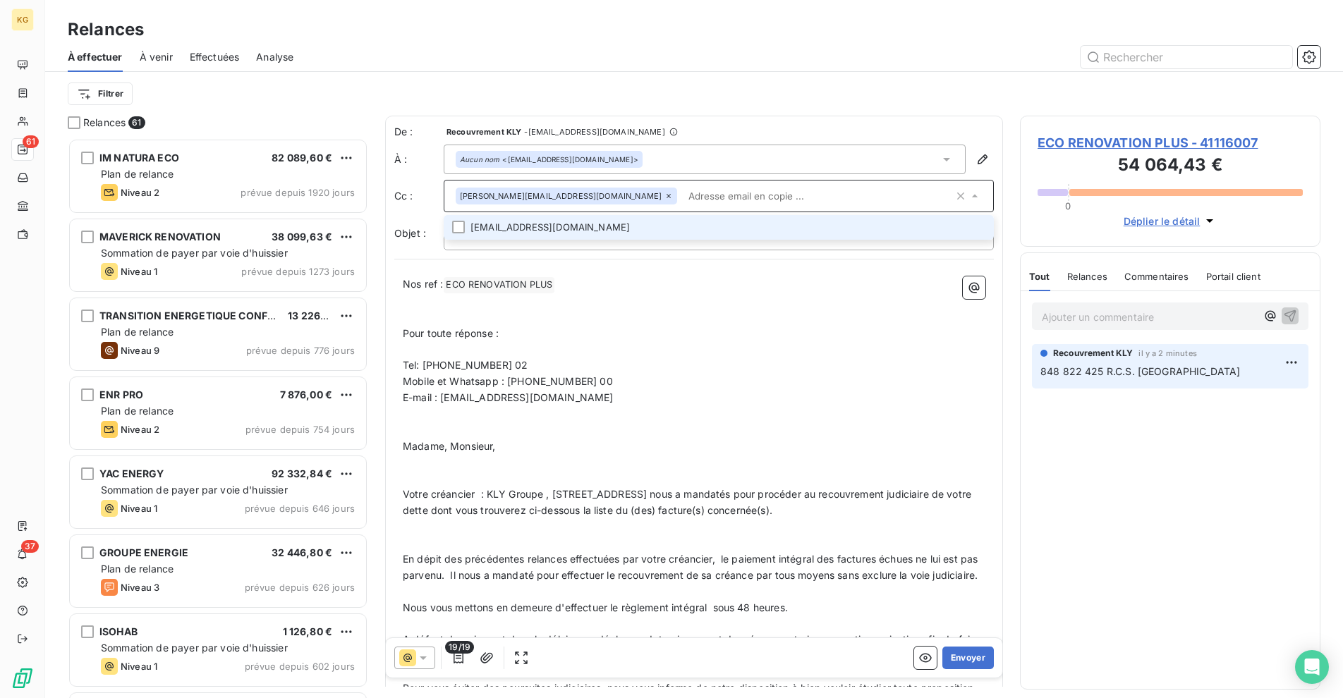
click at [664, 194] on icon at bounding box center [668, 196] width 8 height 8
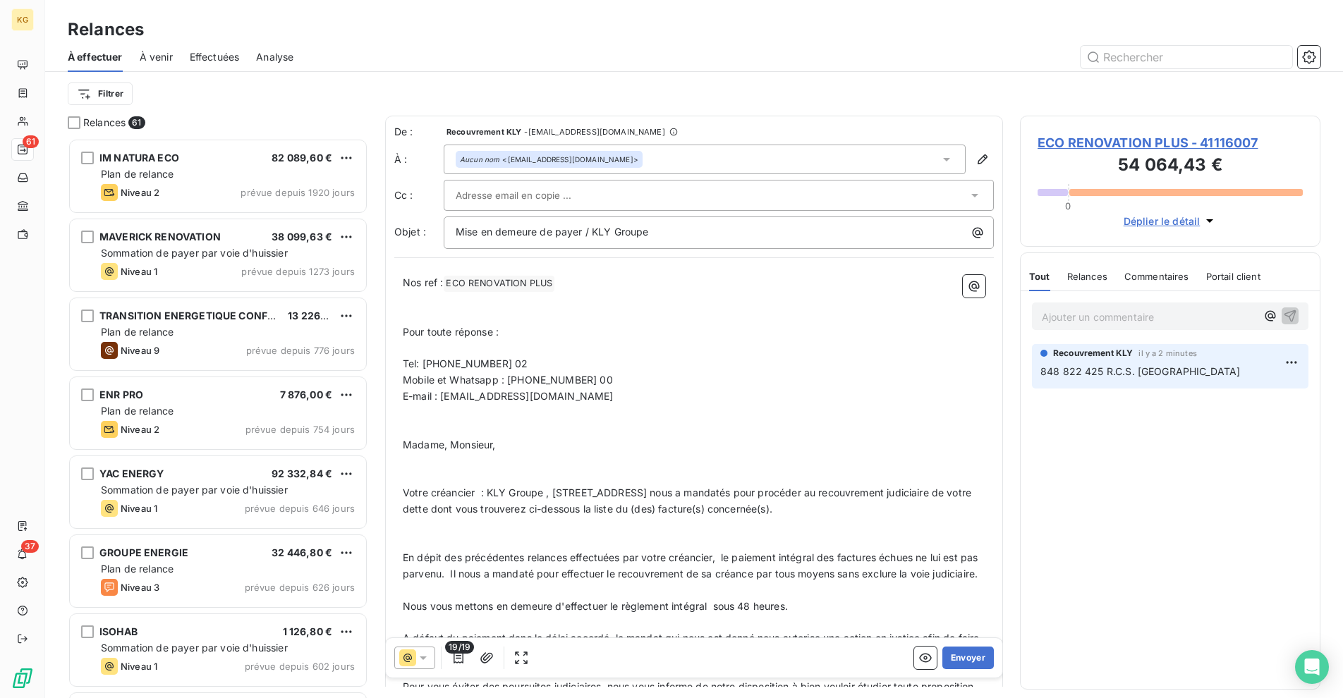
click at [561, 194] on input "text" at bounding box center [532, 195] width 152 height 21
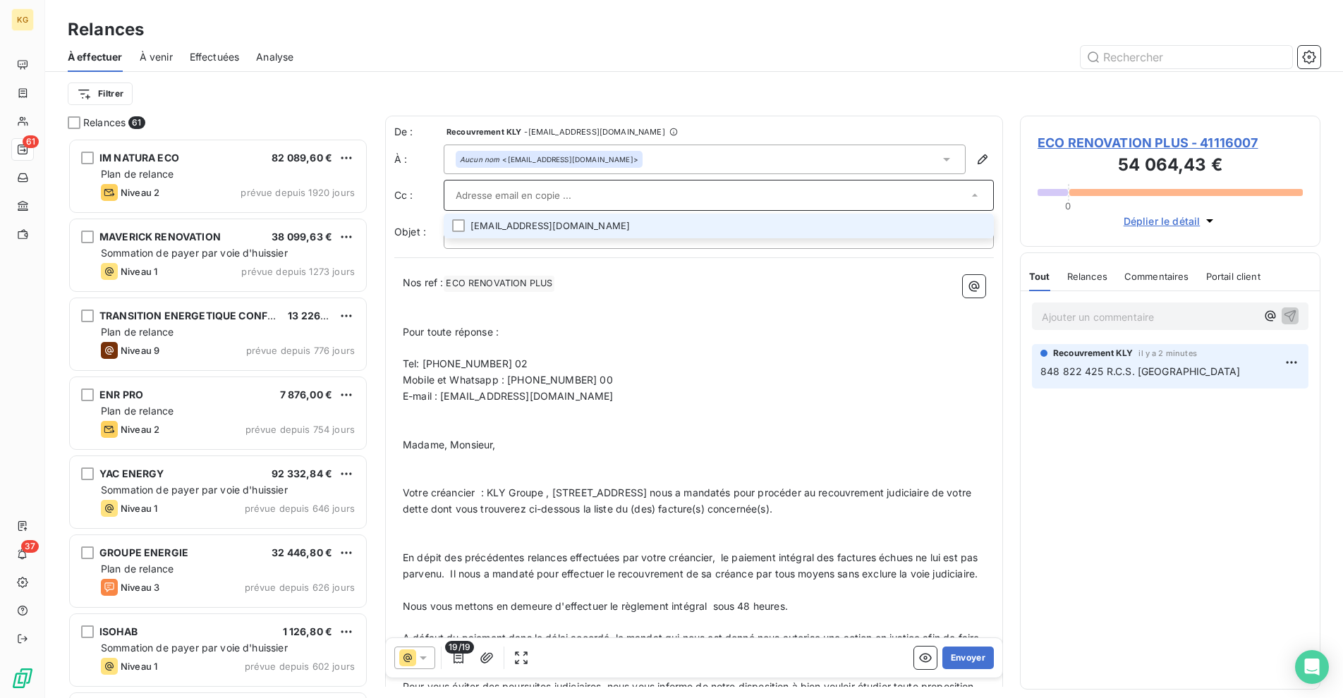
click at [563, 231] on li "[EMAIL_ADDRESS][DOMAIN_NAME]" at bounding box center [719, 226] width 550 height 25
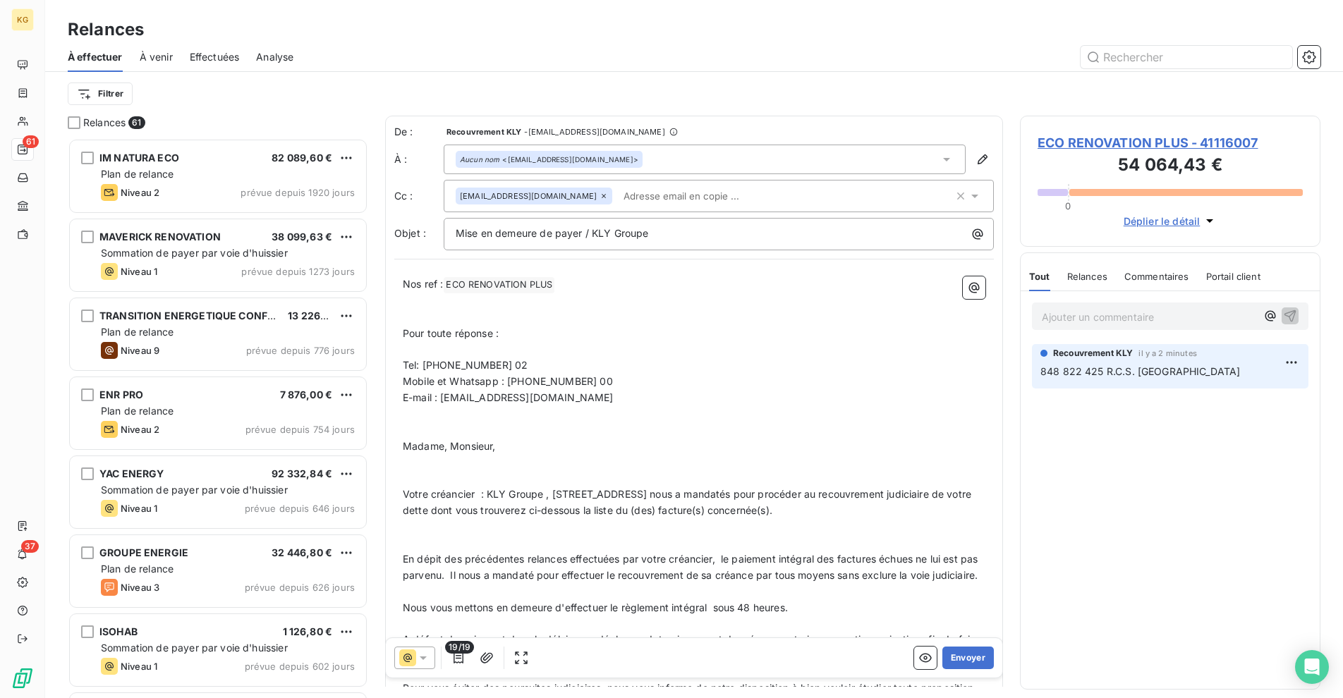
click at [583, 370] on p "Tel: [PHONE_NUMBER] 02" at bounding box center [694, 366] width 582 height 16
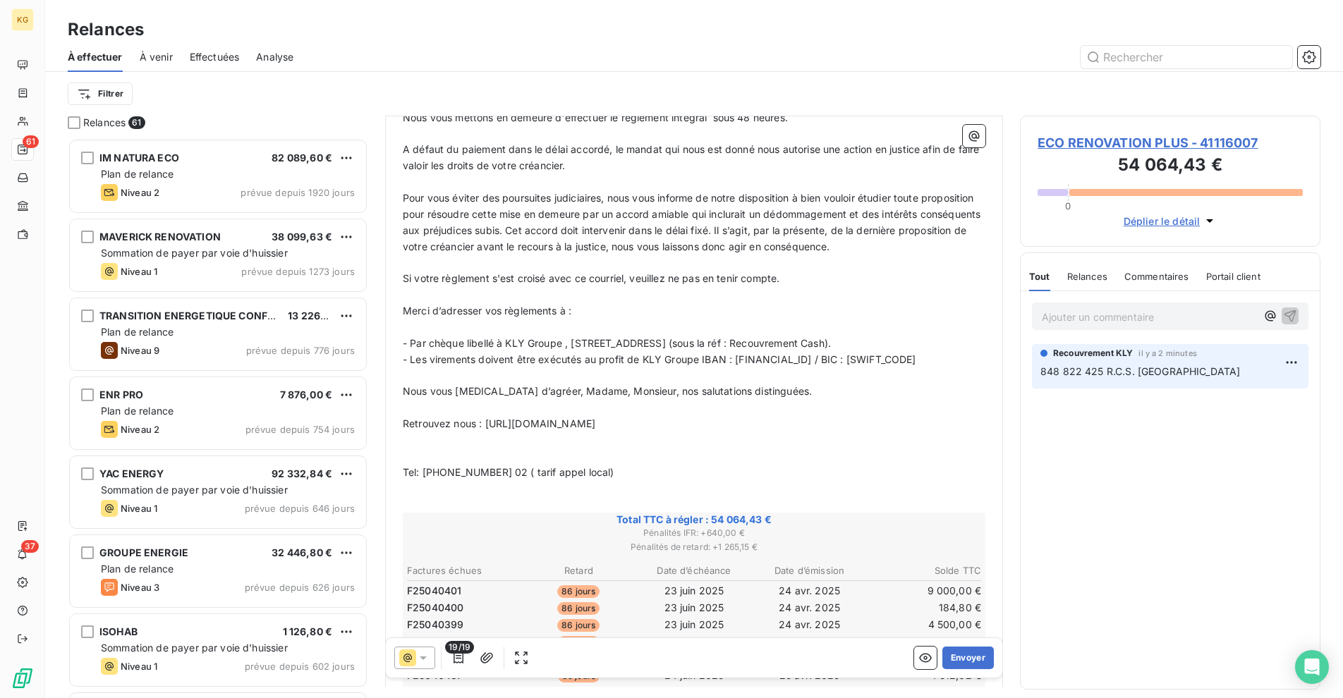
scroll to position [491, 0]
click at [485, 659] on icon "button" at bounding box center [487, 658] width 14 height 14
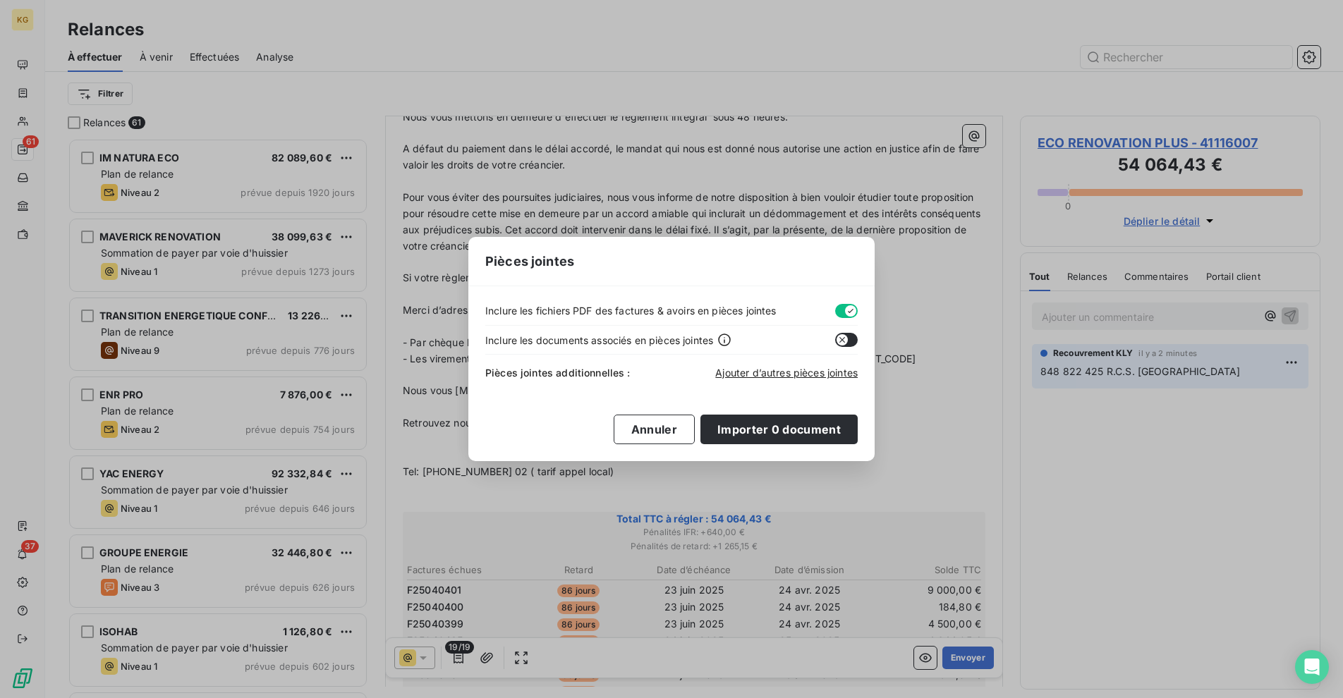
click at [841, 310] on button "button" at bounding box center [846, 311] width 23 height 14
click at [735, 437] on button "Importer 0 document" at bounding box center [778, 430] width 157 height 30
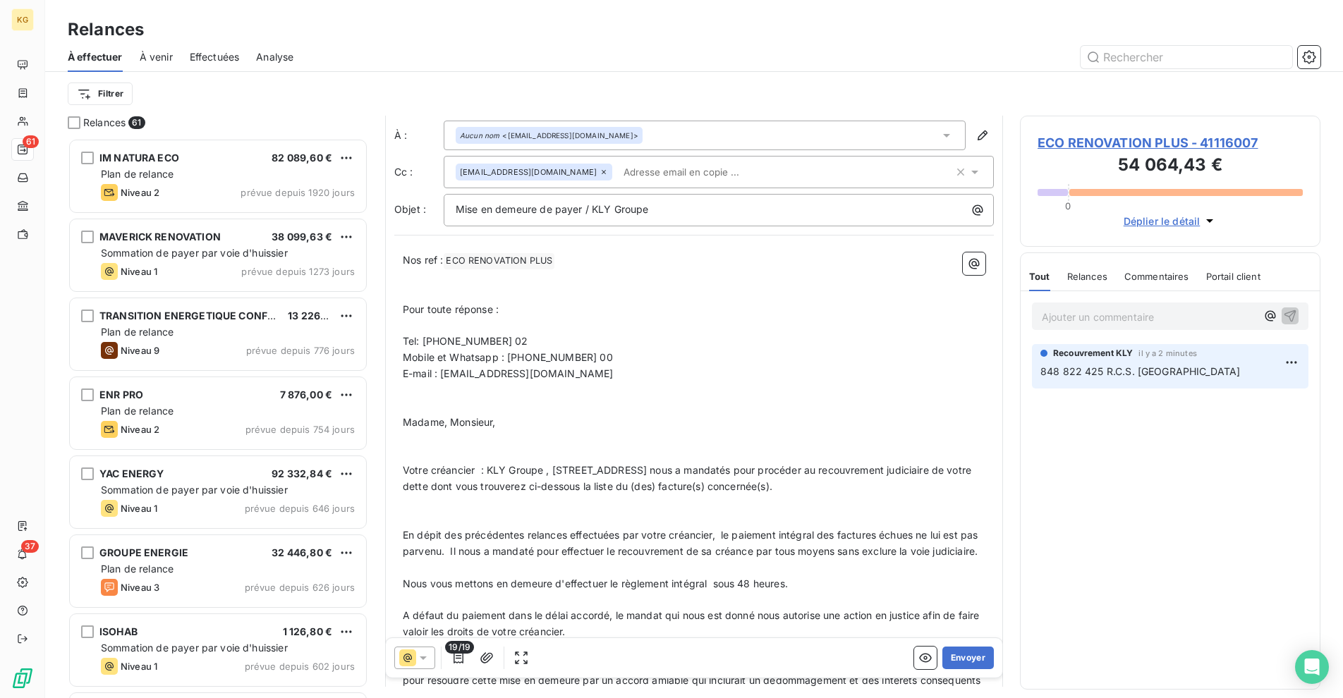
scroll to position [0, 0]
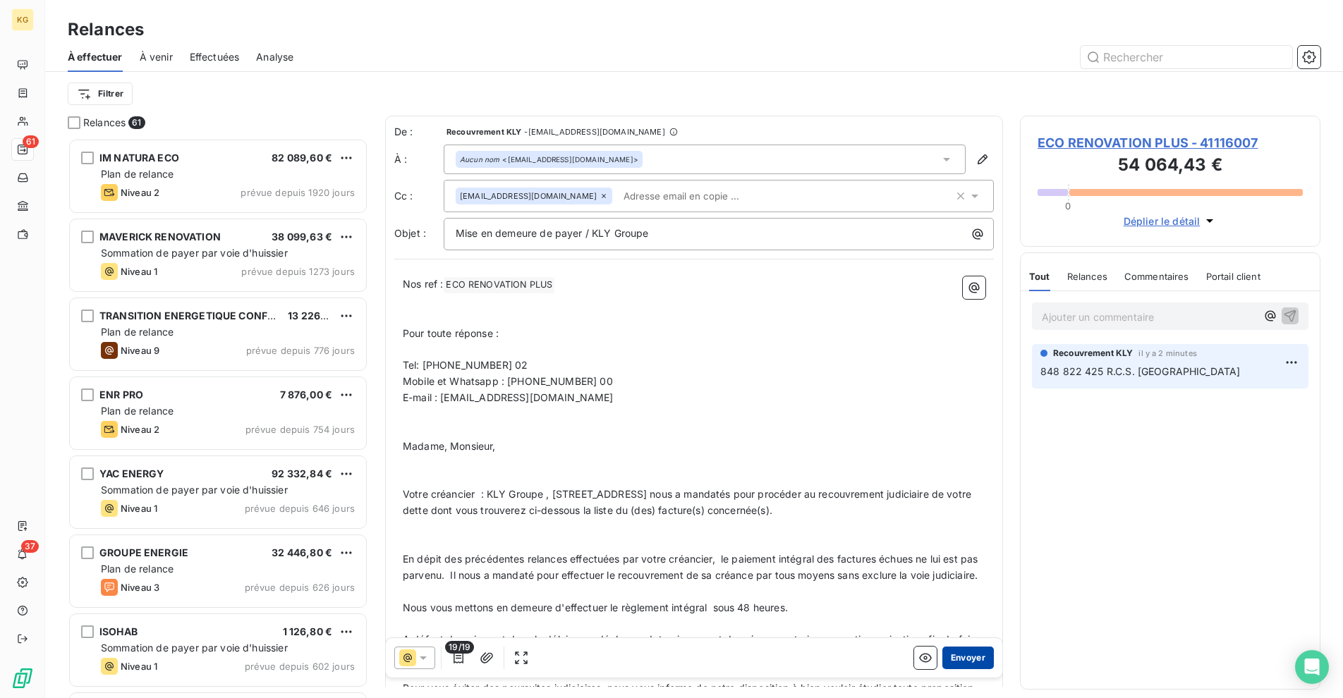
click at [951, 661] on button "Envoyer" at bounding box center [967, 658] width 51 height 23
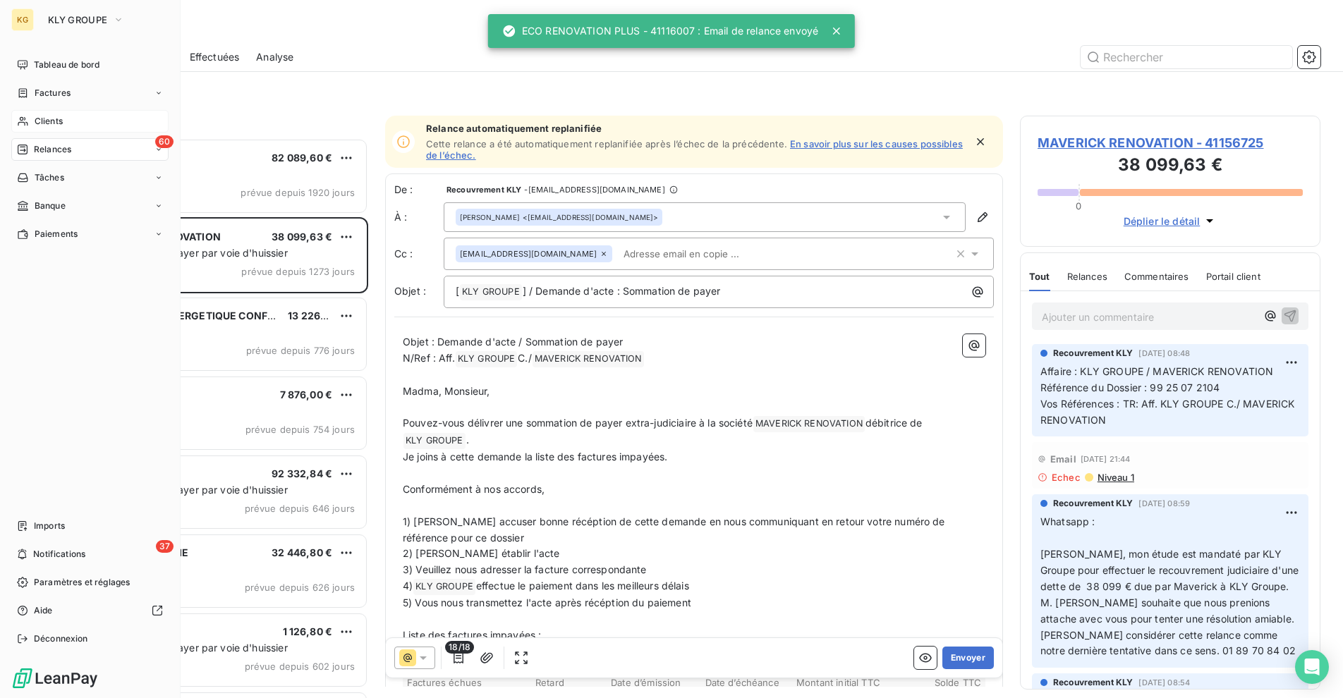
click at [25, 118] on icon at bounding box center [23, 121] width 10 height 9
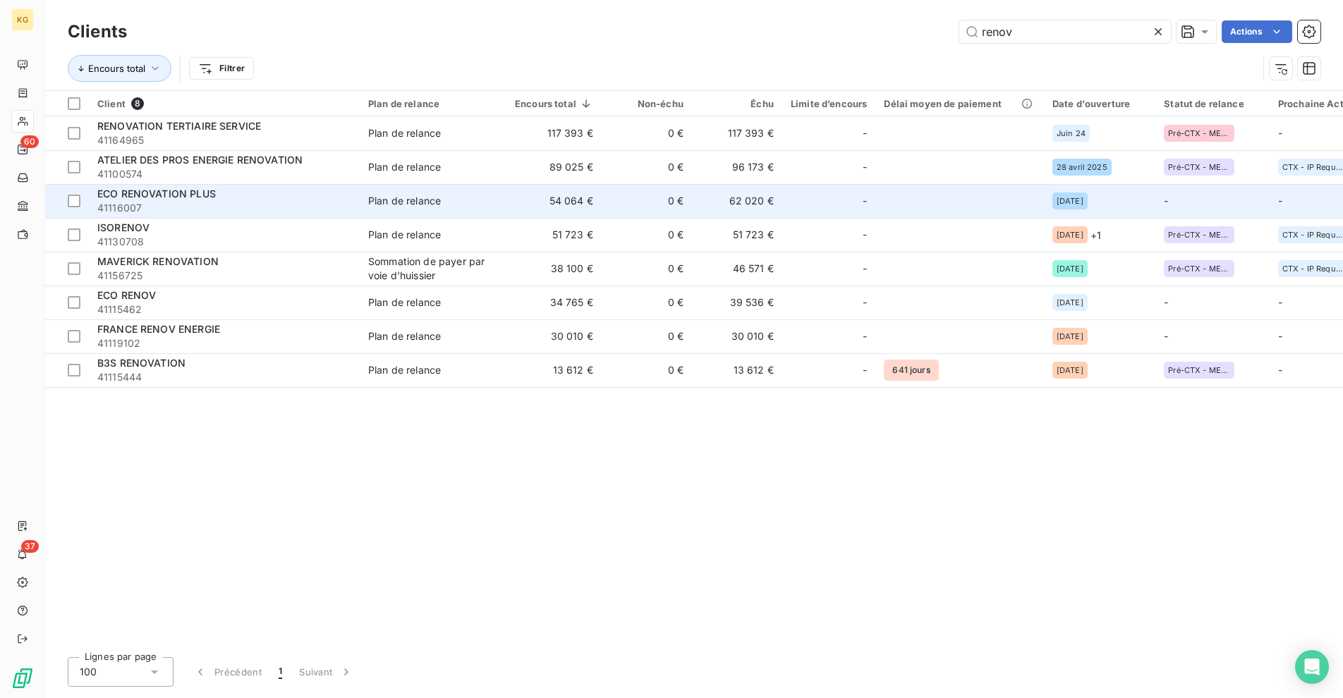
click at [656, 202] on td "0 €" at bounding box center [646, 201] width 90 height 34
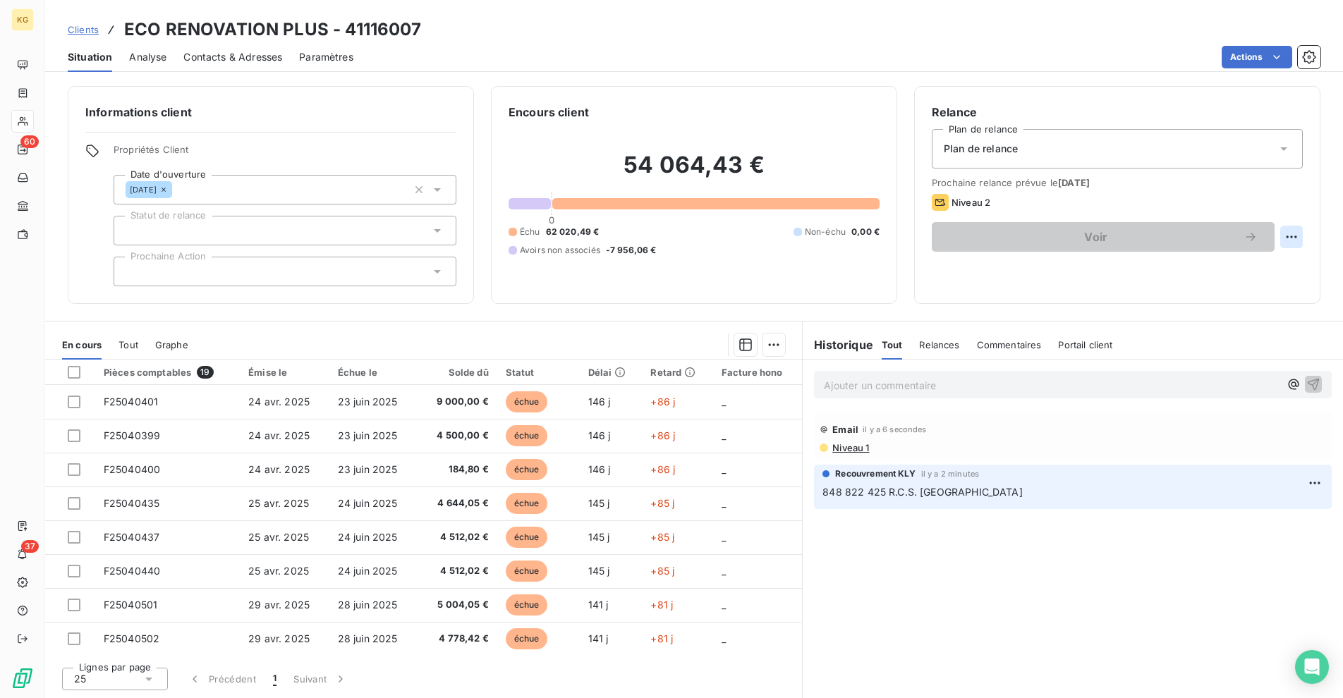
click at [1292, 239] on html "KG 60 37 Clients ECO RENOVATION PLUS - 41116007 Situation Analyse Contacts & Ad…" at bounding box center [671, 349] width 1343 height 698
click at [1219, 270] on div "Replanifier cette action" at bounding box center [1233, 268] width 126 height 23
select select "8"
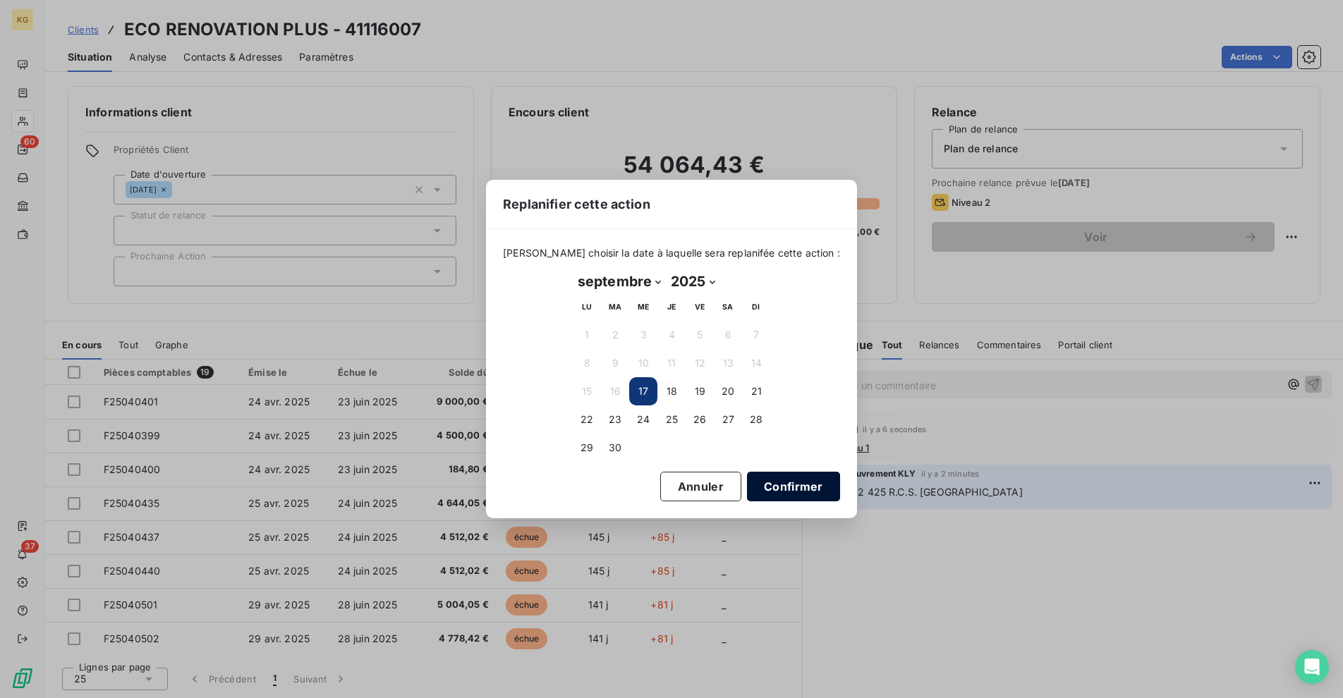
click at [781, 484] on button "Confirmer" at bounding box center [793, 487] width 93 height 30
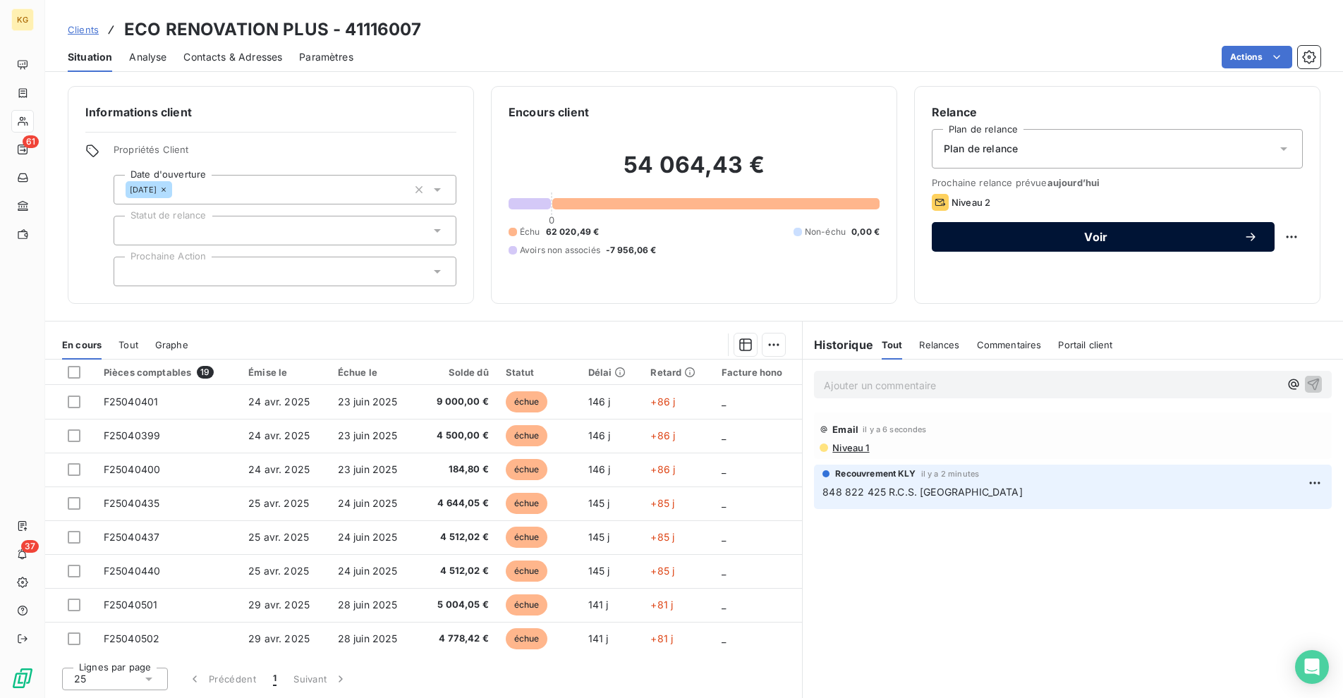
click at [1120, 241] on span "Voir" at bounding box center [1095, 236] width 295 height 11
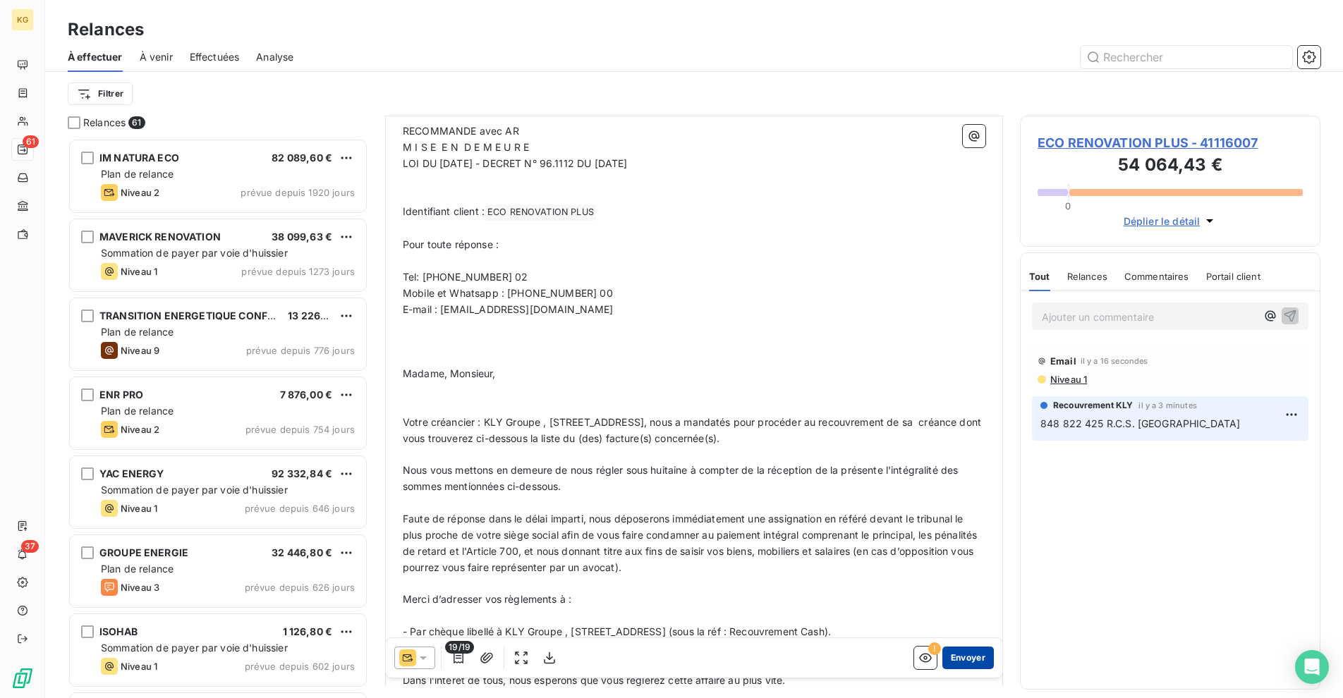
scroll to position [164, 0]
click at [975, 656] on button "Envoyer" at bounding box center [967, 658] width 51 height 23
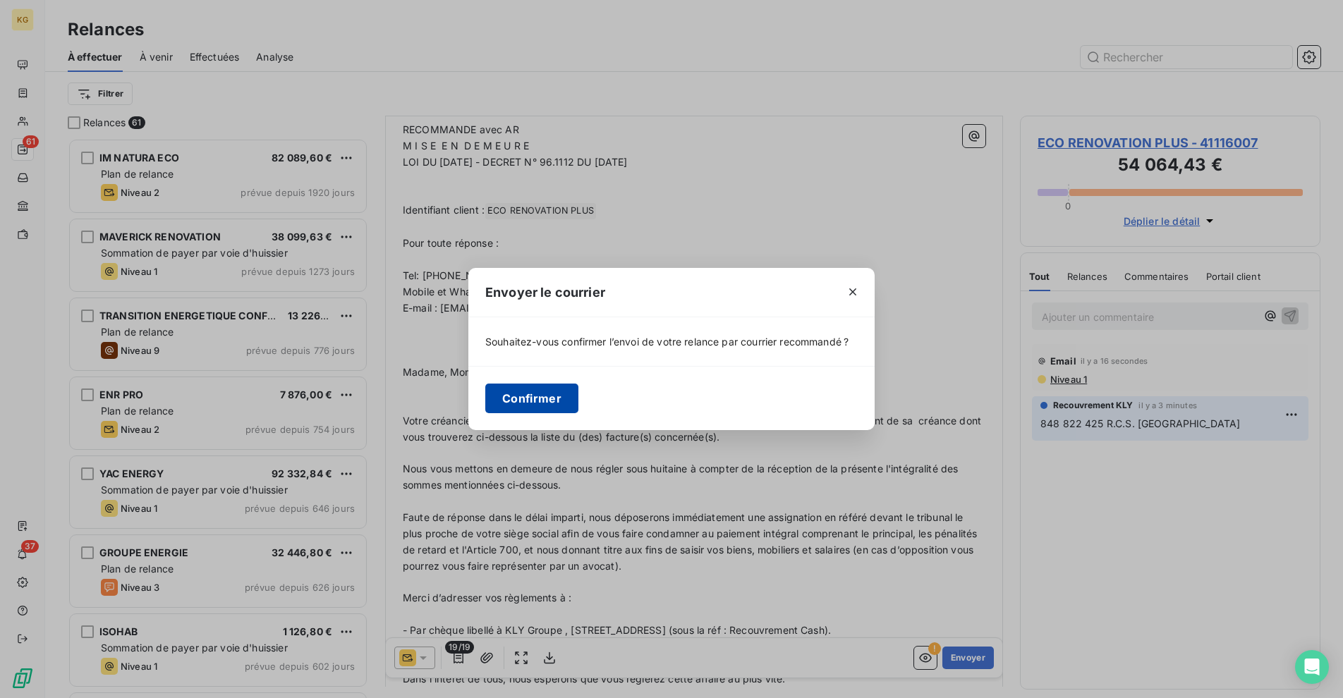
click at [546, 397] on button "Confirmer" at bounding box center [531, 399] width 93 height 30
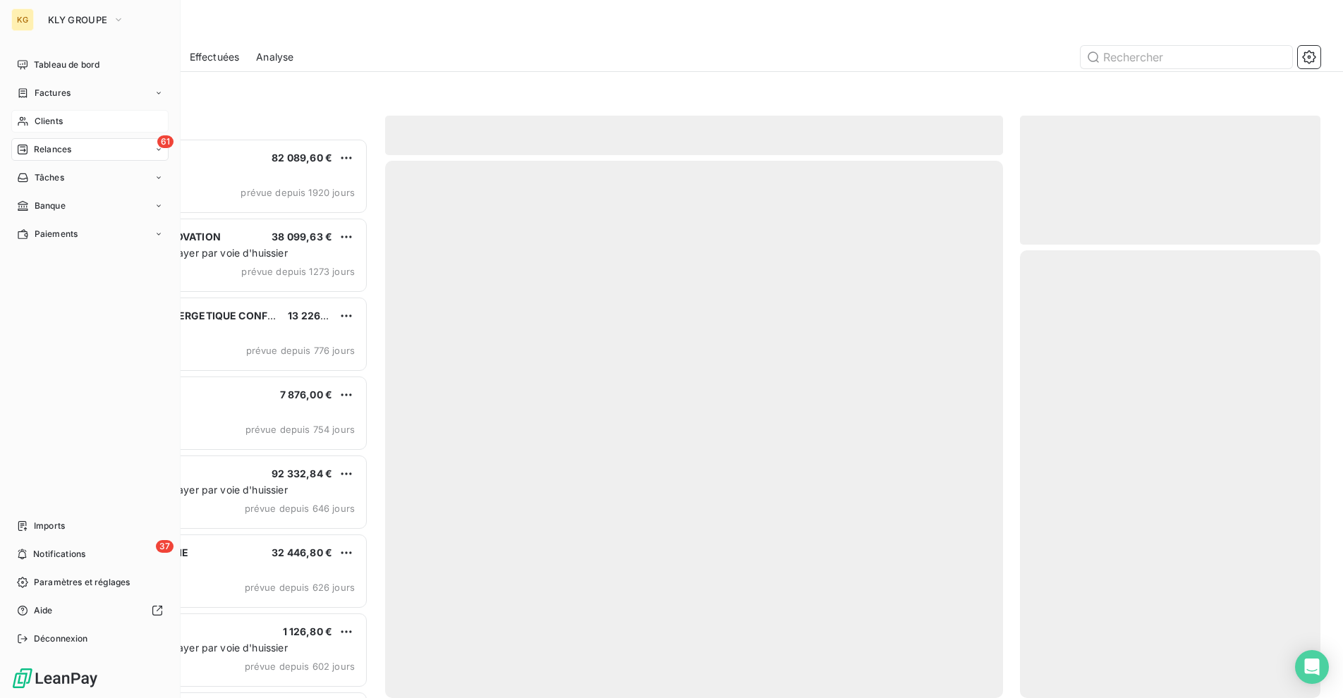
click at [46, 124] on span "Clients" at bounding box center [49, 121] width 28 height 13
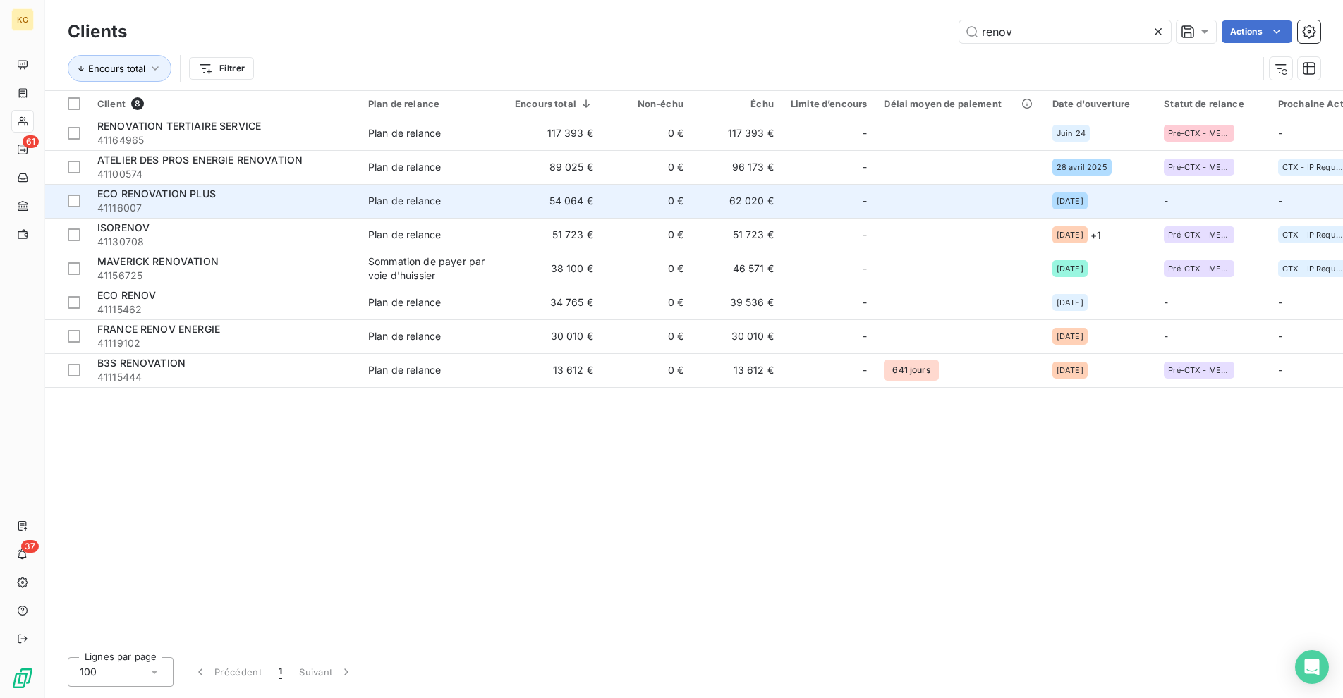
click at [395, 200] on div "Plan de relance" at bounding box center [404, 201] width 73 height 14
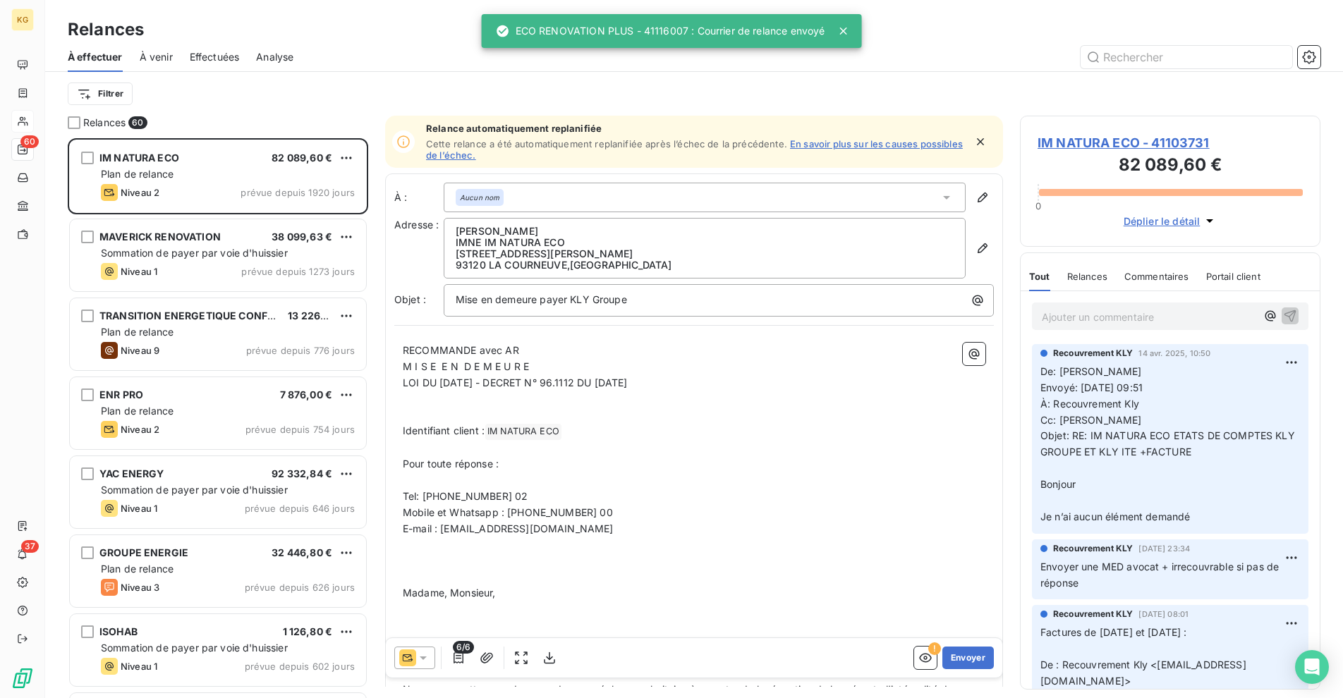
scroll to position [549, 290]
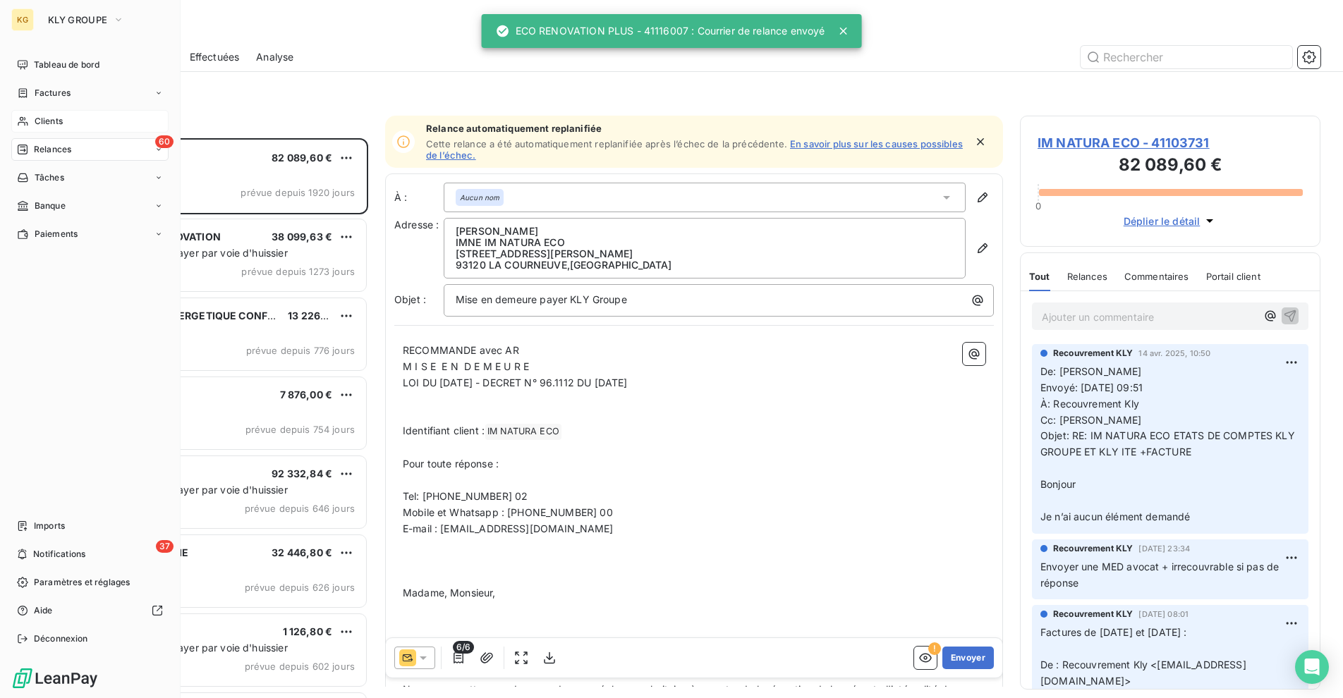
click at [50, 123] on span "Clients" at bounding box center [49, 121] width 28 height 13
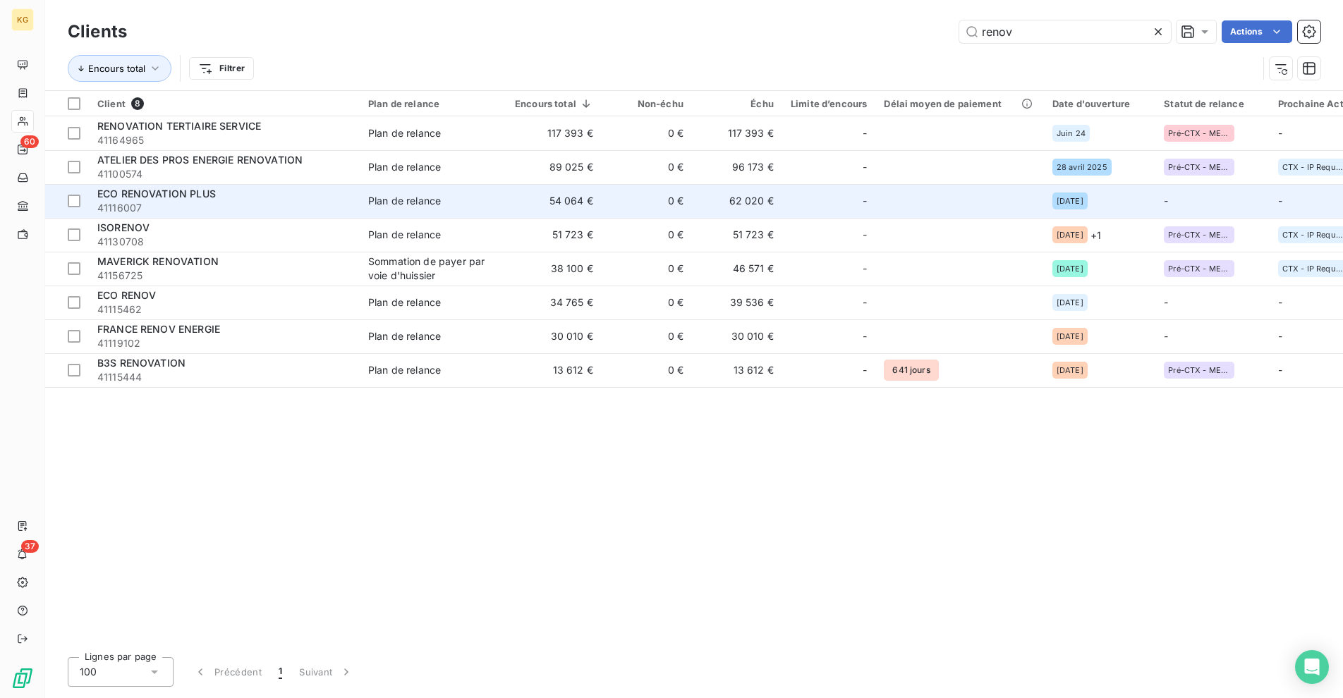
click at [243, 200] on div "ECO RENOVATION PLUS" at bounding box center [224, 194] width 254 height 14
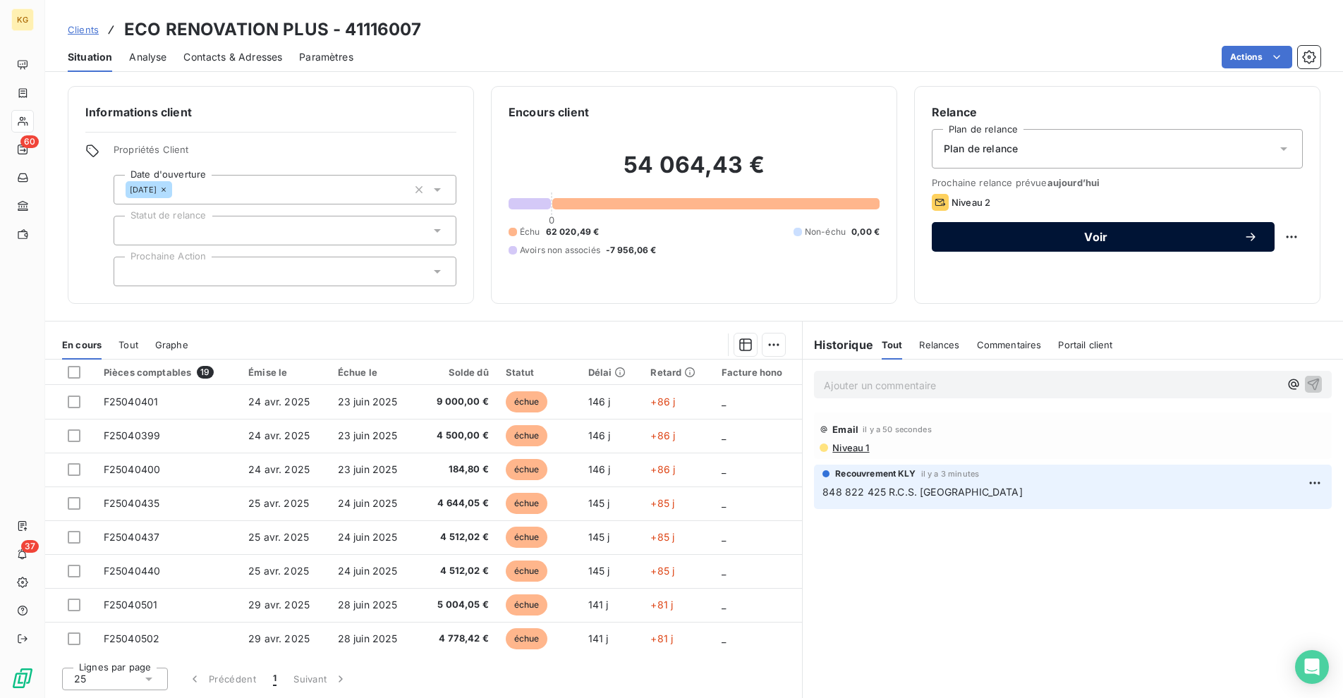
click at [1046, 238] on span "Voir" at bounding box center [1095, 236] width 295 height 11
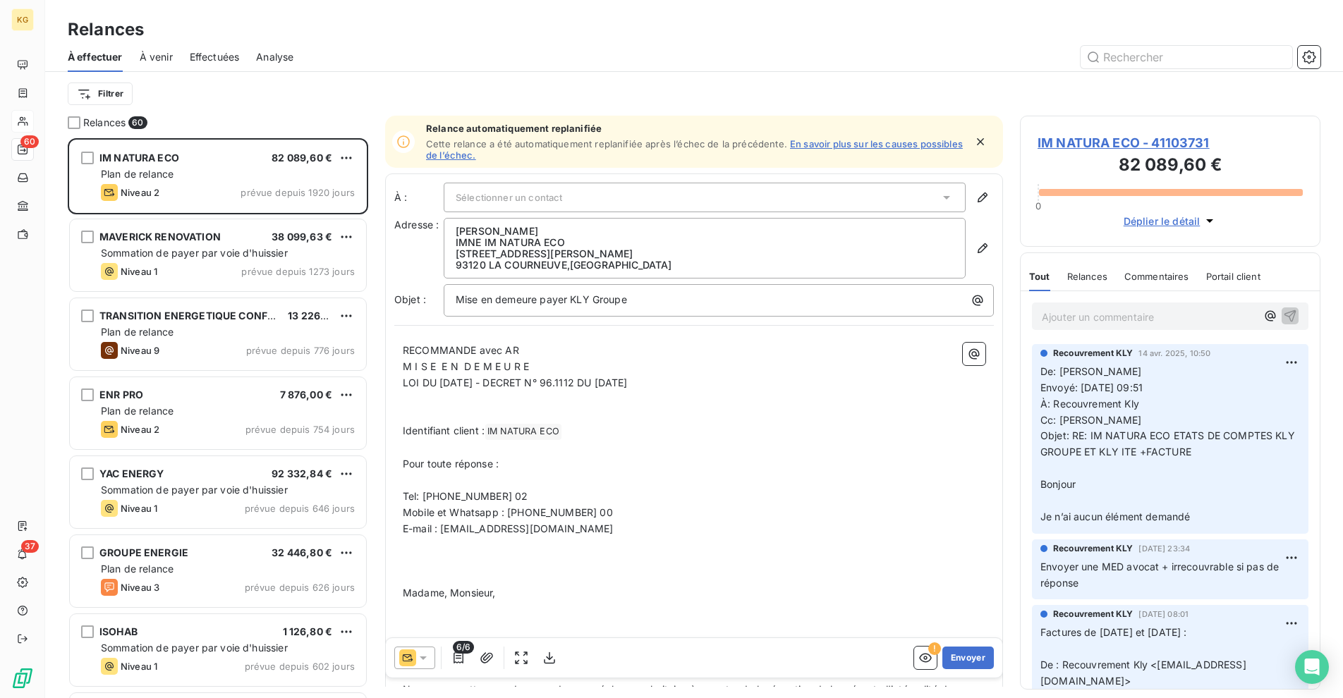
scroll to position [549, 290]
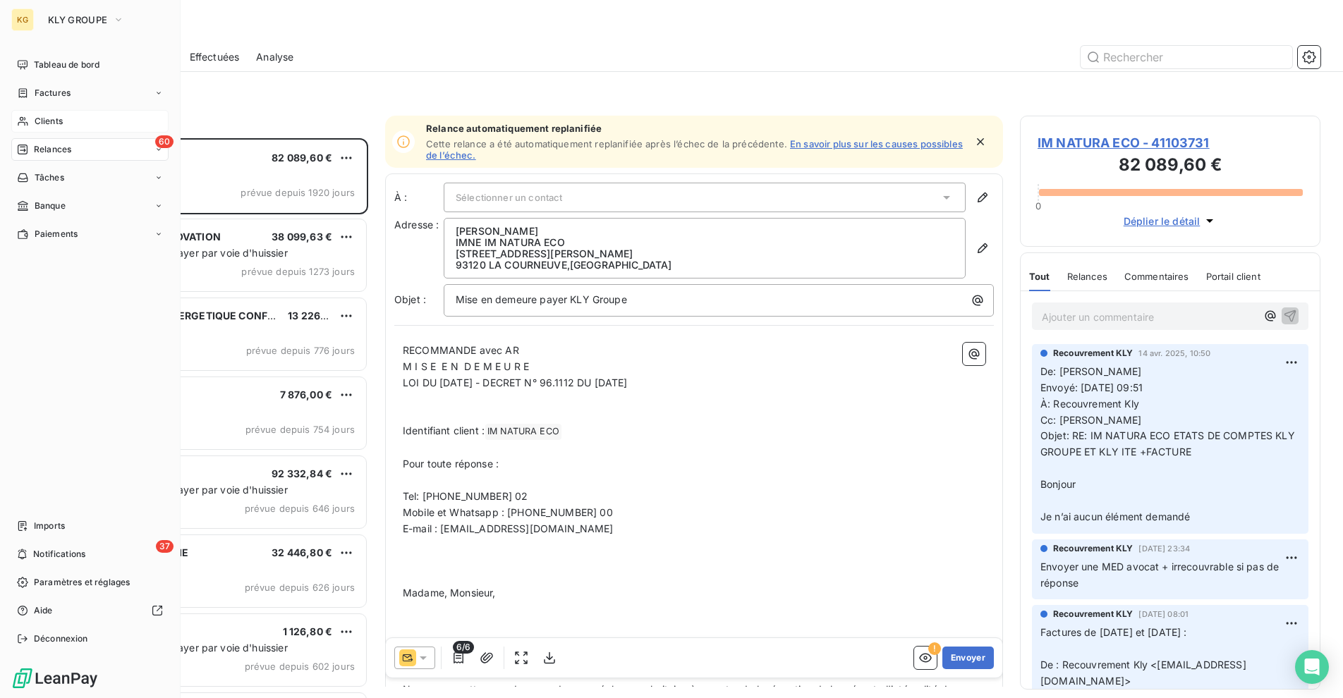
click at [38, 119] on span "Clients" at bounding box center [49, 121] width 28 height 13
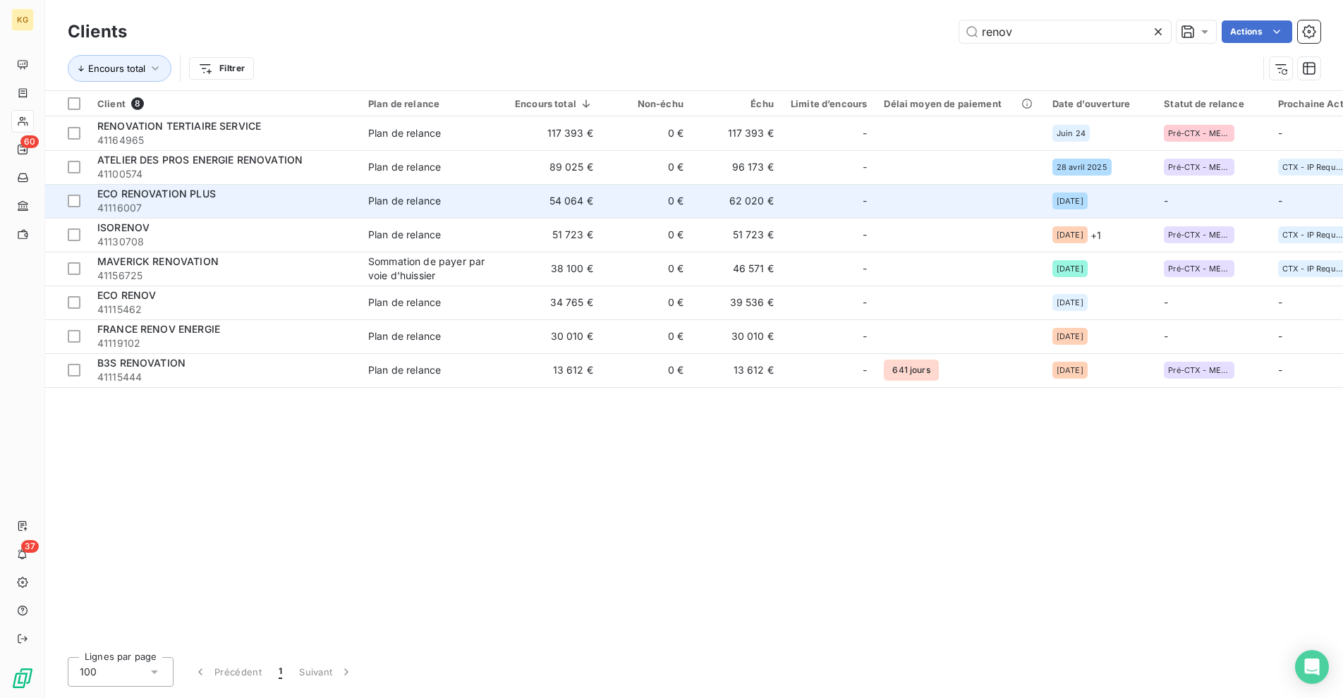
click at [371, 190] on td "Plan de relance" at bounding box center [433, 201] width 147 height 34
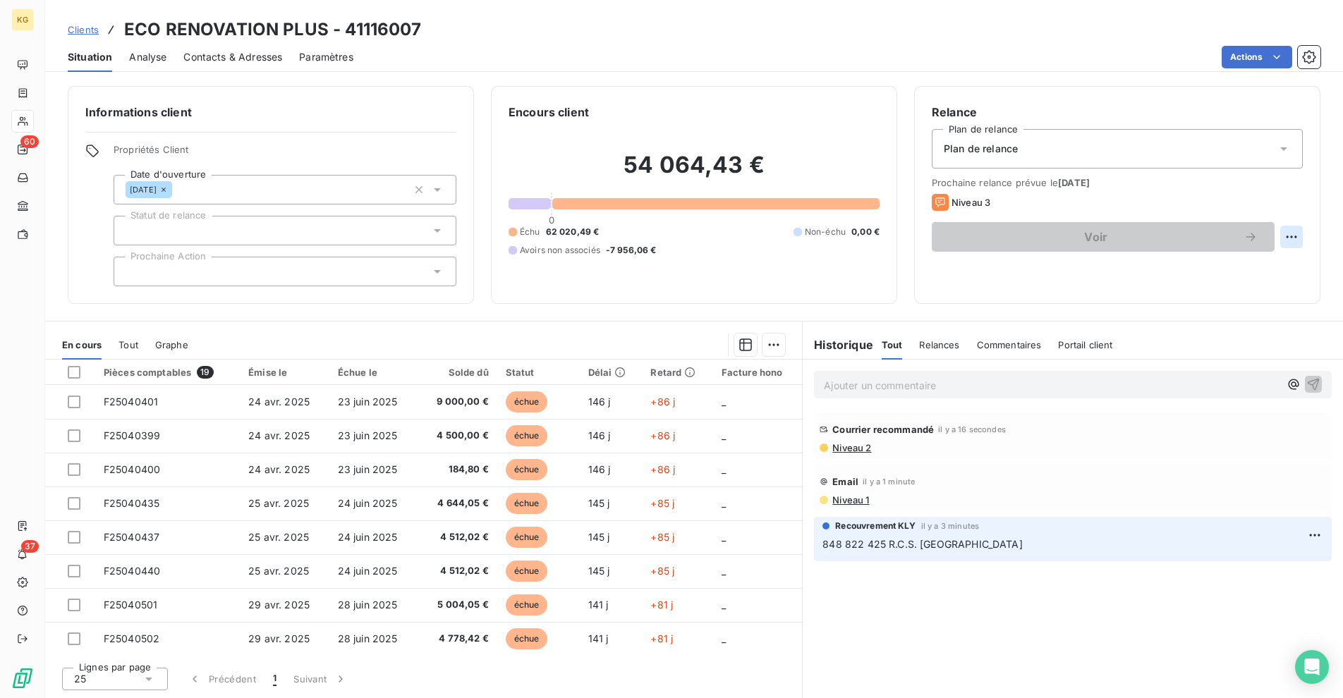
click at [1289, 237] on html "KG 60 37 Clients ECO RENOVATION PLUS - 41116007 Situation Analyse Contacts & Ad…" at bounding box center [671, 349] width 1343 height 698
click at [1257, 264] on div "Replanifier cette action" at bounding box center [1233, 268] width 126 height 23
select select "8"
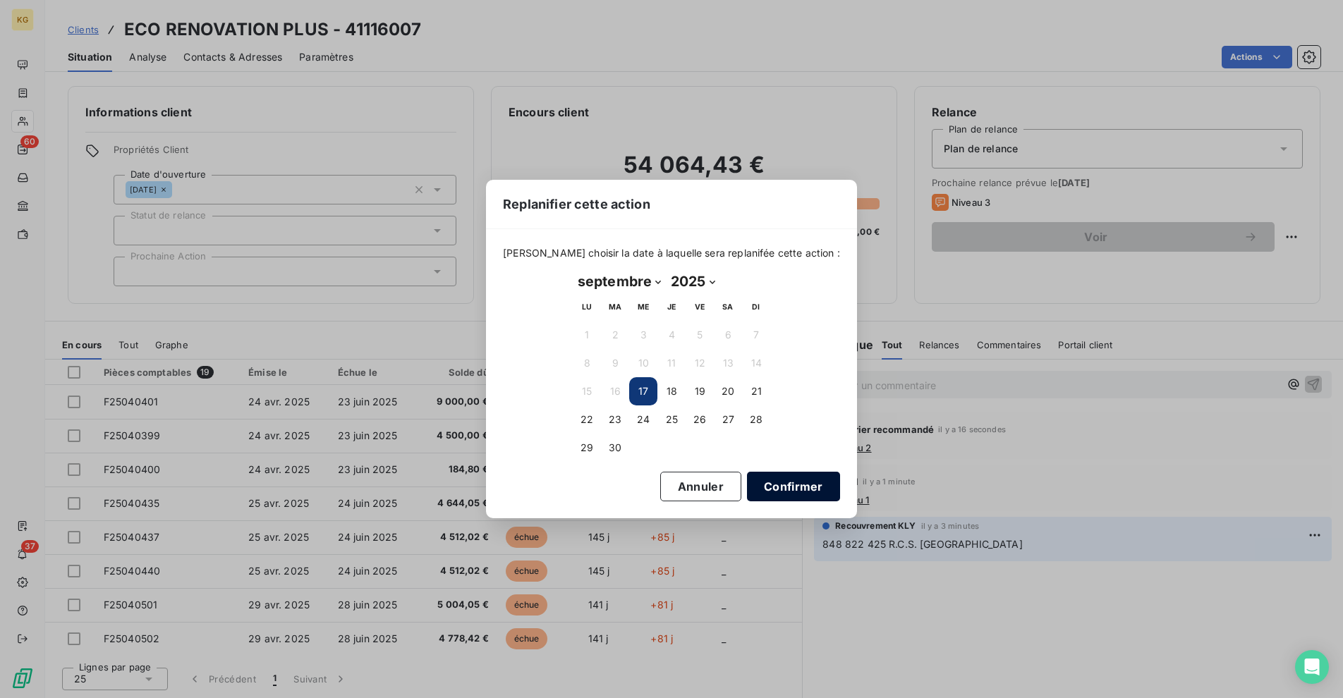
click at [788, 494] on button "Confirmer" at bounding box center [793, 487] width 93 height 30
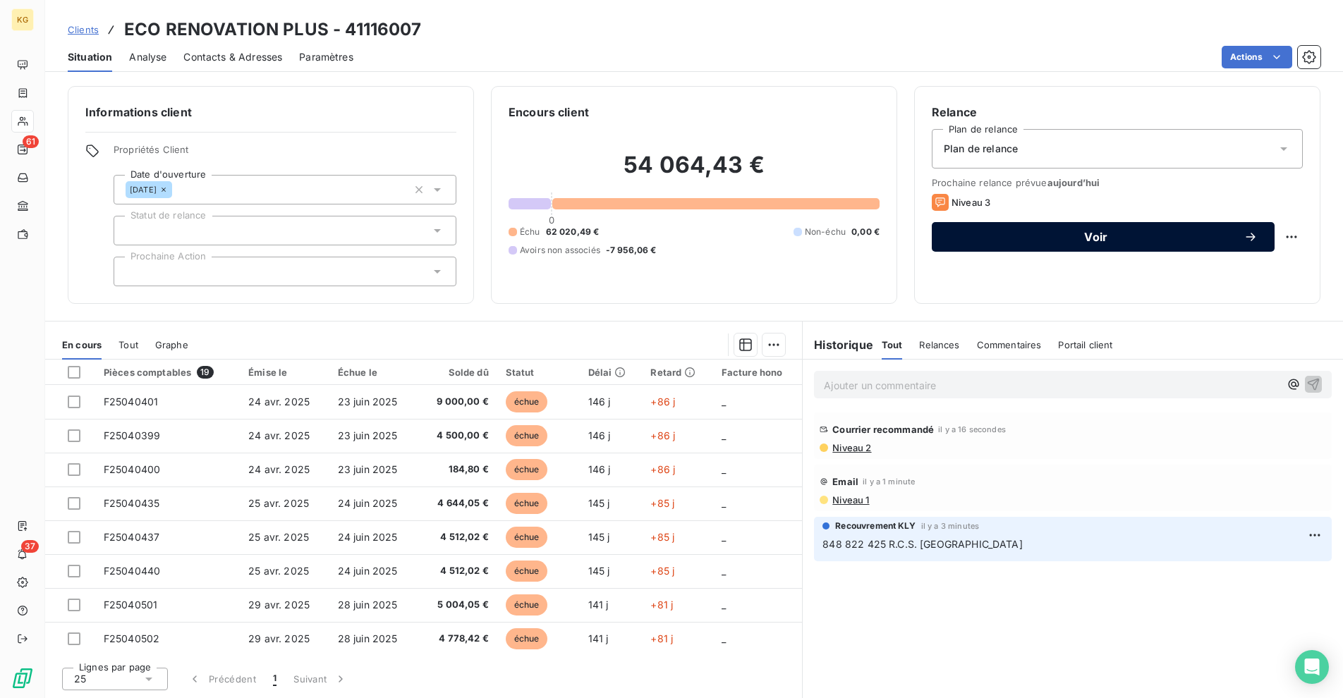
click at [1138, 238] on span "Voir" at bounding box center [1095, 236] width 295 height 11
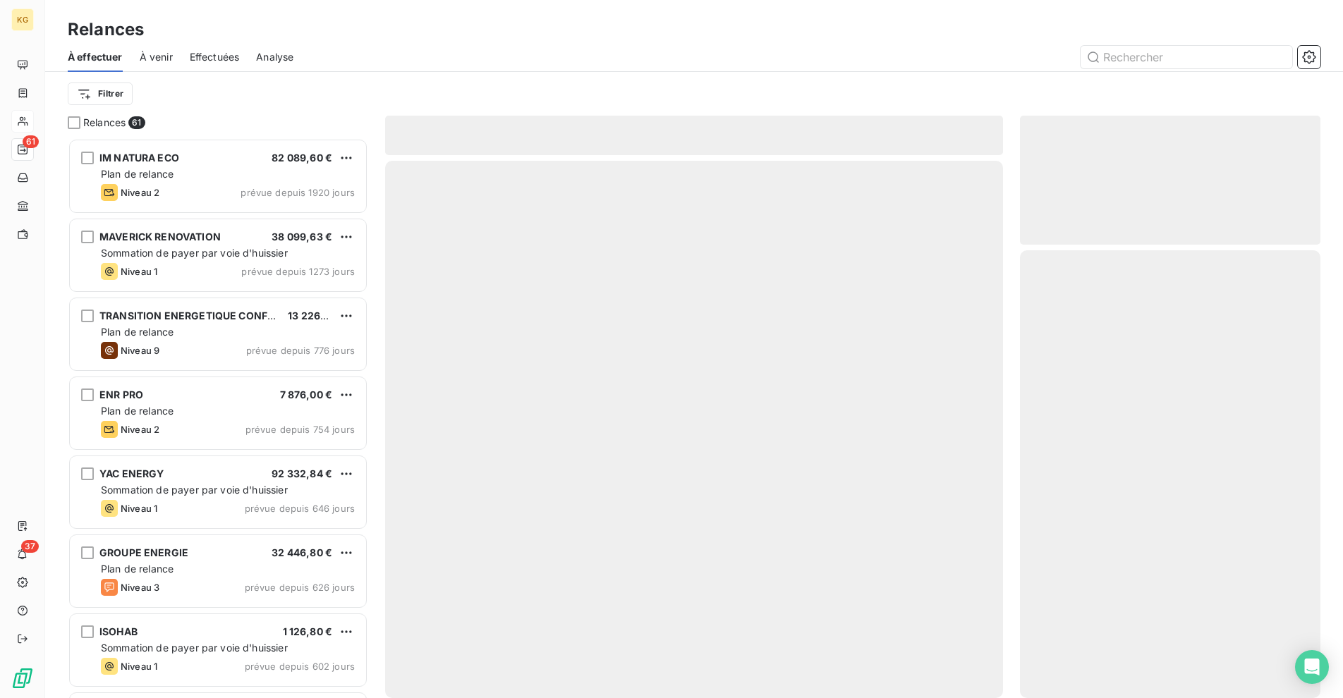
scroll to position [549, 290]
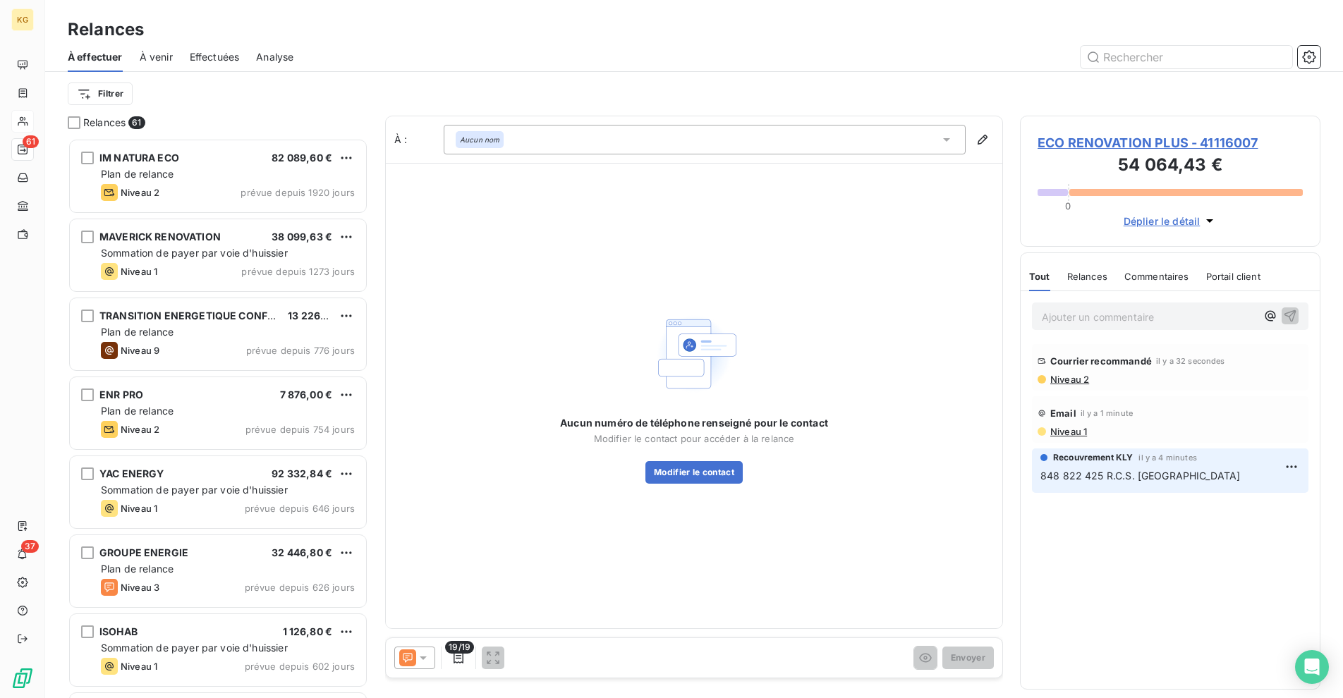
click at [427, 649] on div at bounding box center [414, 658] width 41 height 23
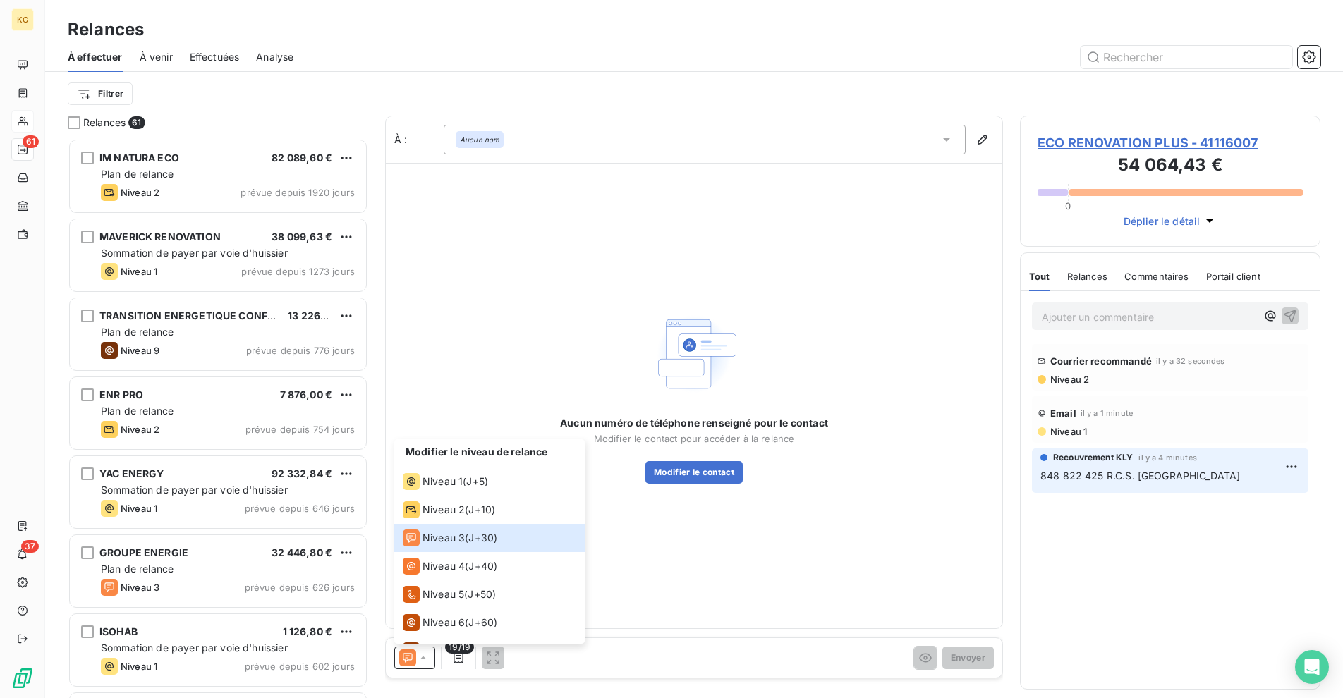
click at [570, 154] on div "À : Aucun nom" at bounding box center [694, 139] width 616 height 47
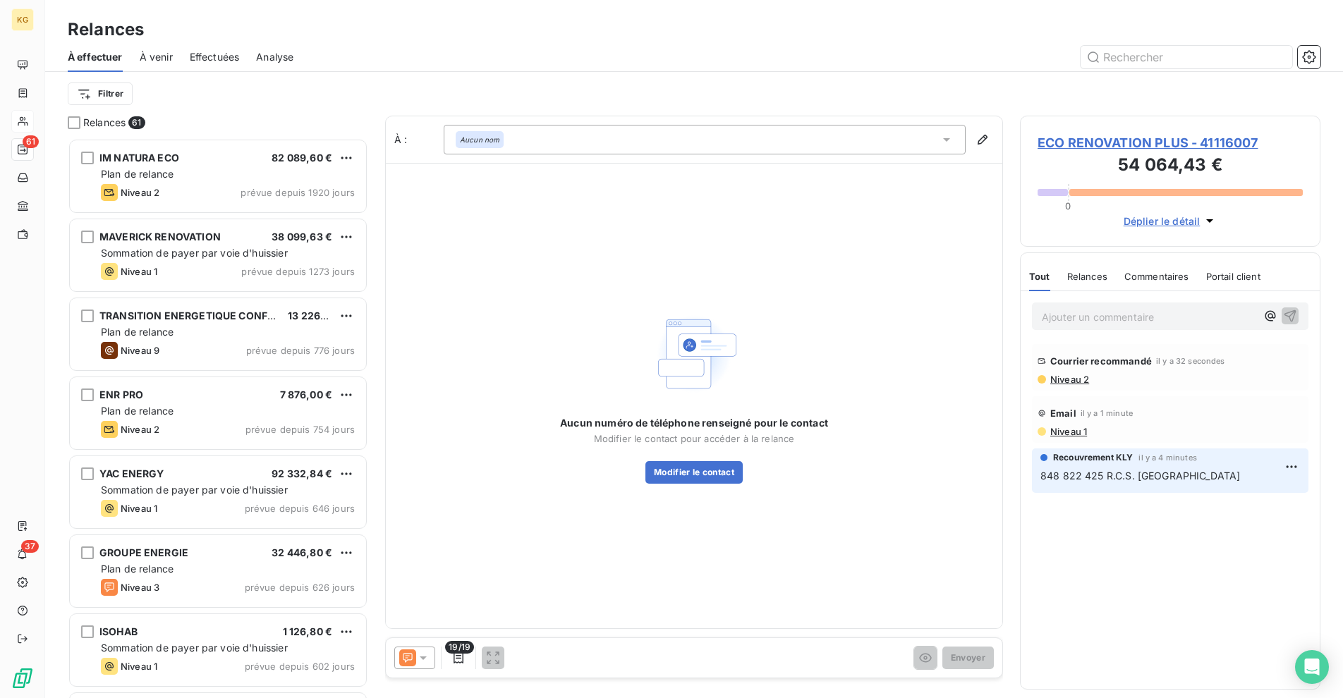
click at [574, 145] on div "Aucun nom" at bounding box center [705, 140] width 522 height 30
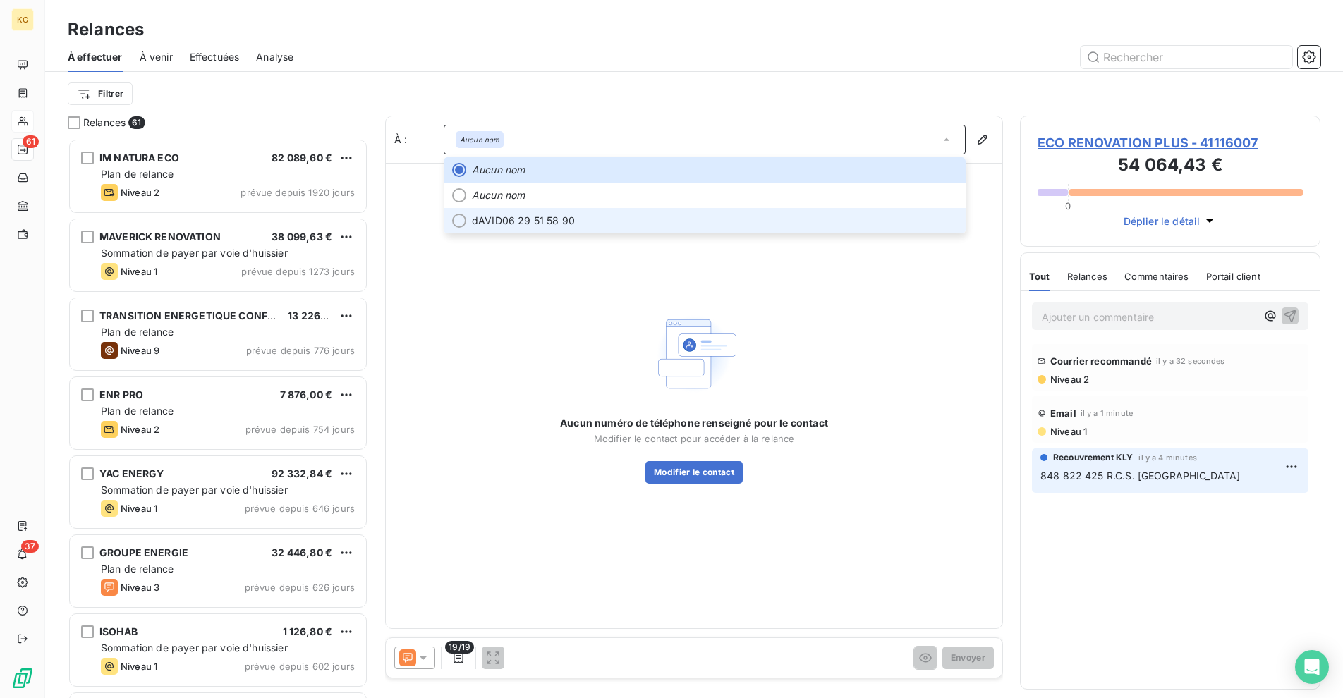
click at [551, 221] on span "dAVID 06 29 51 58 90" at bounding box center [714, 221] width 485 height 14
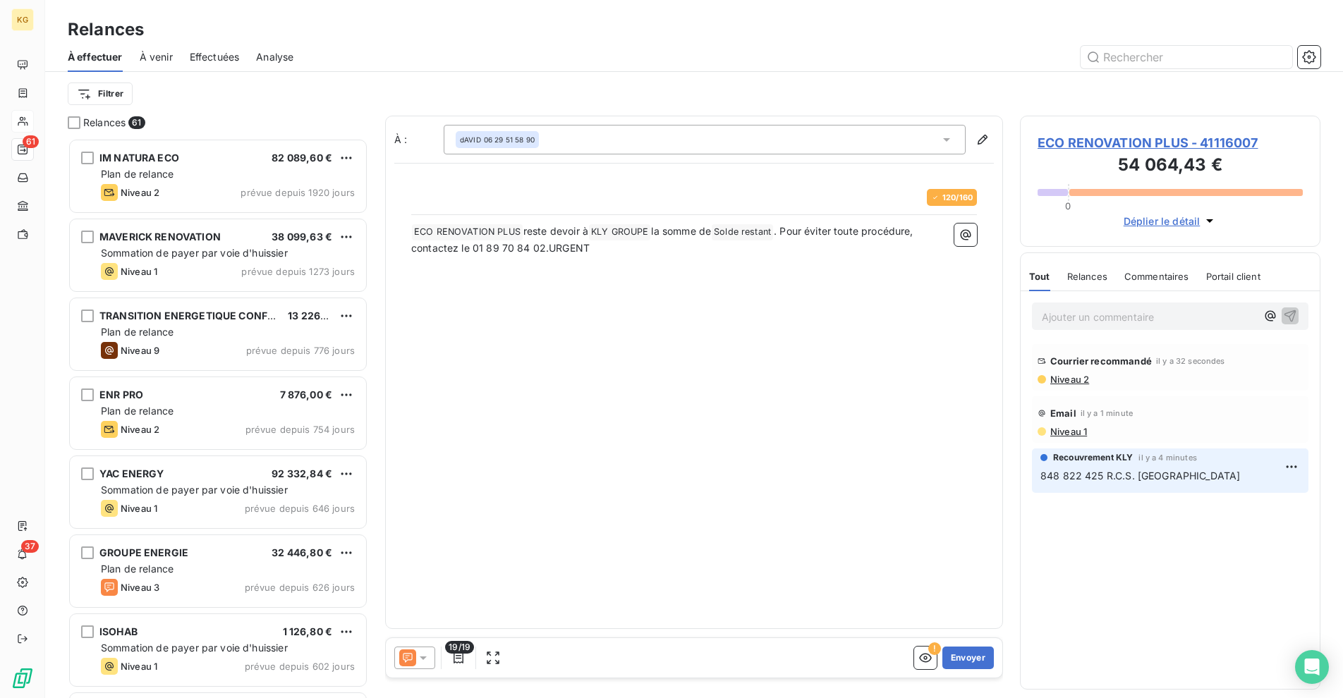
click at [413, 661] on icon at bounding box center [407, 657] width 17 height 17
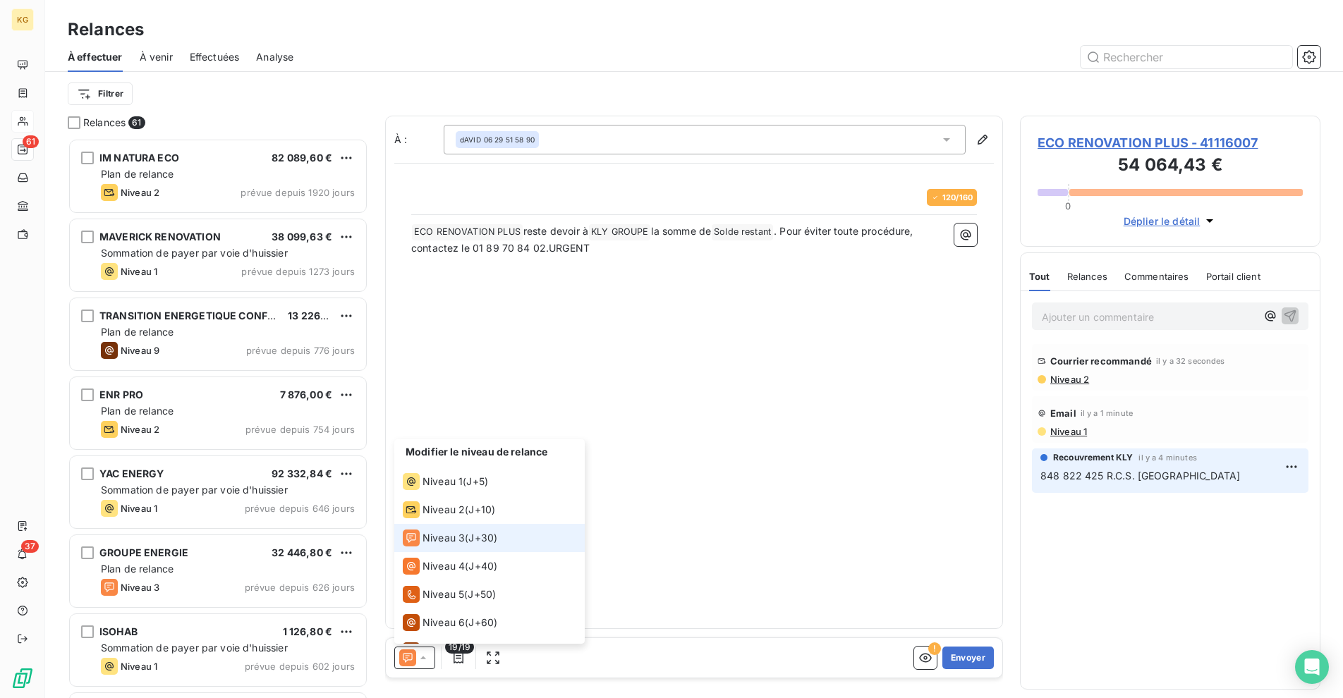
click at [432, 539] on span "Niveau 3" at bounding box center [443, 538] width 42 height 14
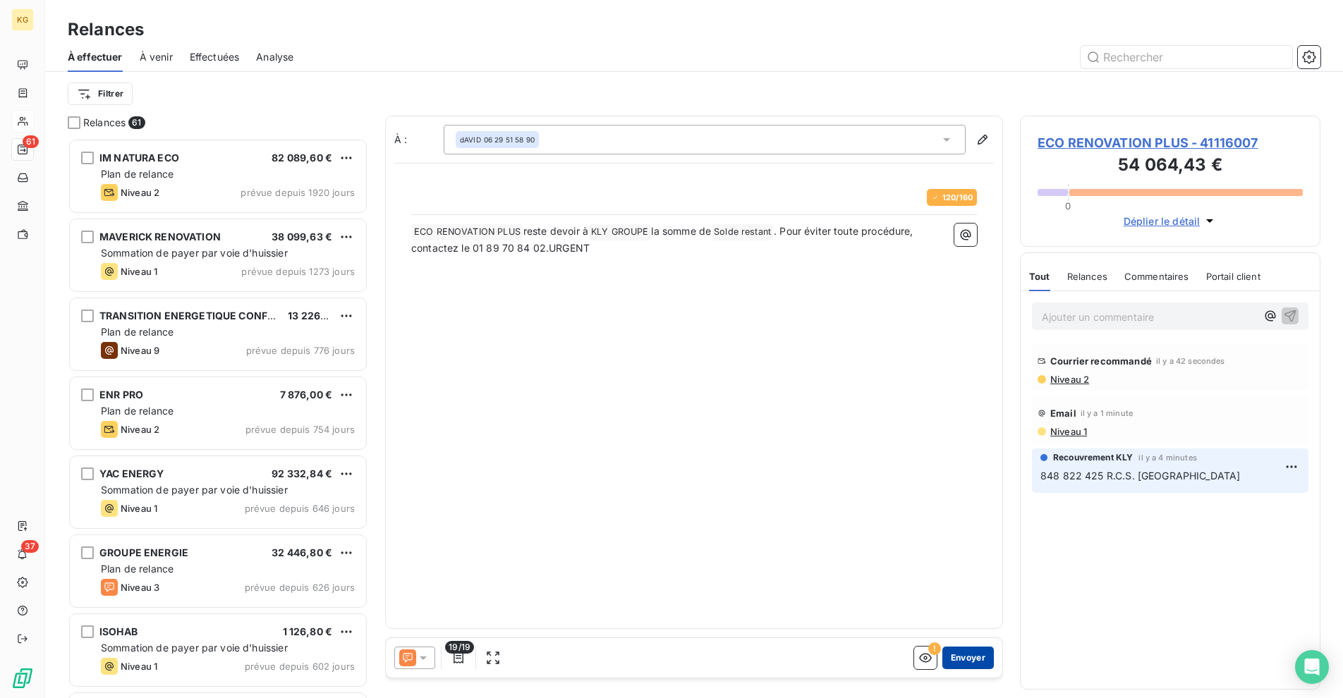
click at [967, 656] on button "Envoyer" at bounding box center [967, 658] width 51 height 23
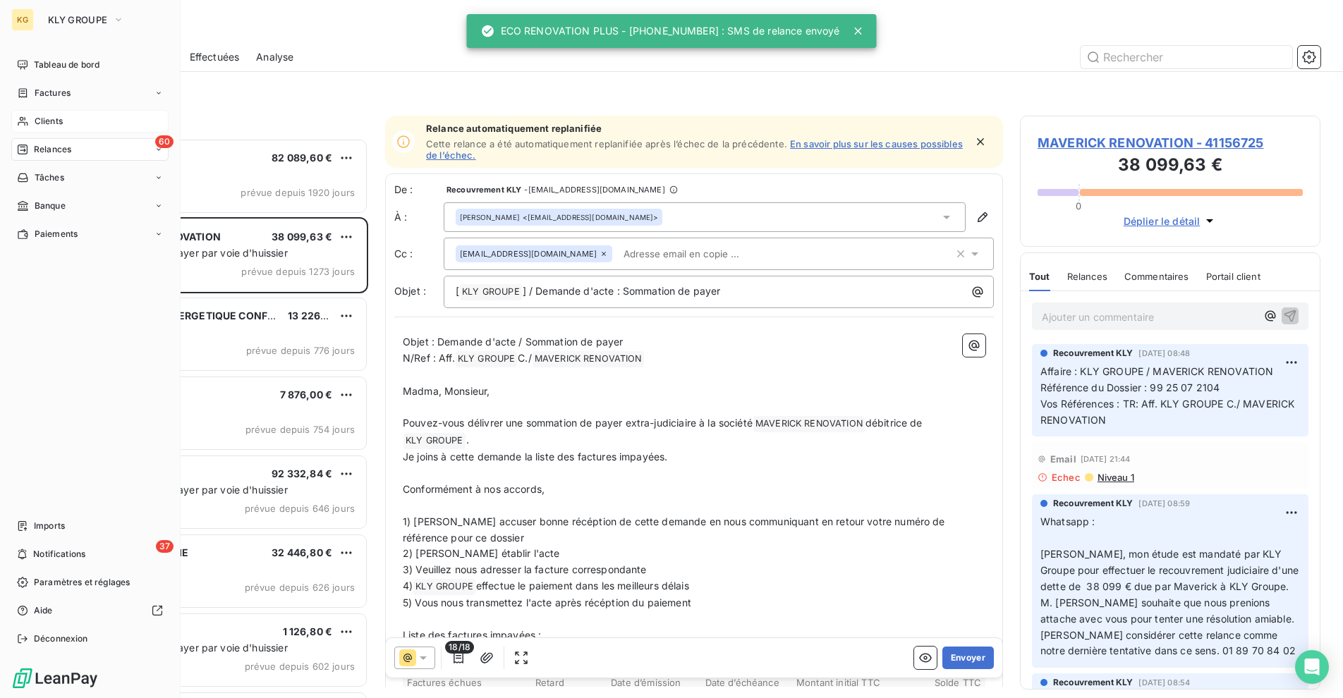
click at [40, 121] on span "Clients" at bounding box center [49, 121] width 28 height 13
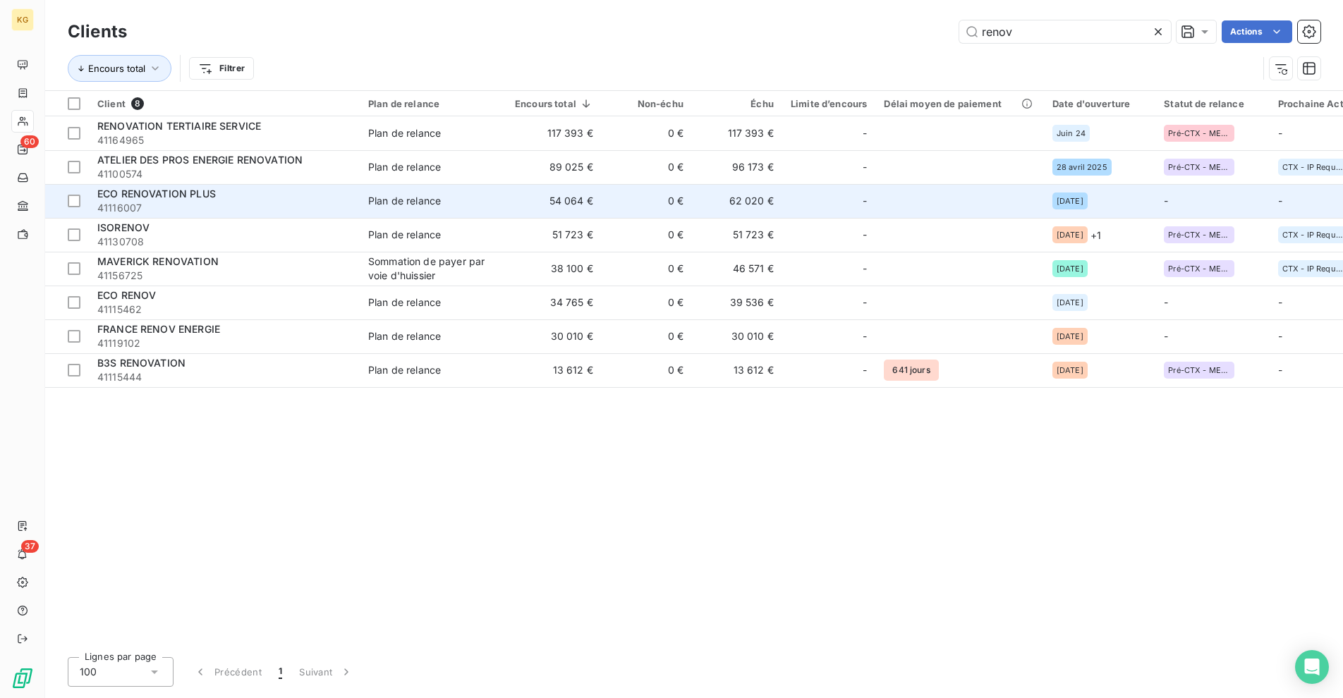
click at [501, 214] on td "Plan de relance" at bounding box center [433, 201] width 147 height 34
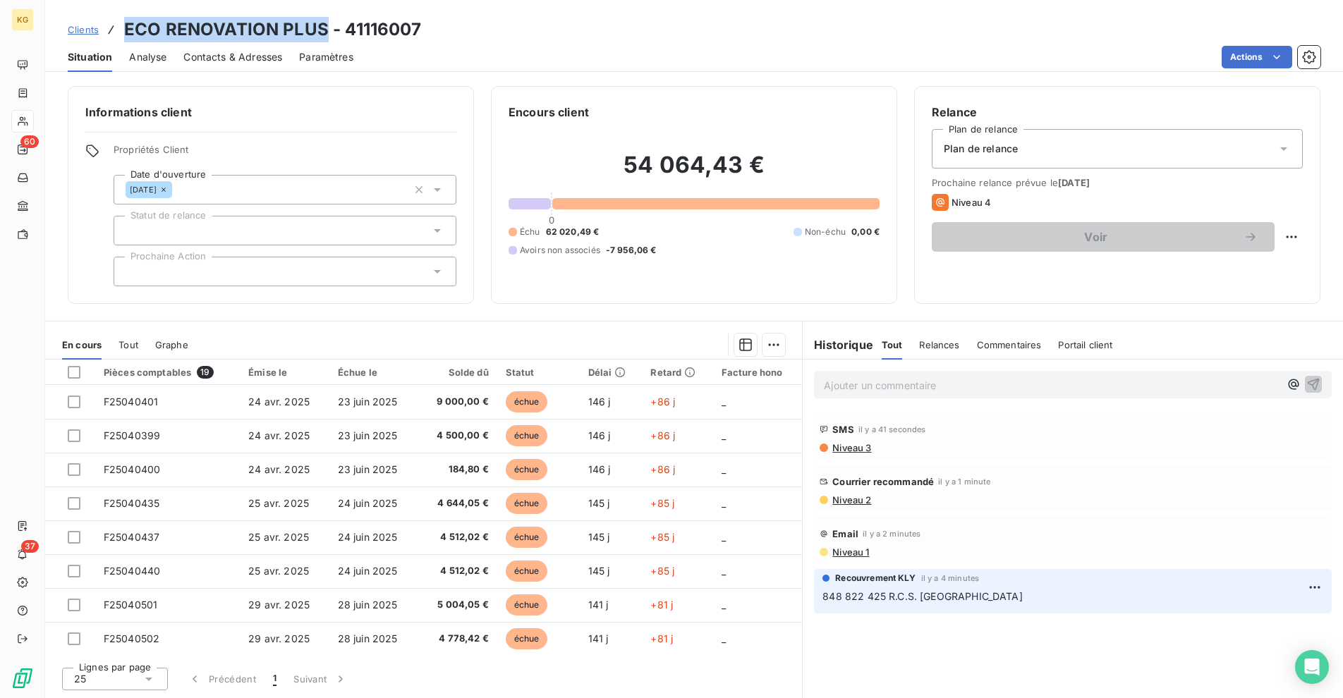
drag, startPoint x: 322, startPoint y: 29, endPoint x: 119, endPoint y: 35, distance: 202.5
click at [119, 35] on div "Clients ECO RENOVATION PLUS - 41116007" at bounding box center [245, 29] width 354 height 25
copy h3 "ECO RENOVATION PLUS"
drag, startPoint x: 738, startPoint y: 162, endPoint x: 723, endPoint y: 163, distance: 15.5
click at [728, 162] on h2 "54 064,43 €" at bounding box center [693, 172] width 371 height 42
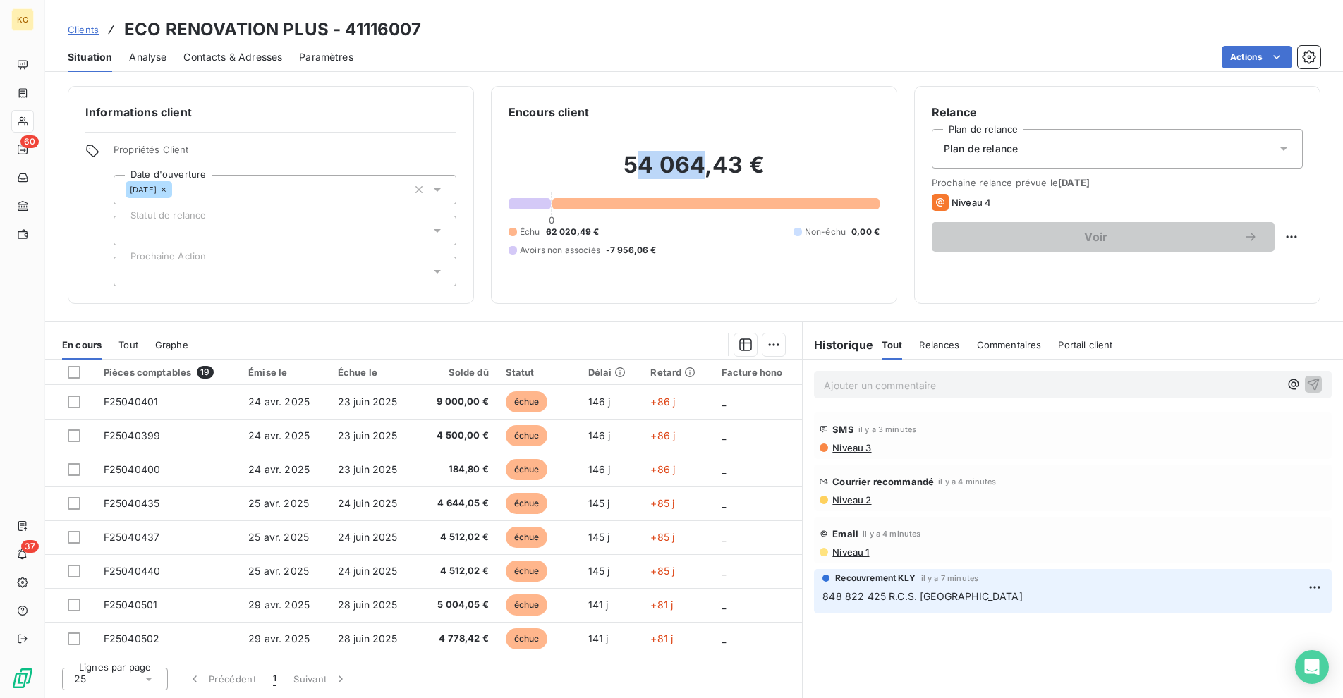
drag, startPoint x: 686, startPoint y: 166, endPoint x: 632, endPoint y: 166, distance: 54.3
click at [632, 166] on h2 "54 064,43 €" at bounding box center [693, 172] width 371 height 42
click at [631, 167] on h2 "54 064,43 €" at bounding box center [693, 172] width 371 height 42
drag, startPoint x: 628, startPoint y: 166, endPoint x: 750, endPoint y: 166, distance: 122.0
click at [750, 166] on h2 "54 064,43 €" at bounding box center [693, 172] width 371 height 42
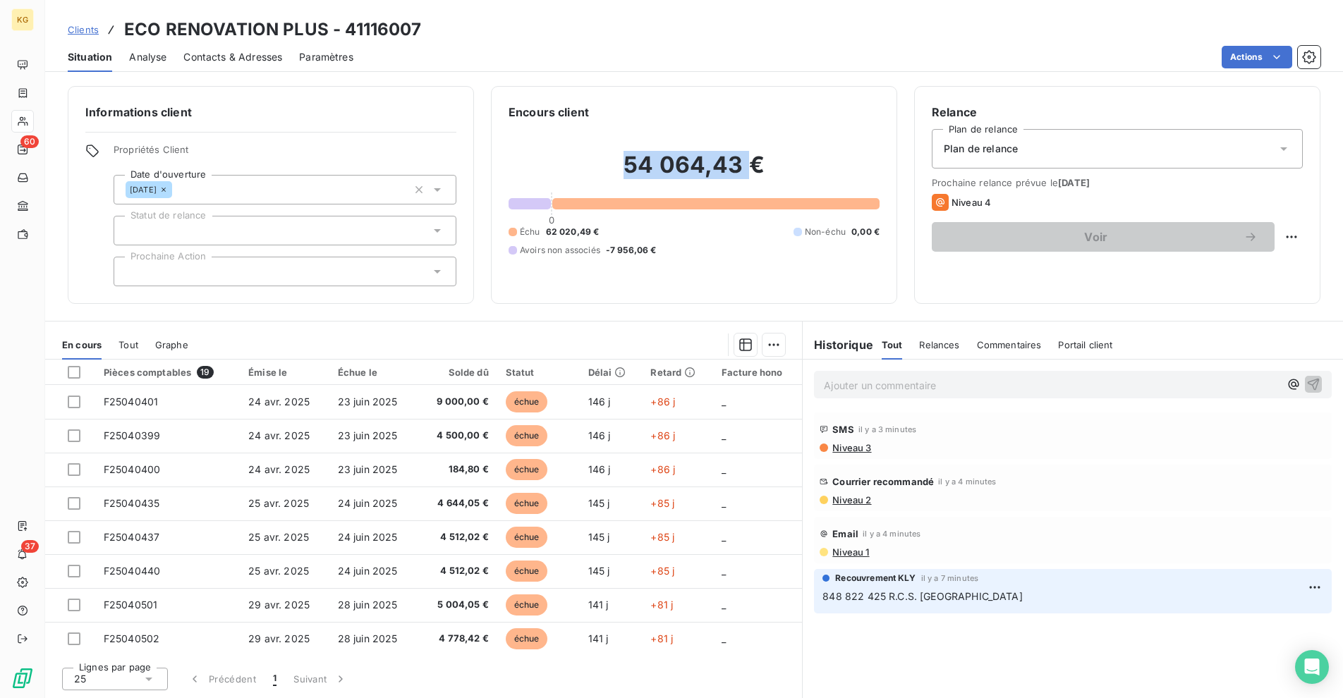
copy h2 "54 064,43"
